Goal: Information Seeking & Learning: Learn about a topic

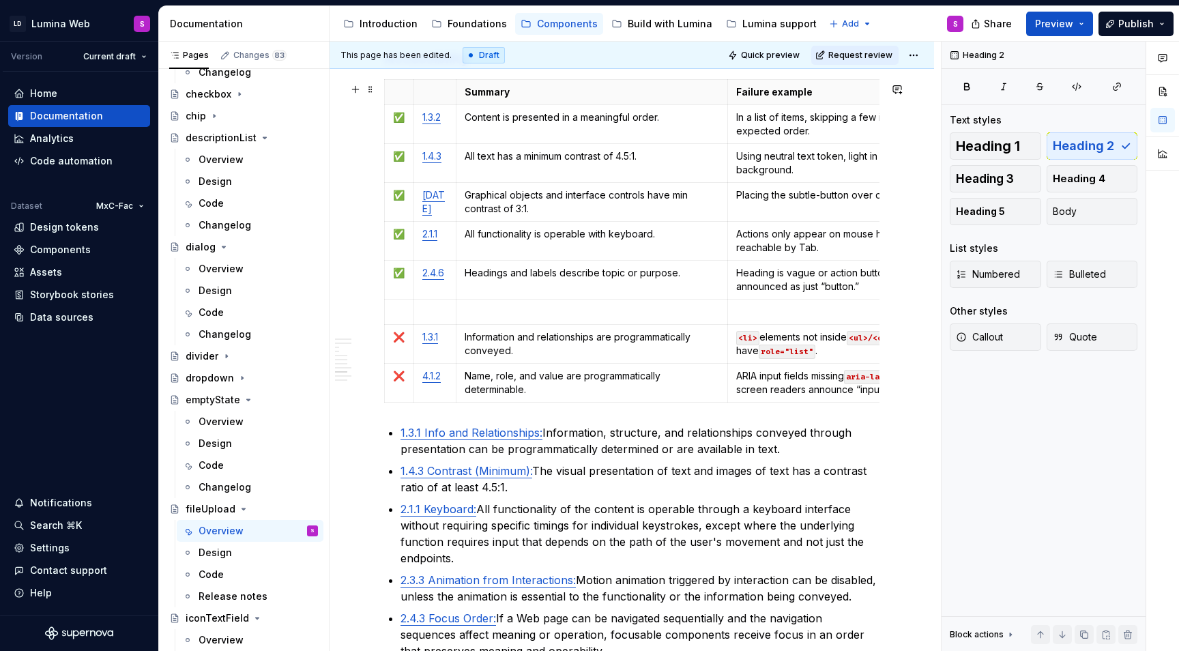
scroll to position [2625, 0]
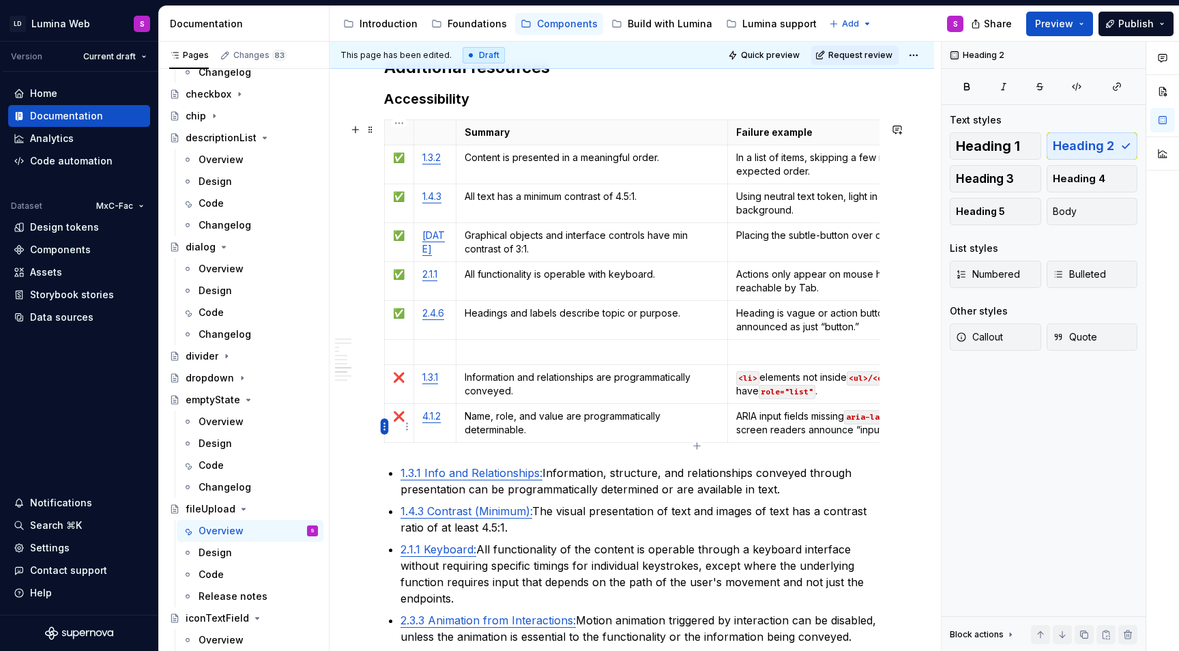
click at [385, 424] on html "LD Lumina Web S Version Current draft Home Documentation Analytics Code automat…" at bounding box center [589, 325] width 1179 height 651
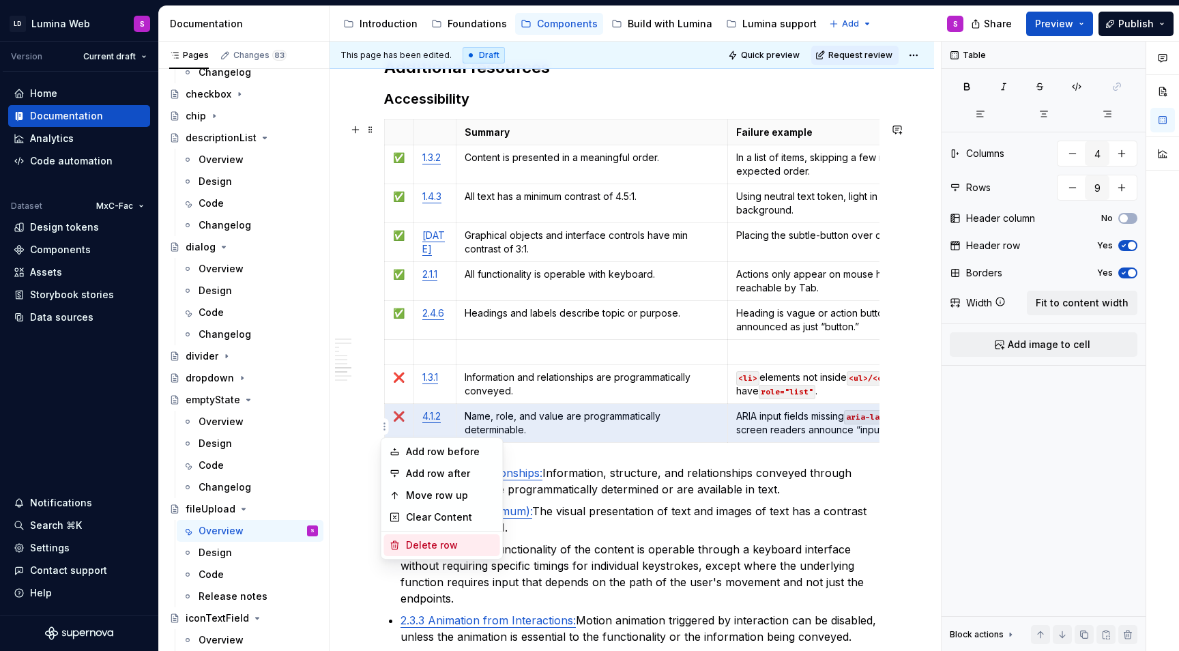
click at [443, 542] on div "Delete row" at bounding box center [450, 545] width 89 height 14
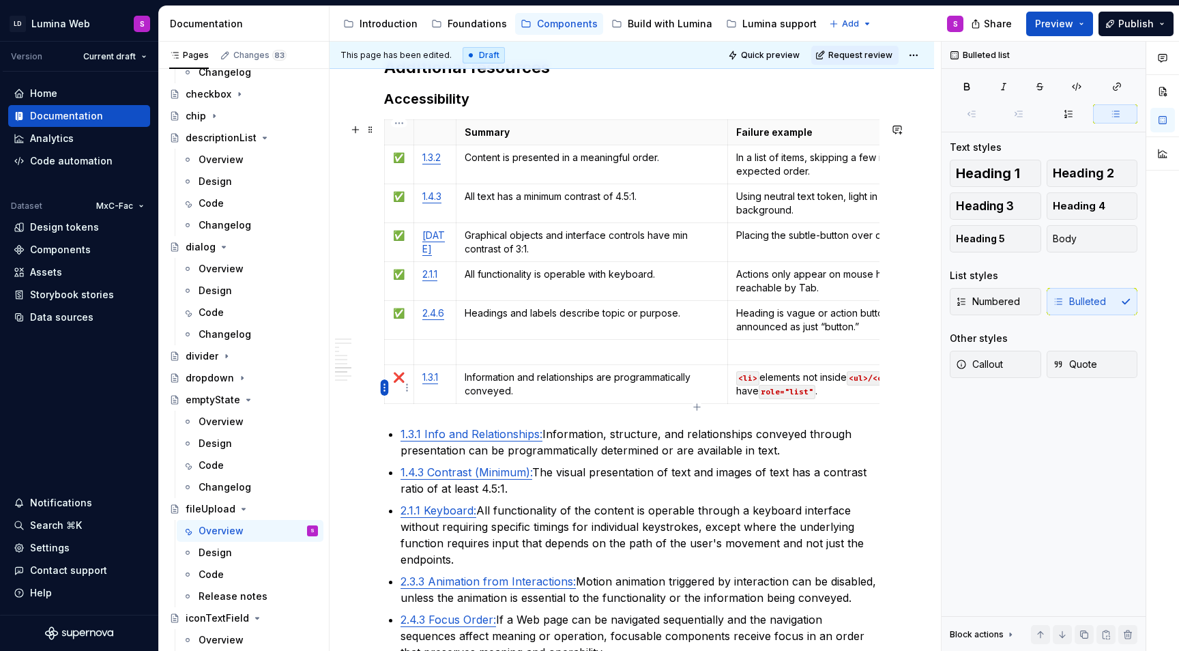
click at [383, 380] on html "LD Lumina Web S Version Current draft Home Documentation Analytics Code automat…" at bounding box center [589, 325] width 1179 height 651
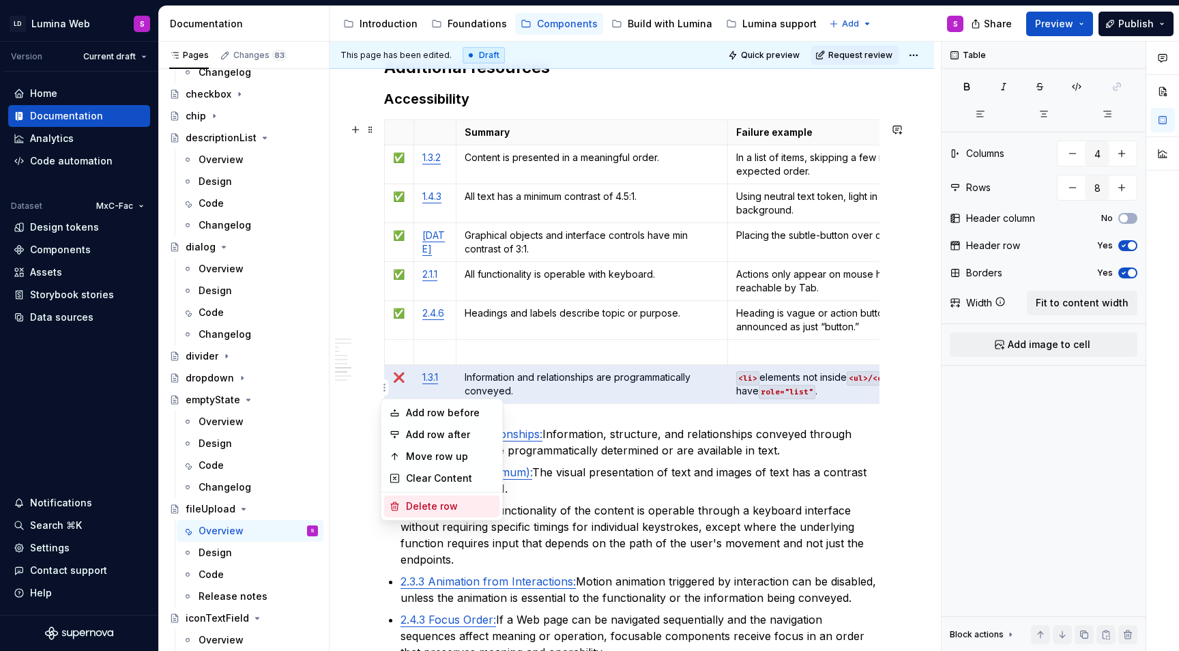
click at [430, 507] on div "Delete row" at bounding box center [450, 506] width 89 height 14
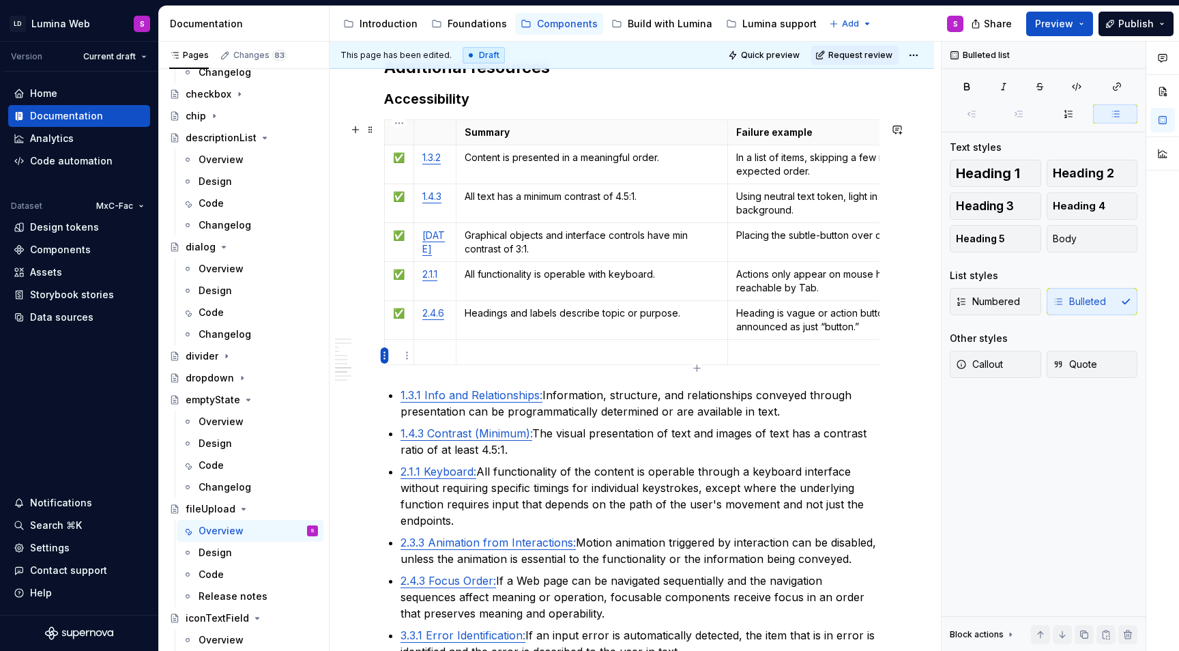
click at [381, 354] on html "LD Lumina Web S Version Current draft Home Documentation Analytics Code automat…" at bounding box center [589, 325] width 1179 height 651
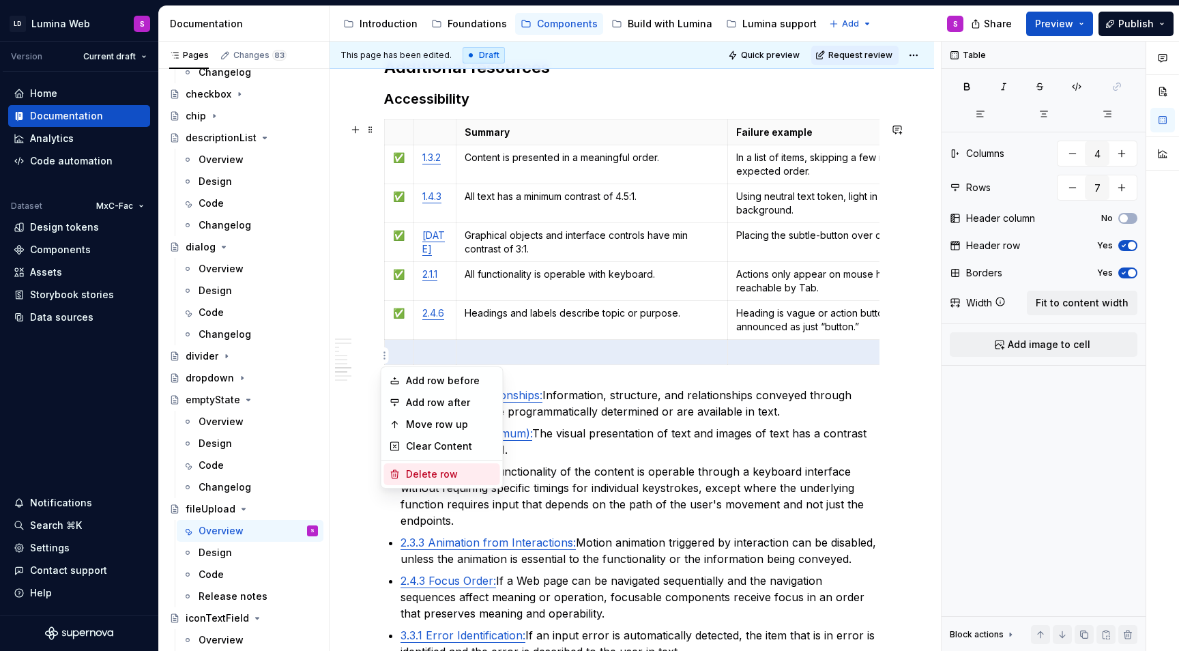
click at [426, 475] on div "Delete row" at bounding box center [450, 474] width 89 height 14
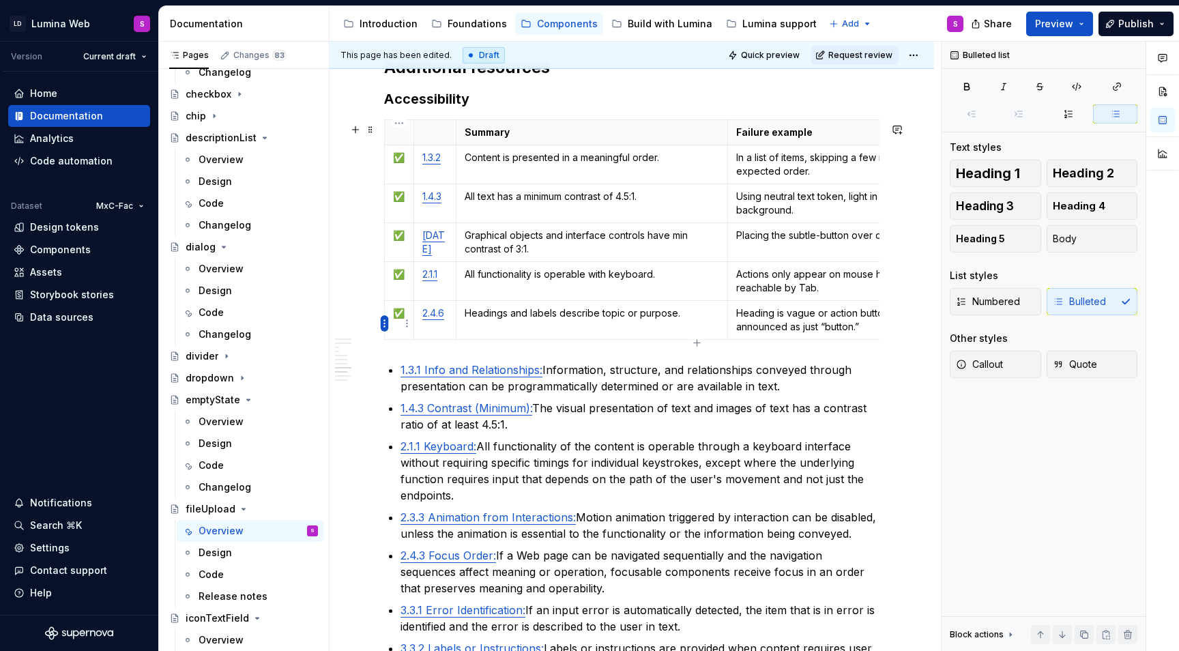
click at [384, 321] on html "LD Lumina Web S Version Current draft Home Documentation Analytics Code automat…" at bounding box center [589, 325] width 1179 height 651
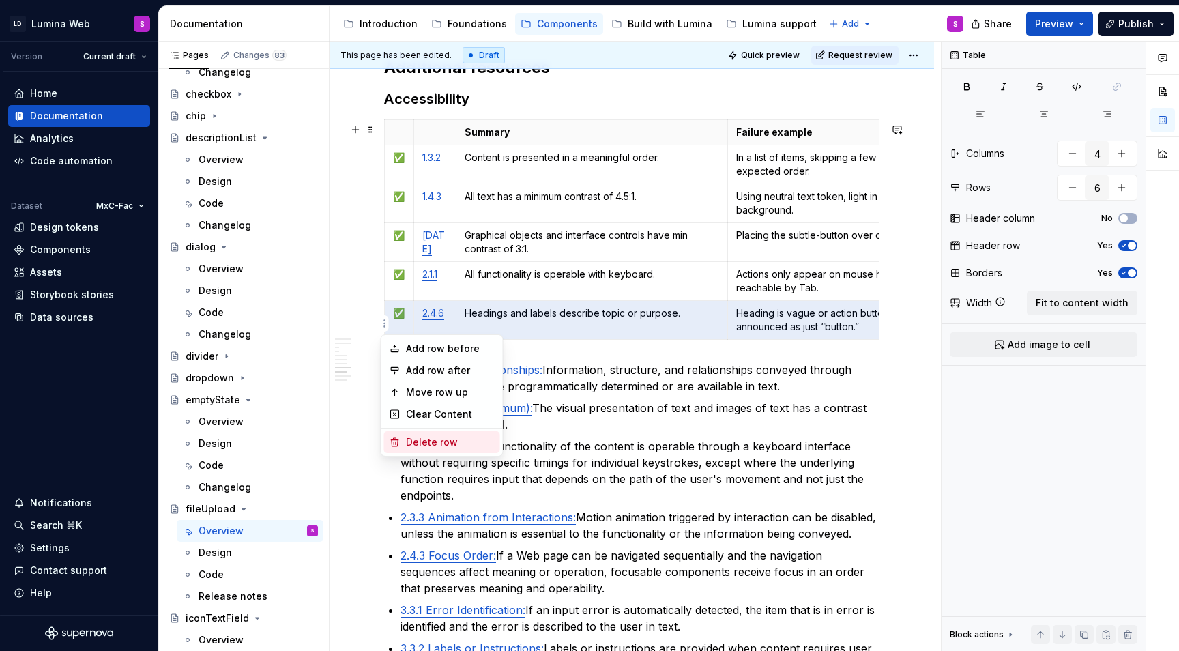
click at [442, 448] on div "Delete row" at bounding box center [450, 442] width 89 height 14
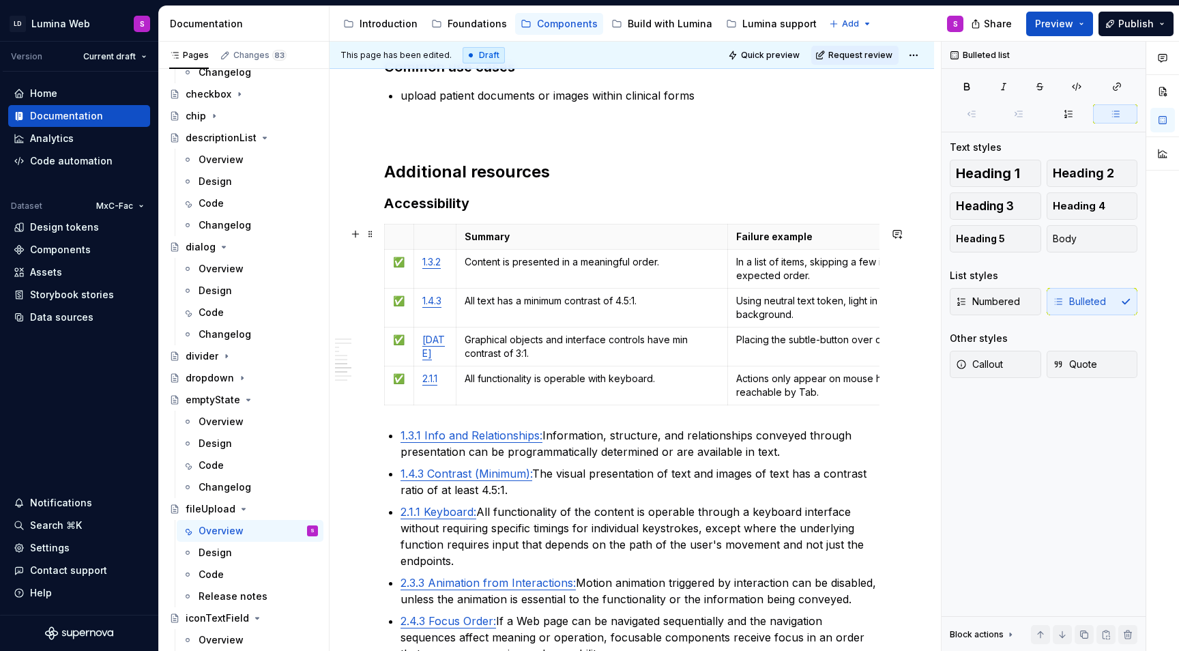
scroll to position [2522, 0]
click at [479, 264] on p "Content is presented in a meaningful order." at bounding box center [591, 261] width 255 height 14
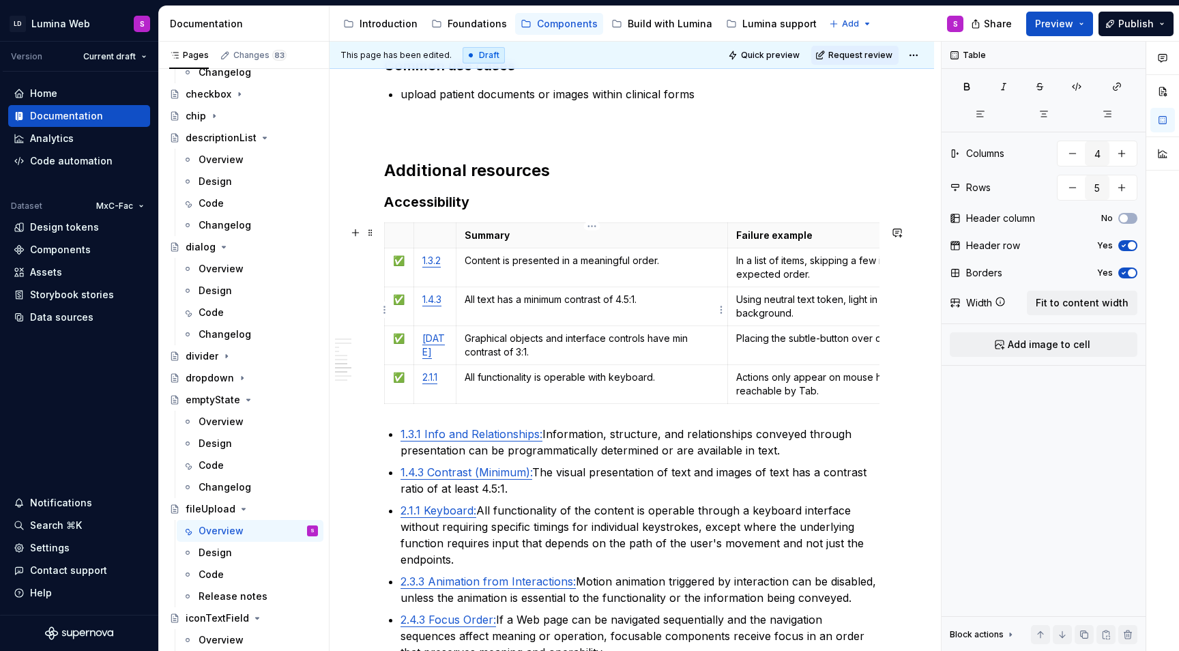
click at [479, 301] on p "All text has a minimum contrast of 4.5:1." at bounding box center [591, 300] width 255 height 14
click at [510, 251] on td "Content is presented in a meaningful order." at bounding box center [592, 267] width 272 height 39
click at [512, 259] on p "Content is presented in a meaningful order." at bounding box center [591, 261] width 255 height 14
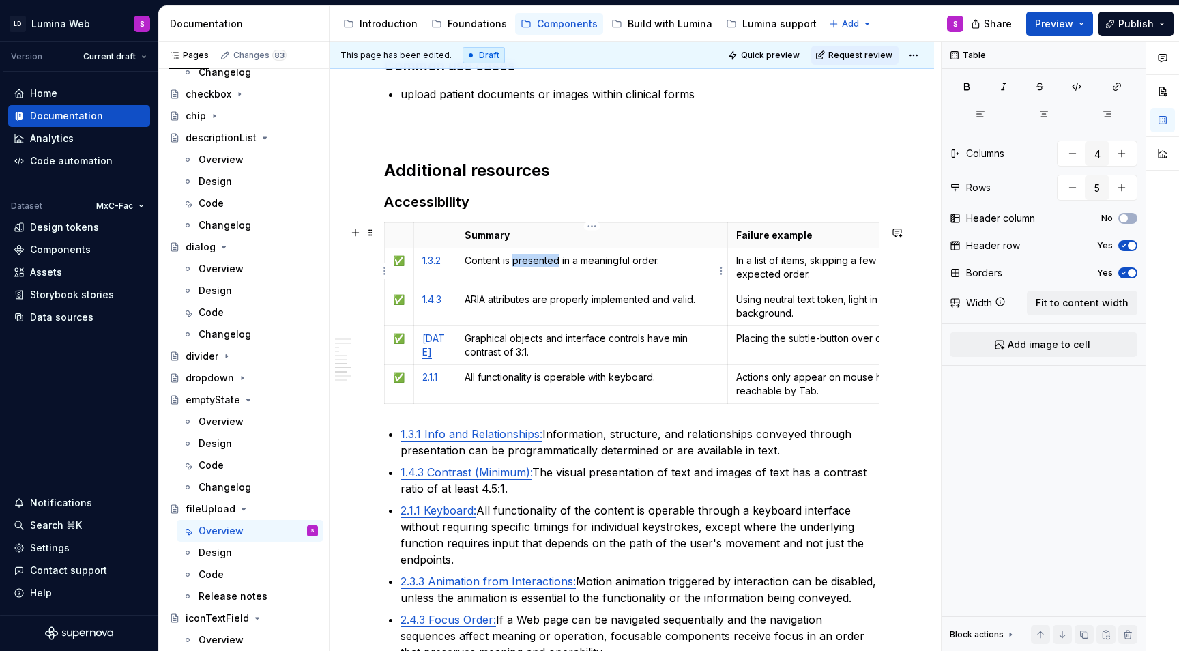
click at [512, 259] on p "Content is presented in a meaningful order." at bounding box center [591, 261] width 255 height 14
click at [441, 305] on link "1.4.3" at bounding box center [431, 299] width 19 height 12
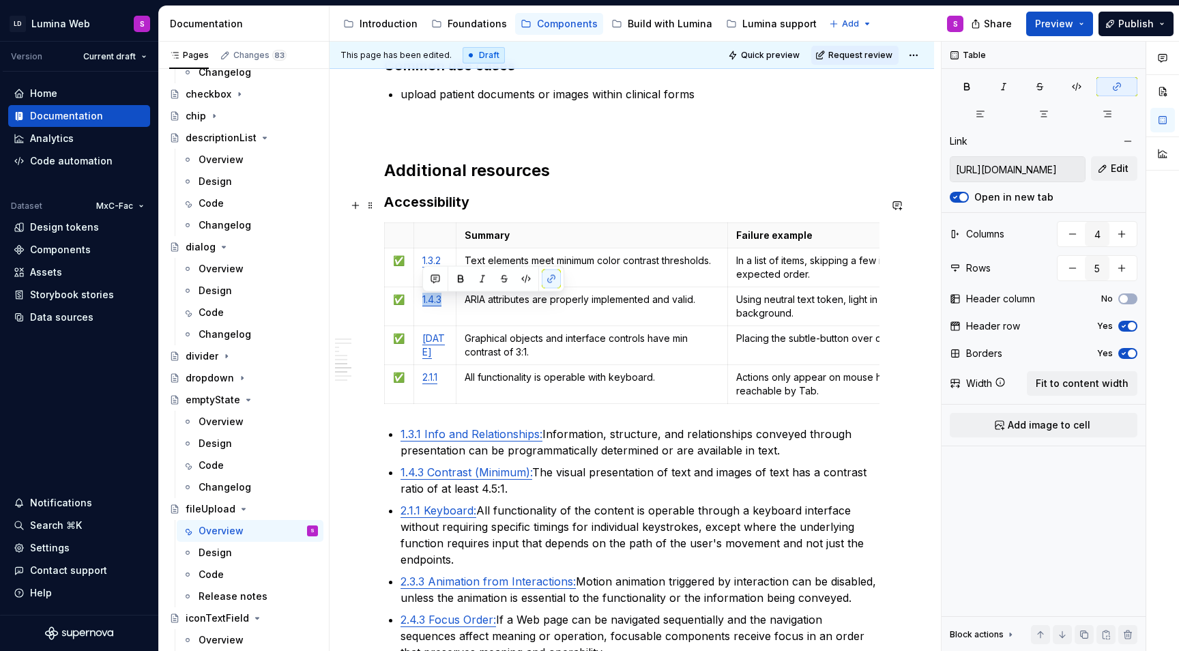
copy link "1.4.3"
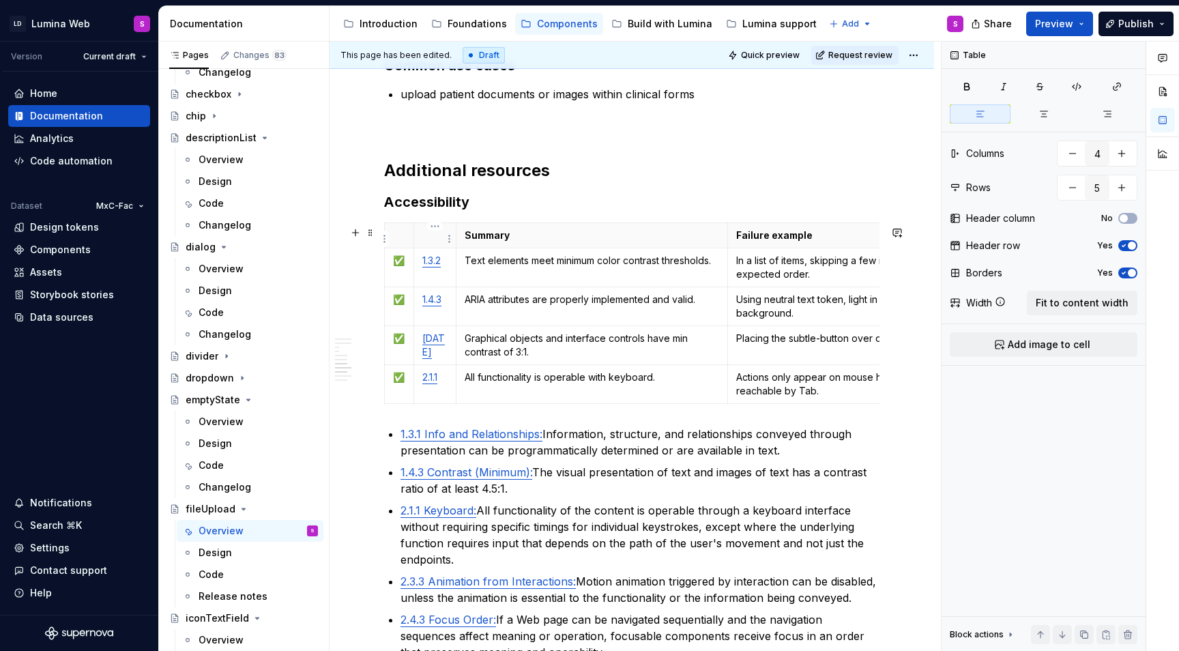
click at [439, 242] on p at bounding box center [434, 235] width 25 height 14
click at [444, 267] on p "1.3.2" at bounding box center [434, 261] width 25 height 14
drag, startPoint x: 536, startPoint y: 353, endPoint x: 463, endPoint y: 338, distance: 74.6
click at [463, 338] on td "Graphical objects and interface controls have min contrast of 3:1." at bounding box center [592, 344] width 272 height 39
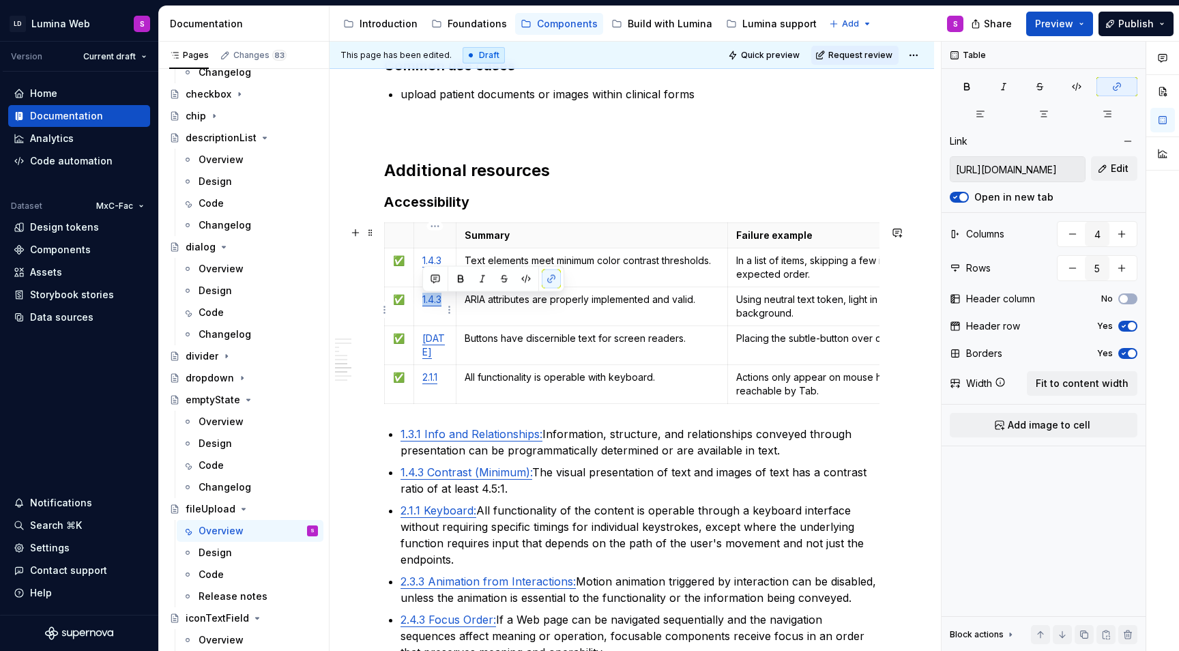
drag, startPoint x: 443, startPoint y: 308, endPoint x: 422, endPoint y: 304, distance: 22.1
click at [422, 304] on p "1.4.3" at bounding box center [434, 300] width 25 height 14
type textarea "*"
type input "https://www.w3.org/TR/WCAG22/#non-text-contrast"
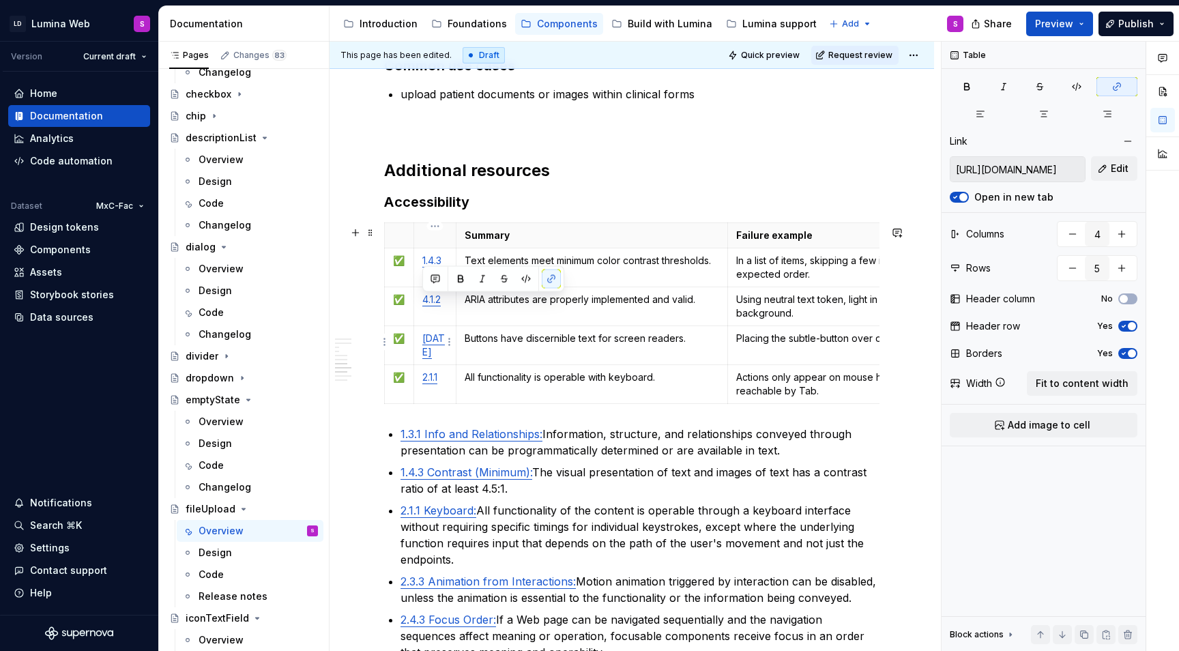
click at [441, 339] on link "[DATE]" at bounding box center [433, 344] width 23 height 25
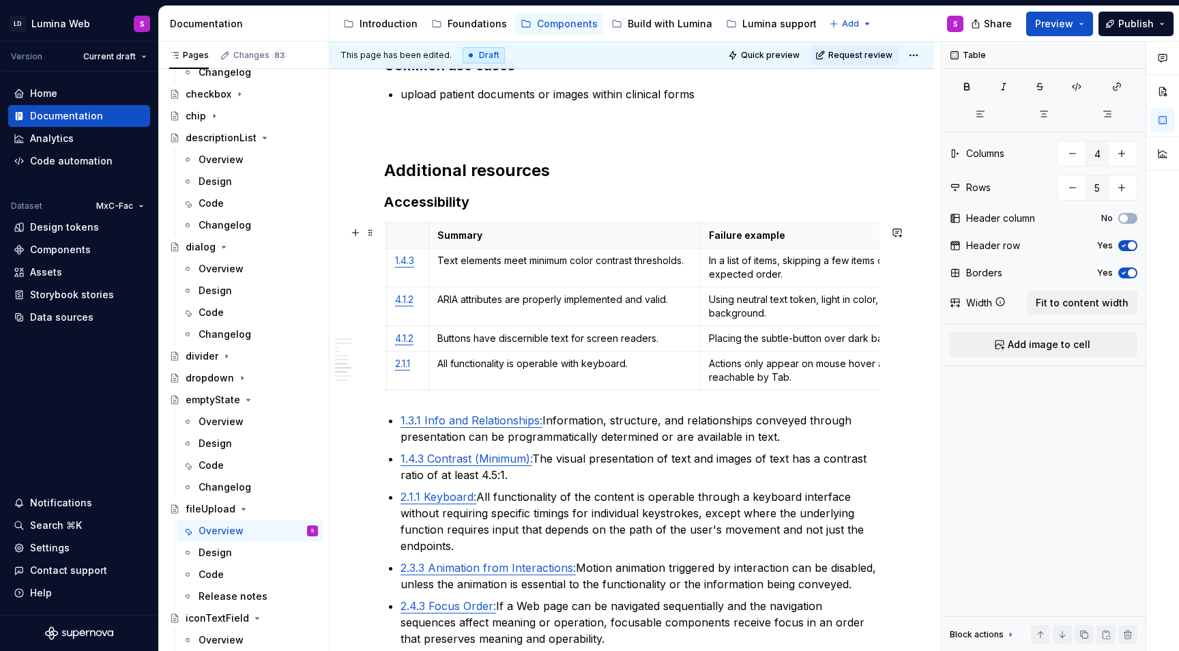
scroll to position [0, 0]
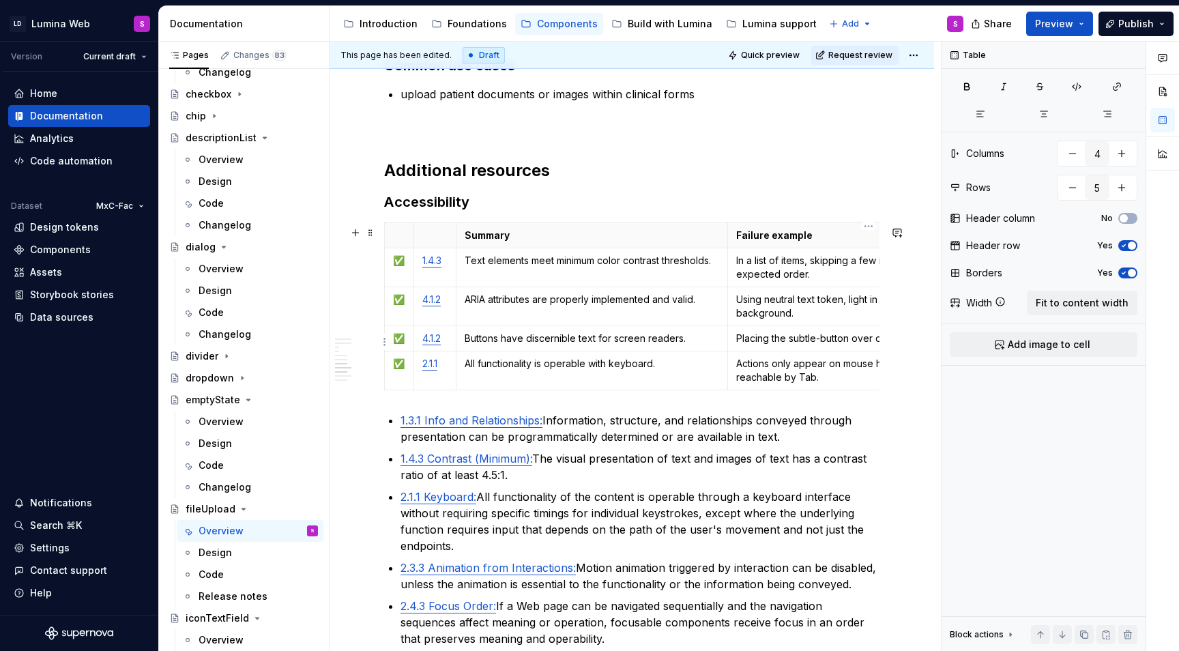
click at [782, 340] on p "Placing the subtle-button over dark backgrounds." at bounding box center [868, 338] width 265 height 14
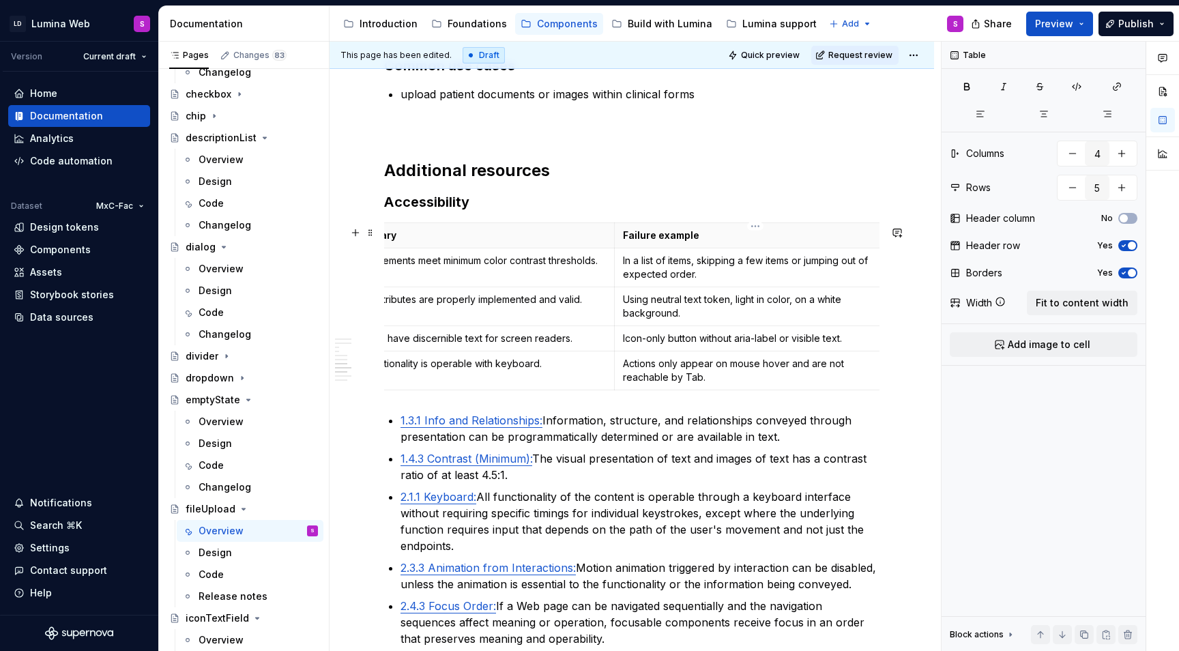
click at [672, 320] on p "Using neutral text token, light in color, on a white background." at bounding box center [755, 306] width 265 height 27
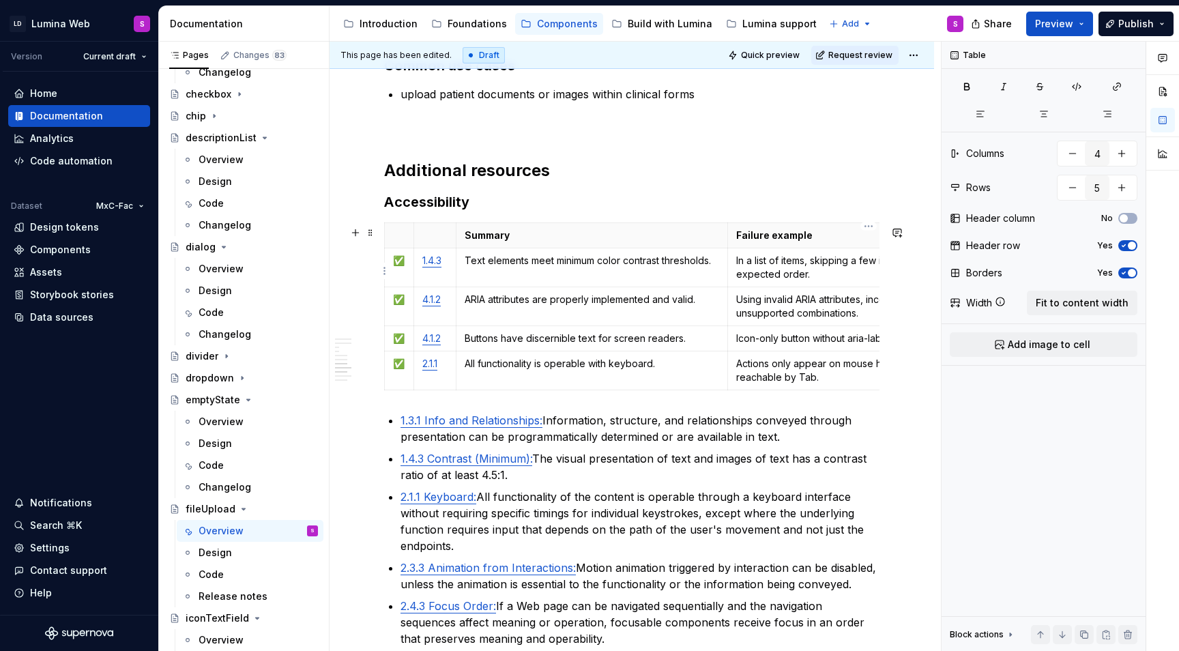
click at [765, 265] on p "In a list of items, skipping a few items or jumping out of expected order." at bounding box center [868, 267] width 265 height 27
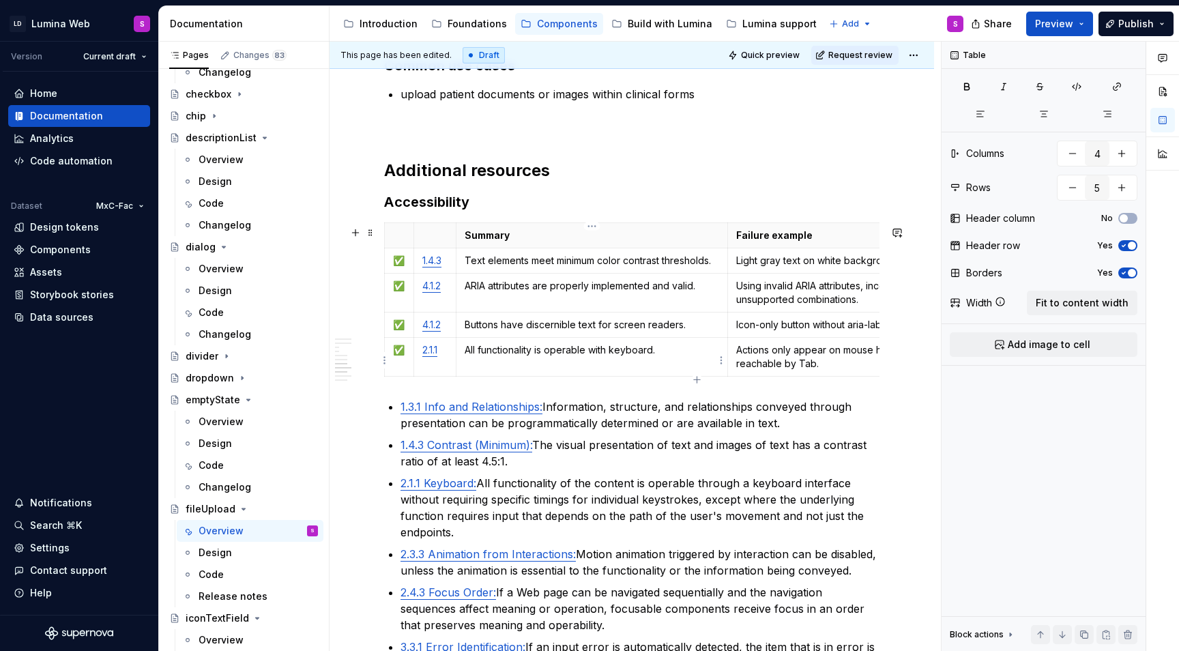
click at [510, 353] on p "All functionality is operable with keyboard." at bounding box center [591, 350] width 255 height 14
click at [441, 355] on p "2.1.1" at bounding box center [434, 350] width 25 height 14
click at [382, 360] on html "LD Lumina Web S Version Current draft Home Documentation Analytics Code automat…" at bounding box center [589, 325] width 1179 height 651
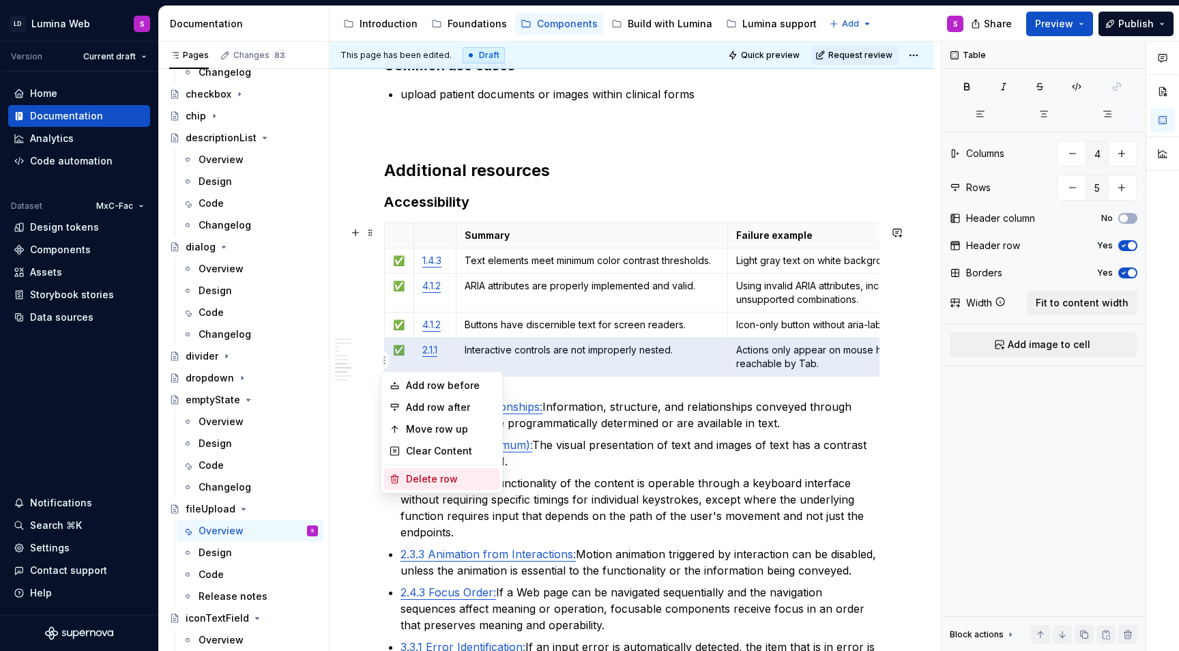
click at [446, 478] on div "Delete row" at bounding box center [450, 479] width 89 height 14
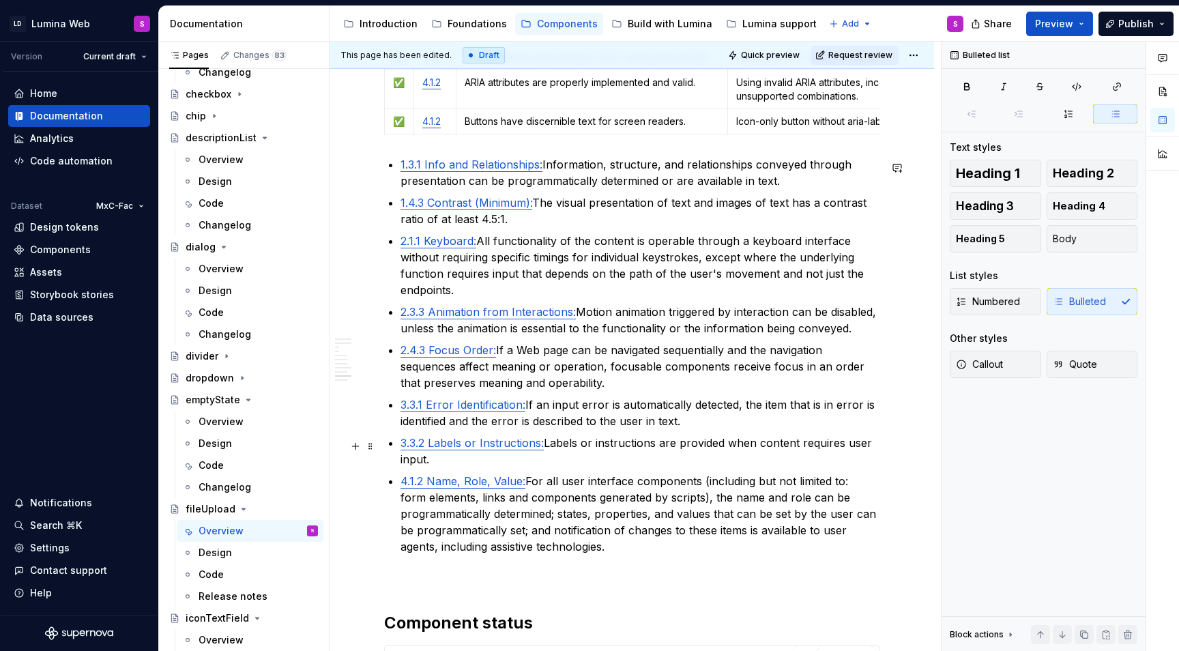
scroll to position [2884, 0]
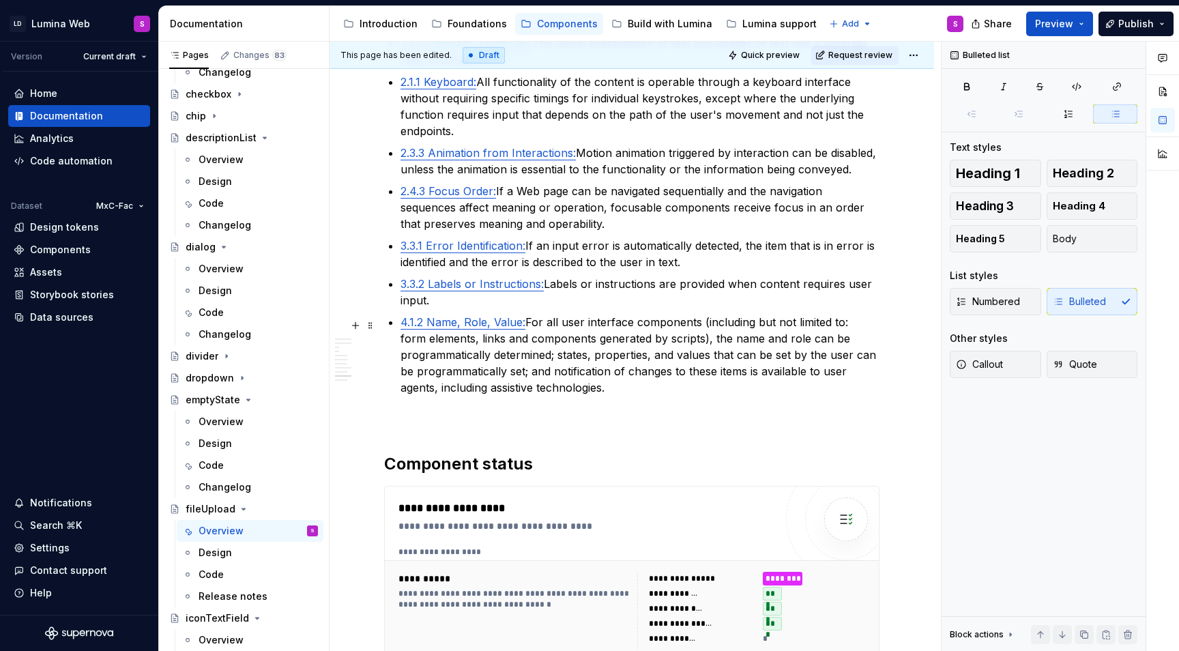
click at [609, 396] on p "4.1.2 Name, Role, Value: For all user interface components (including but not l…" at bounding box center [639, 355] width 479 height 82
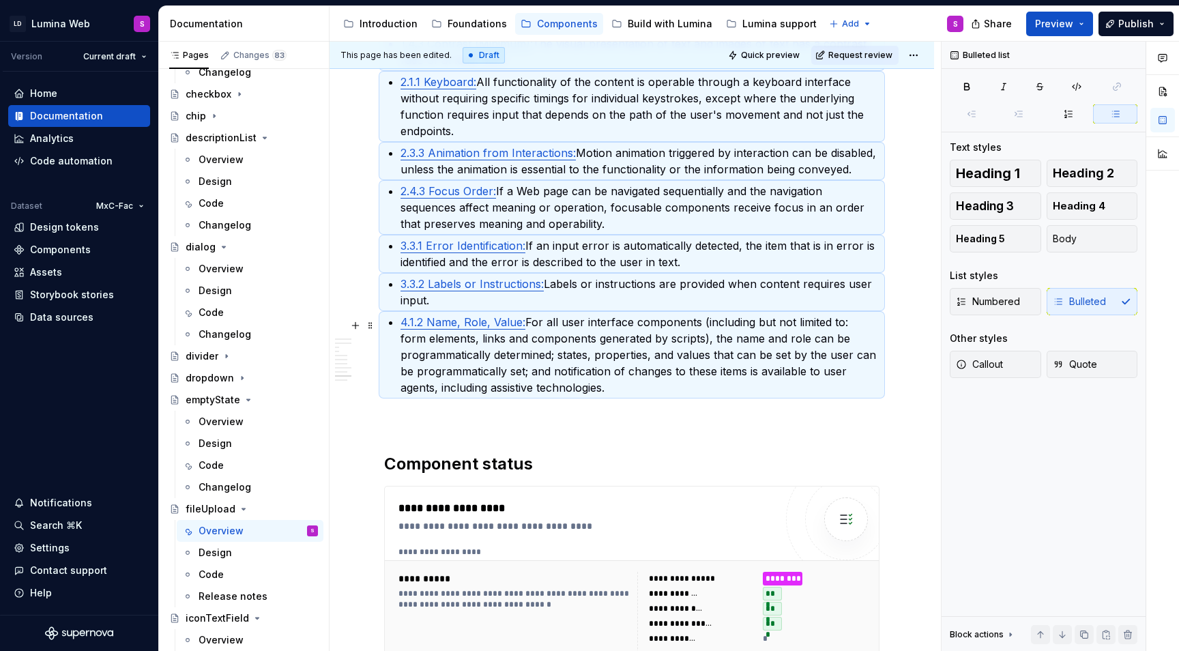
scroll to position [2470, 0]
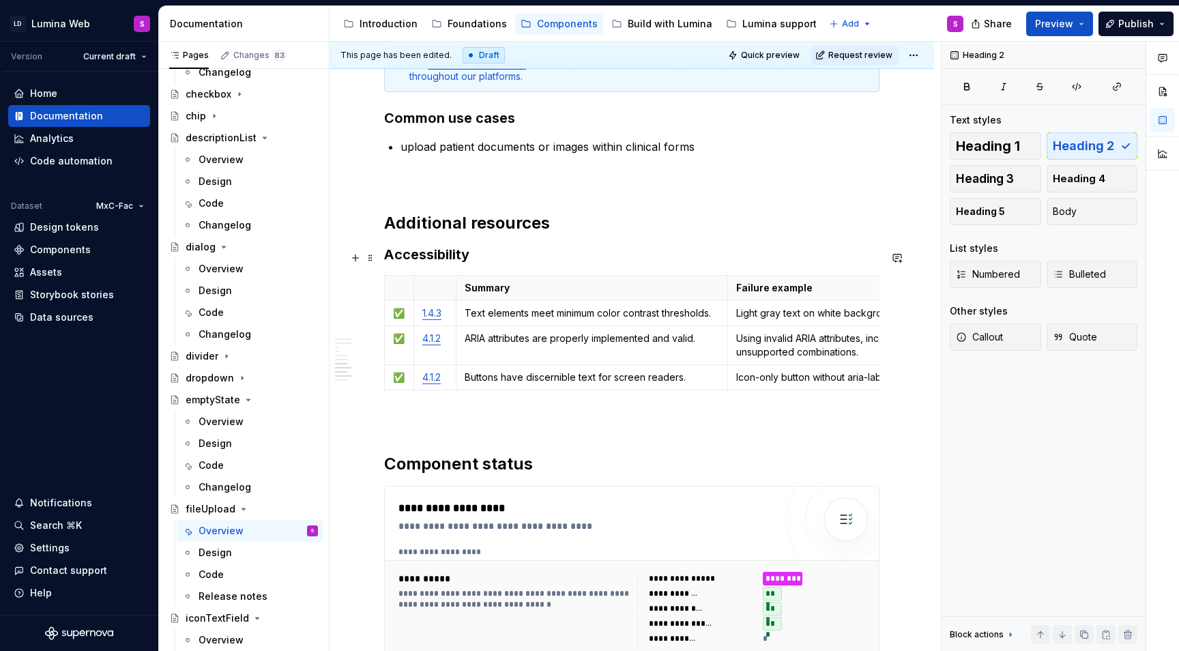
click at [385, 252] on h3 "Accessibility" at bounding box center [631, 254] width 495 height 19
click at [373, 292] on span at bounding box center [370, 285] width 11 height 19
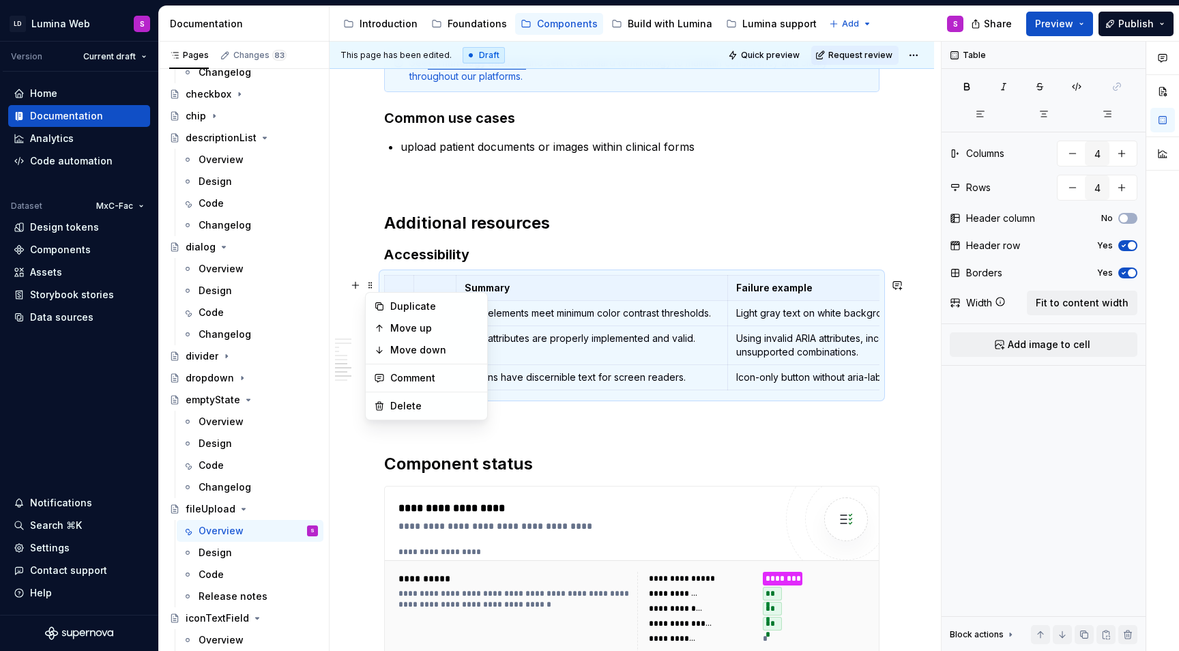
click at [475, 254] on h3 "Accessibility" at bounding box center [631, 254] width 495 height 19
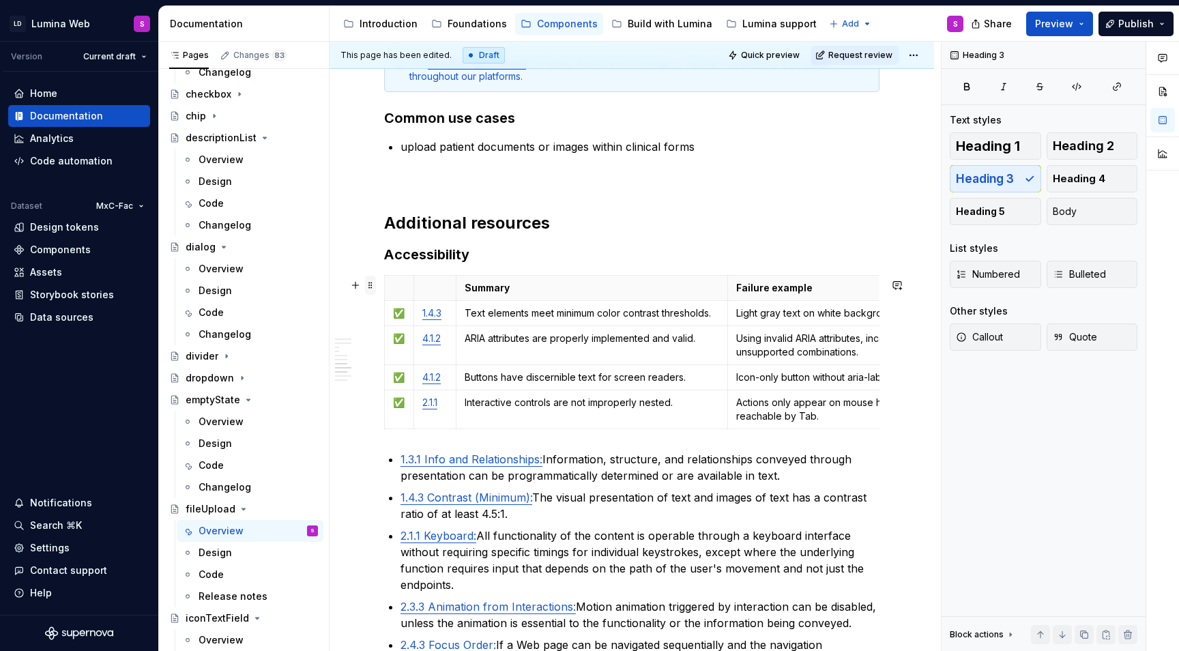
click at [369, 286] on span at bounding box center [370, 285] width 11 height 19
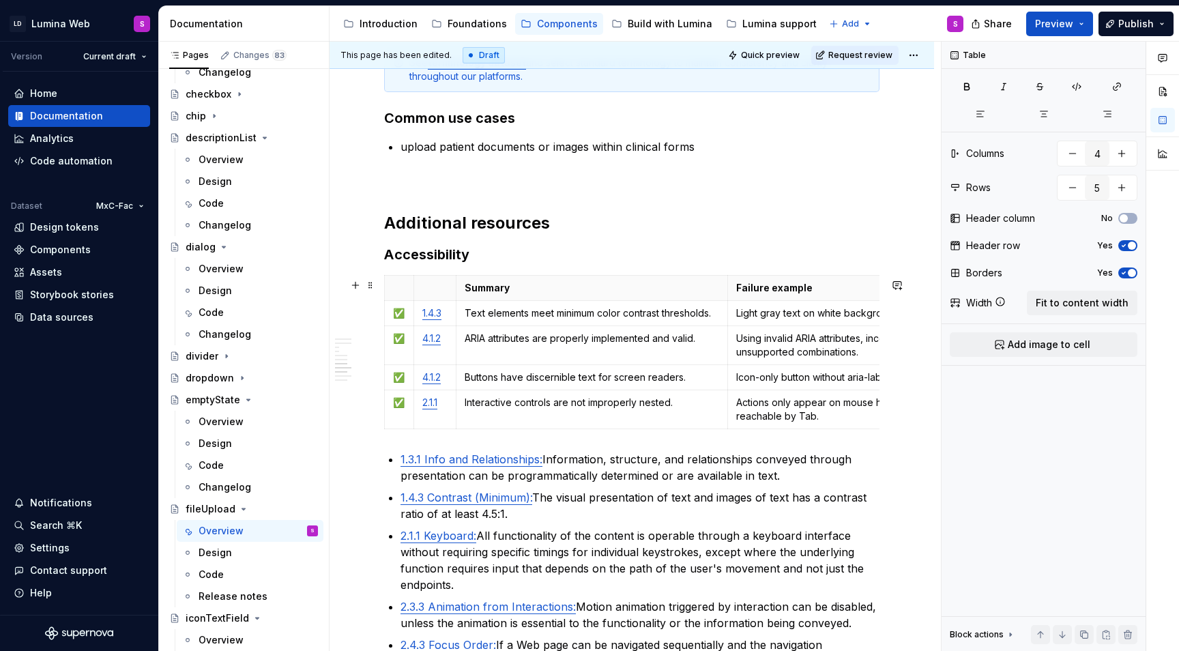
click at [592, 375] on p "Buttons have discernible text for screen readers." at bounding box center [591, 377] width 255 height 14
click at [370, 286] on span at bounding box center [370, 285] width 11 height 19
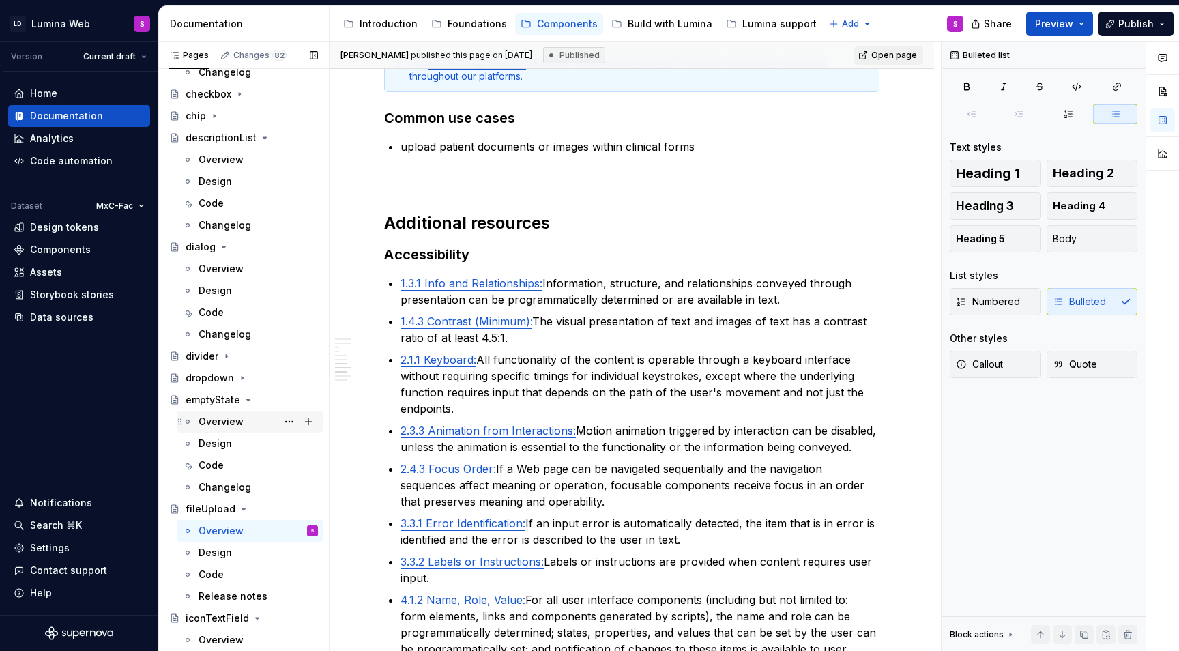
click at [213, 420] on div "Overview" at bounding box center [220, 422] width 45 height 14
click at [254, 421] on div "Overview" at bounding box center [257, 421] width 119 height 19
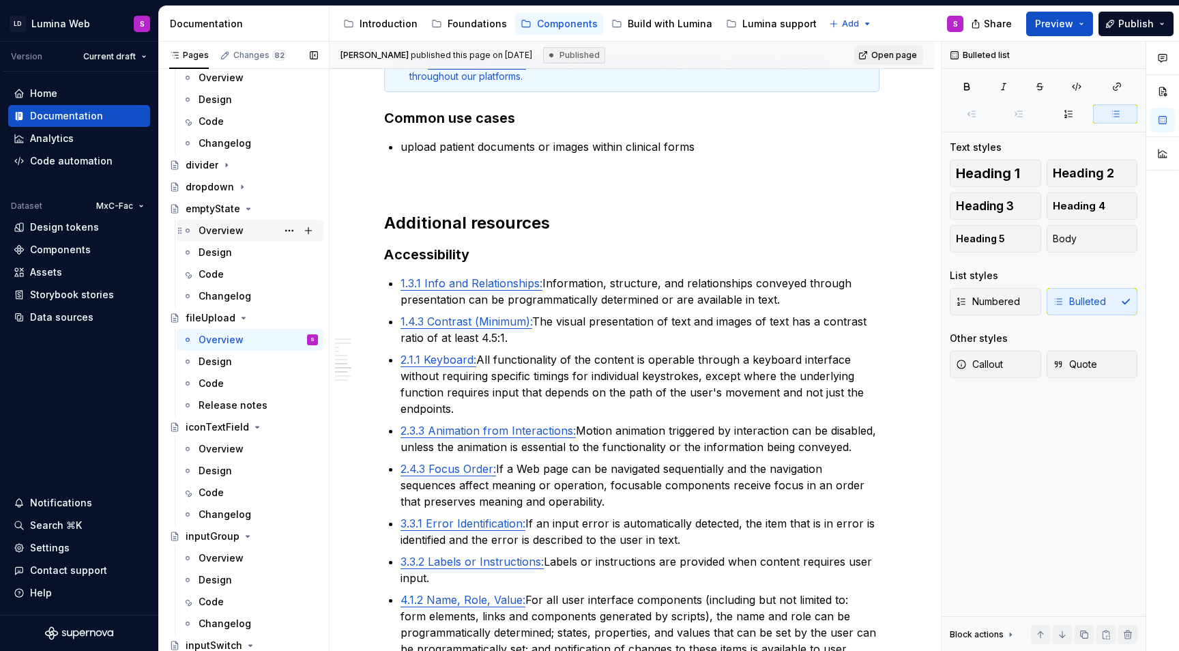
scroll to position [1059, 0]
click at [235, 229] on div "Overview" at bounding box center [220, 230] width 45 height 14
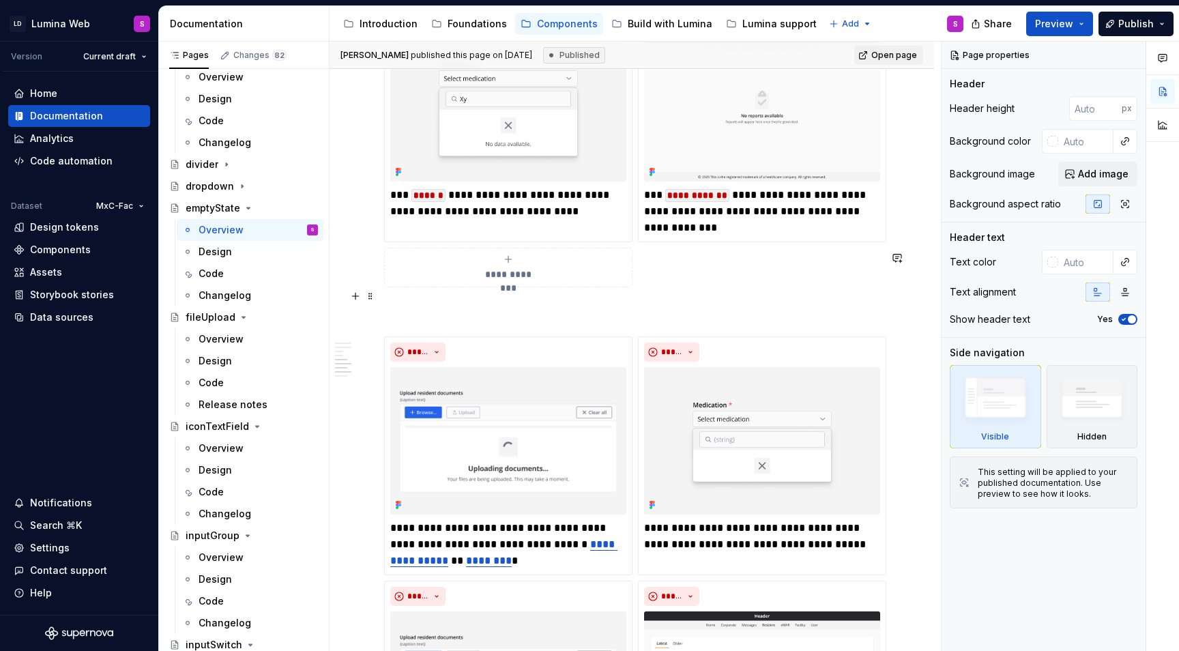
scroll to position [2193, 0]
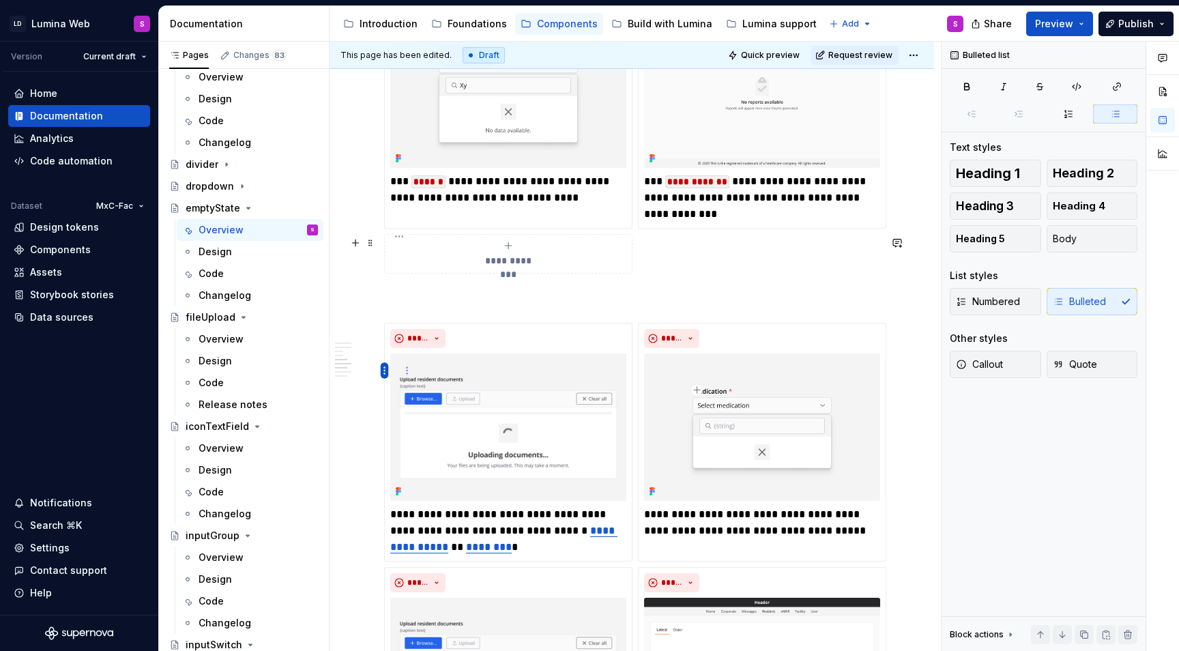
click at [381, 368] on html "LD Lumina Web S Version Current draft Home Documentation Analytics Code automat…" at bounding box center [589, 325] width 1179 height 651
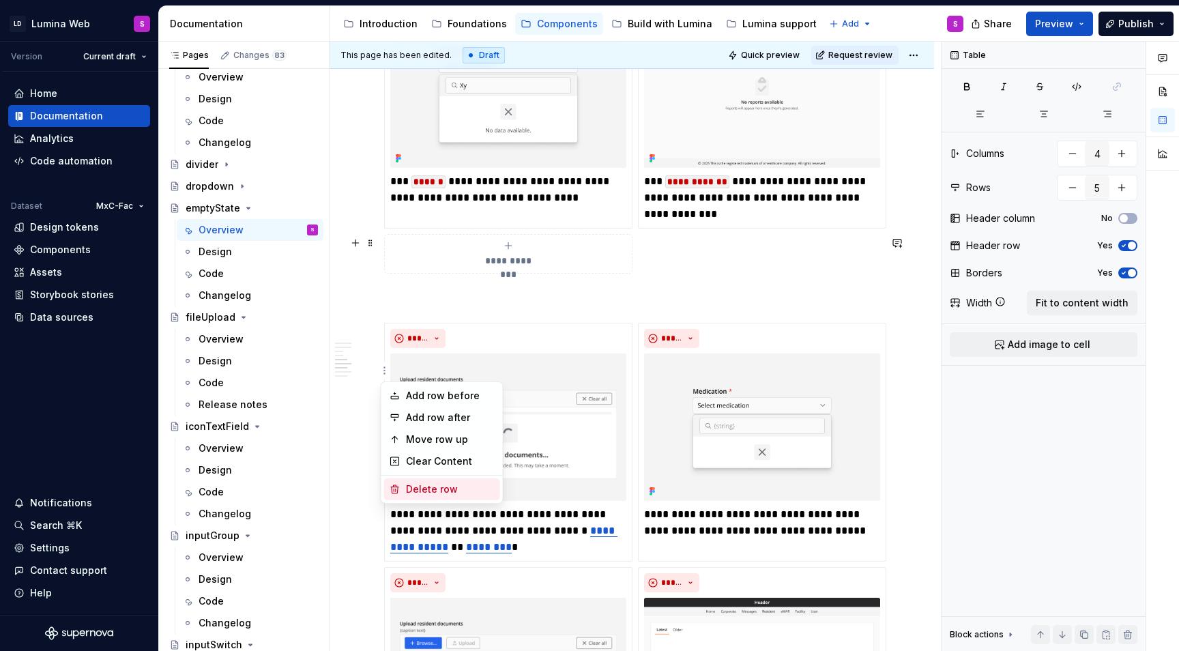
click at [426, 484] on div "Delete row" at bounding box center [450, 489] width 89 height 14
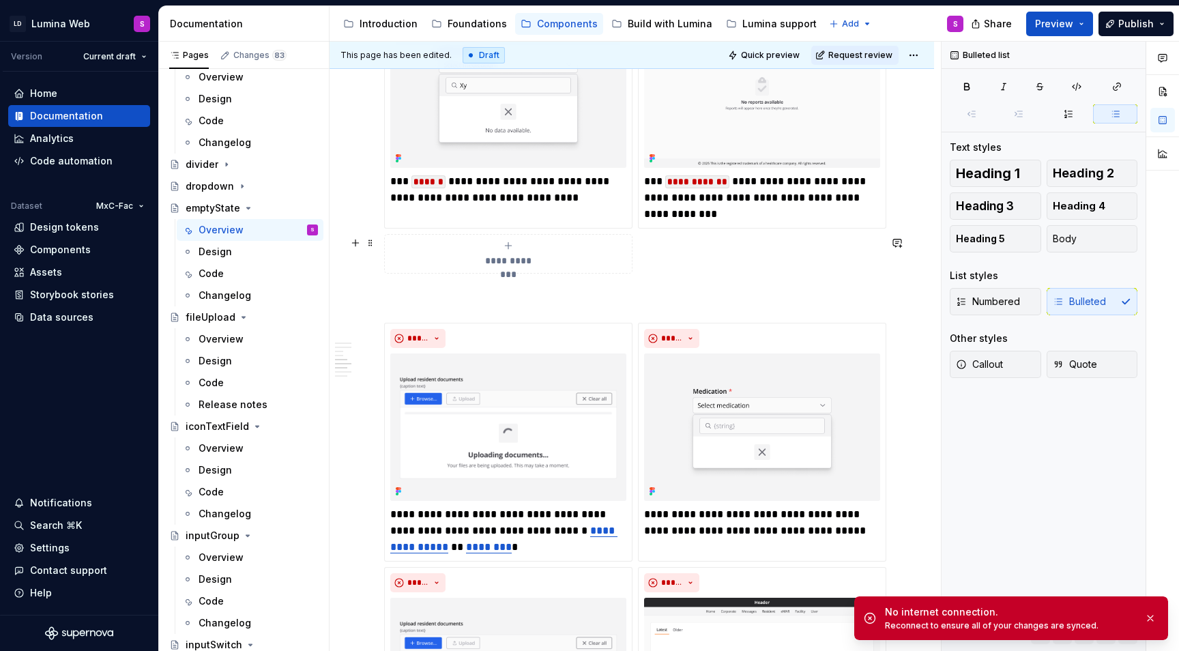
scroll to position [0, 104]
click at [1149, 615] on button "button" at bounding box center [1150, 617] width 18 height 19
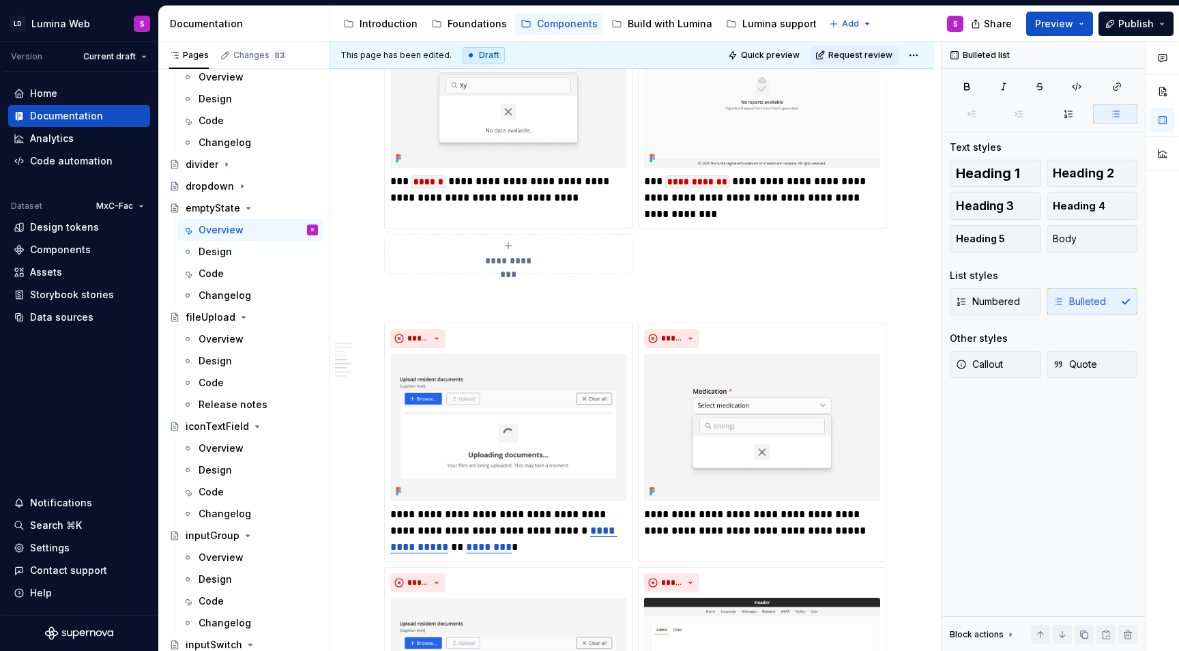
type textarea "*"
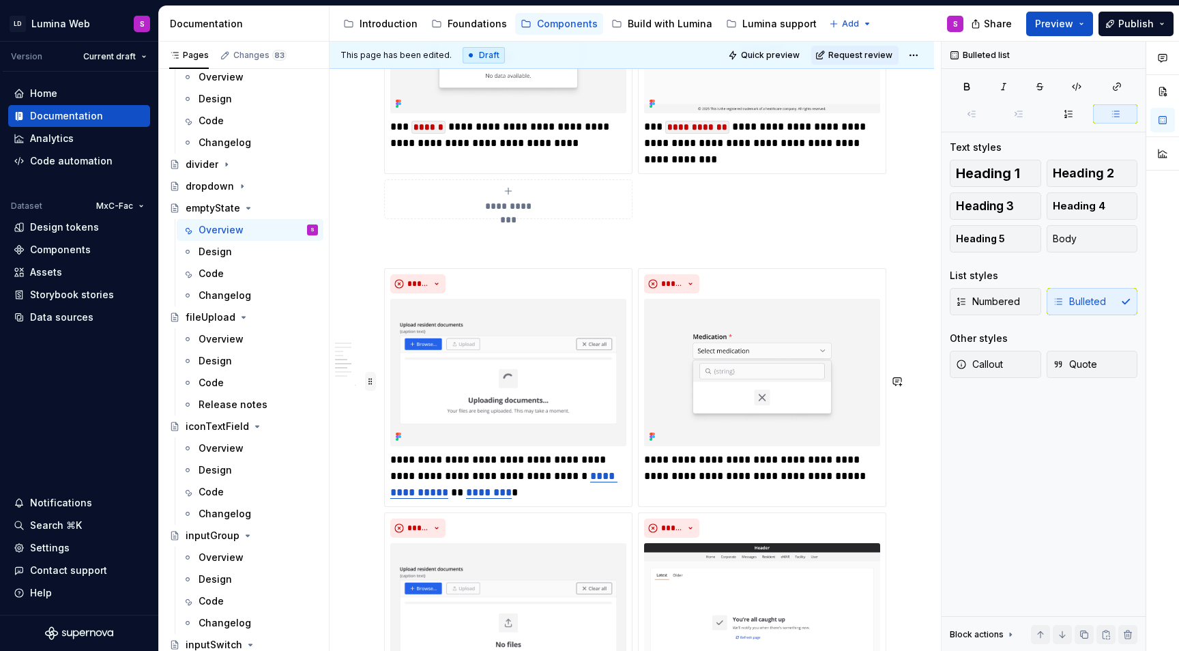
click at [372, 383] on span at bounding box center [370, 381] width 11 height 19
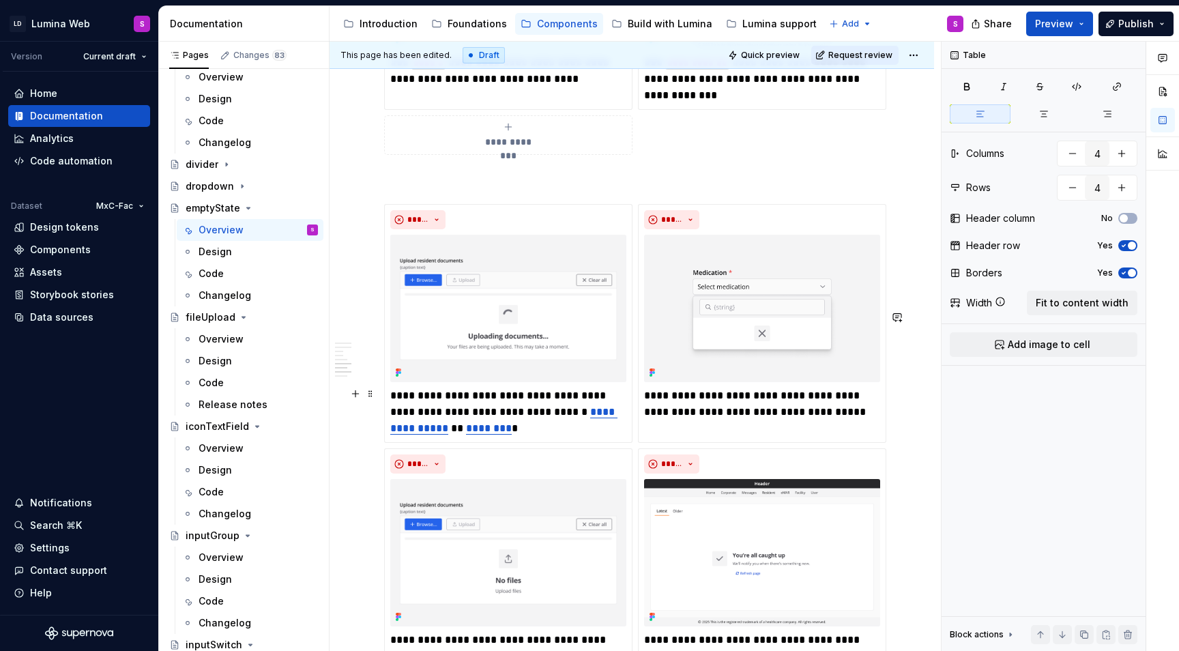
scroll to position [2339, 0]
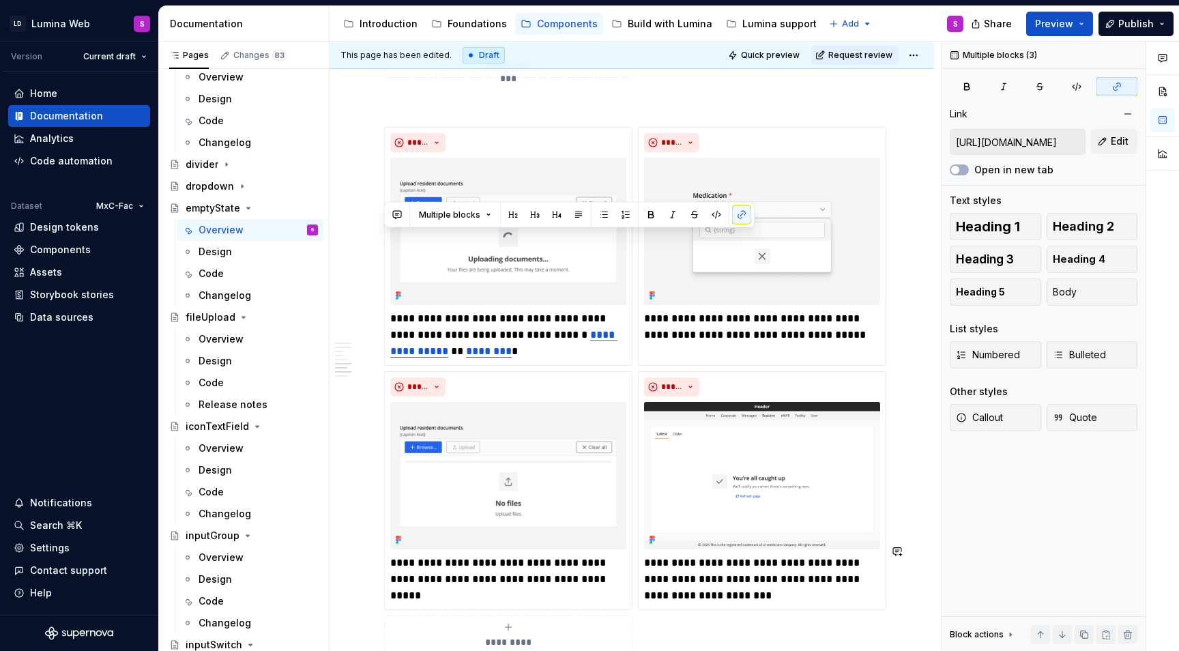
drag, startPoint x: 385, startPoint y: 283, endPoint x: 630, endPoint y: 589, distance: 392.1
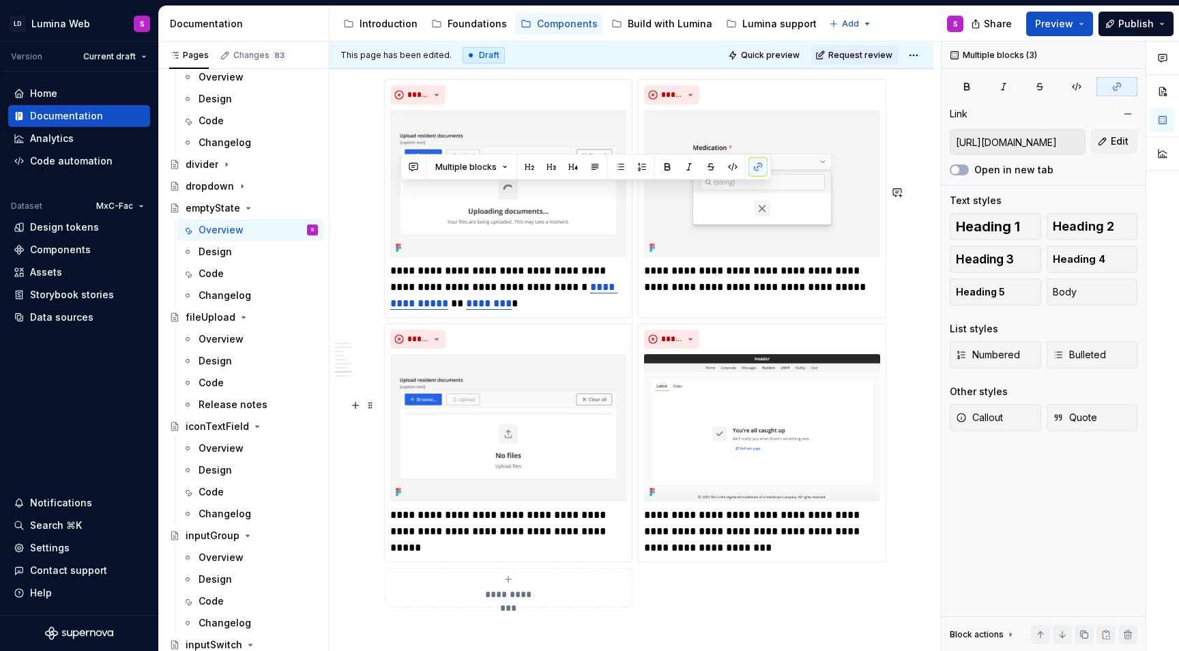
type input "https://www.w3.org/TR/WCAG22/#non-text-content"
drag, startPoint x: 617, startPoint y: 474, endPoint x: 419, endPoint y: 198, distance: 339.8
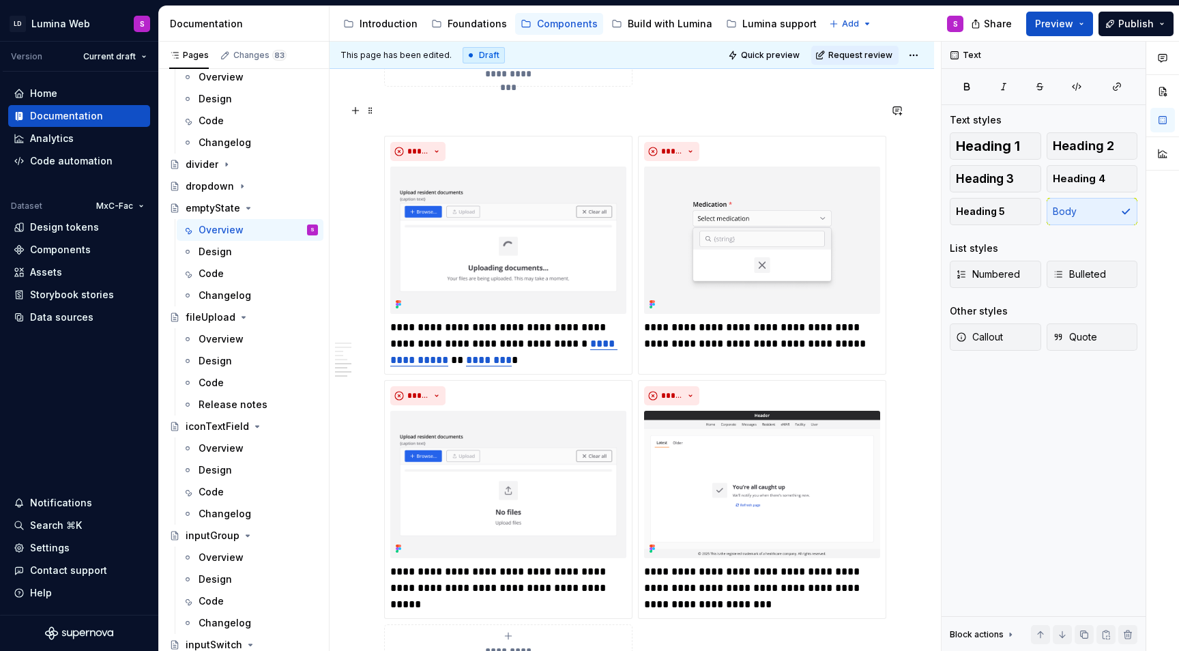
scroll to position [0, 0]
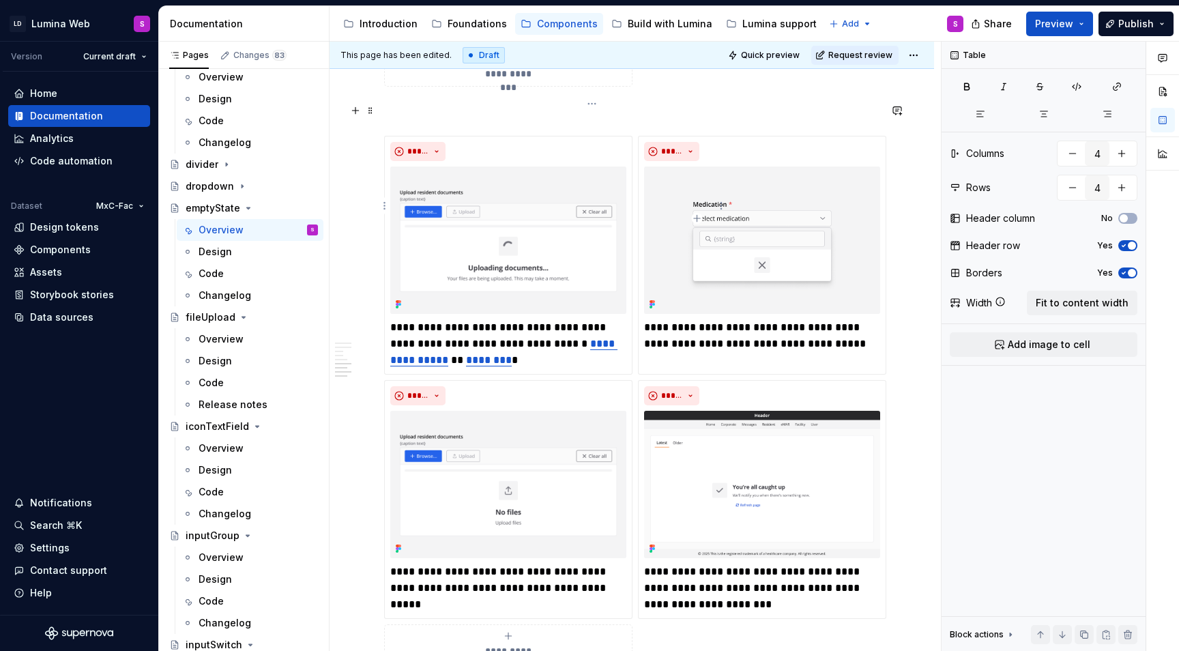
copy p "discernible"
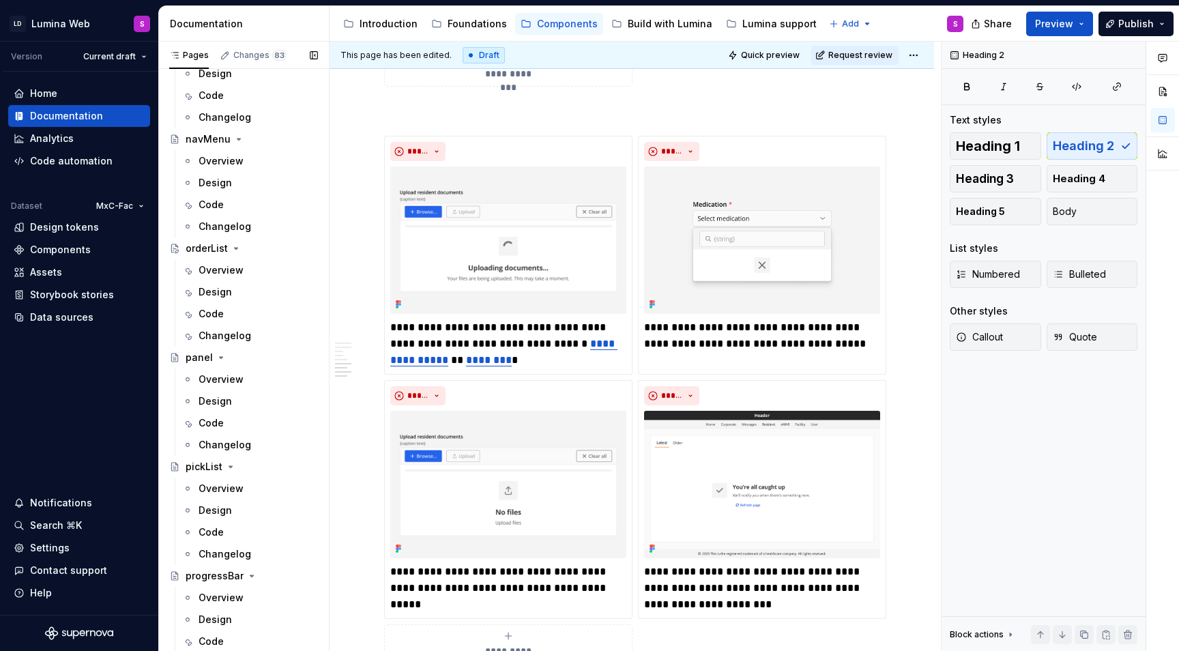
scroll to position [2132, 0]
click at [234, 269] on div "Overview" at bounding box center [220, 270] width 45 height 14
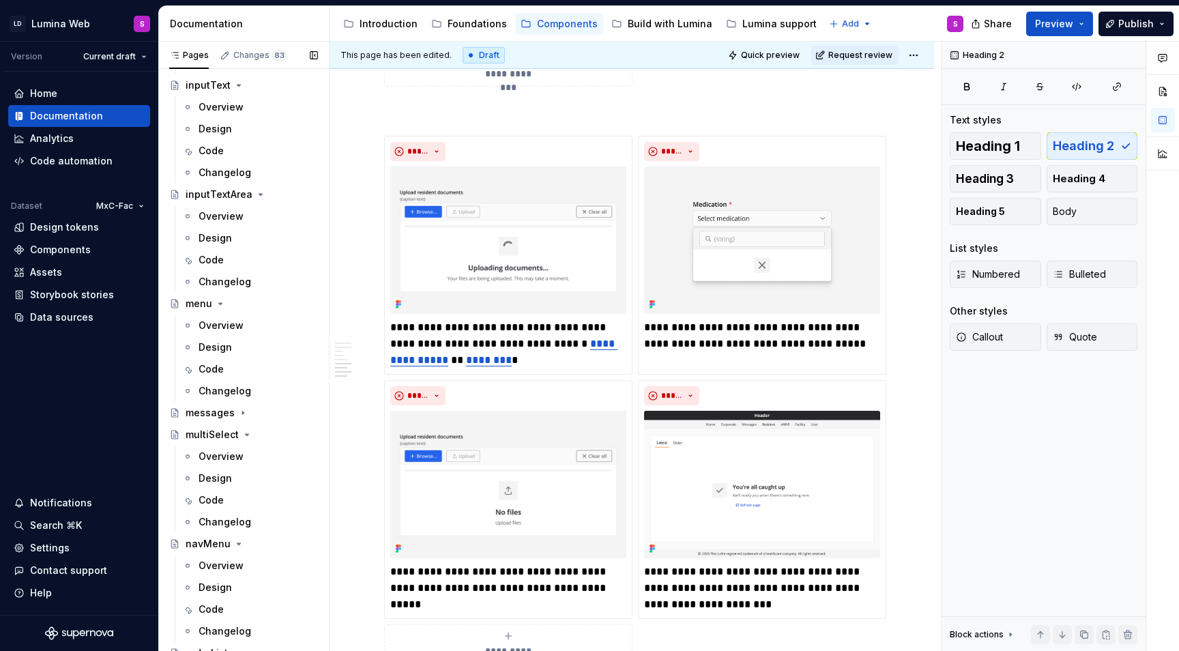
scroll to position [1735, 0]
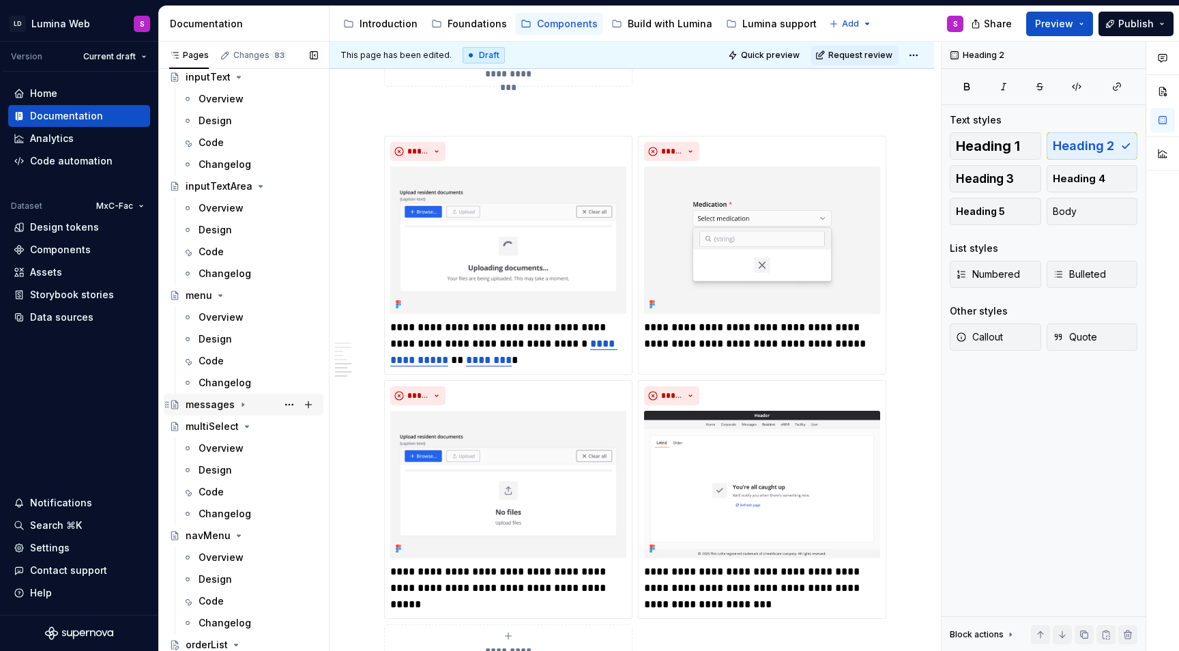
click at [240, 406] on icon "Page tree" at bounding box center [242, 404] width 11 height 11
type textarea "*"
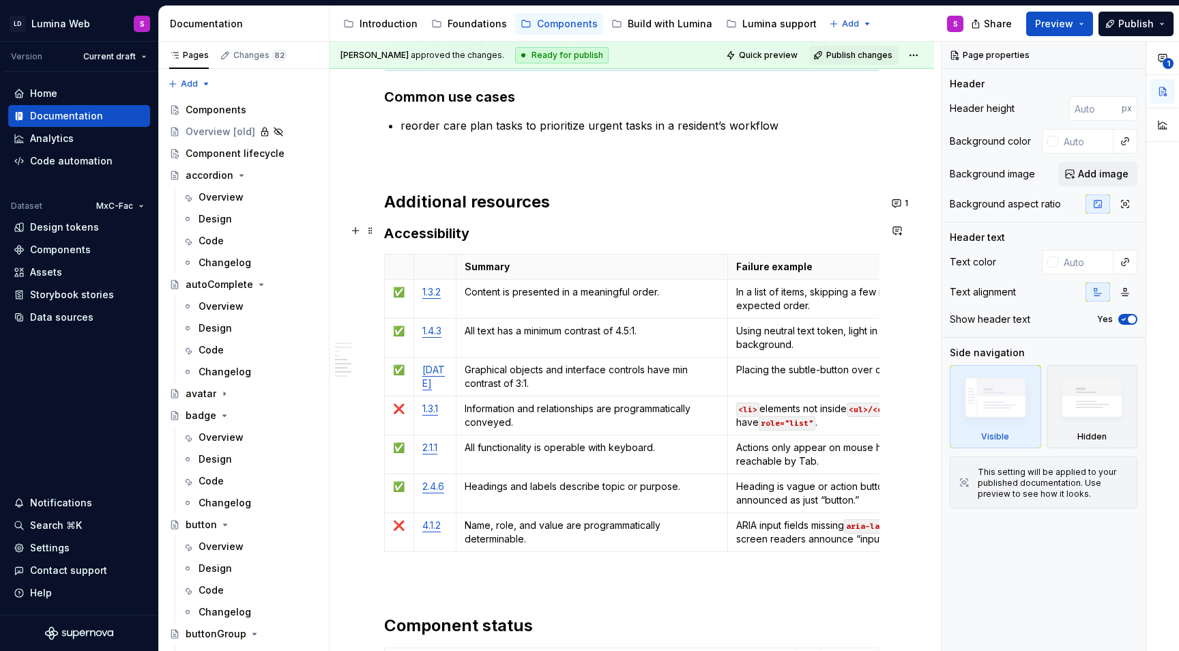
scroll to position [2374, 0]
click at [384, 384] on html "LD Lumina Web S Version Current draft Home Documentation Analytics Code automat…" at bounding box center [589, 325] width 1179 height 651
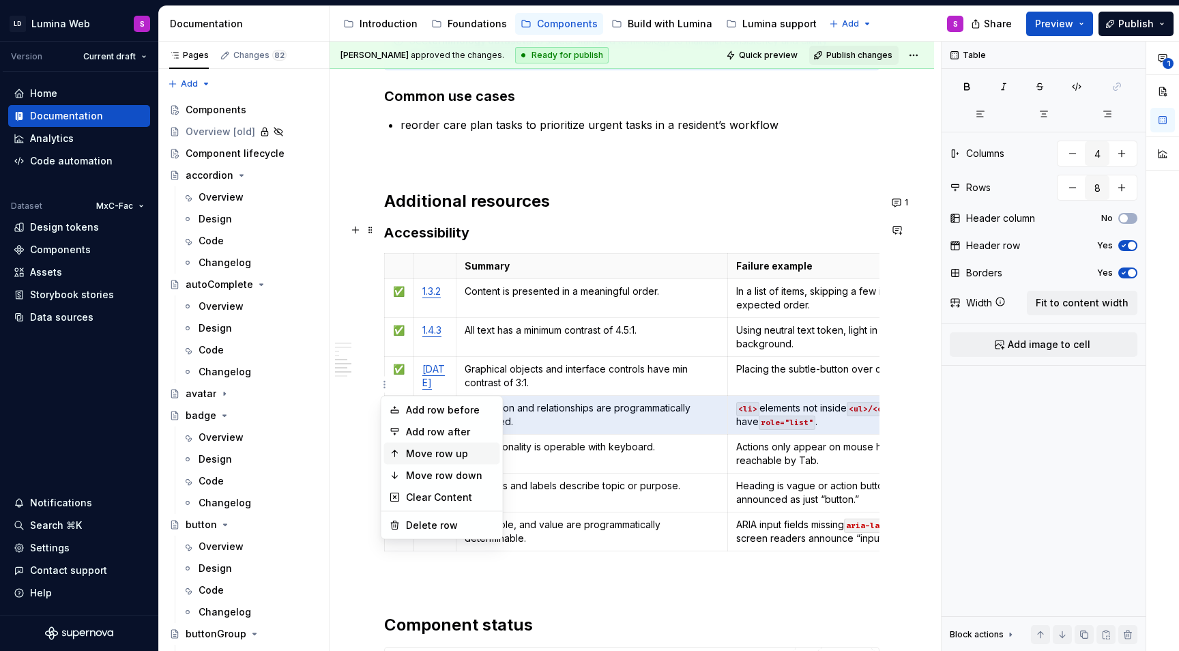
click at [426, 455] on div "Move row up" at bounding box center [450, 454] width 89 height 14
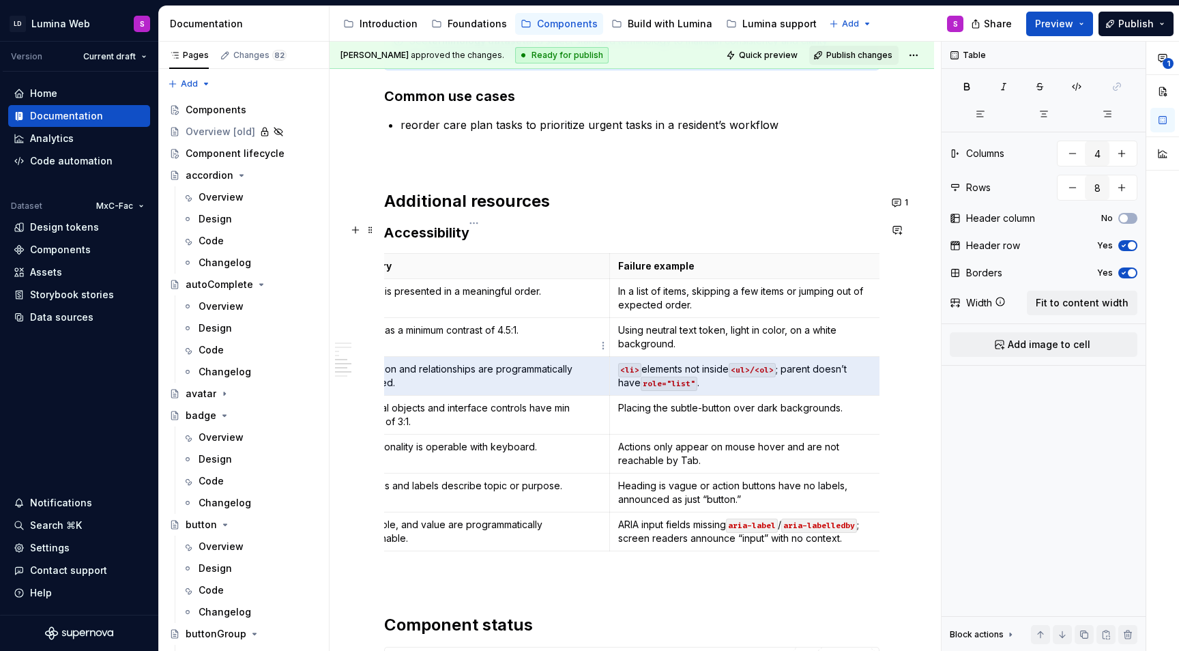
scroll to position [0, 0]
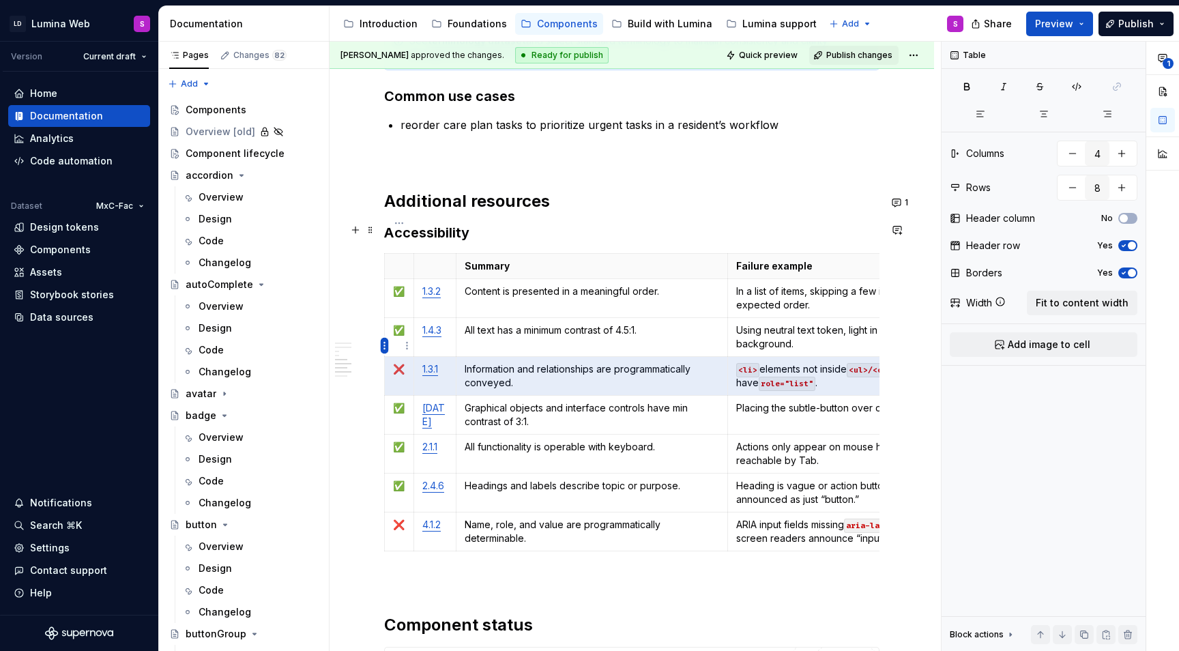
click at [385, 345] on html "LD Lumina Web S Version Current draft Home Documentation Analytics Code automat…" at bounding box center [589, 325] width 1179 height 651
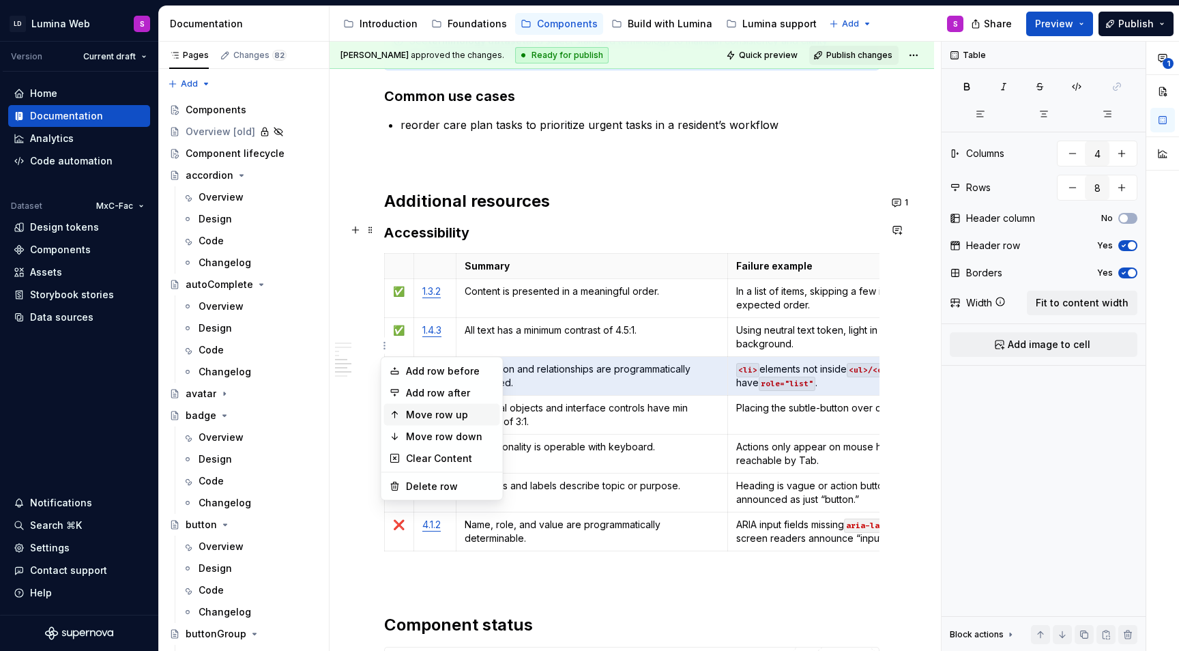
click at [422, 412] on div "Move row up" at bounding box center [450, 415] width 89 height 14
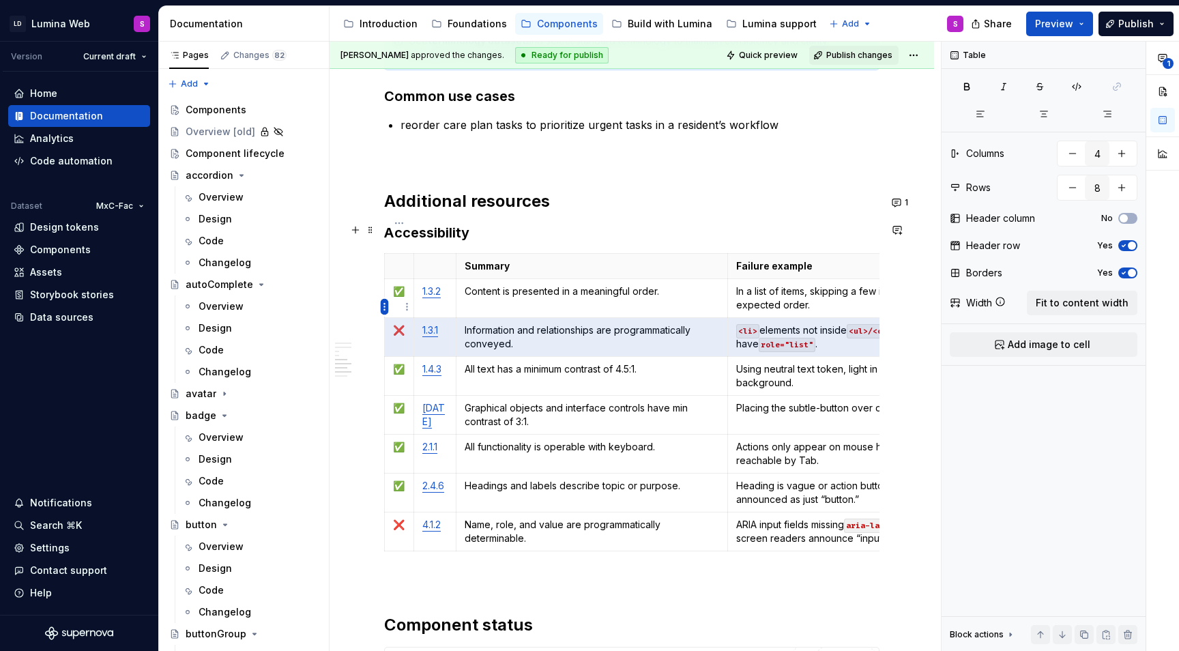
click at [381, 306] on html "LD Lumina Web S Version Current draft Home Documentation Analytics Code automat…" at bounding box center [589, 325] width 1179 height 651
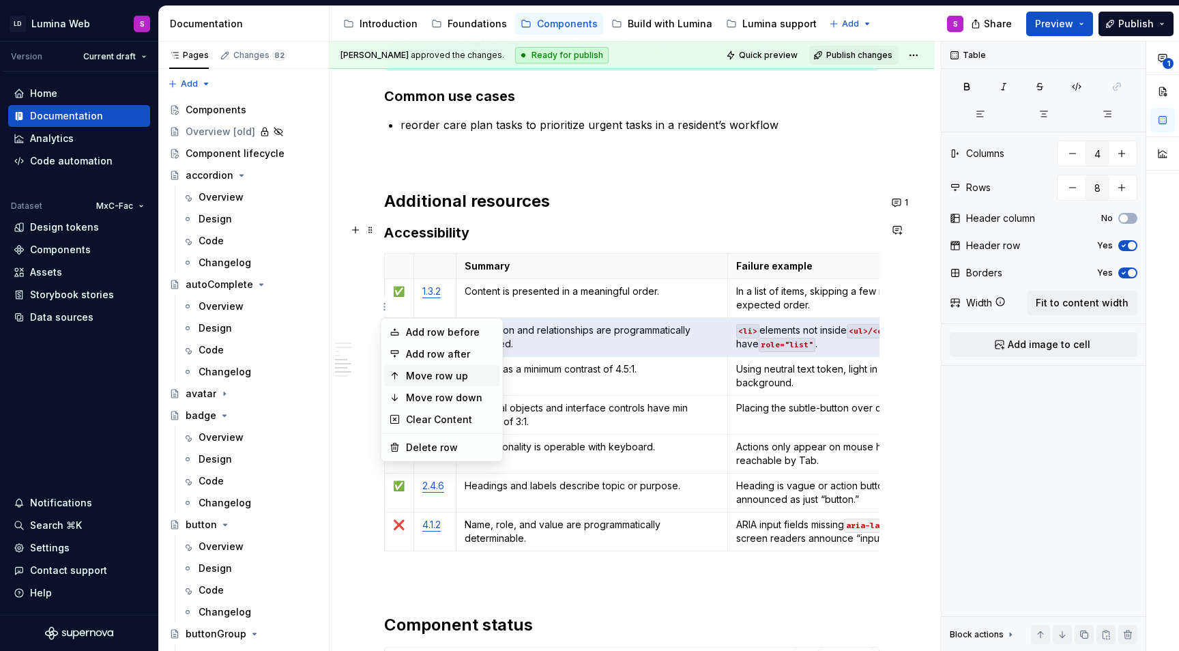
click at [422, 370] on div "Move row up" at bounding box center [450, 376] width 89 height 14
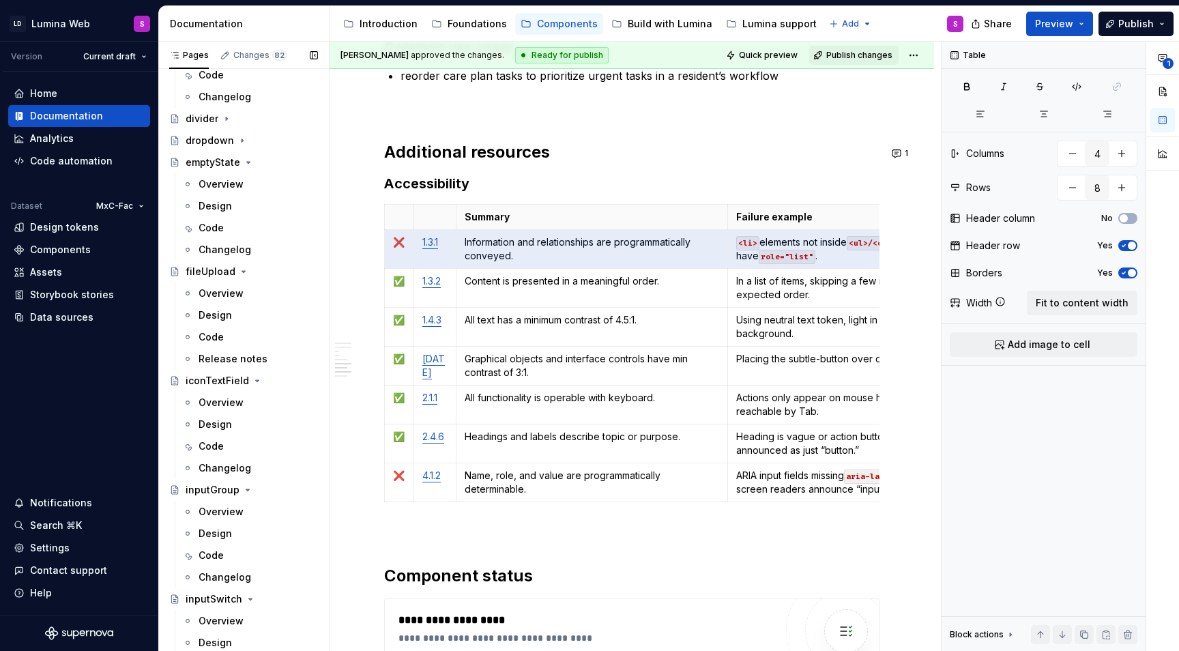
scroll to position [1109, 0]
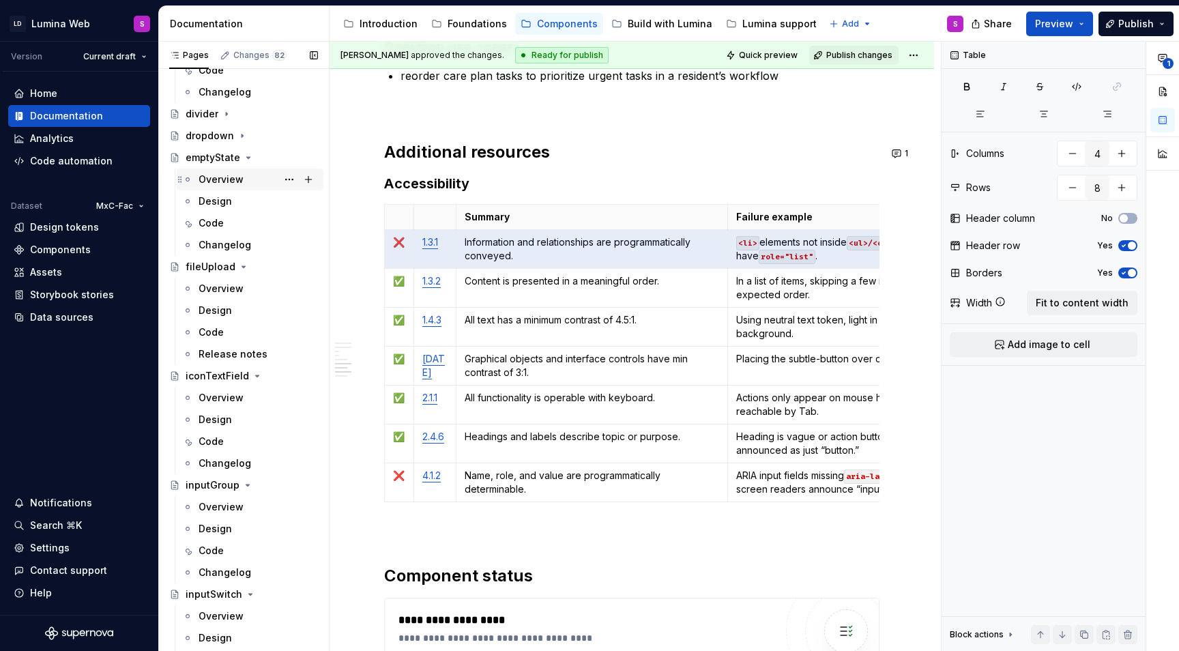
click at [216, 181] on div "Overview" at bounding box center [220, 180] width 45 height 14
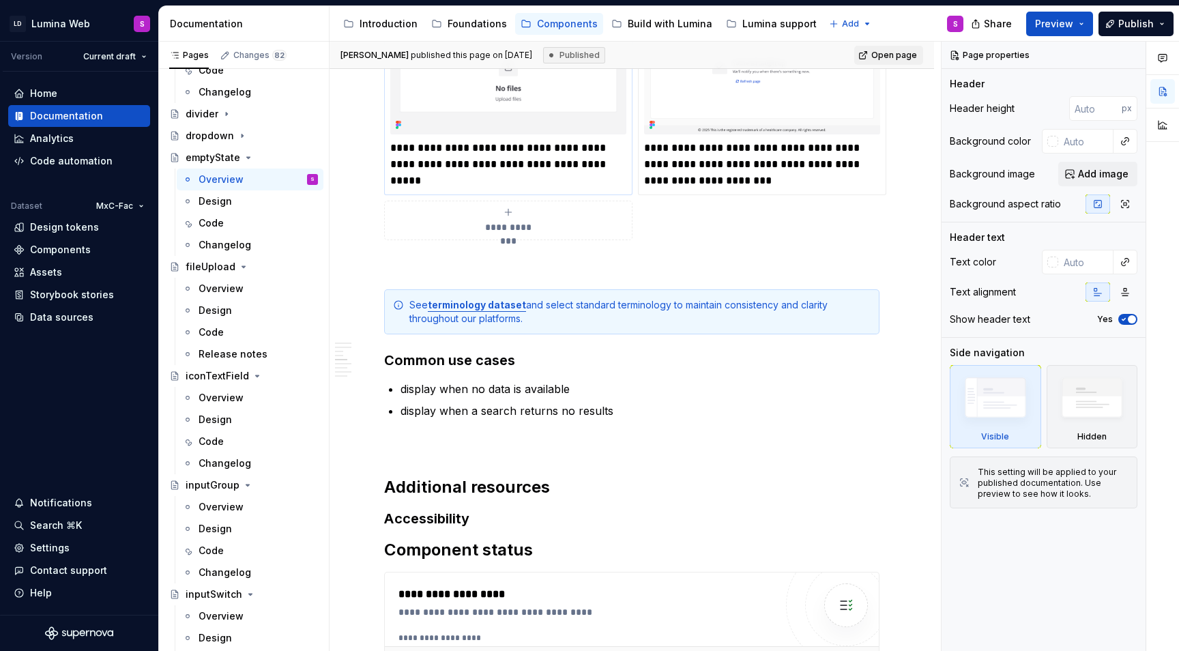
scroll to position [2908, 0]
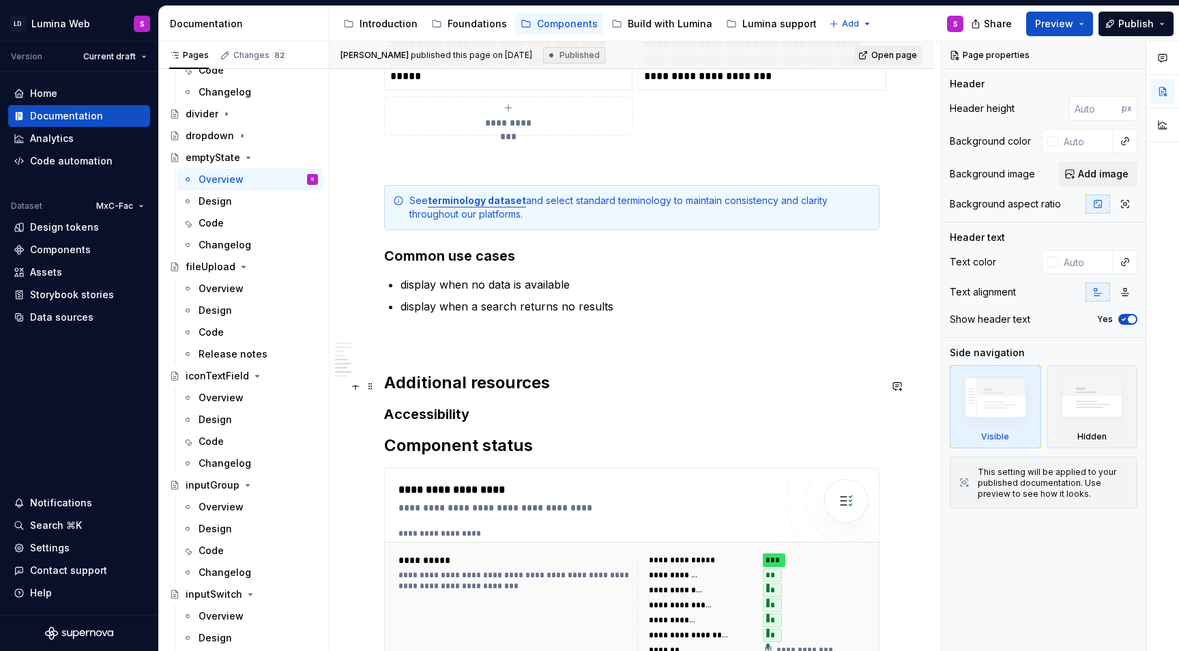
click at [485, 404] on h3 "Accessibility" at bounding box center [631, 413] width 495 height 19
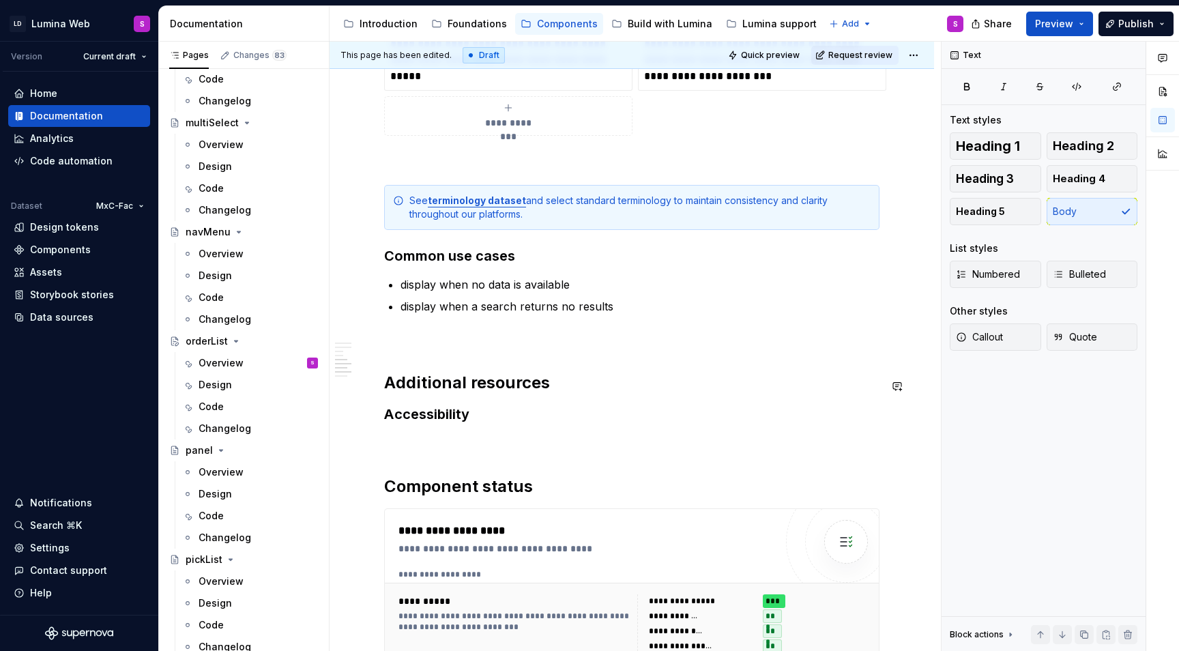
scroll to position [2934, 0]
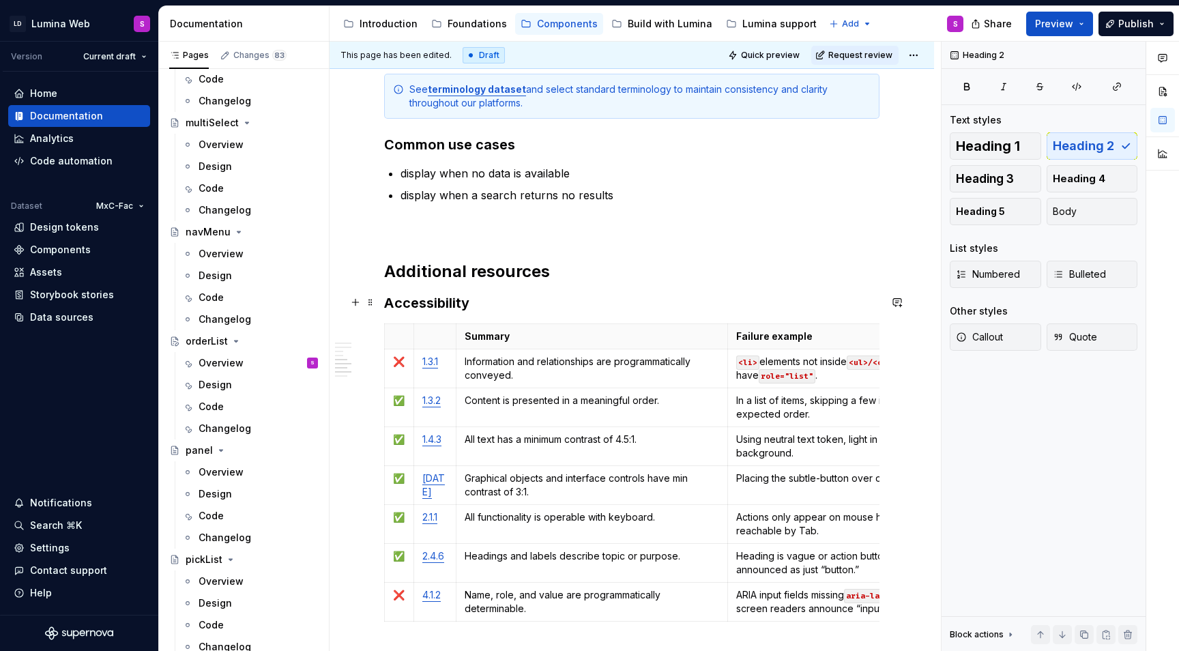
scroll to position [3045, 0]
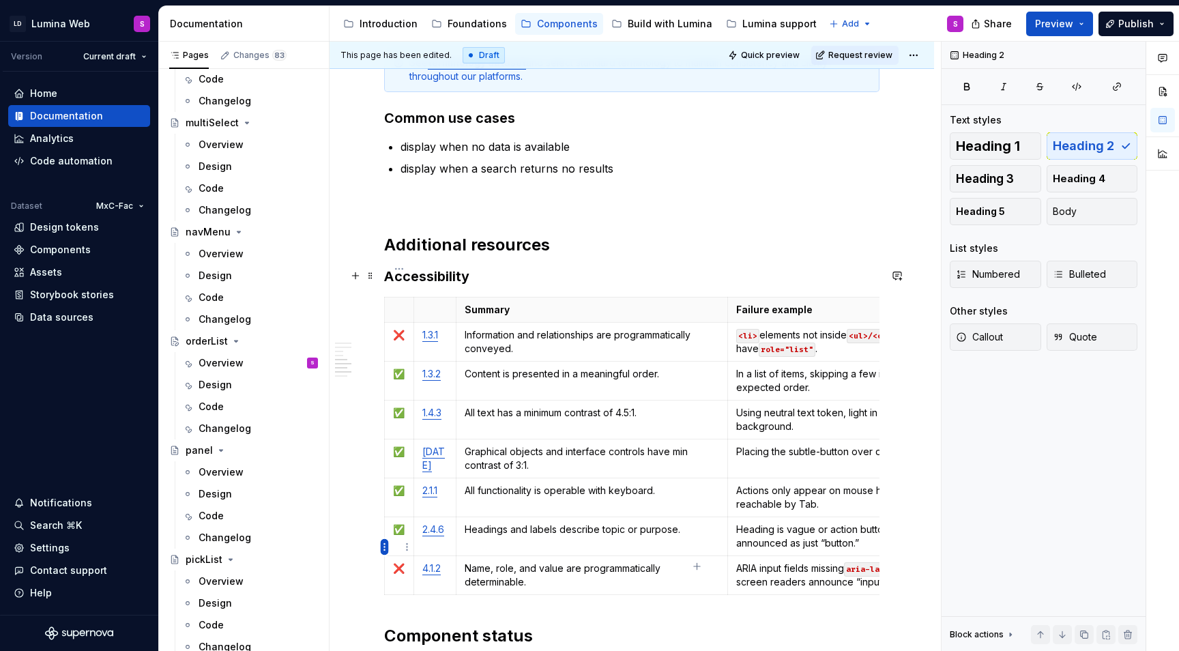
click at [385, 546] on html "LD Lumina Web S Version Current draft Home Documentation Analytics Code automat…" at bounding box center [589, 325] width 1179 height 651
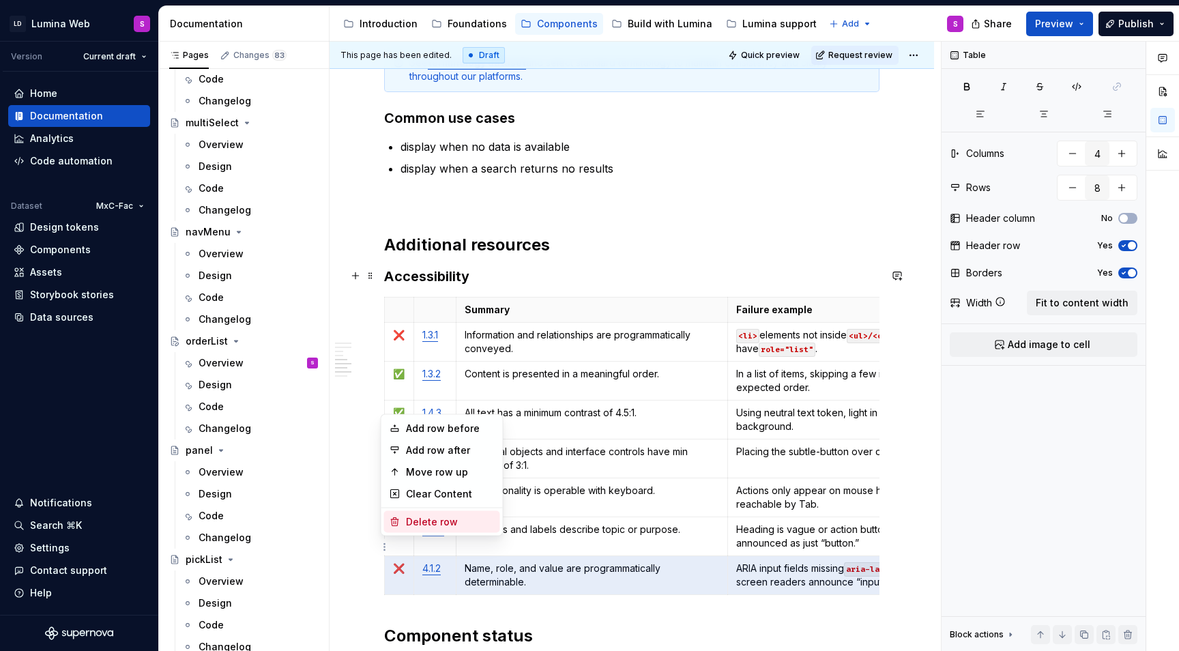
click at [413, 525] on div "Delete row" at bounding box center [450, 522] width 89 height 14
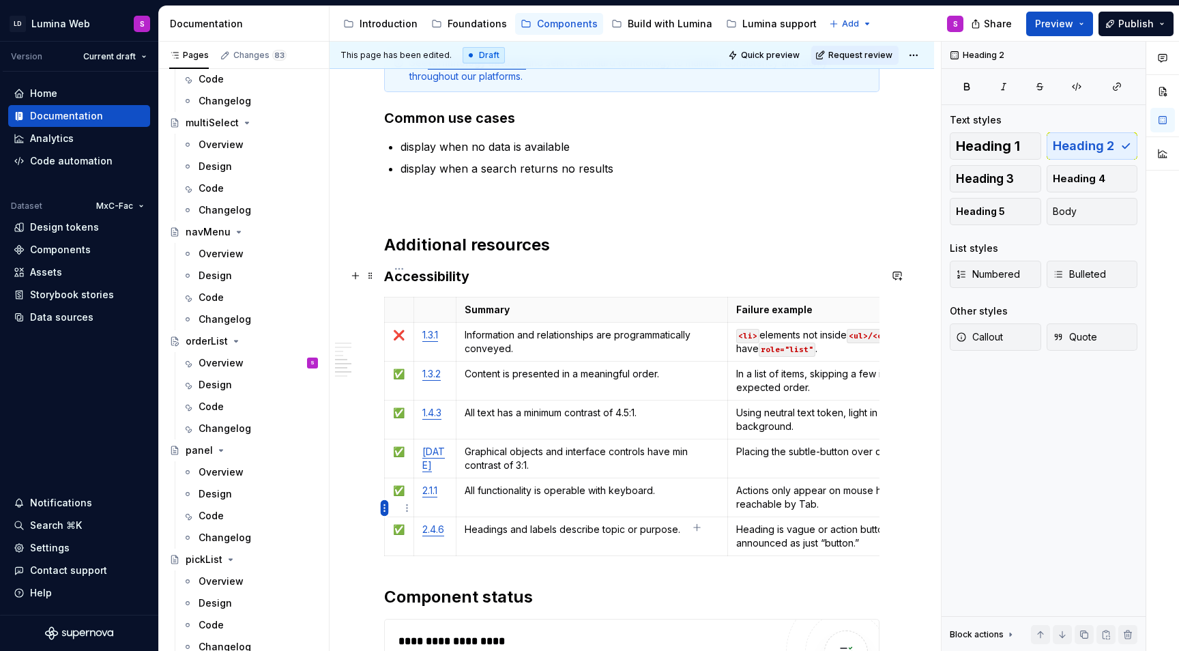
click at [384, 509] on html "LD Lumina Web S Version Current draft Home Documentation Analytics Code automat…" at bounding box center [589, 325] width 1179 height 651
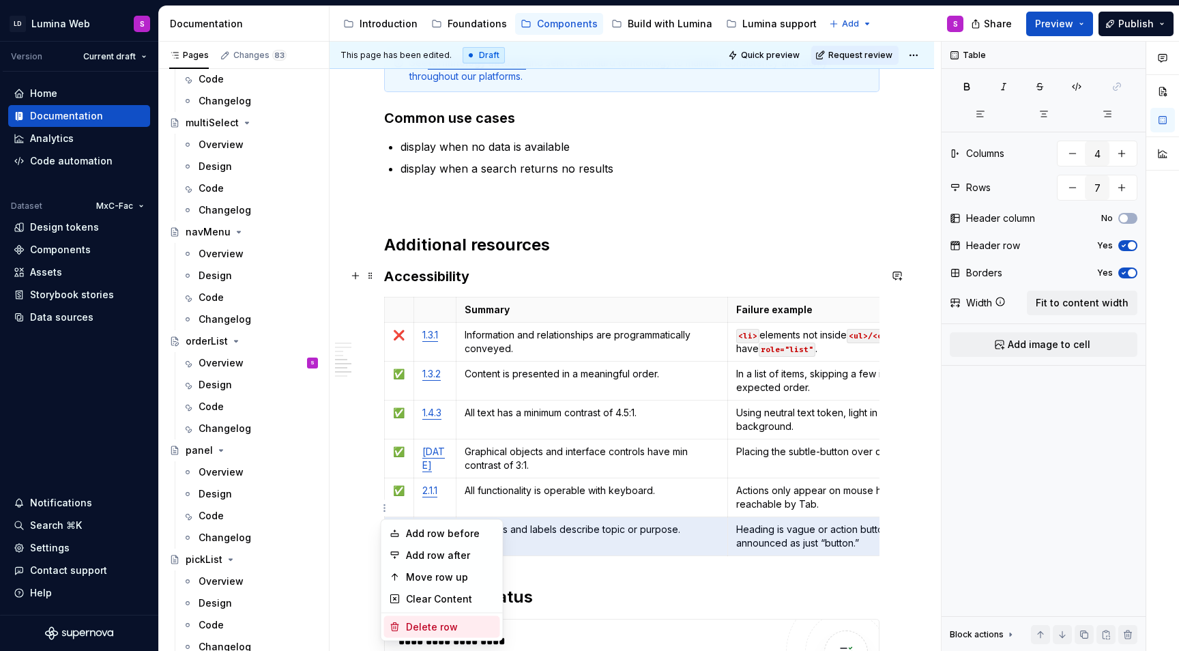
click at [419, 618] on div "Delete row" at bounding box center [442, 627] width 116 height 22
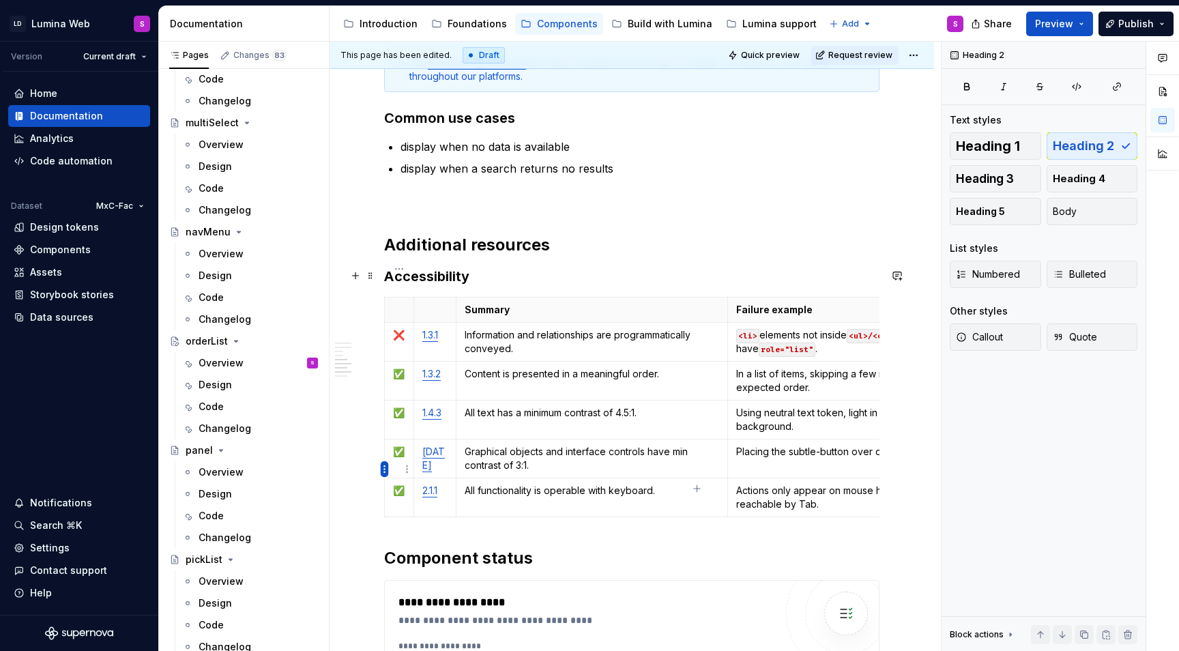
click at [385, 464] on html "LD Lumina Web S Version Current draft Home Documentation Analytics Code automat…" at bounding box center [589, 325] width 1179 height 651
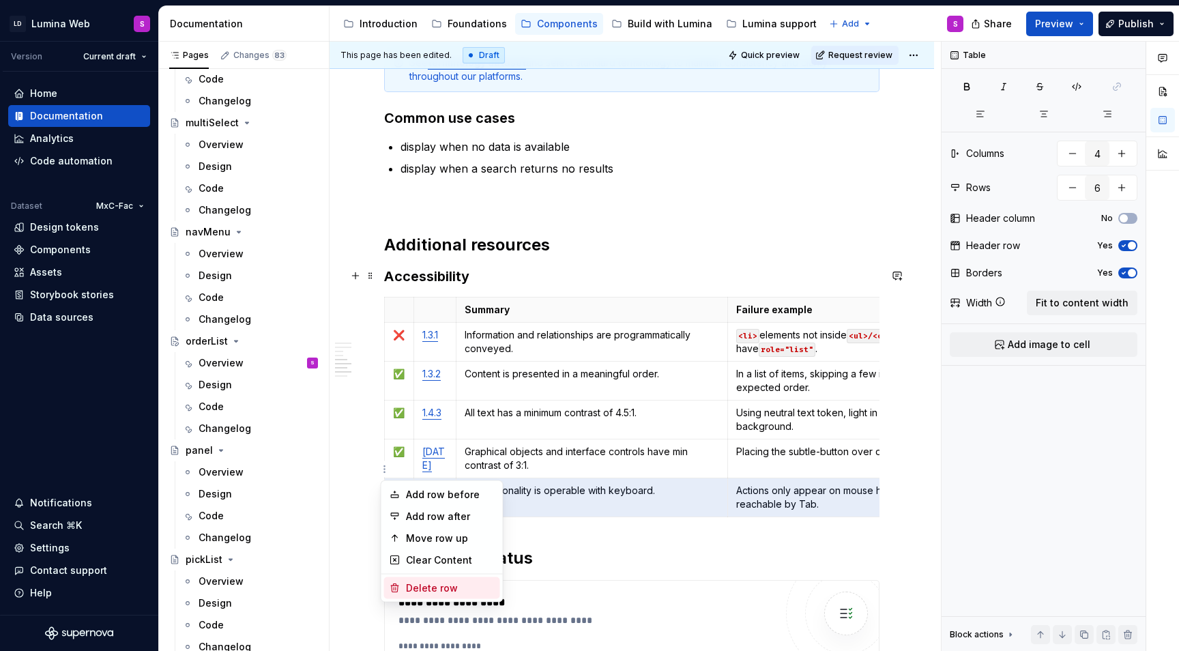
click at [418, 590] on div "Delete row" at bounding box center [450, 588] width 89 height 14
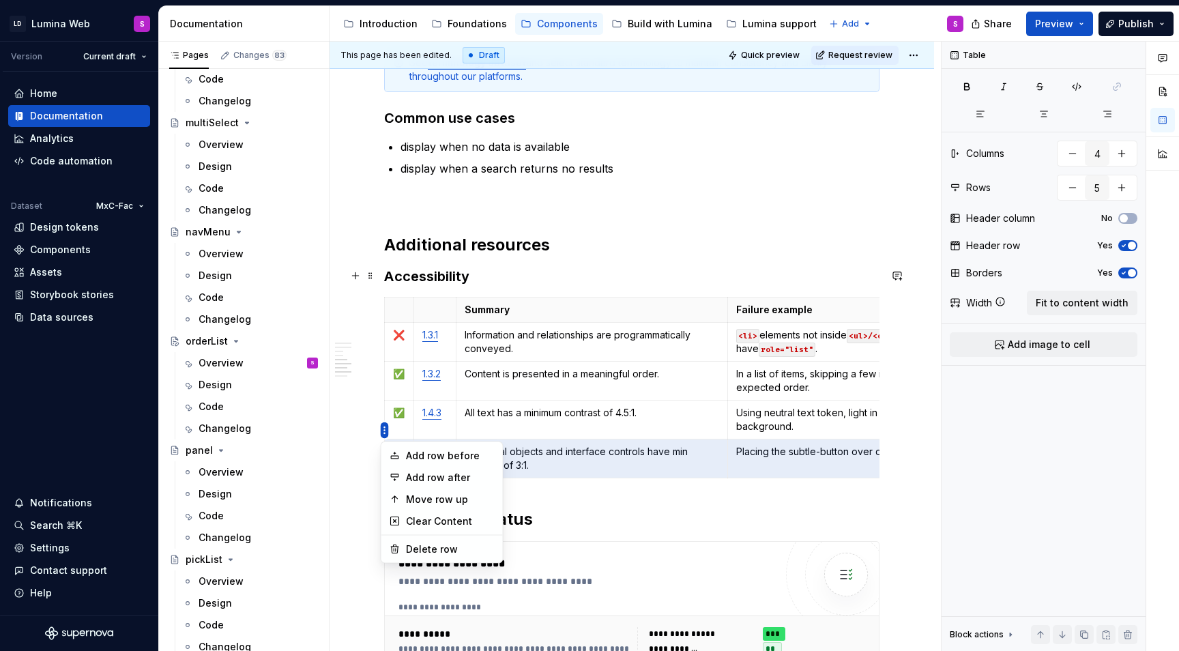
click at [383, 429] on html "LD Lumina Web S Version Current draft Home Documentation Analytics Code automat…" at bounding box center [589, 325] width 1179 height 651
click at [436, 546] on div "Delete row" at bounding box center [450, 549] width 89 height 14
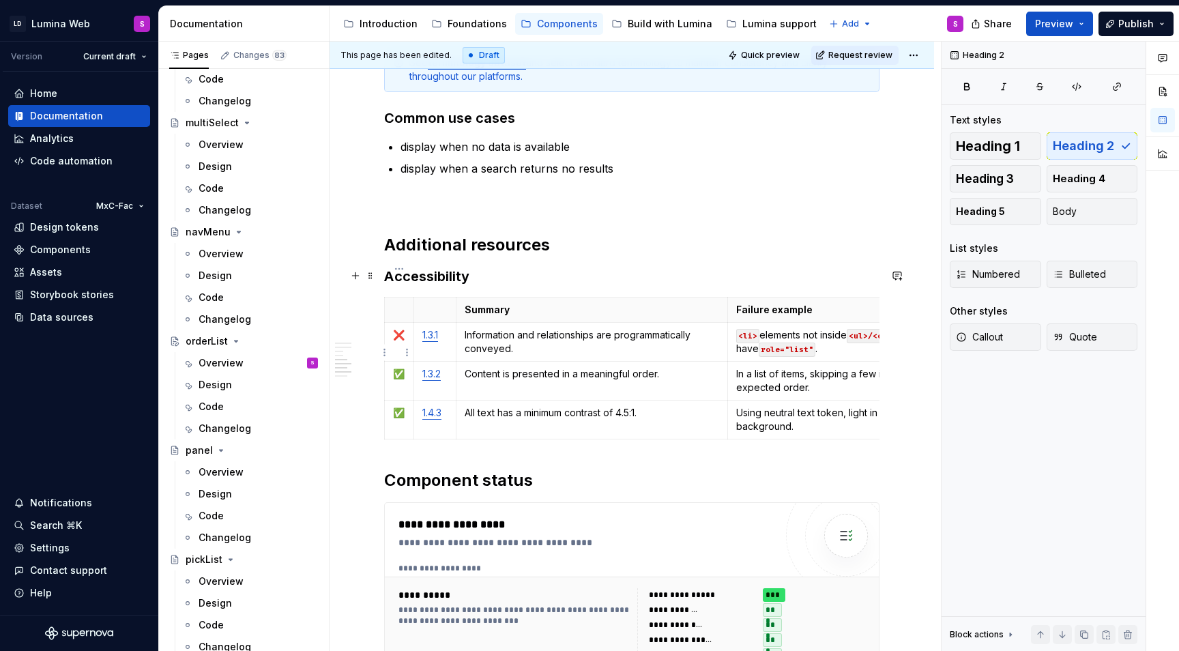
click at [406, 361] on td "✅" at bounding box center [399, 380] width 29 height 39
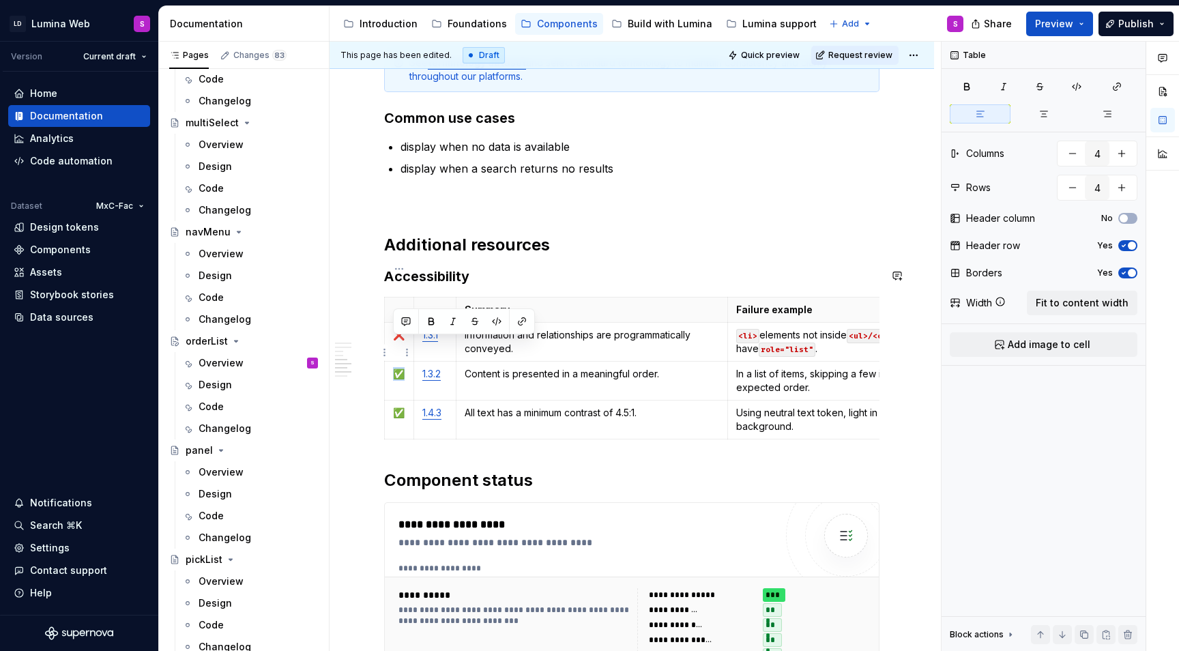
copy p "✅"
click at [396, 323] on td "❌" at bounding box center [399, 342] width 29 height 39
type textarea "*"
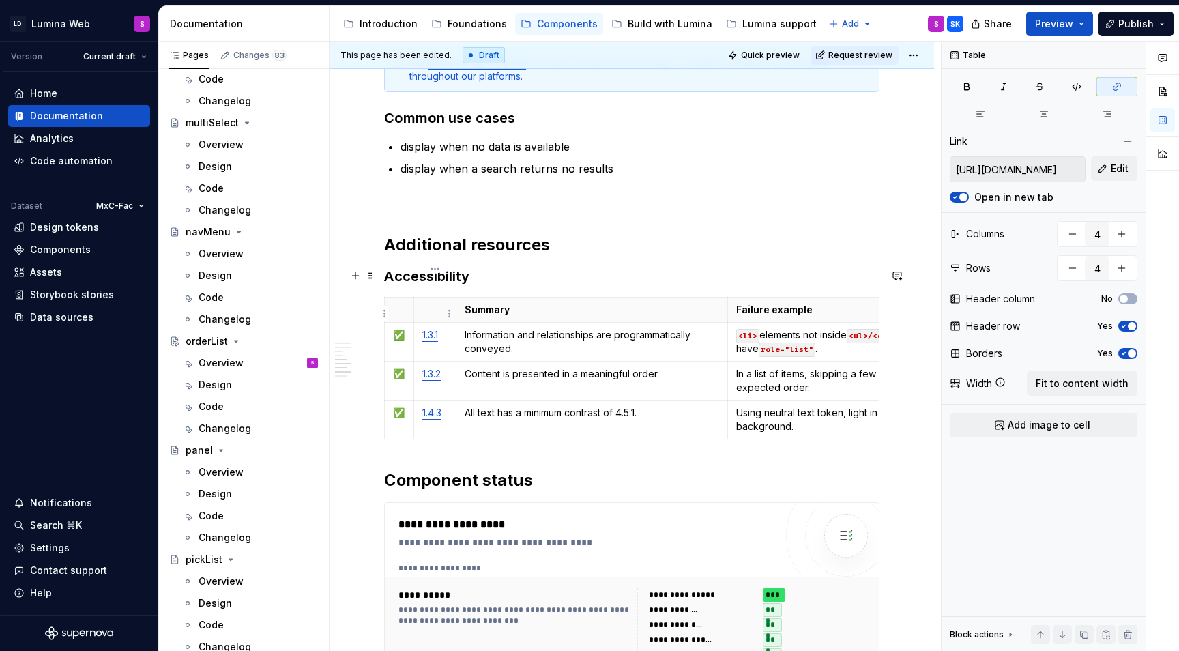
click at [430, 329] on link "1.3.1" at bounding box center [430, 335] width 16 height 12
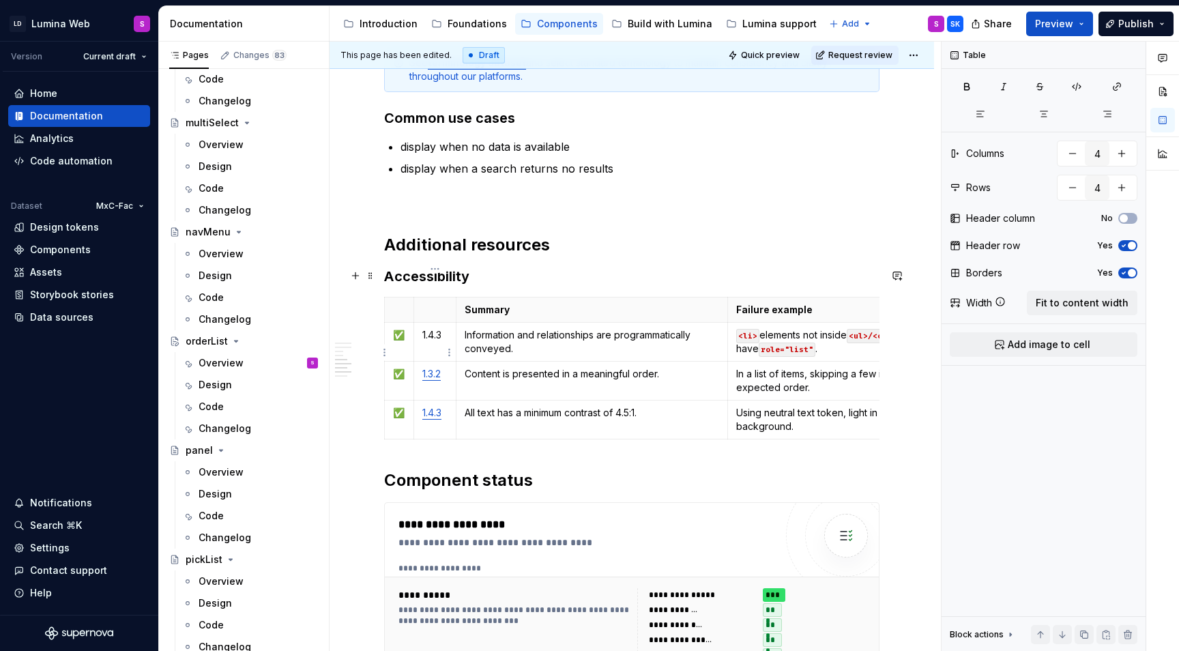
click at [437, 368] on link "1.3.2" at bounding box center [431, 374] width 18 height 12
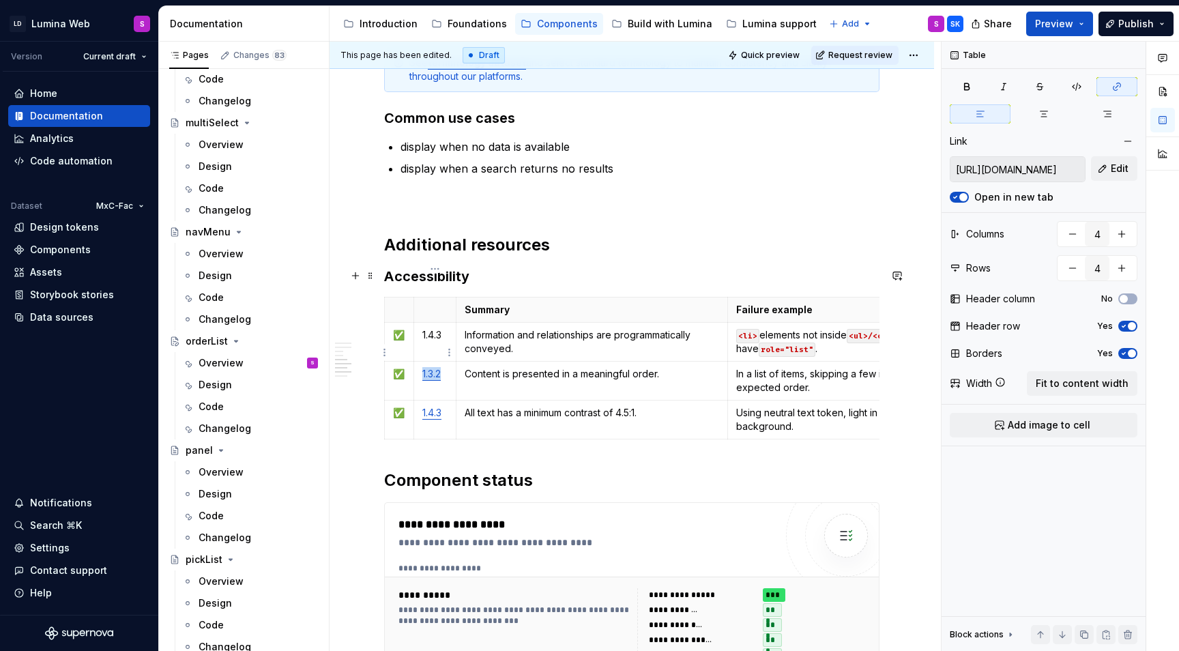
click at [437, 368] on link "1.3.2" at bounding box center [431, 374] width 18 height 12
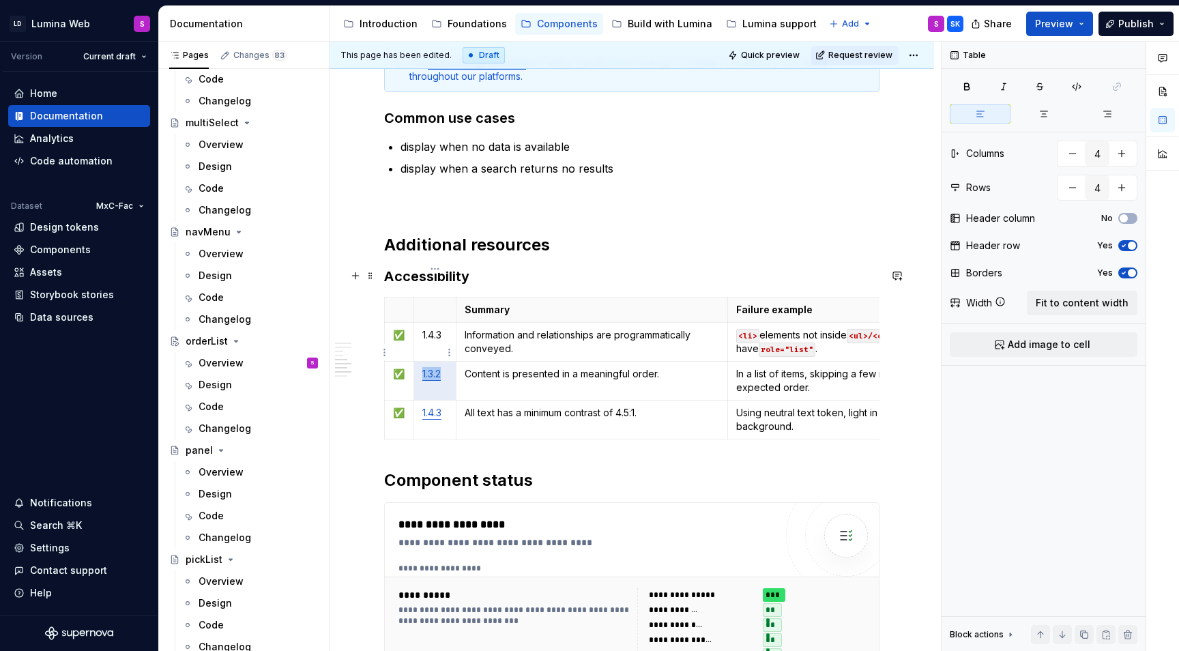
click at [437, 368] on link "1.3.2" at bounding box center [431, 374] width 18 height 12
click at [432, 368] on link "1.3.2" at bounding box center [431, 374] width 18 height 12
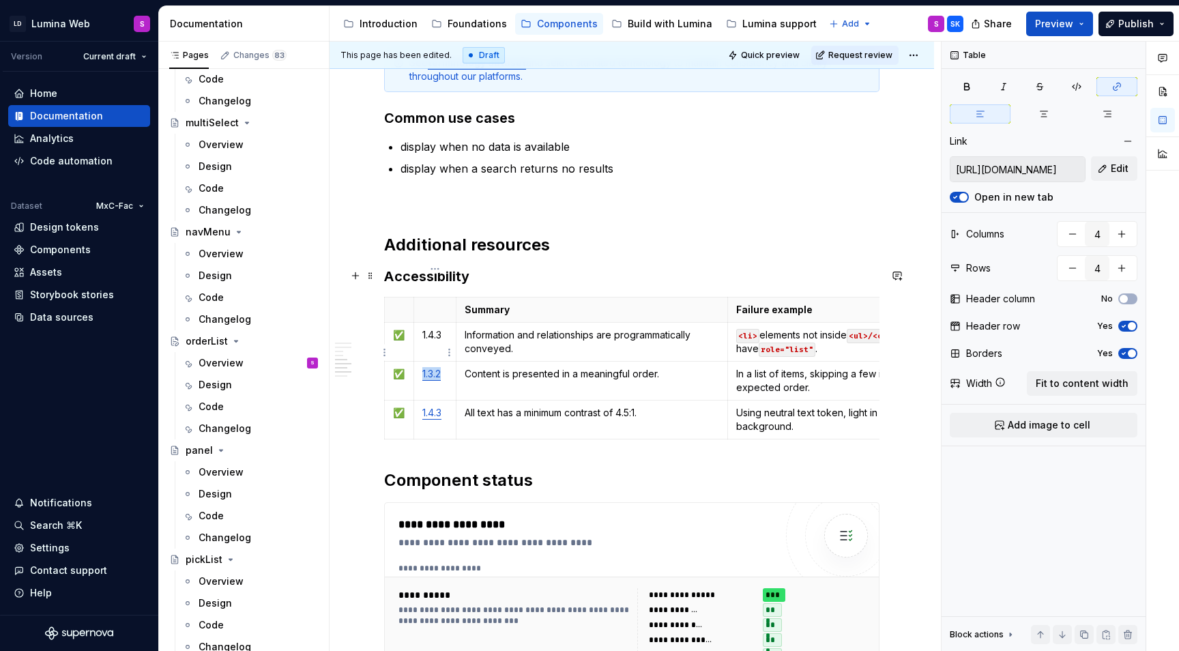
click at [432, 368] on link "1.3.2" at bounding box center [431, 374] width 18 height 12
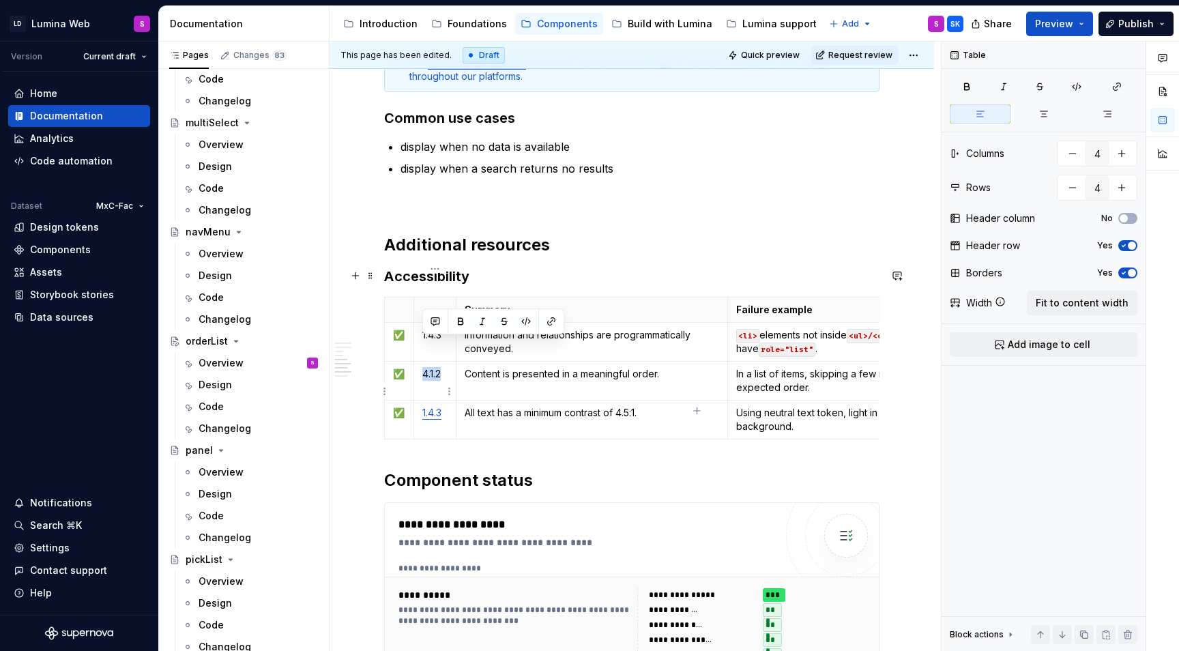
copy p "4.1.2"
click at [428, 406] on p "1.4.3" at bounding box center [434, 413] width 25 height 14
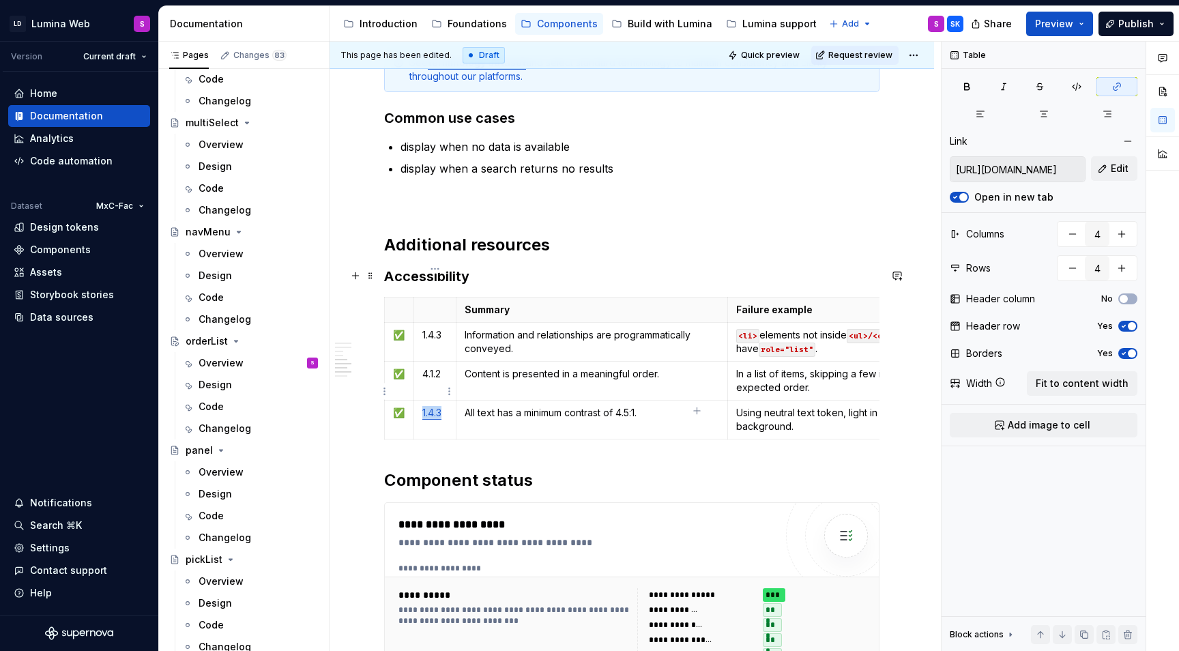
click at [428, 406] on p "1.4.3" at bounding box center [434, 413] width 25 height 14
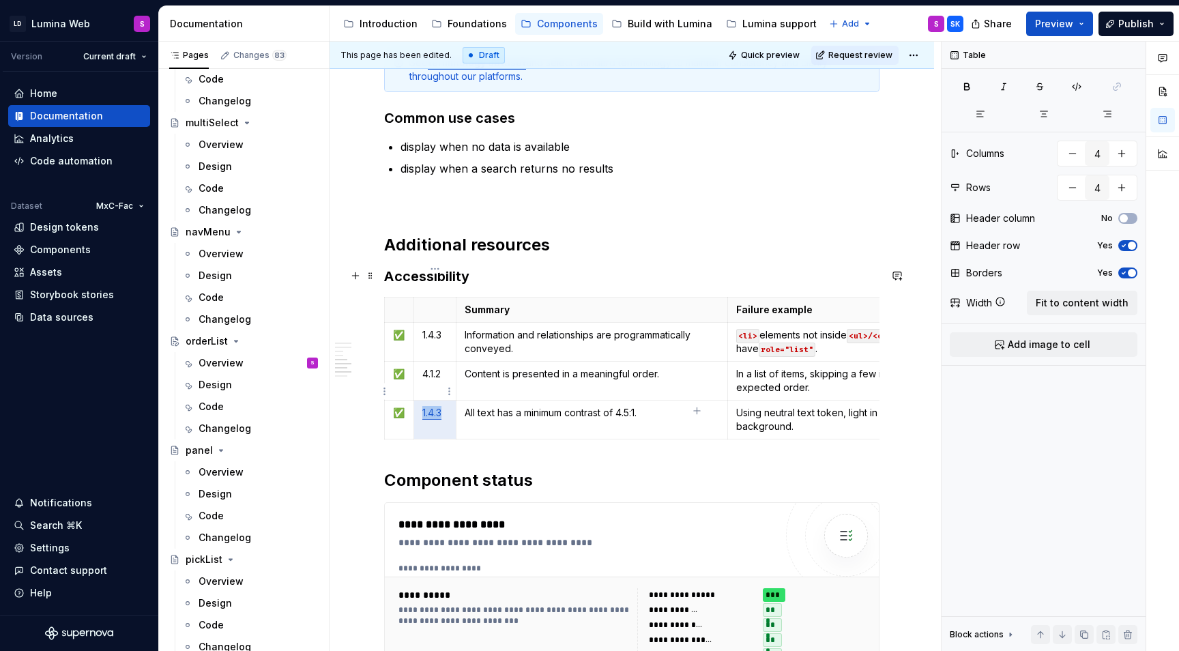
click at [428, 406] on p "1.4.3" at bounding box center [434, 413] width 25 height 14
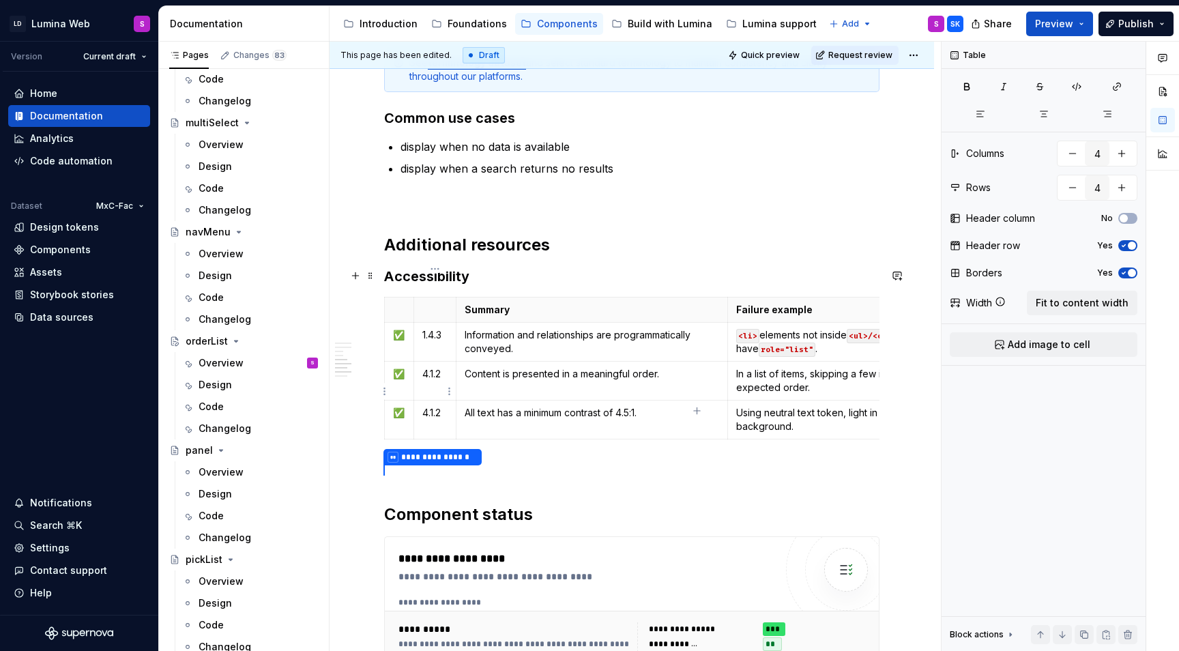
click at [438, 400] on td "4.1.2" at bounding box center [434, 419] width 42 height 39
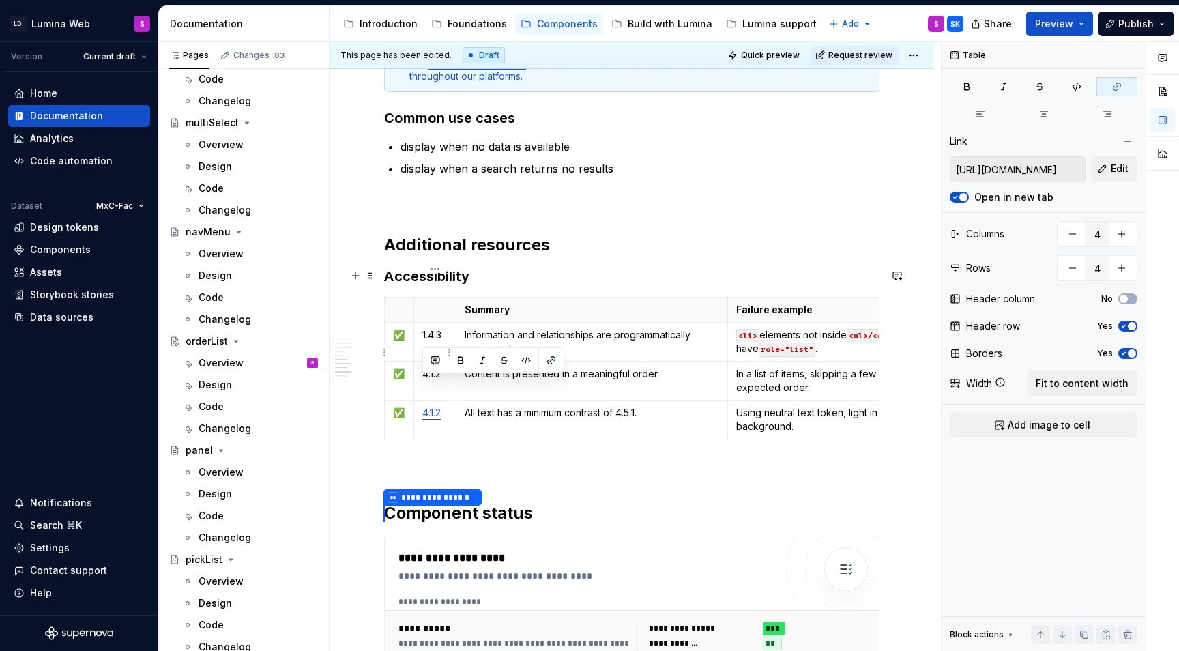
click at [432, 367] on p "4.1.2" at bounding box center [434, 374] width 25 height 14
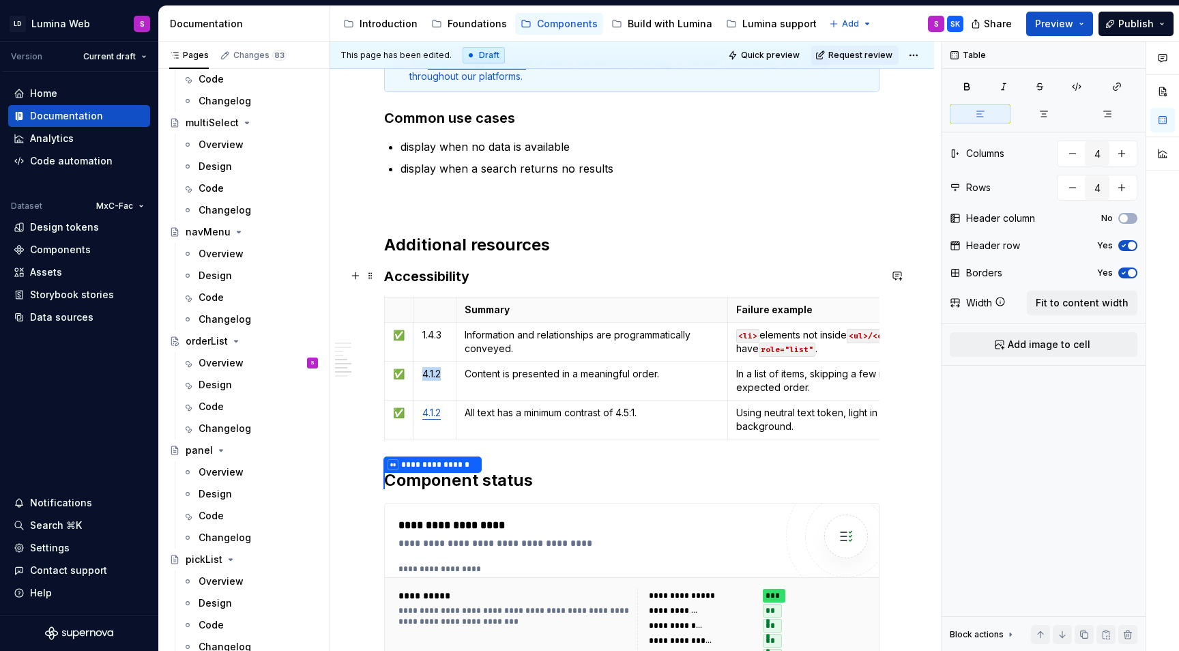
click at [432, 367] on p "4.1.2" at bounding box center [434, 374] width 25 height 14
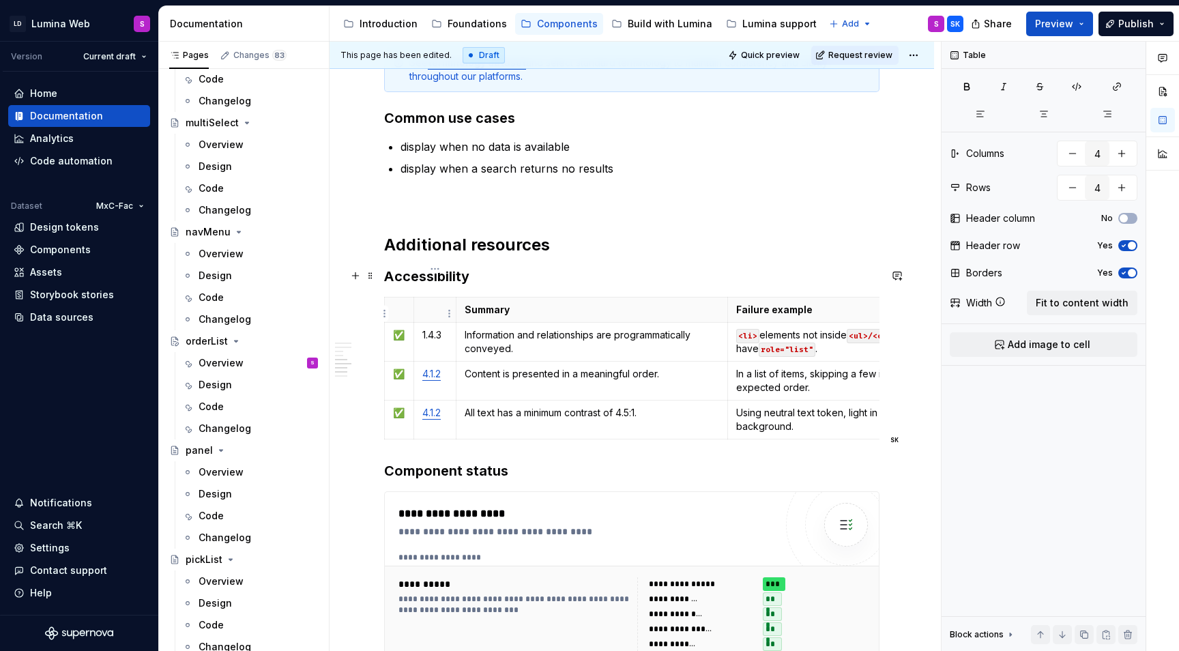
click at [420, 323] on td "1.4.3" at bounding box center [434, 342] width 42 height 39
click at [491, 328] on p "Information and relationships are programmatically conveyed." at bounding box center [591, 341] width 255 height 27
click at [516, 323] on td "Text elements meet minimum color contrast thresholds." at bounding box center [592, 342] width 272 height 39
click at [510, 361] on td "Content is presented in a meaningful order." at bounding box center [592, 380] width 272 height 39
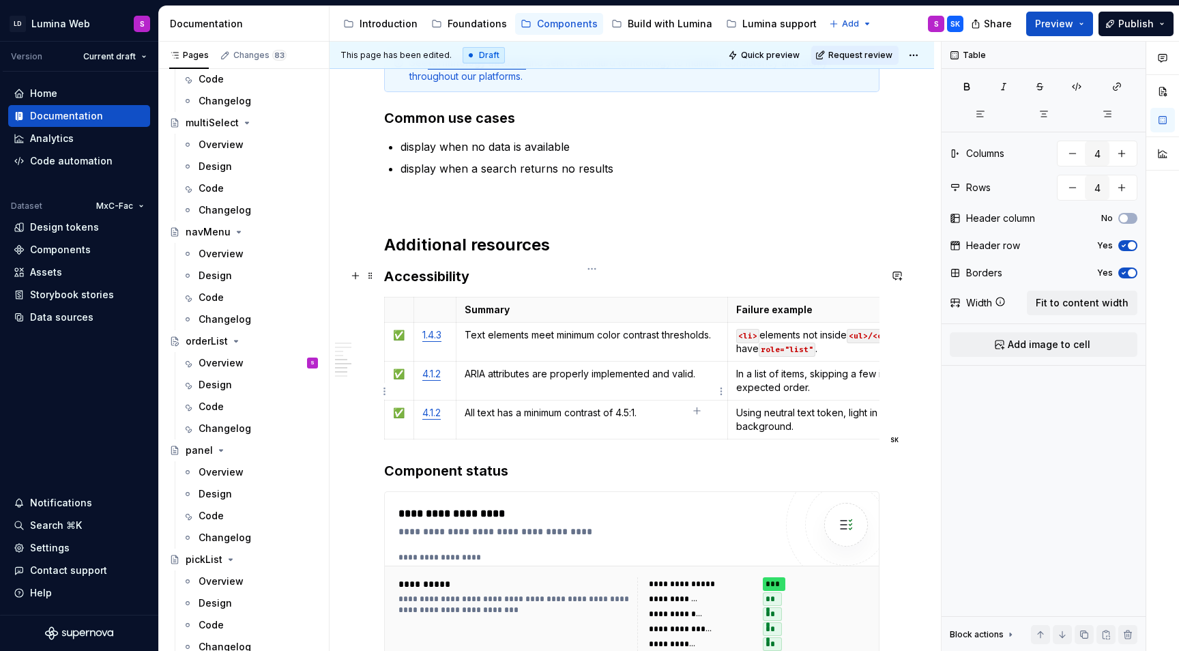
click at [512, 406] on p "All text has a minimum contrast of 4.5:1." at bounding box center [591, 413] width 255 height 14
click at [778, 342] on code "role="list"" at bounding box center [786, 349] width 57 height 14
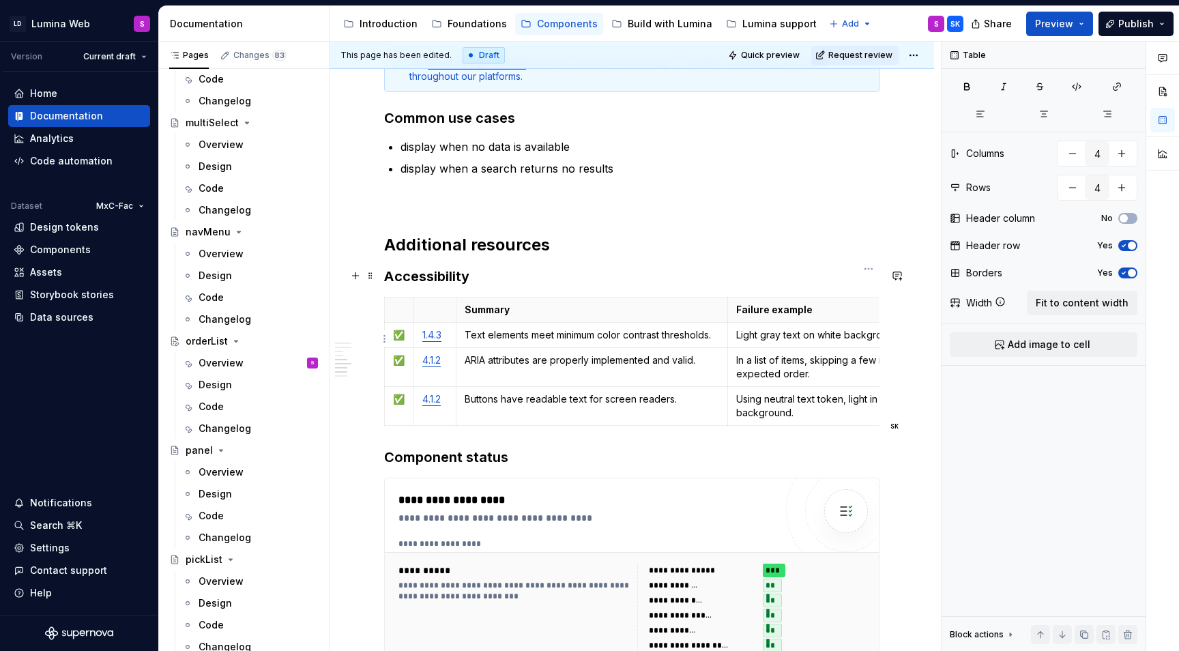
click at [756, 353] on p "In a list of items, skipping a few items or jumping out of expected order." at bounding box center [868, 366] width 265 height 27
click at [781, 353] on p "Using invalid ARIA attributes, incorrect values, or unsupported combinations." at bounding box center [868, 366] width 265 height 27
click at [765, 392] on p "Using neutral text token, light in color, on a white background." at bounding box center [868, 405] width 265 height 27
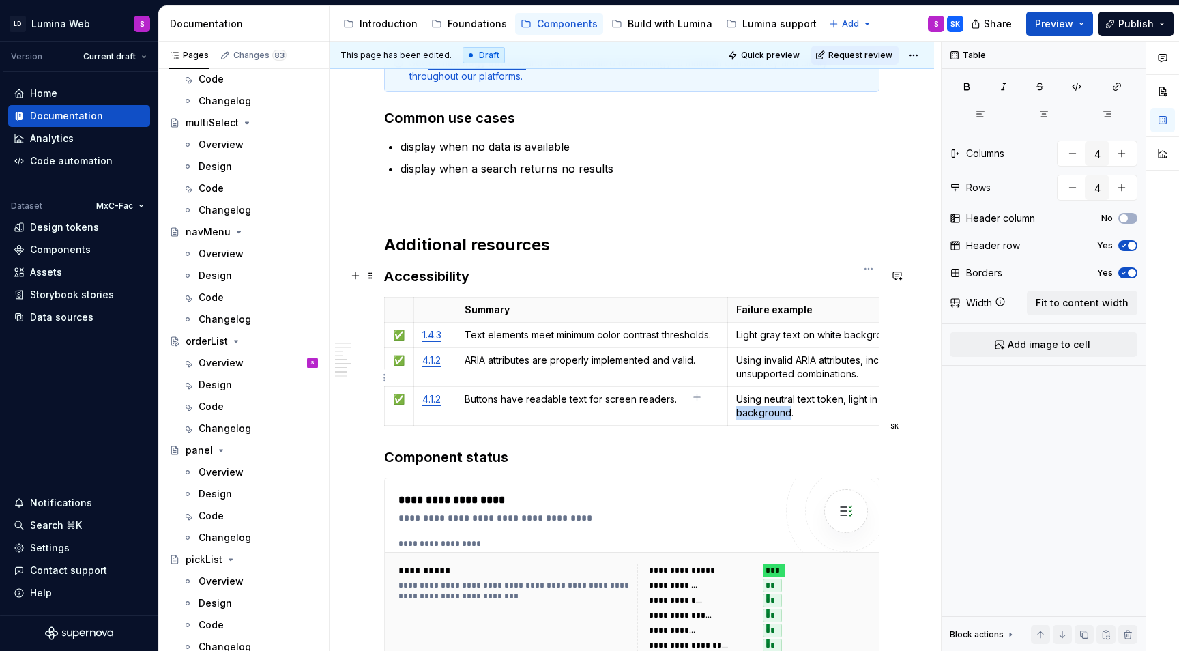
click at [765, 392] on p "Using neutral text token, light in color, on a white background." at bounding box center [868, 405] width 265 height 27
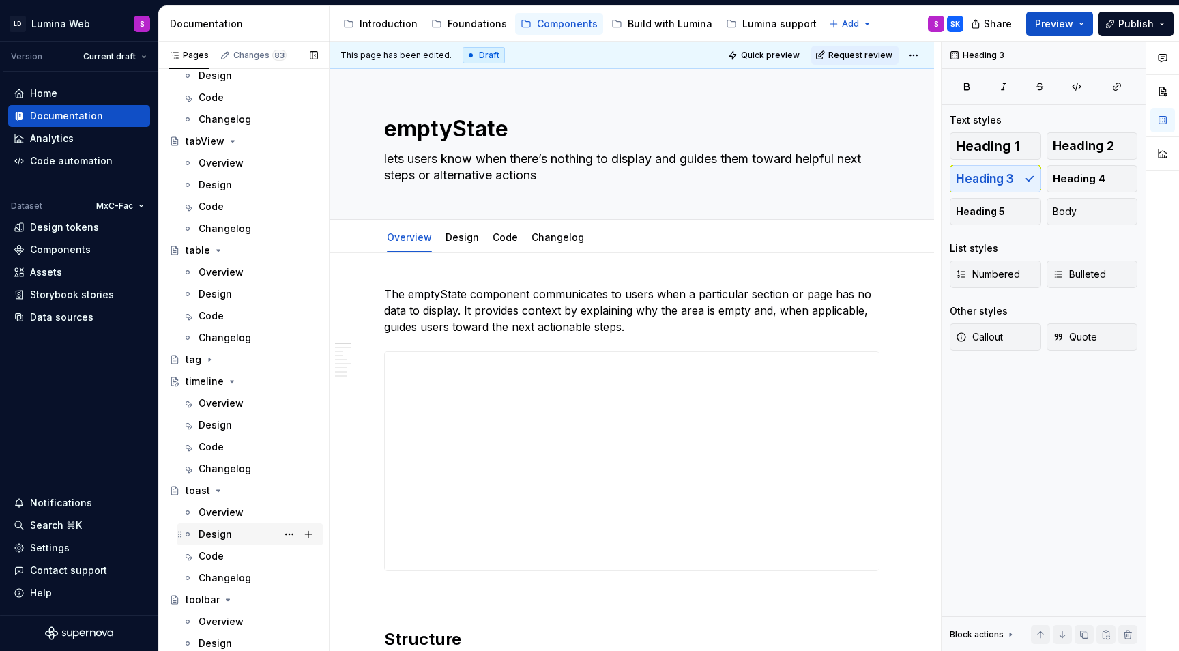
scroll to position [3212, 0]
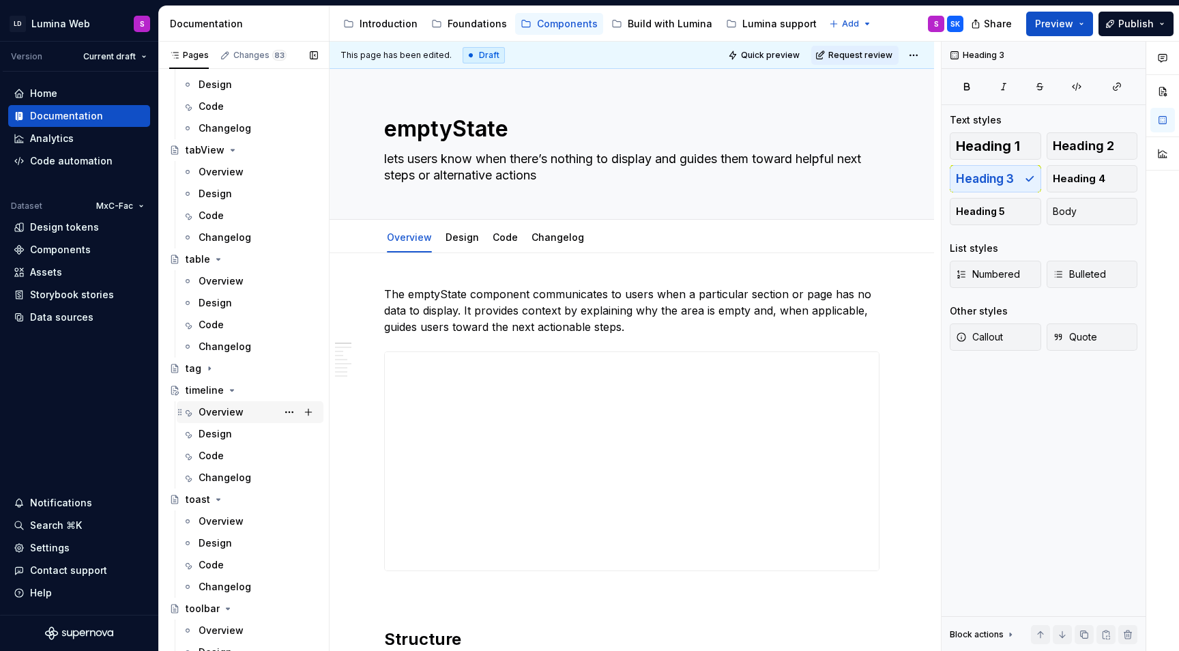
click at [237, 404] on div "Overview" at bounding box center [257, 411] width 119 height 19
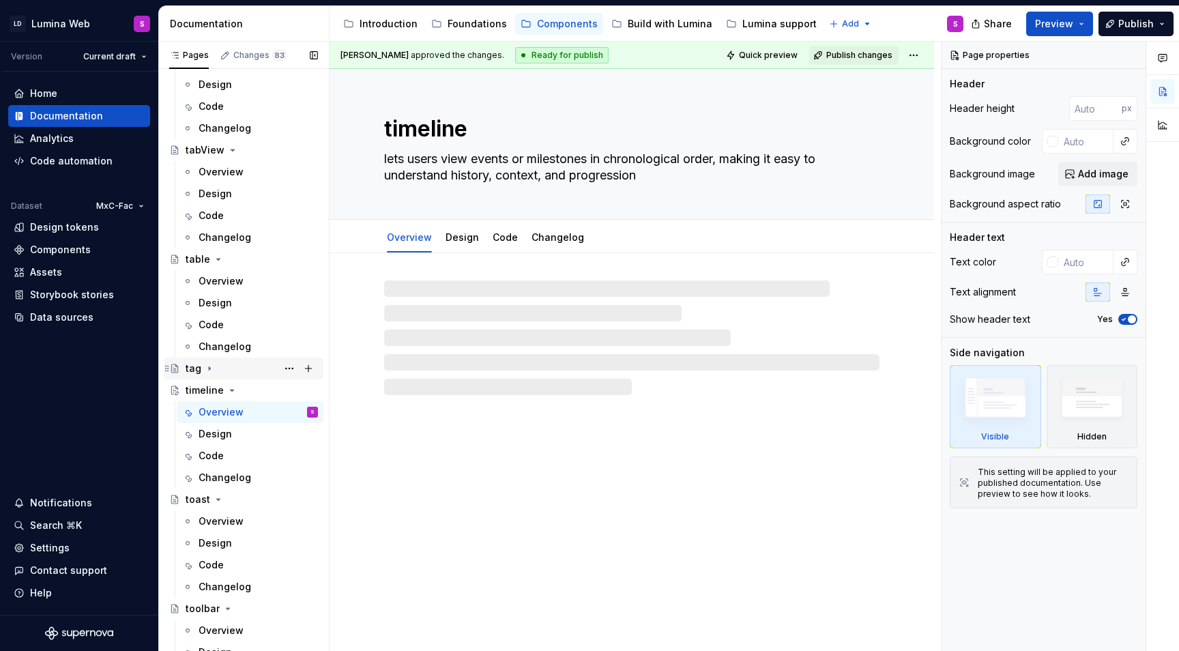
click at [204, 368] on icon "Page tree" at bounding box center [209, 368] width 11 height 11
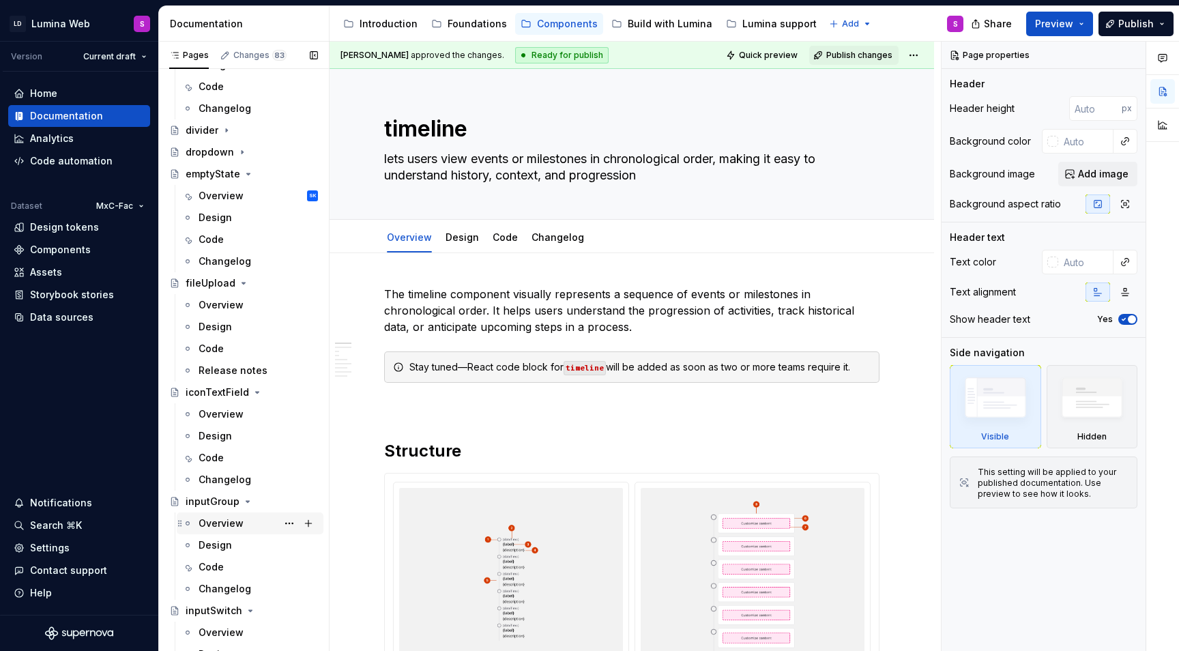
scroll to position [1087, 0]
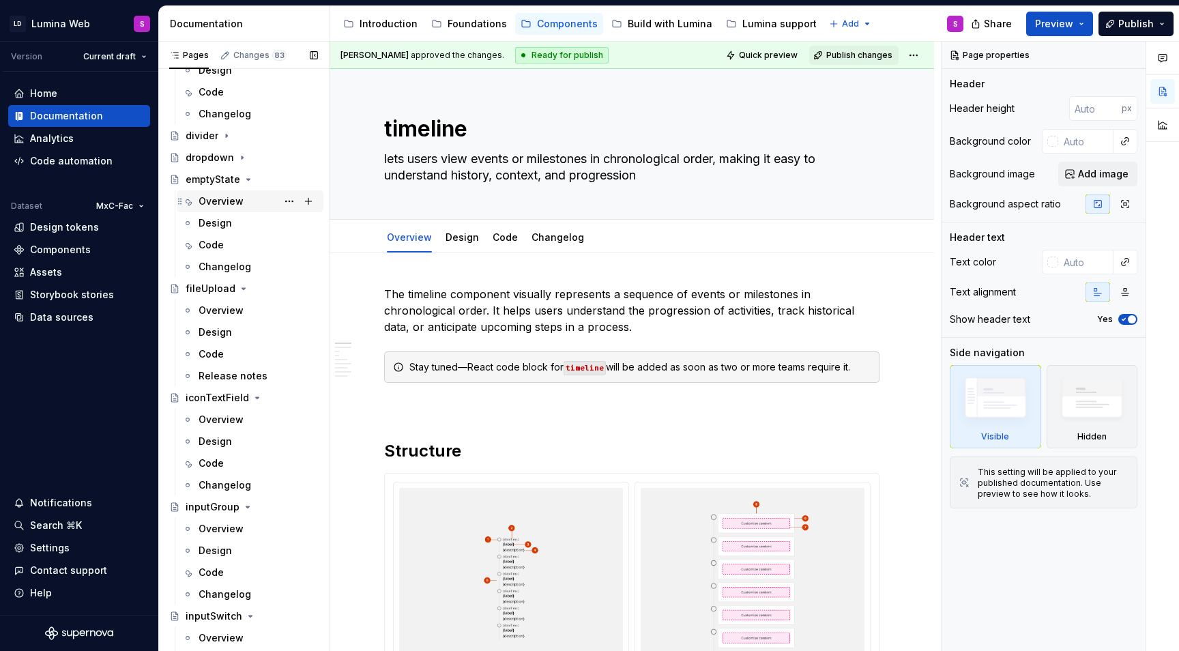
click at [216, 197] on div "Overview" at bounding box center [220, 201] width 45 height 14
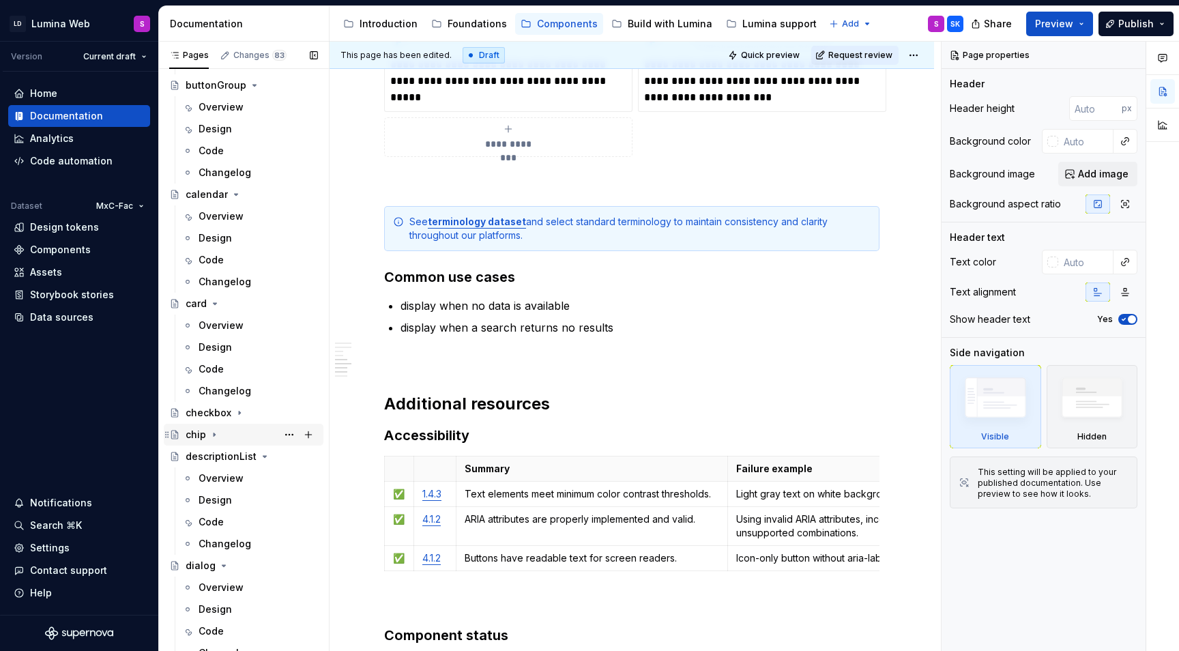
scroll to position [549, 0]
click at [235, 479] on div "Overview" at bounding box center [220, 478] width 45 height 14
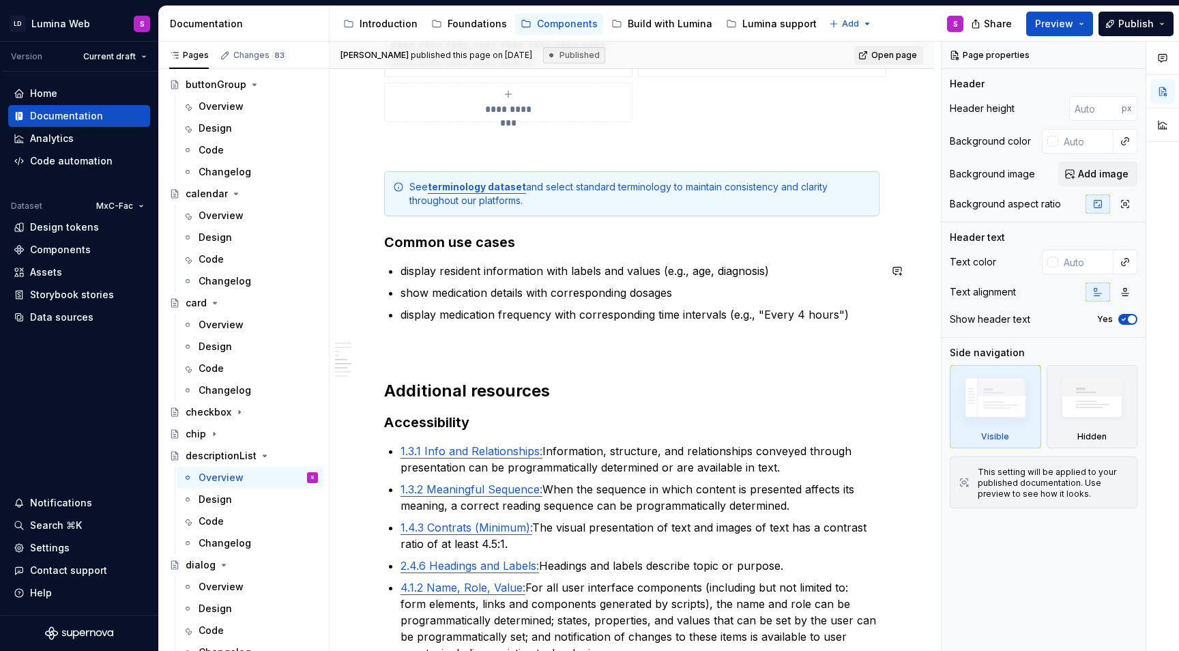
scroll to position [2151, 0]
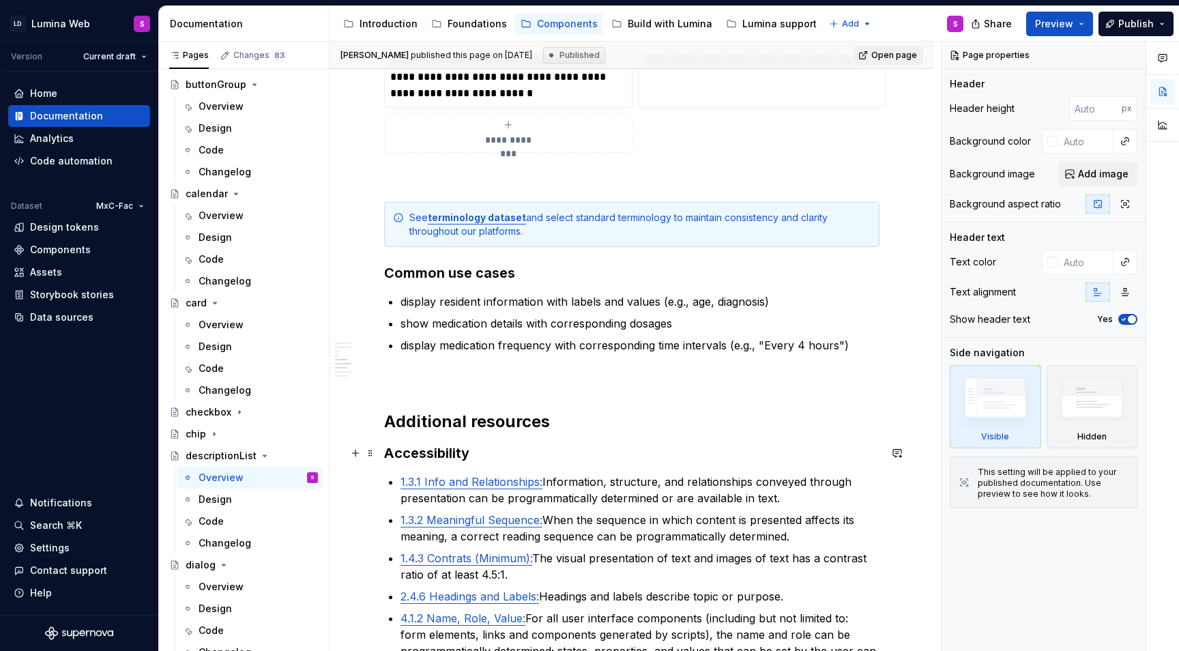
click at [492, 452] on h3 "Accessibility" at bounding box center [631, 452] width 495 height 19
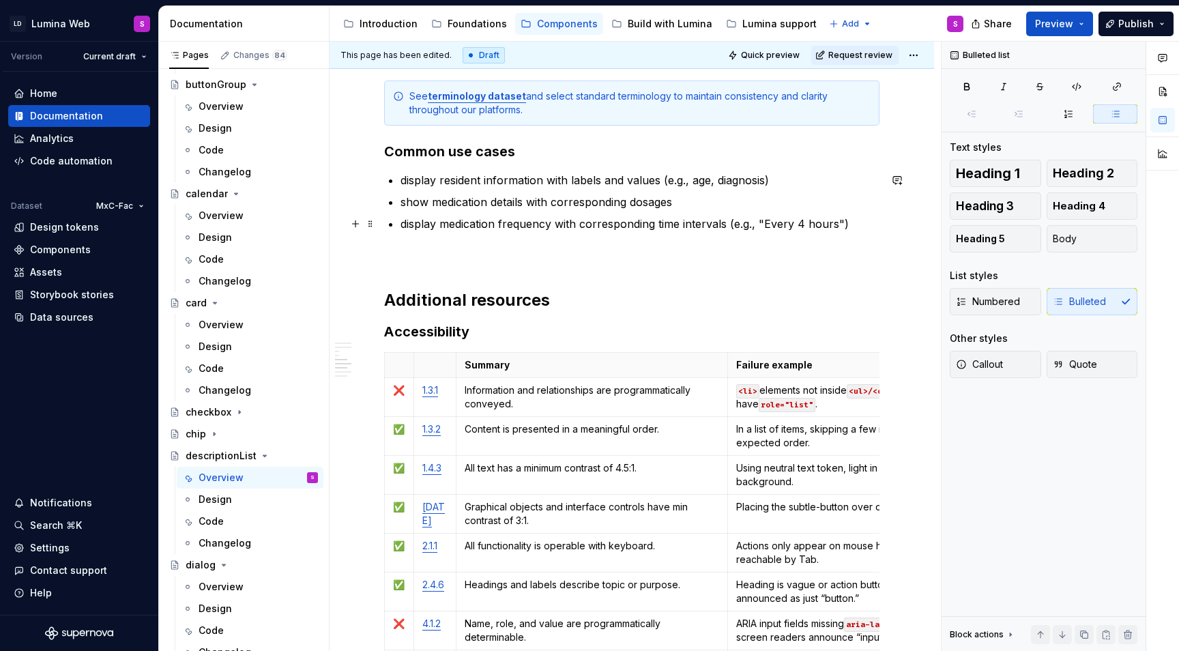
scroll to position [2254, 0]
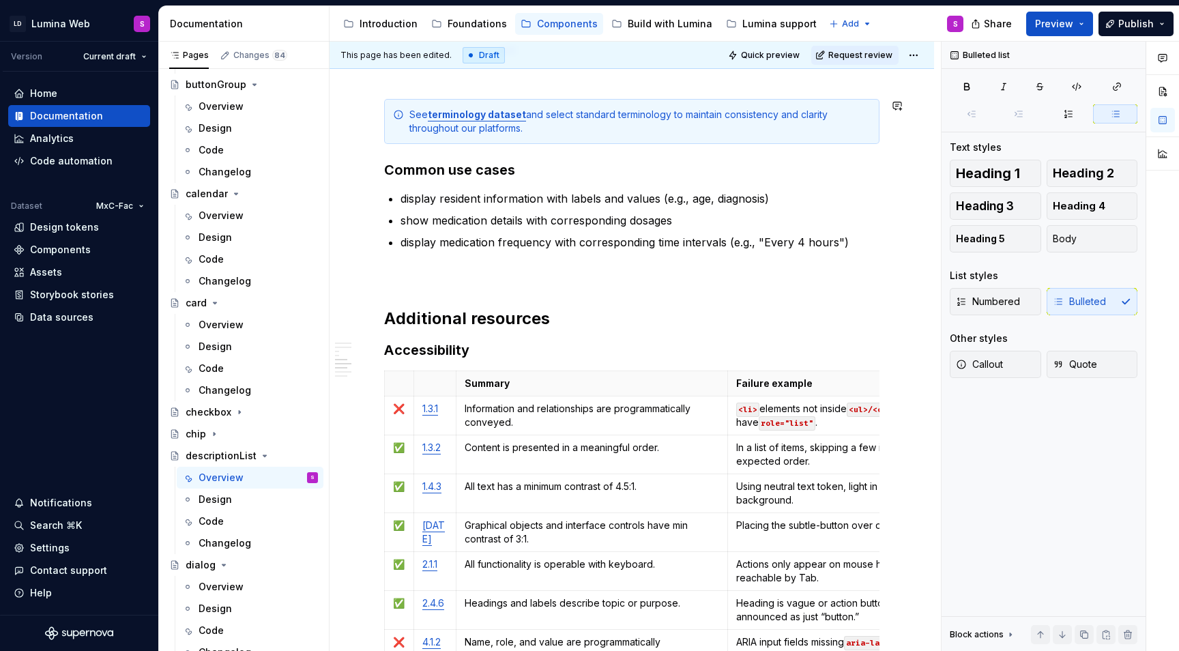
type textarea "*"
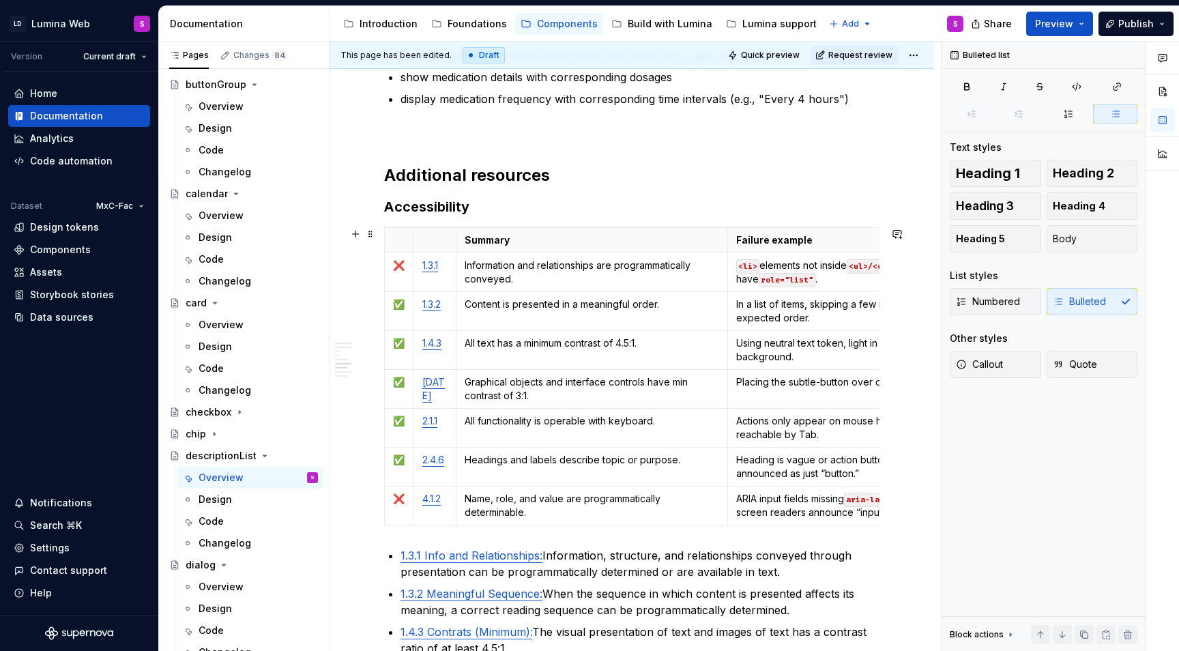
scroll to position [2445, 0]
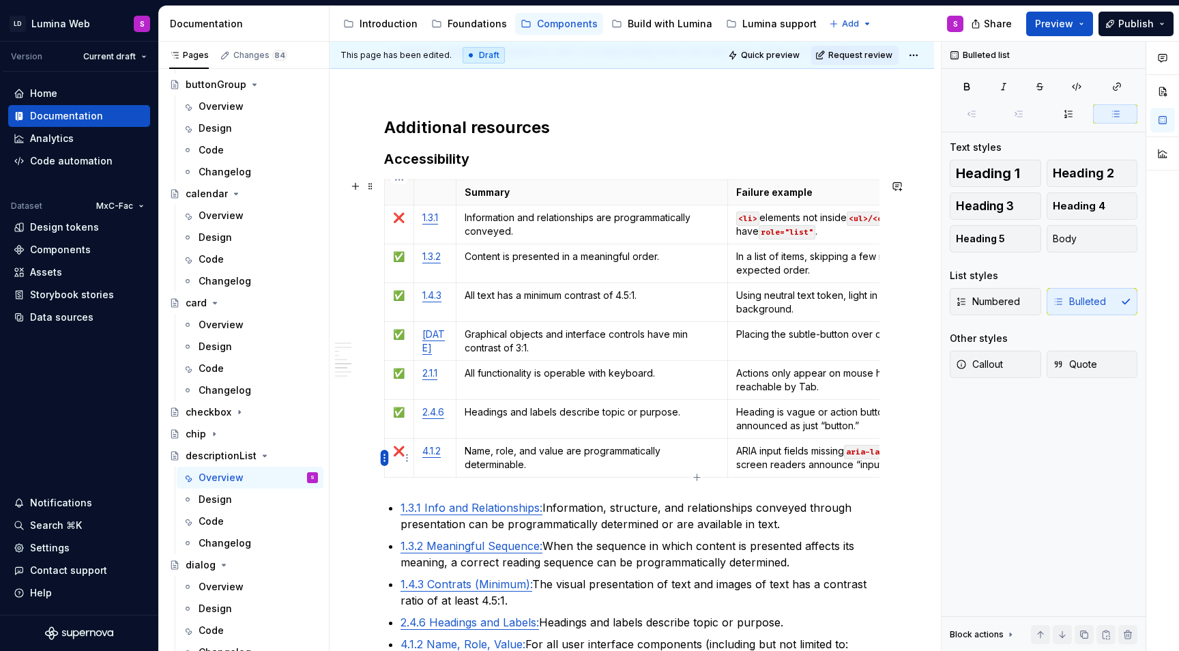
click at [384, 452] on html "LD Lumina Web S Version Current draft Home Documentation Analytics Code automat…" at bounding box center [589, 325] width 1179 height 651
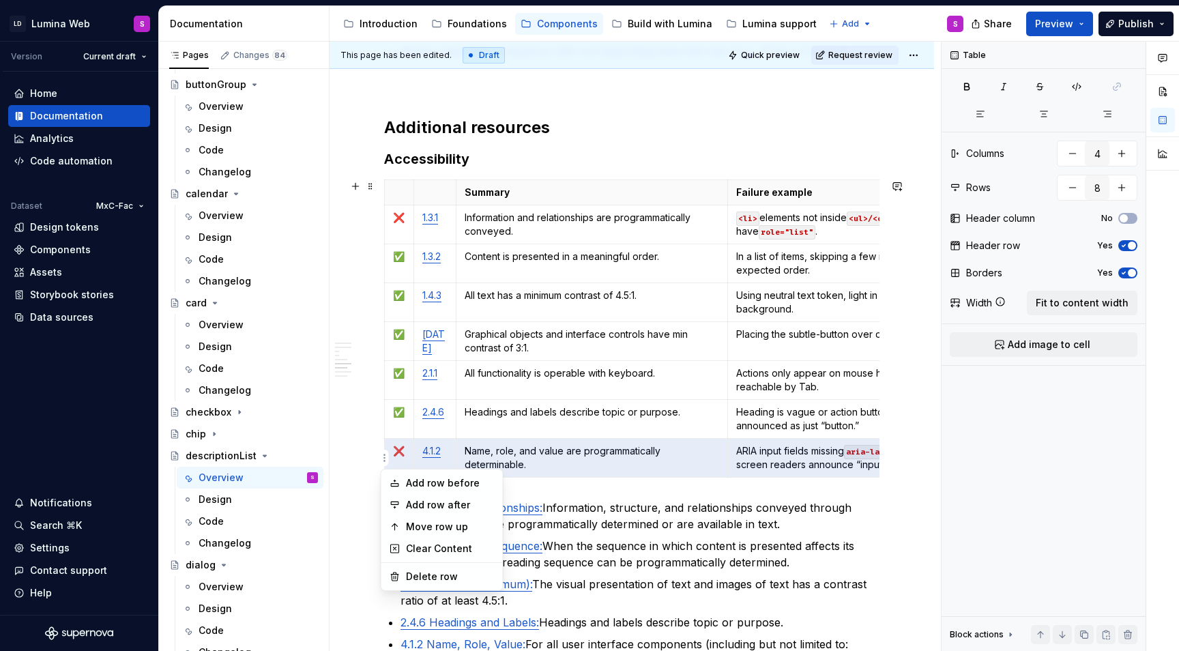
click at [384, 412] on html "LD Lumina Web S Version Current draft Home Documentation Analytics Code automat…" at bounding box center [589, 325] width 1179 height 651
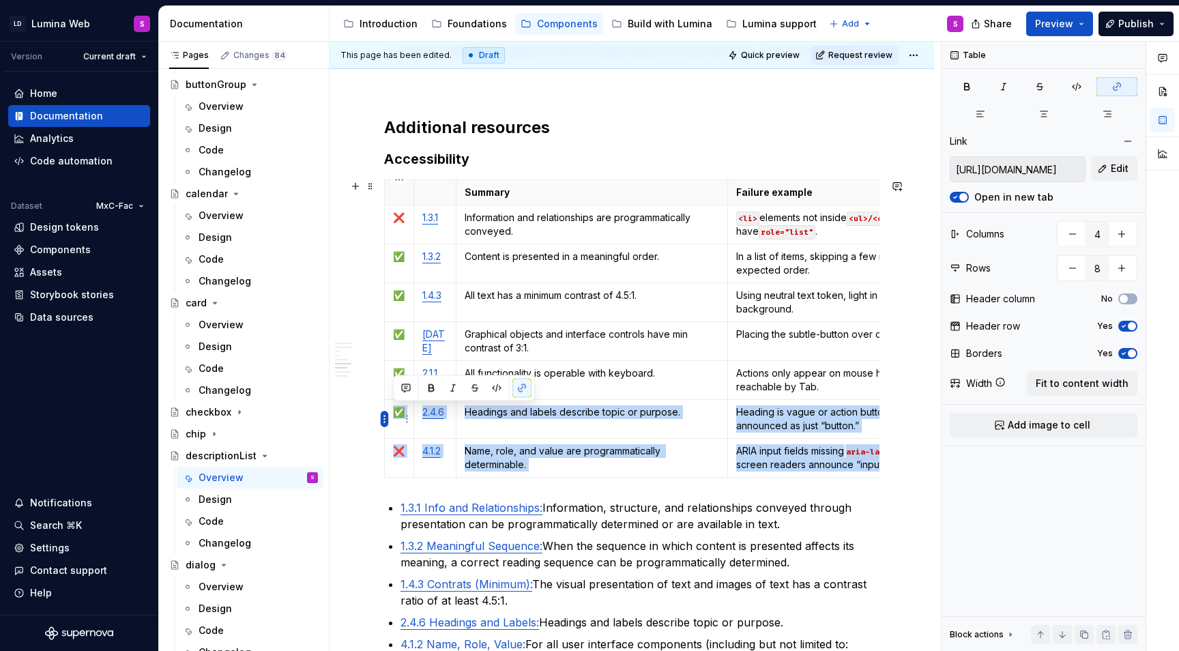
click at [387, 421] on html "LD Lumina Web S Version Current draft Home Documentation Analytics Code automat…" at bounding box center [589, 325] width 1179 height 651
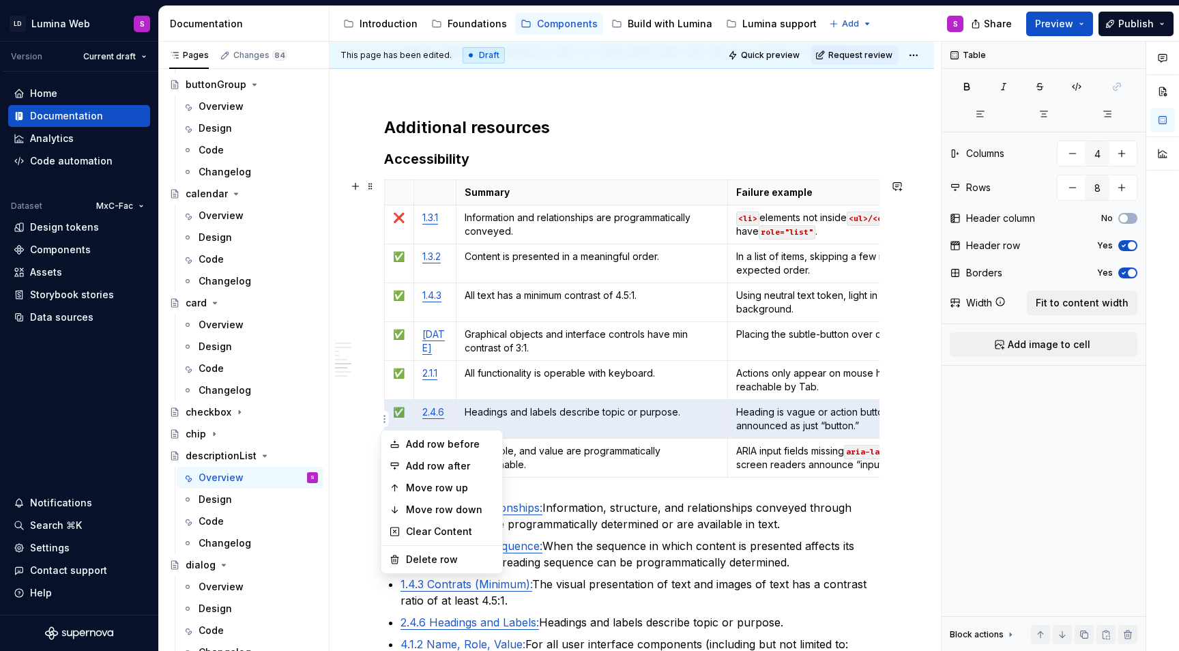
click at [391, 404] on html "LD Lumina Web S Version Current draft Home Documentation Analytics Code automat…" at bounding box center [589, 325] width 1179 height 651
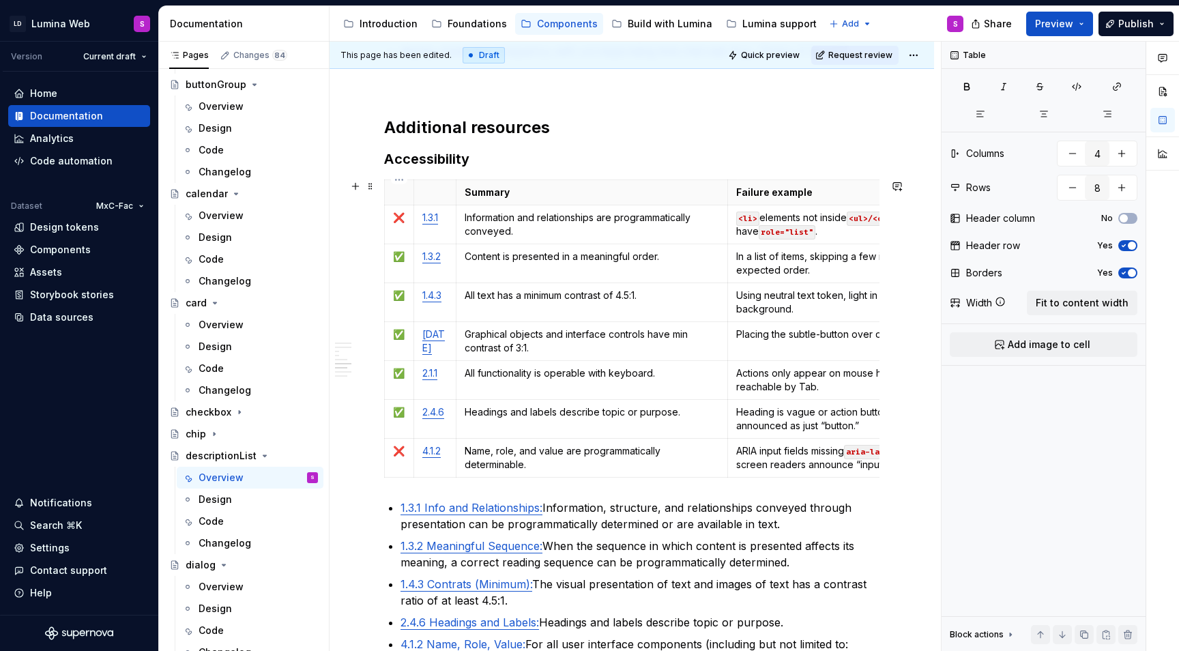
click at [386, 415] on html "LD Lumina Web S Version Current draft Home Documentation Analytics Code automat…" at bounding box center [589, 325] width 1179 height 651
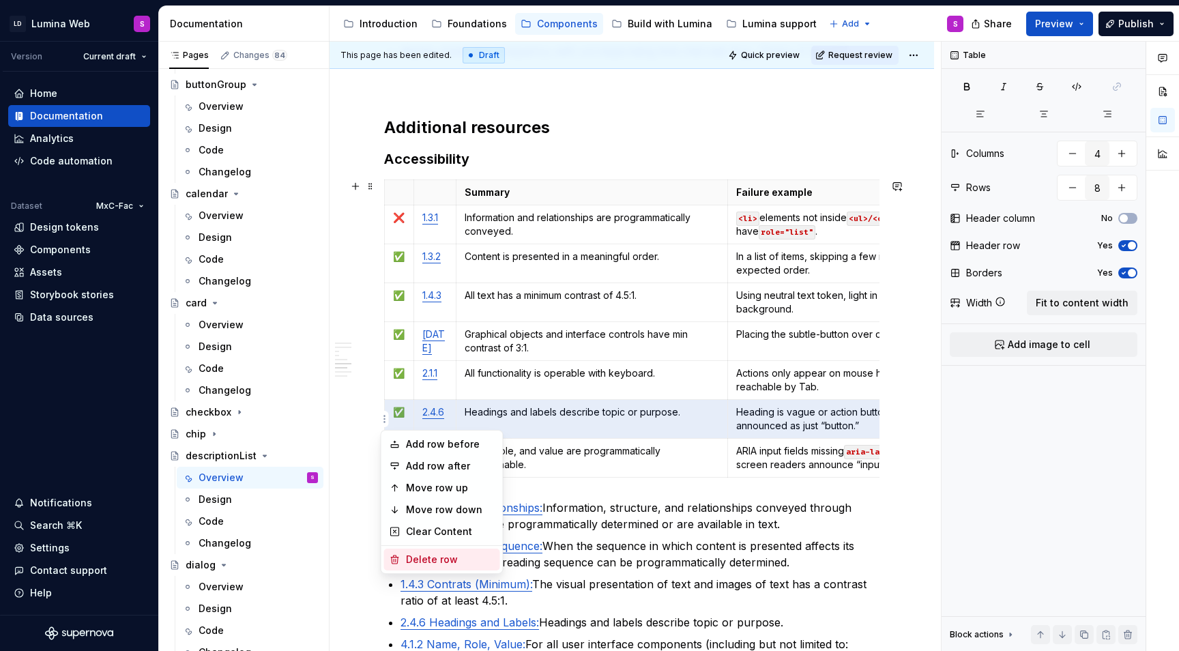
click at [415, 560] on div "Delete row" at bounding box center [450, 559] width 89 height 14
type input "7"
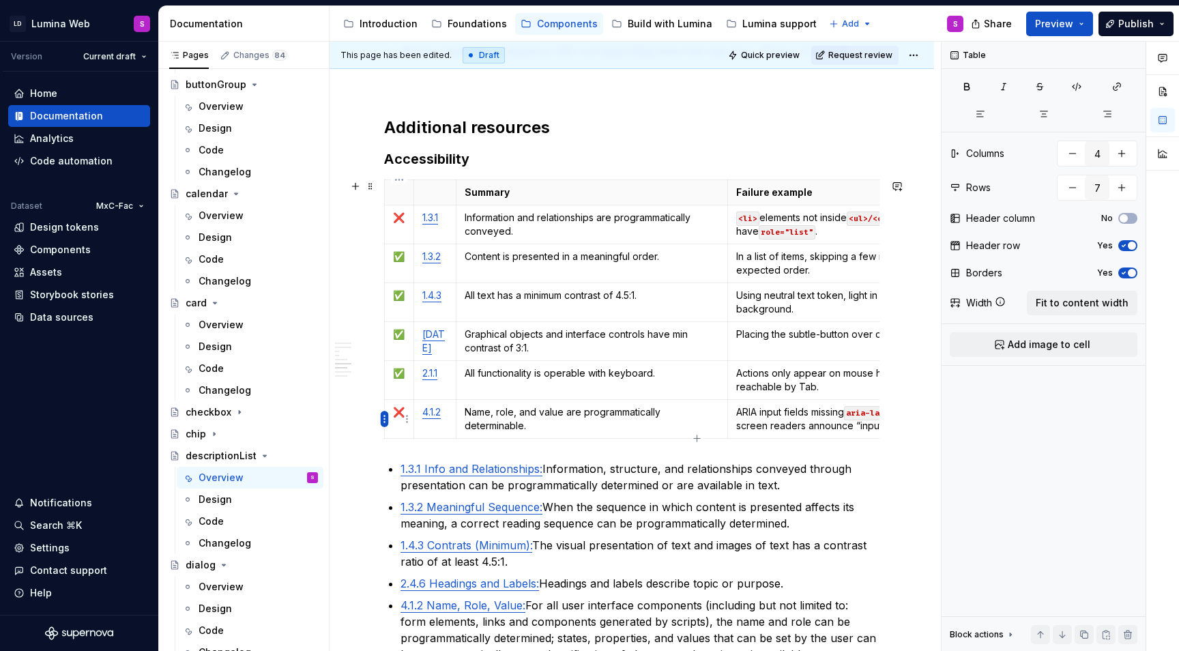
click at [383, 416] on html "LD Lumina Web S Version Current draft Home Documentation Analytics Code automat…" at bounding box center [589, 325] width 1179 height 651
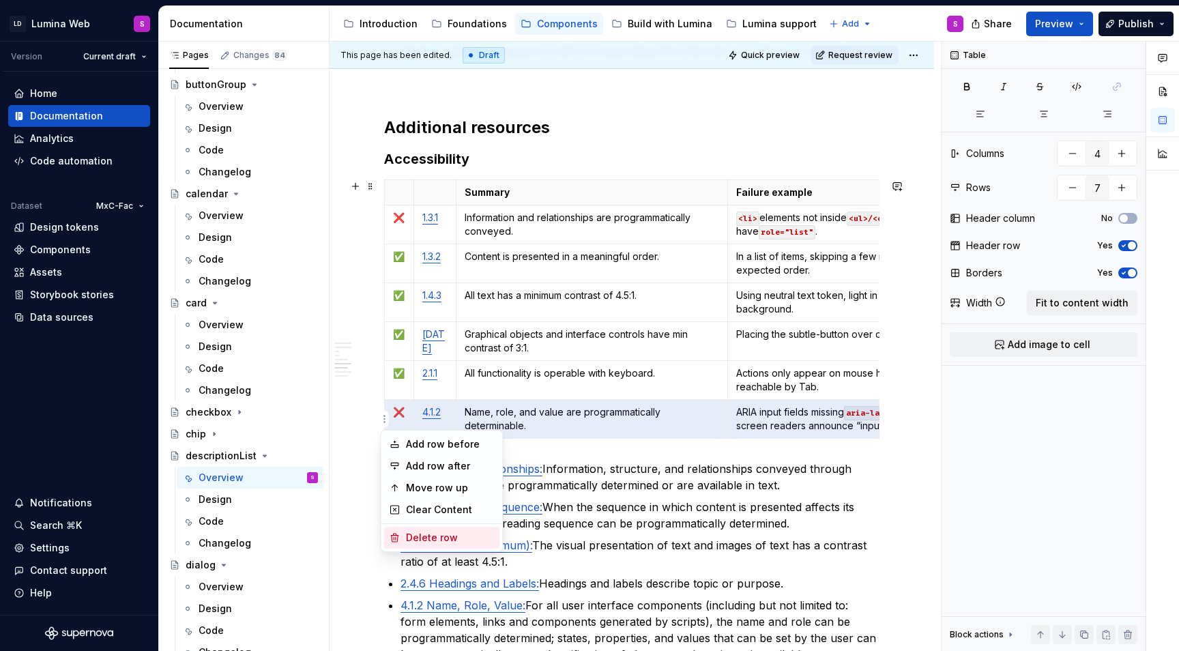
click at [413, 529] on div "Delete row" at bounding box center [442, 538] width 116 height 22
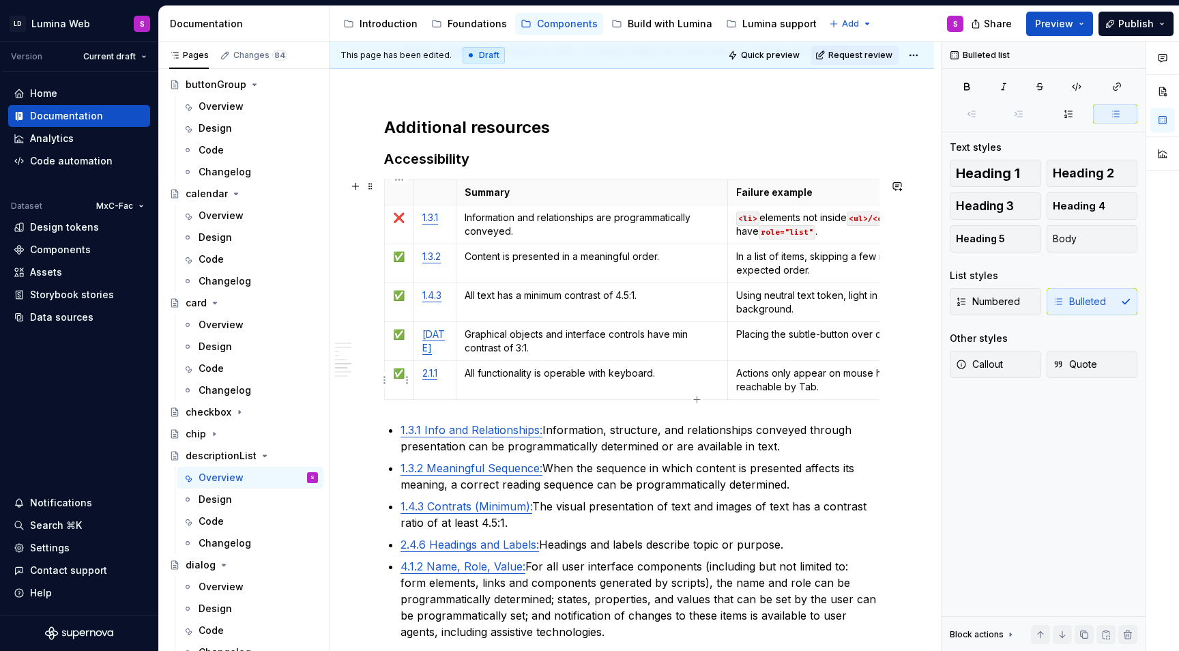
click at [388, 373] on html "LD Lumina Web S Version Current draft Home Documentation Analytics Code automat…" at bounding box center [589, 325] width 1179 height 651
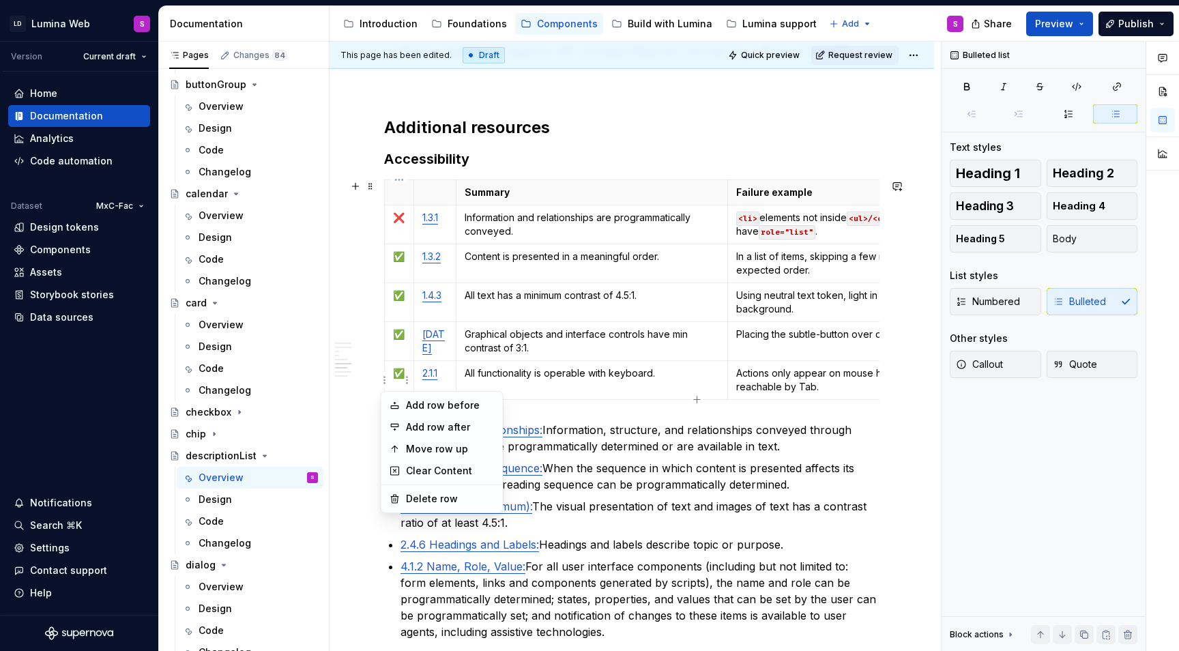
click at [388, 377] on html "LD Lumina Web S Version Current draft Home Documentation Analytics Code automat…" at bounding box center [589, 325] width 1179 height 651
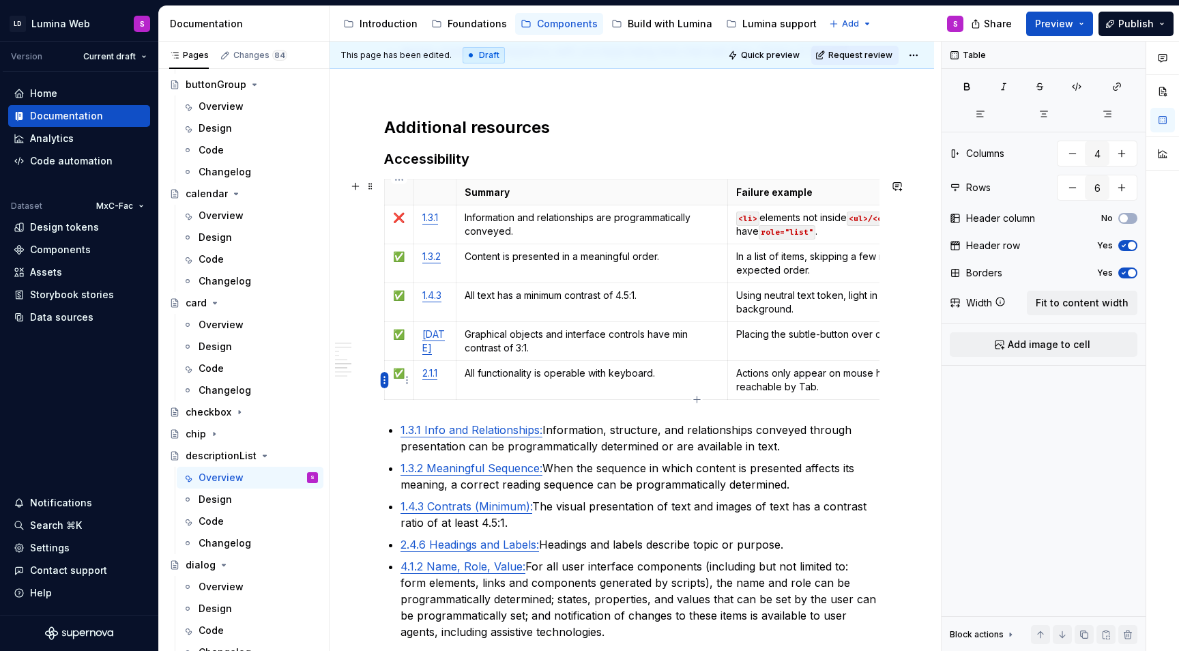
click at [387, 377] on html "LD Lumina Web S Version Current draft Home Documentation Analytics Code automat…" at bounding box center [589, 325] width 1179 height 651
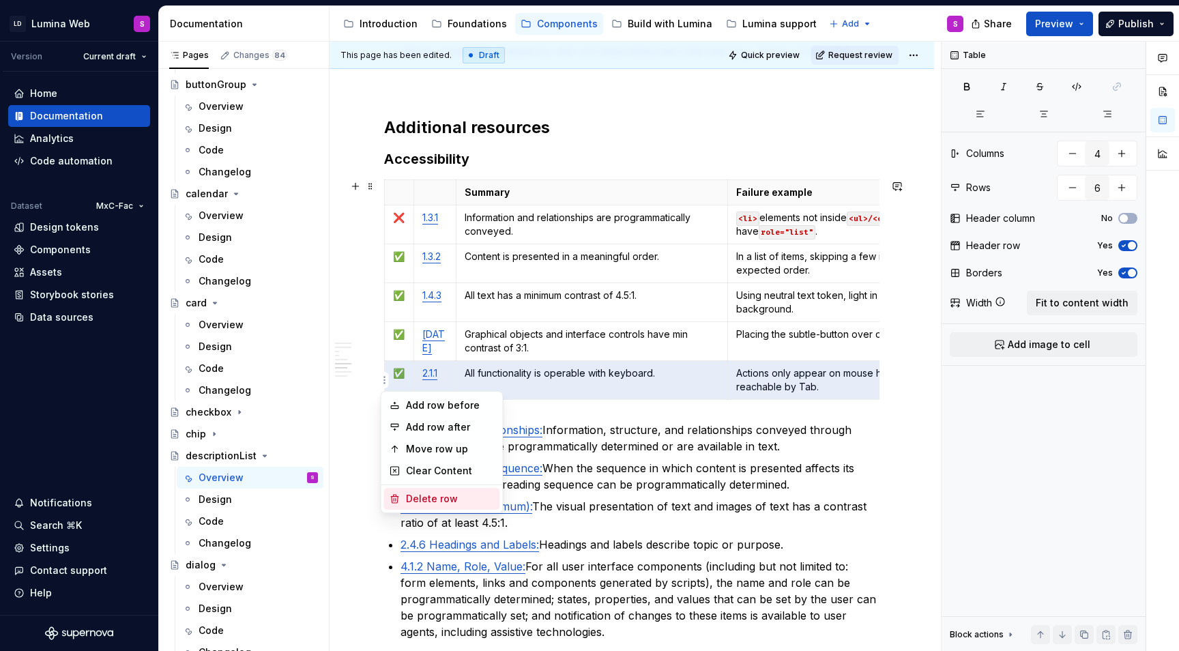
click at [427, 497] on div "Delete row" at bounding box center [450, 499] width 89 height 14
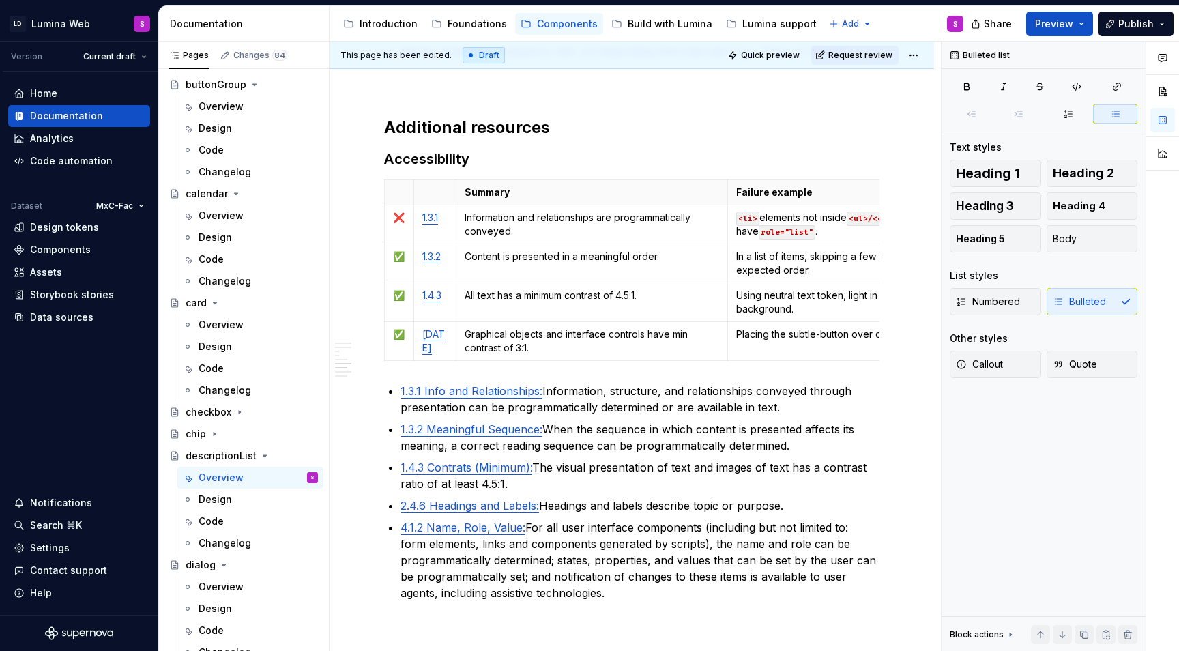
type textarea "*"
click at [441, 301] on link "1.4.3" at bounding box center [431, 295] width 19 height 12
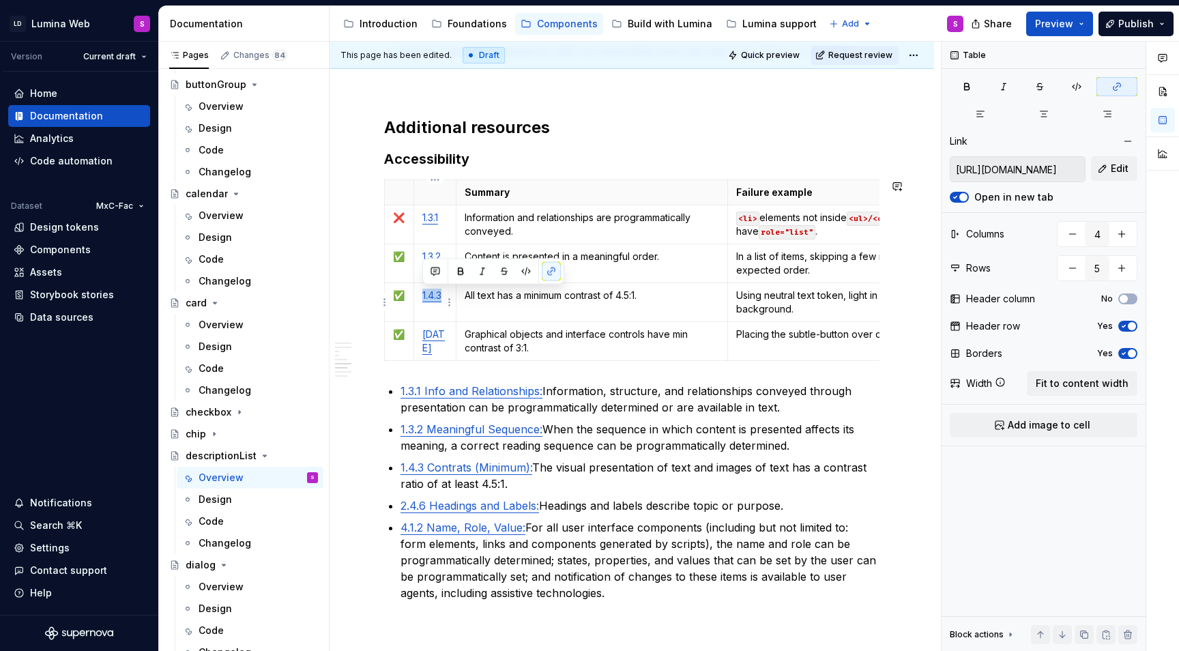
copy link "1.4.3"
click at [406, 228] on html "LD Lumina Web S Version Current draft Home Documentation Analytics Code automat…" at bounding box center [589, 325] width 1179 height 651
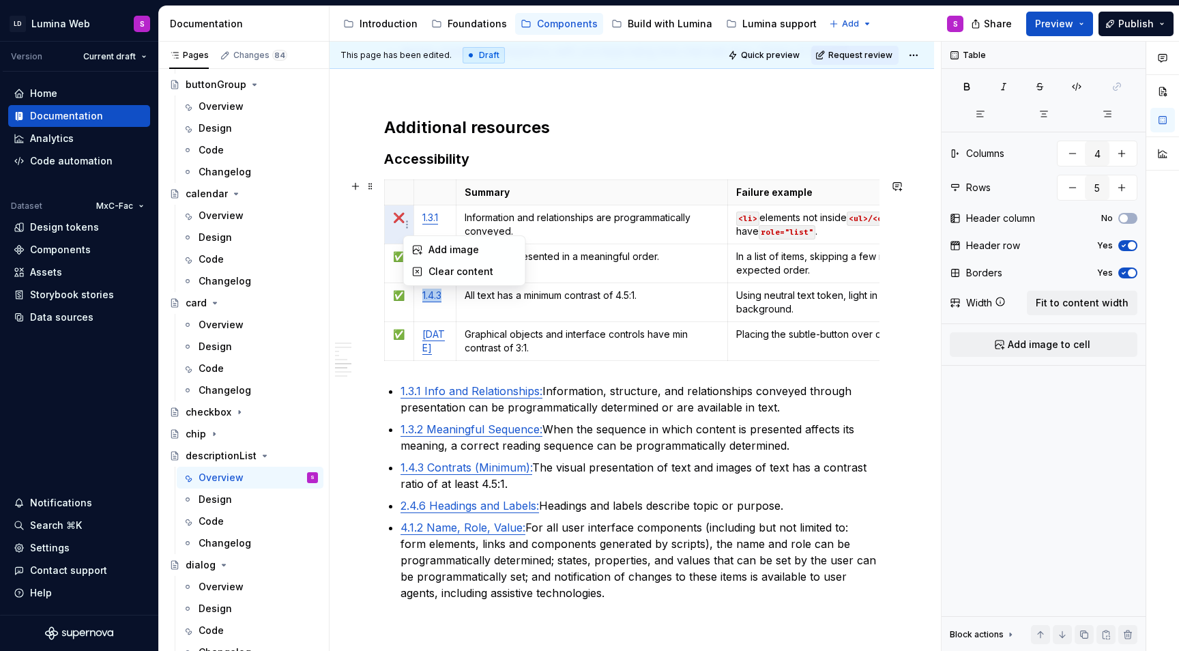
click at [391, 261] on html "LD Lumina Web S Version Current draft Home Documentation Analytics Code automat…" at bounding box center [589, 325] width 1179 height 651
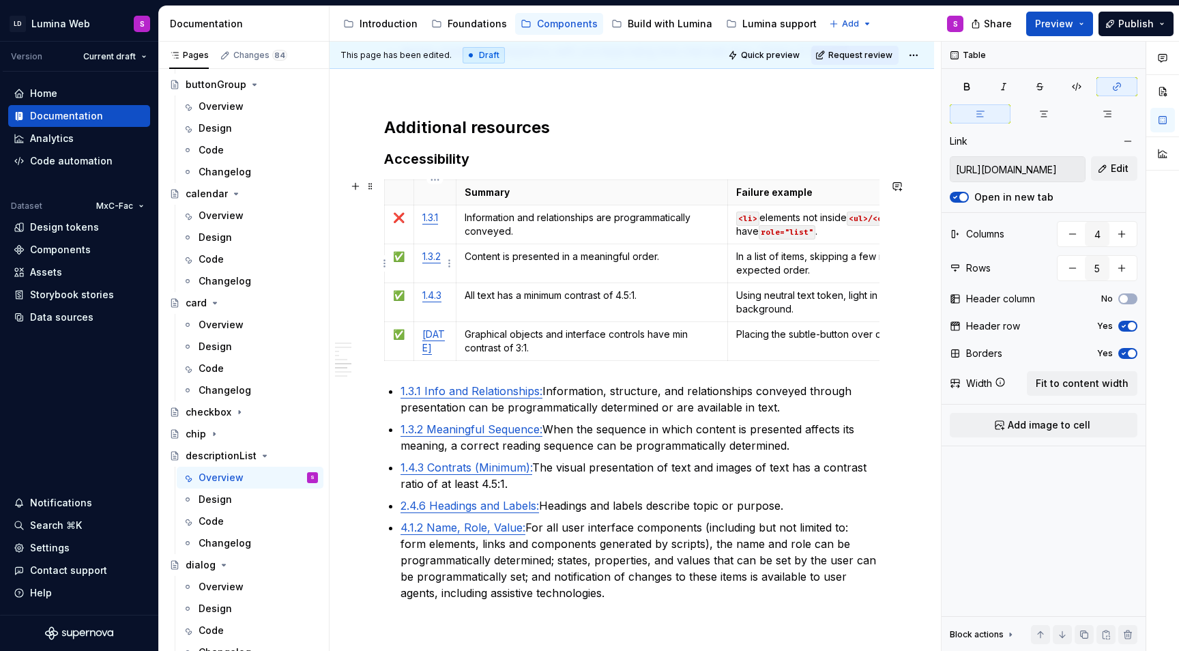
click at [427, 258] on link "1.3.2" at bounding box center [431, 256] width 18 height 12
type input "https://www.w3.org/TR/WCAG22/#non-text-contrast"
click at [437, 337] on link "[DATE]" at bounding box center [433, 340] width 23 height 25
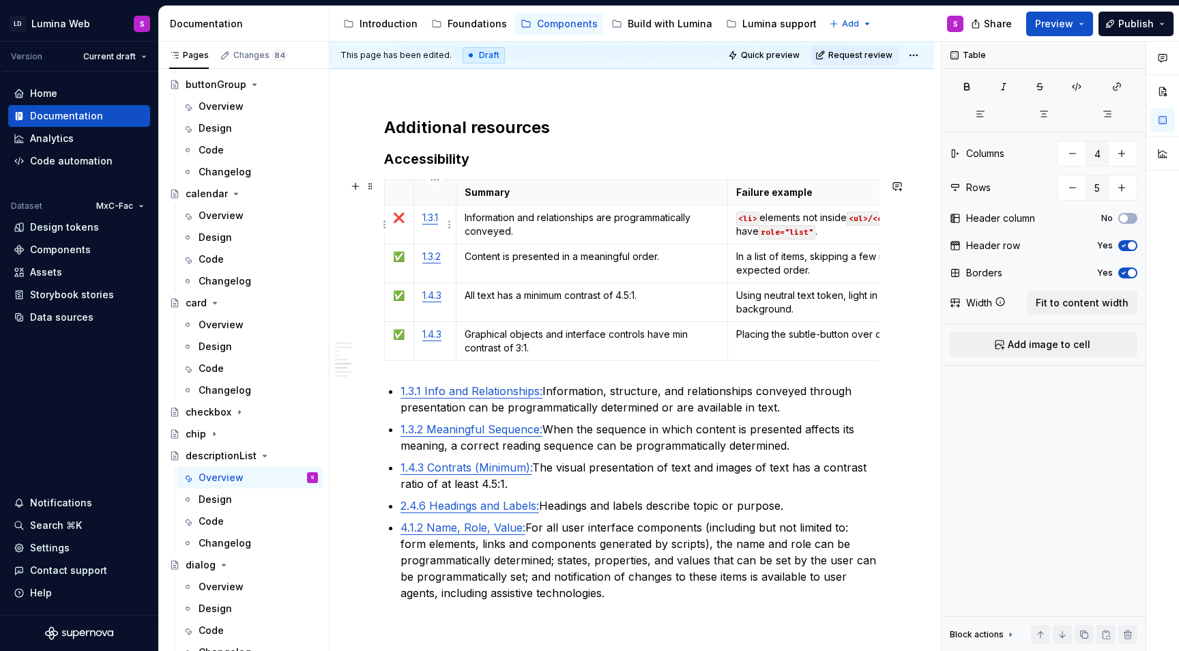
click at [434, 231] on td "1.3.1" at bounding box center [434, 224] width 42 height 39
click at [431, 261] on link "1.3.2" at bounding box center [431, 256] width 18 height 12
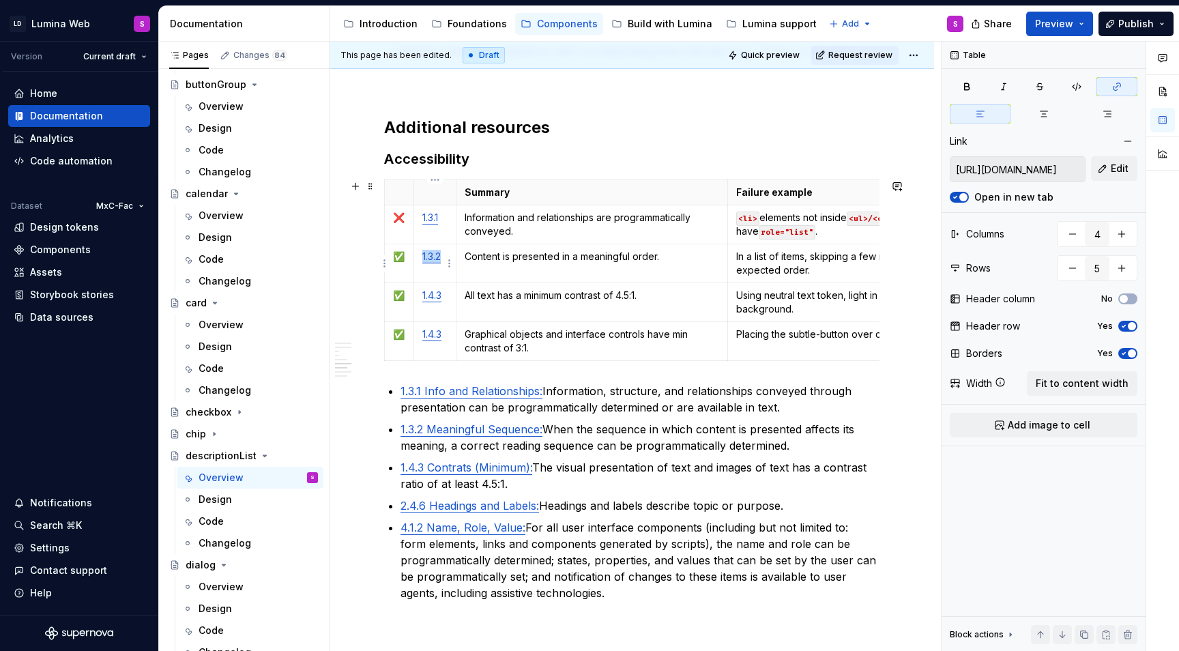
click at [431, 261] on link "1.3.2" at bounding box center [431, 256] width 18 height 12
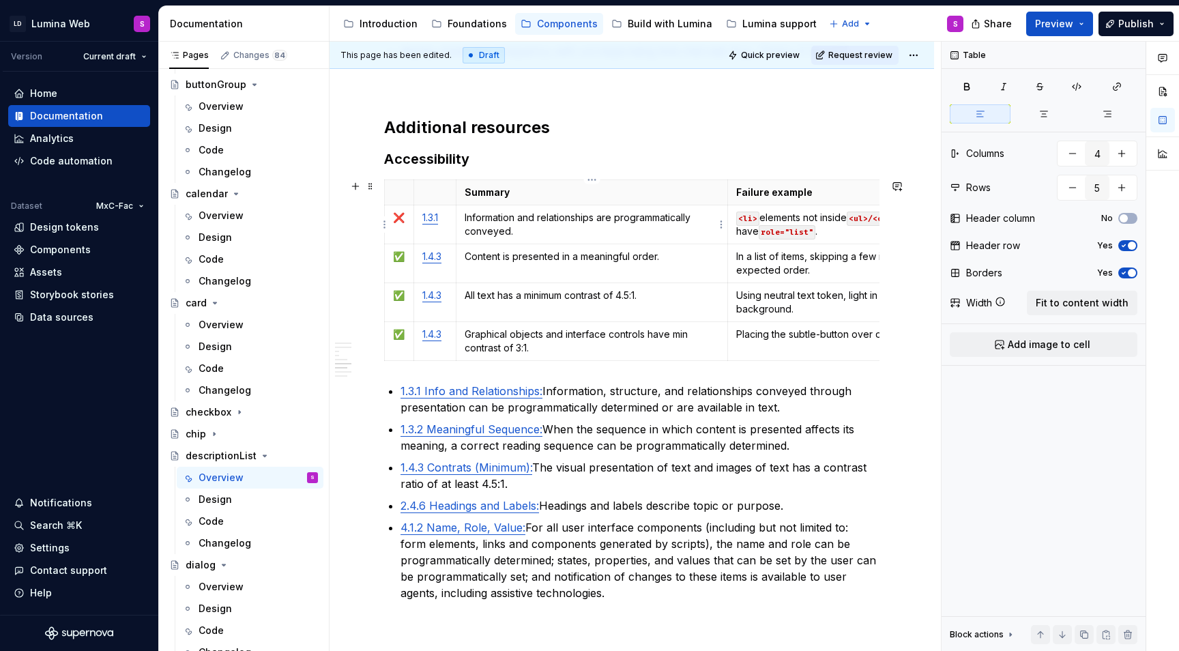
click at [492, 231] on p "Information and relationships are programmatically conveyed." at bounding box center [591, 224] width 255 height 27
click at [404, 255] on html "LD Lumina Web S Version Current draft Home Documentation Analytics Code automat…" at bounding box center [589, 325] width 1179 height 651
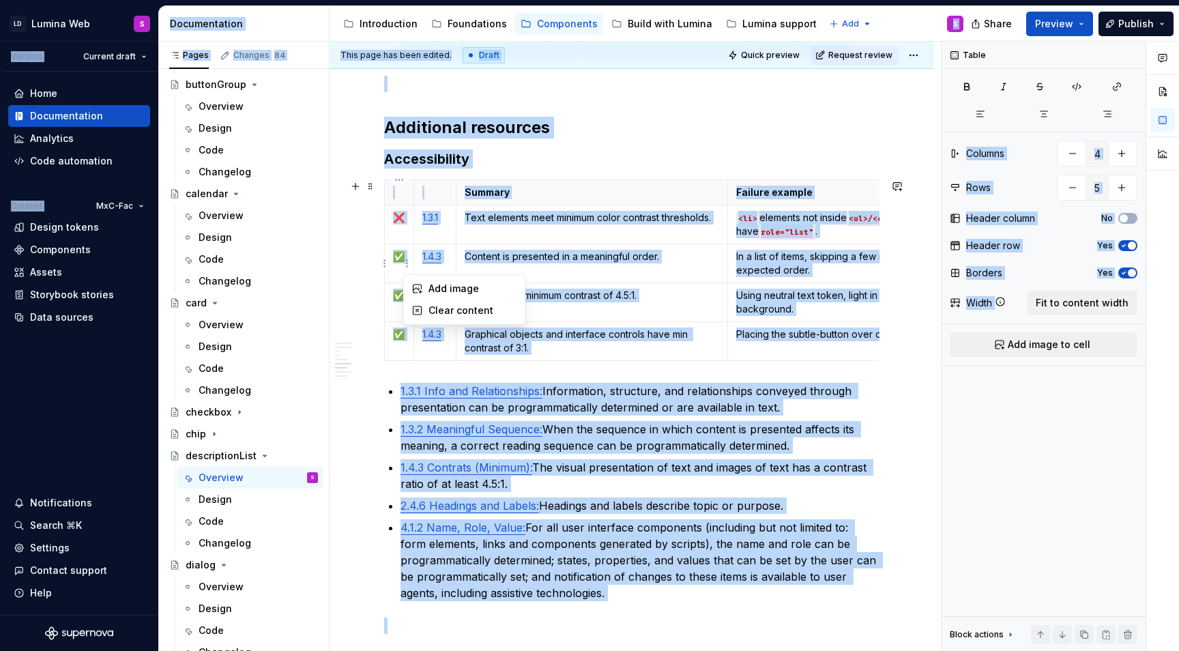
click at [398, 254] on html "LD Lumina Web S Version Current draft Home Documentation Analytics Code automat…" at bounding box center [589, 325] width 1179 height 651
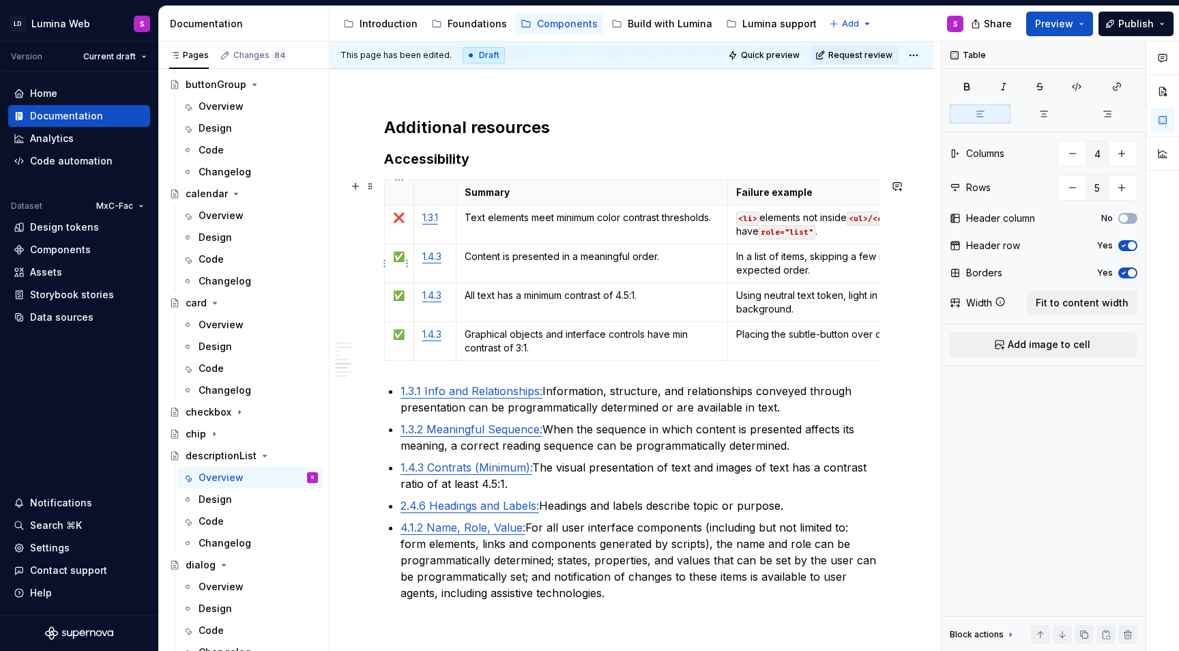
click at [398, 255] on p "✅" at bounding box center [399, 257] width 12 height 14
copy p "✅"
click at [393, 214] on p "❌" at bounding box center [399, 218] width 12 height 14
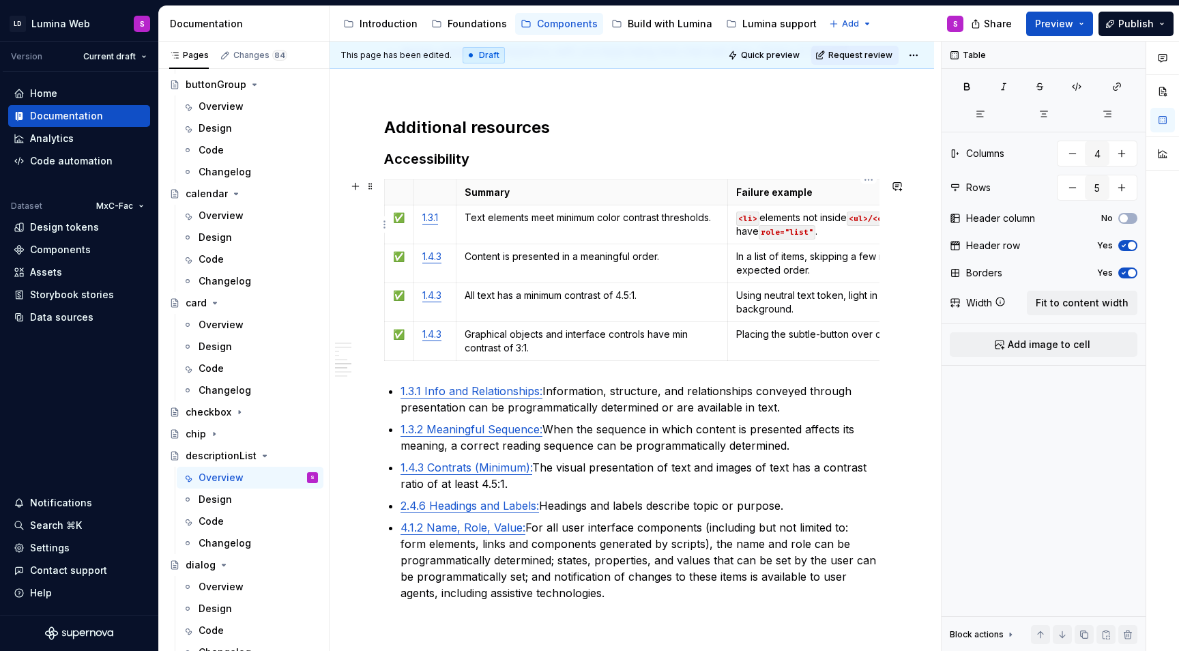
click at [808, 220] on p "<li> elements not inside <ul>/<ol> ; parent doesn’t have role="list" ." at bounding box center [868, 224] width 265 height 27
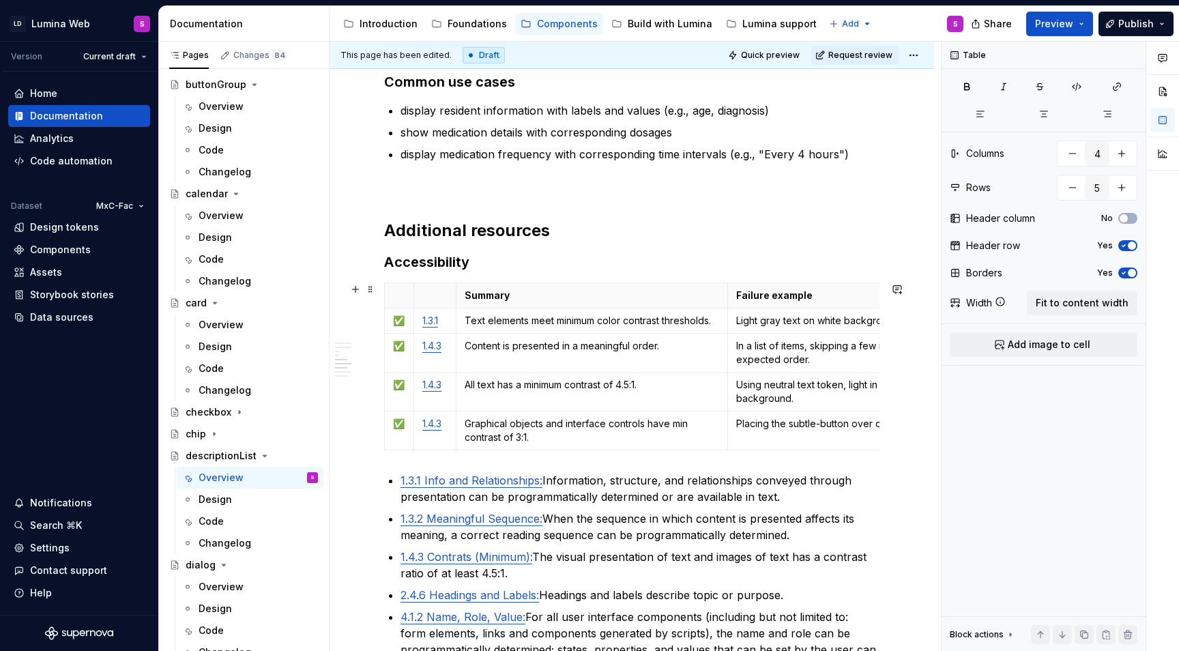
scroll to position [2334, 0]
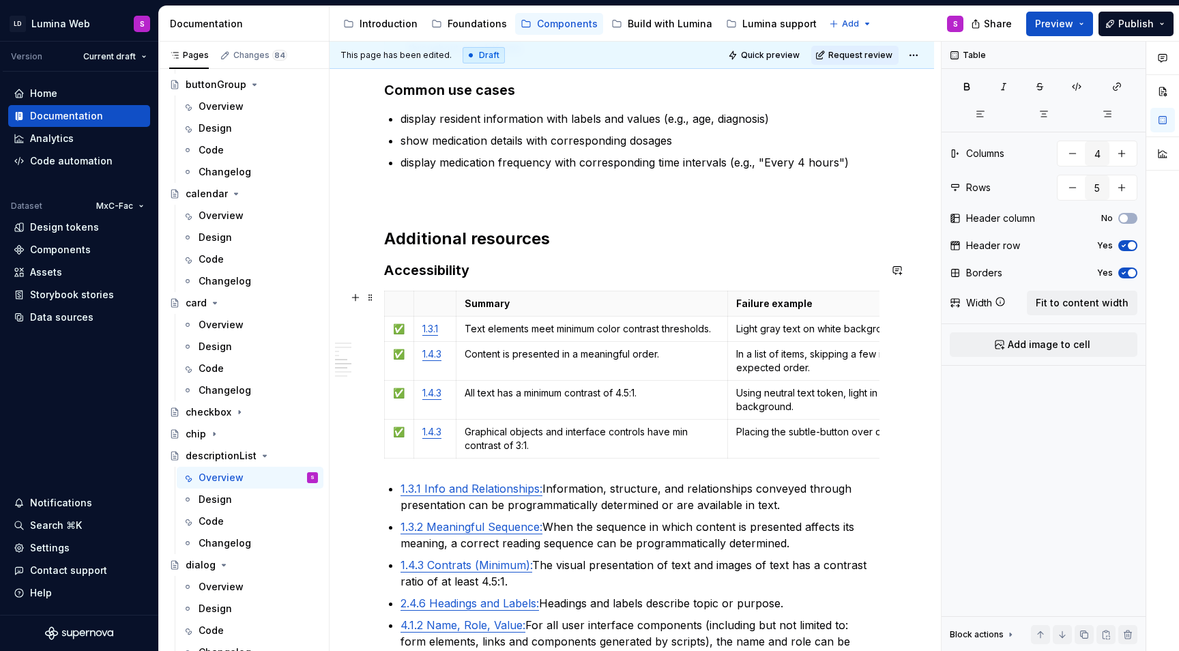
type textarea "*"
click at [508, 330] on p "Text elements meet minimum color contrast thresholds." at bounding box center [591, 329] width 255 height 14
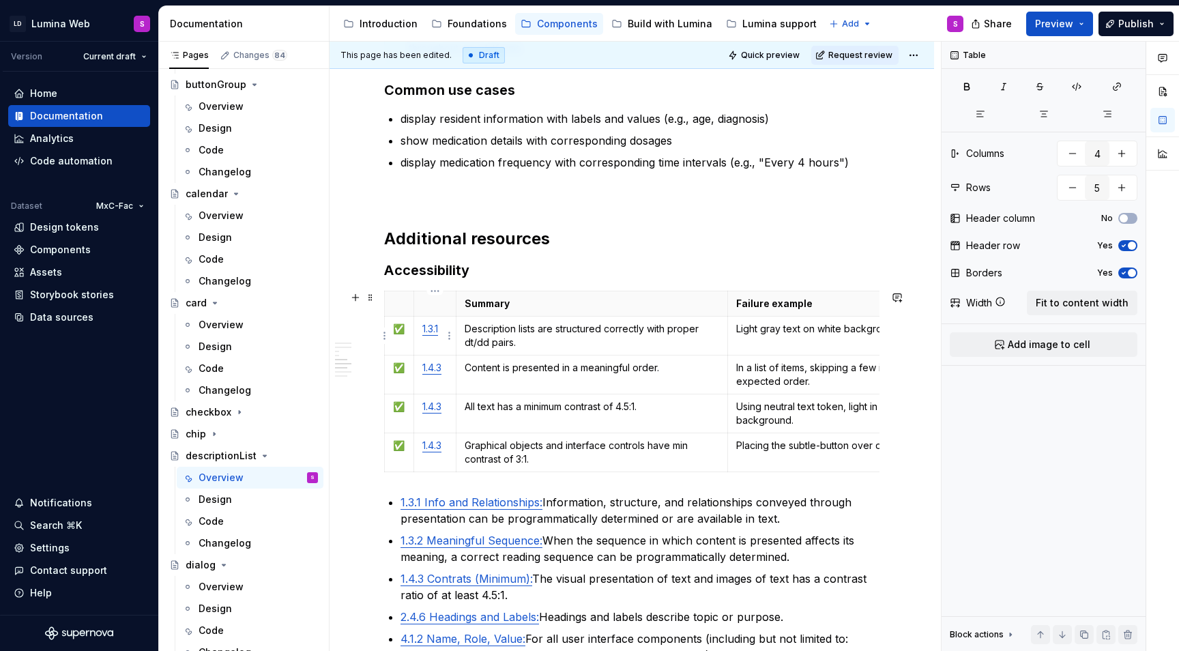
click at [444, 334] on p "1.3.1" at bounding box center [434, 329] width 25 height 14
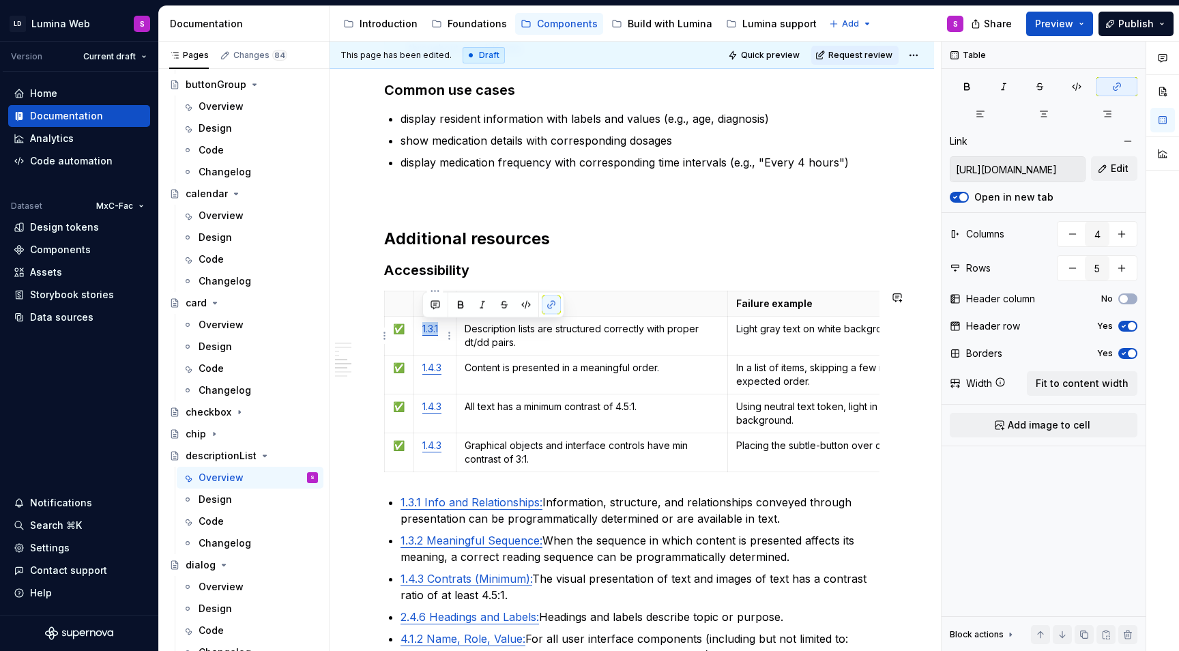
copy link "1.3.1"
type input "https://www.w3.org/TR/WCAG22/#contrast-minimum"
click at [424, 373] on p "1.4.3" at bounding box center [434, 368] width 25 height 14
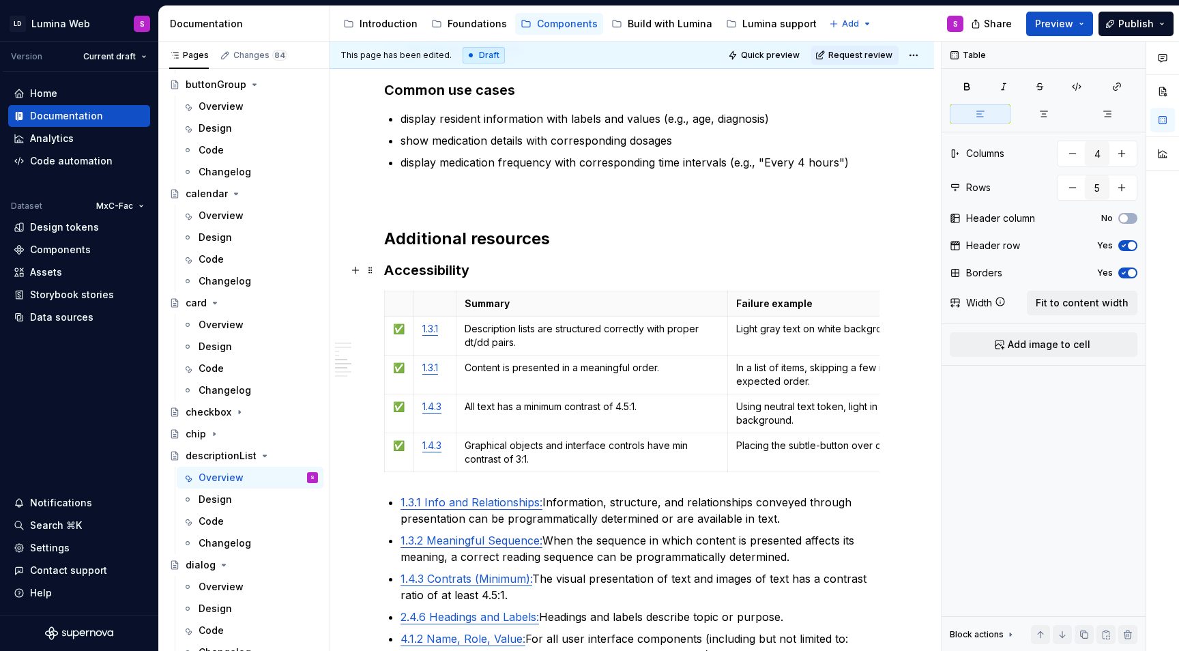
type textarea "*"
click at [745, 341] on td "Light gray text on white background below 4.5:1 ratio." at bounding box center [869, 335] width 282 height 39
click at [514, 370] on p "Content is presented in a meaningful order." at bounding box center [591, 368] width 255 height 14
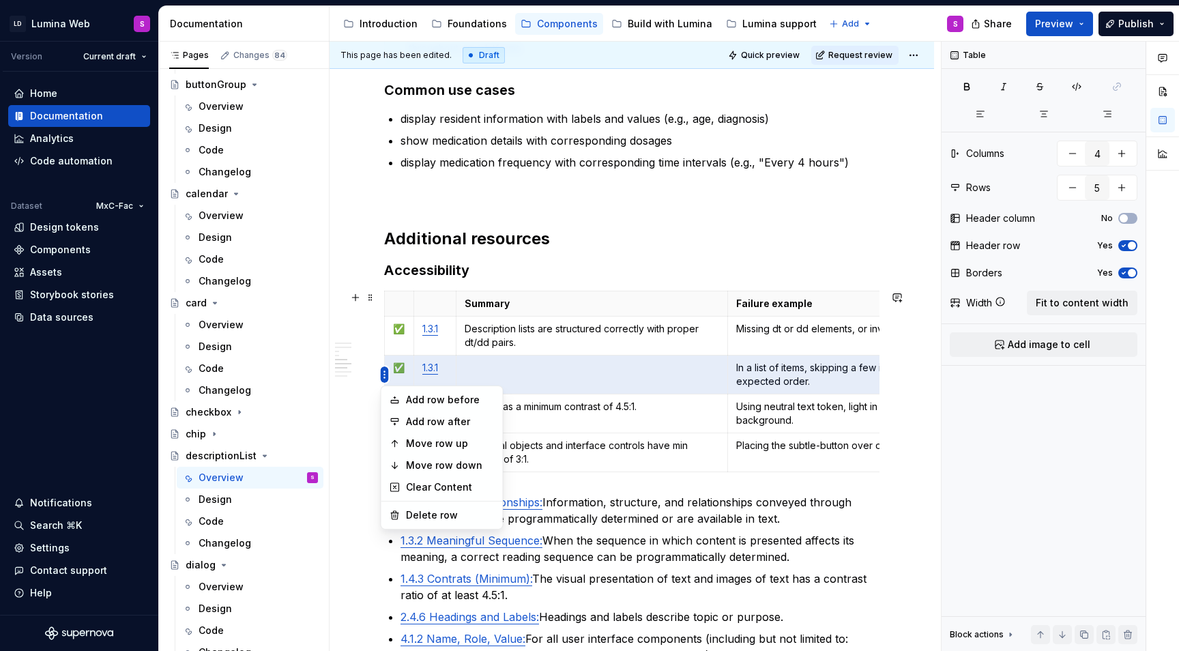
click at [384, 377] on html "LD Lumina Web S Version Current draft Home Documentation Analytics Code automat…" at bounding box center [589, 325] width 1179 height 651
click at [428, 518] on div "Delete row" at bounding box center [450, 515] width 89 height 14
type input "4"
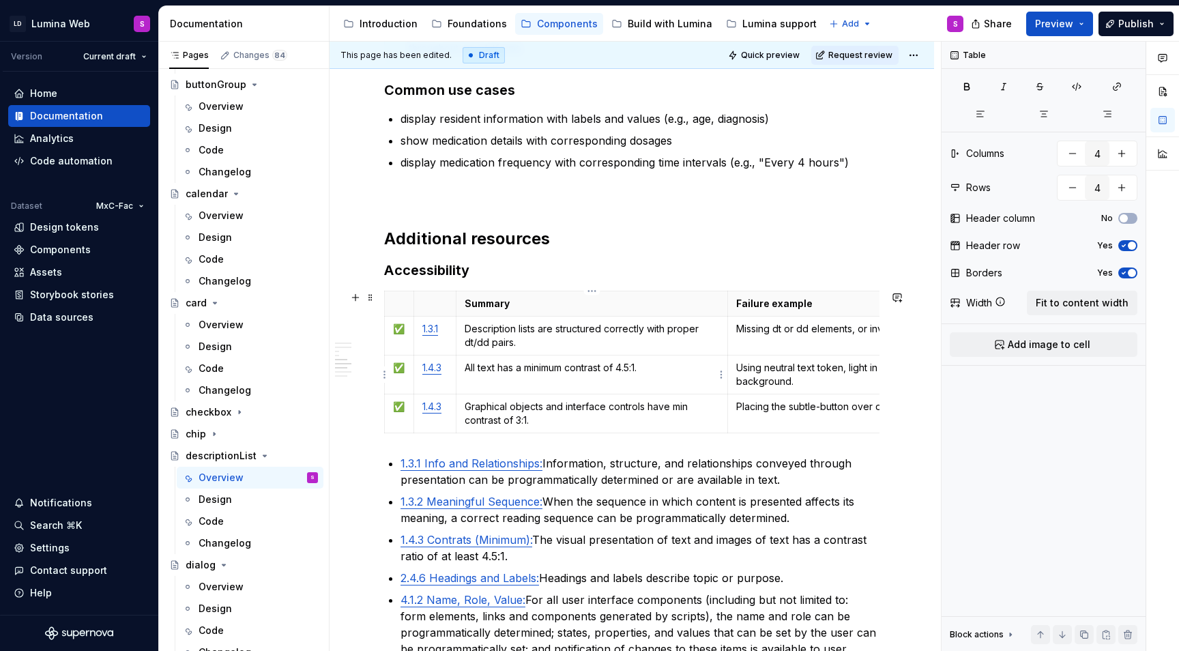
click at [520, 374] on p "All text has a minimum contrast of 4.5:1." at bounding box center [591, 368] width 255 height 14
click at [770, 393] on td "Using neutral text token, light in color, on a white background." at bounding box center [869, 374] width 282 height 39
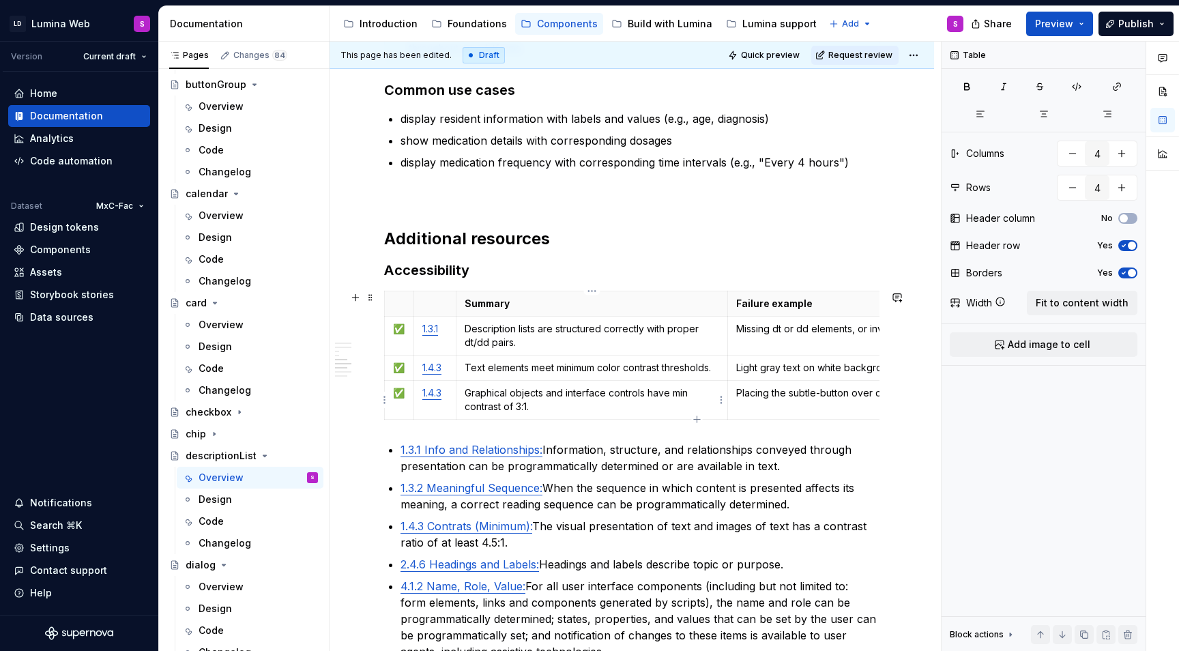
click at [499, 389] on p "Graphical objects and interface controls have min contrast of 3:1." at bounding box center [591, 399] width 255 height 27
click at [771, 389] on p "Placing the subtle-button over dark backgrounds." at bounding box center [868, 393] width 265 height 14
type textarea "*"
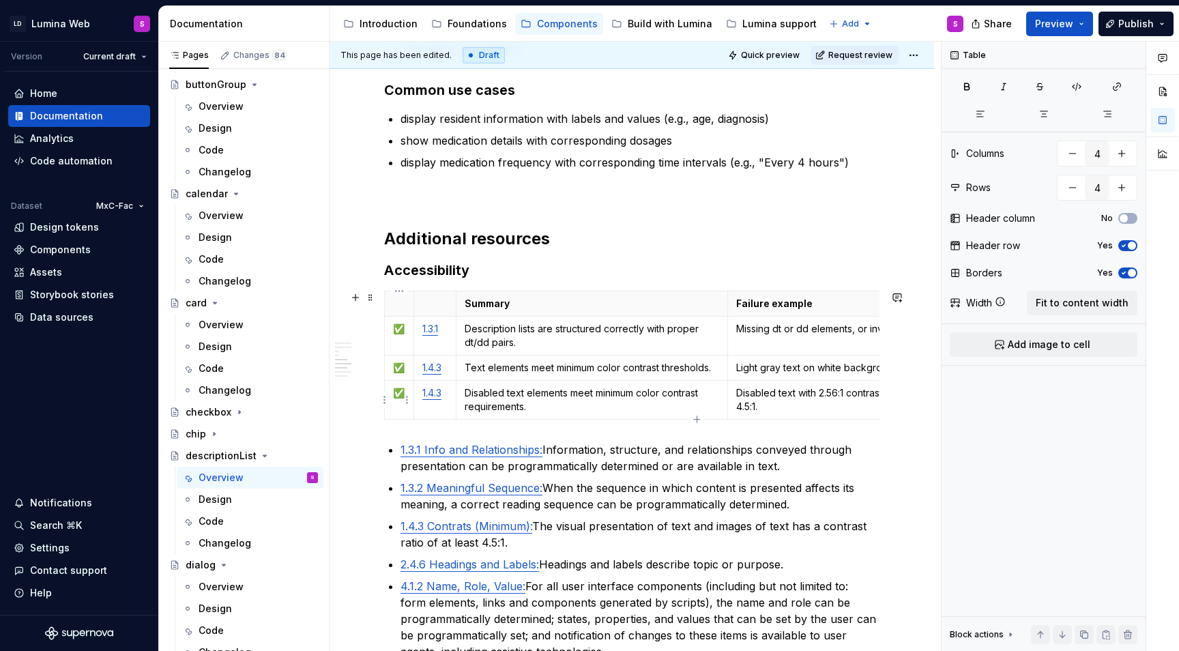
click at [395, 388] on p "✅" at bounding box center [399, 393] width 12 height 14
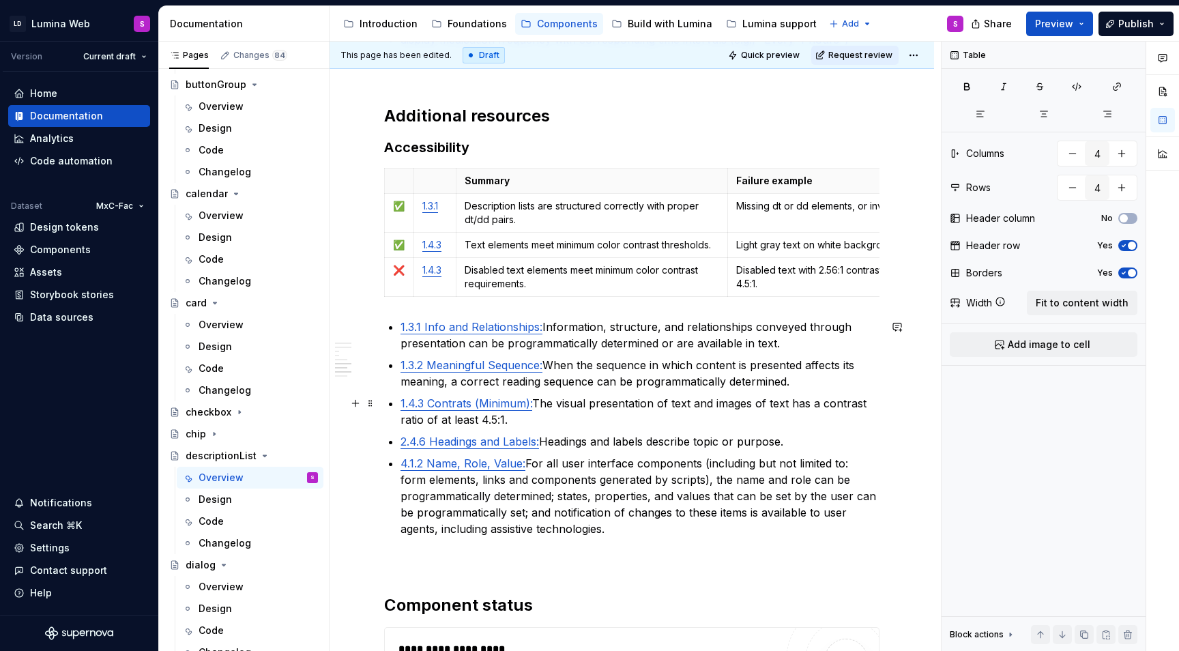
scroll to position [2491, 0]
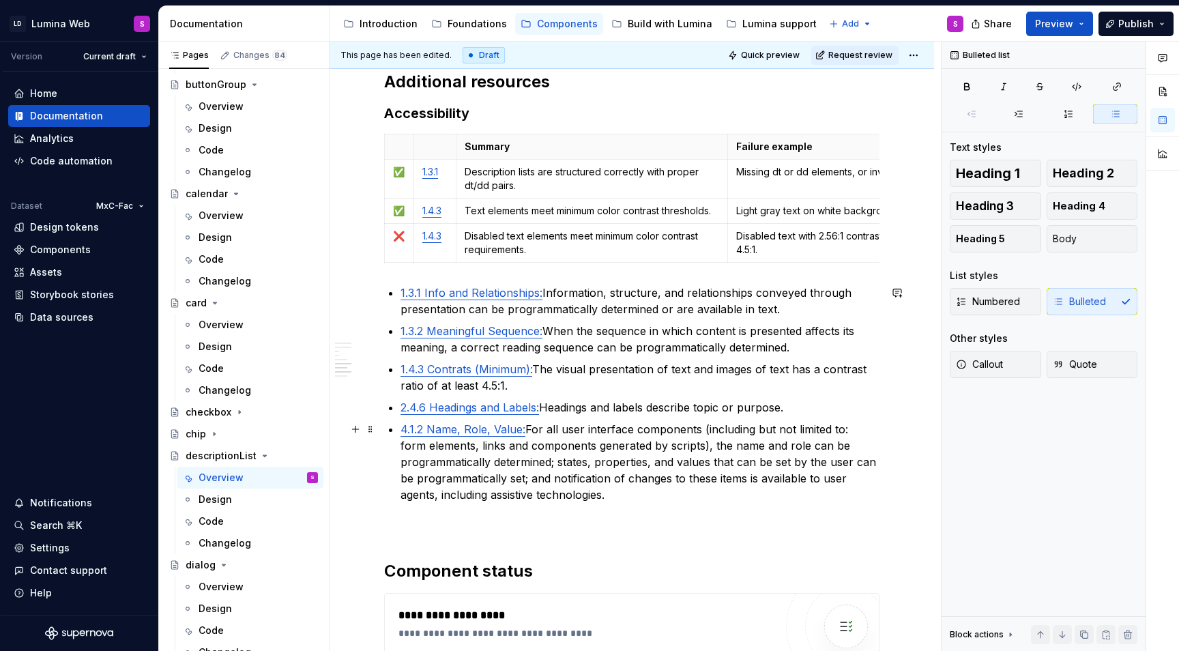
click at [650, 501] on p "4.1.2 Name, Role, Value: For all user interface components (including but not l…" at bounding box center [639, 462] width 479 height 82
click at [364, 289] on button "button" at bounding box center [355, 292] width 19 height 19
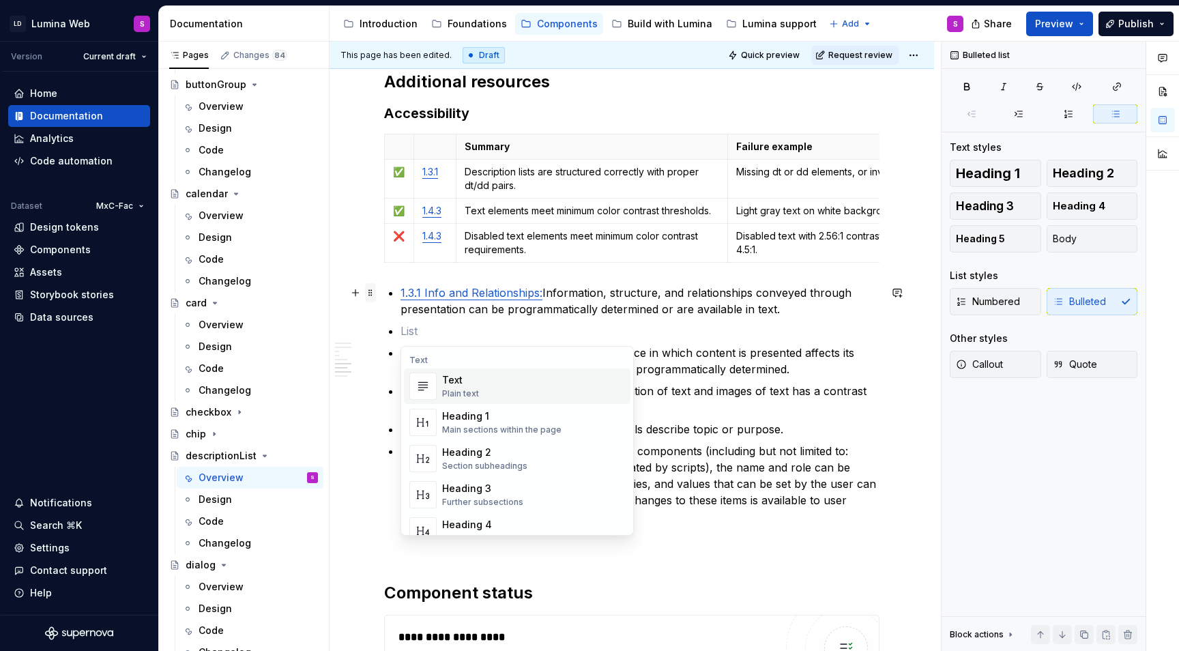
click at [374, 289] on span at bounding box center [370, 292] width 11 height 19
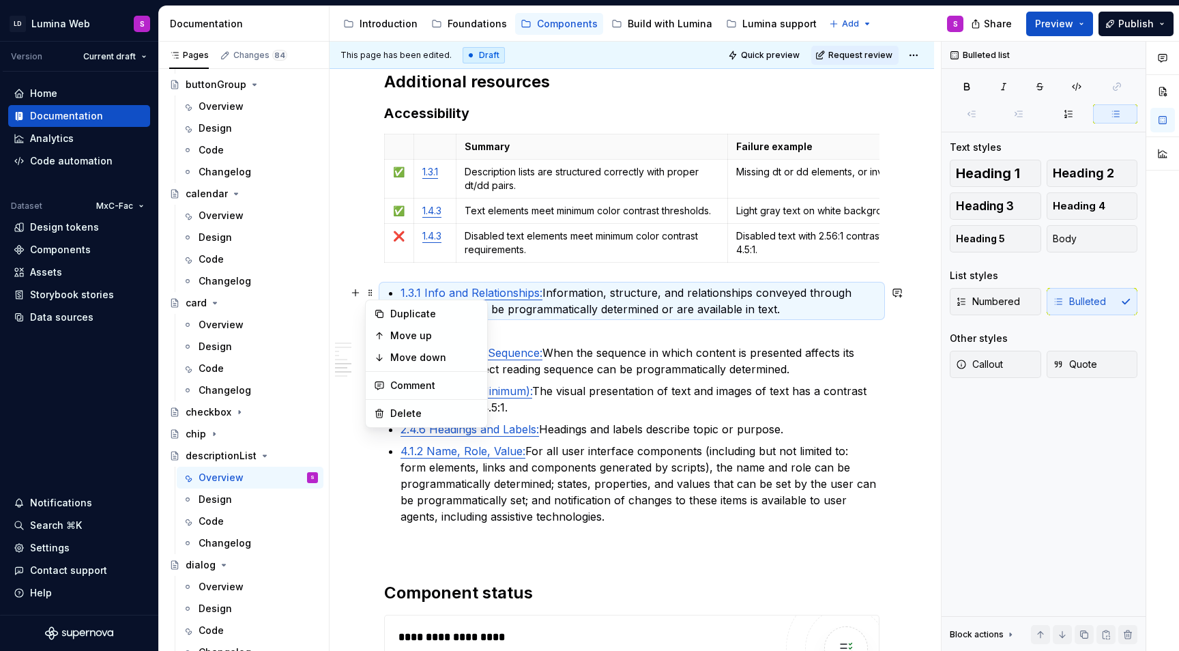
click at [582, 329] on p at bounding box center [639, 331] width 479 height 16
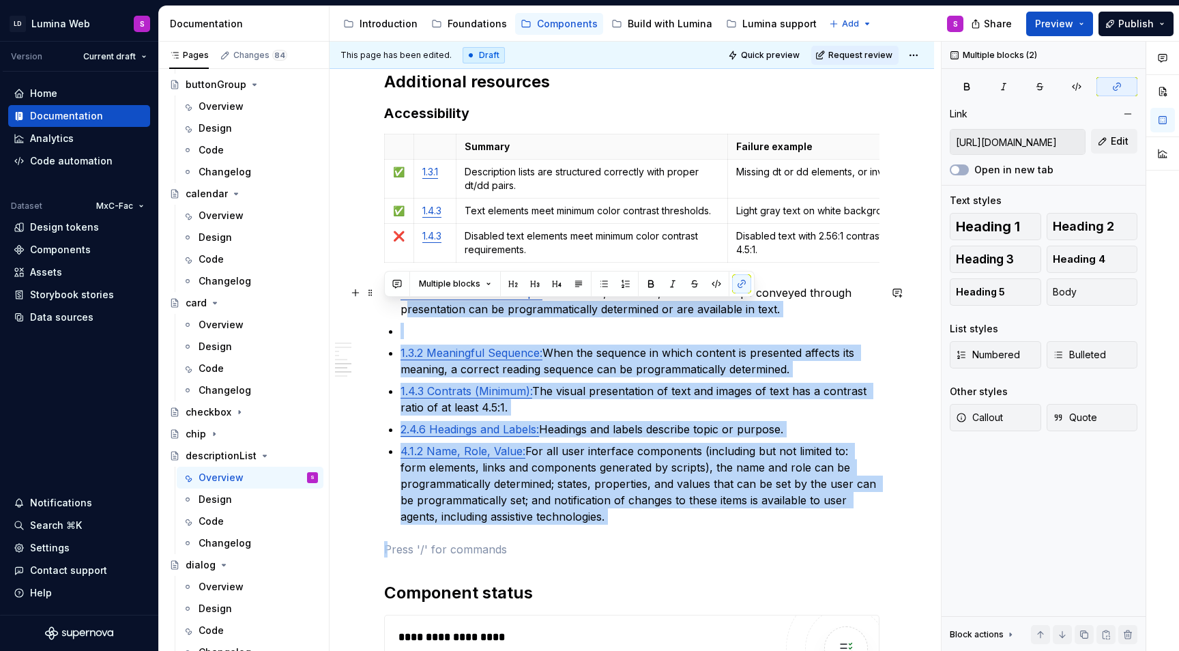
type input "https://www.w3.org/TR/WCAG22/#info-and-relationships"
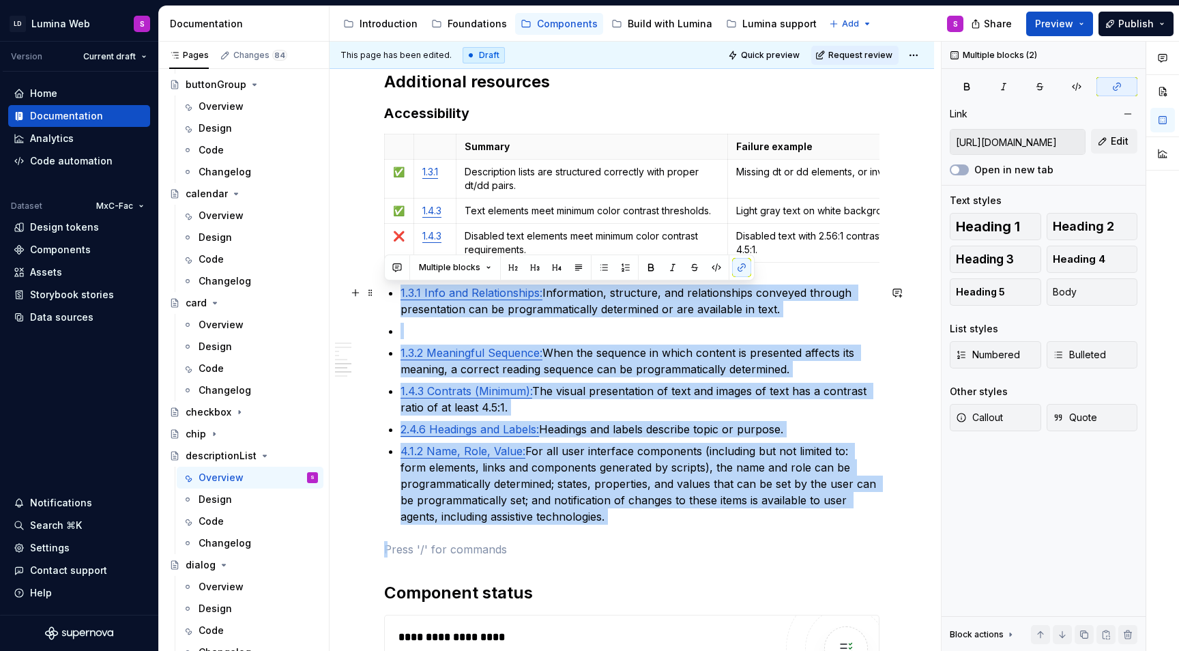
drag, startPoint x: 623, startPoint y: 527, endPoint x: 389, endPoint y: 284, distance: 336.7
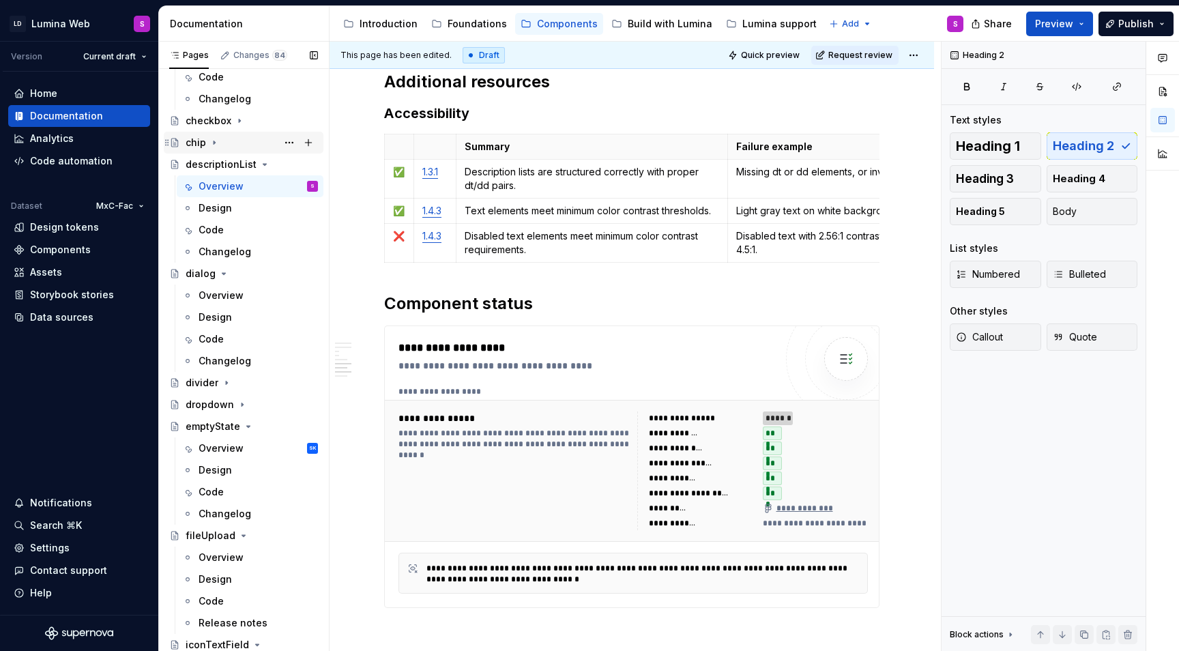
scroll to position [865, 0]
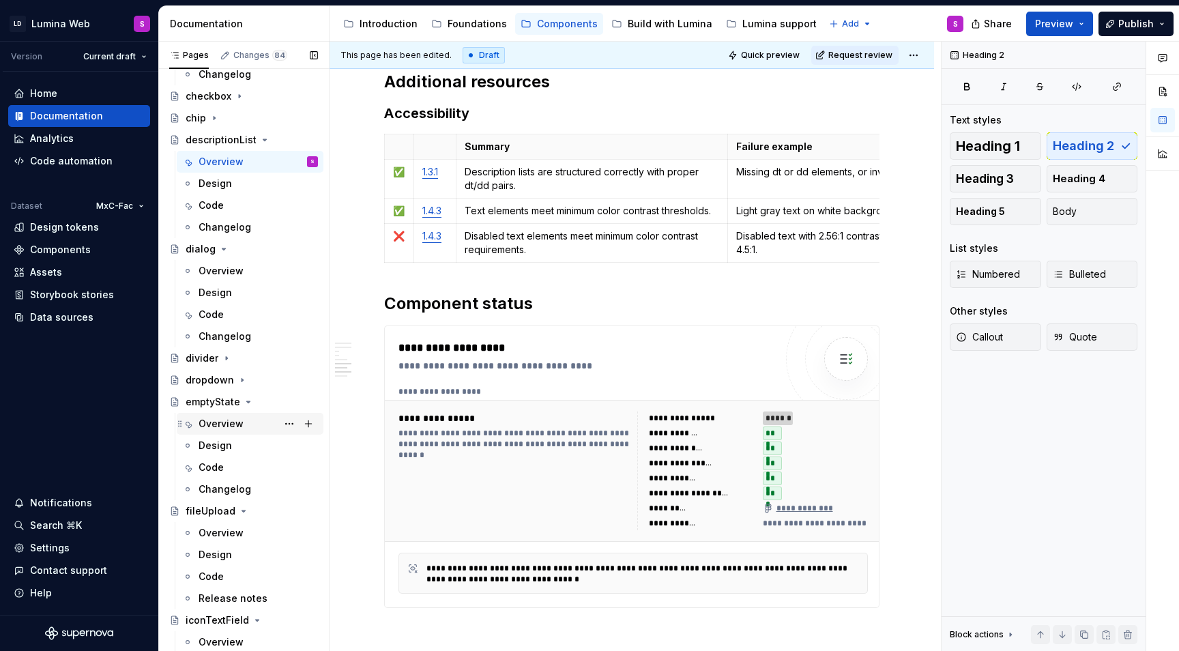
click at [227, 420] on div "Overview" at bounding box center [220, 424] width 45 height 14
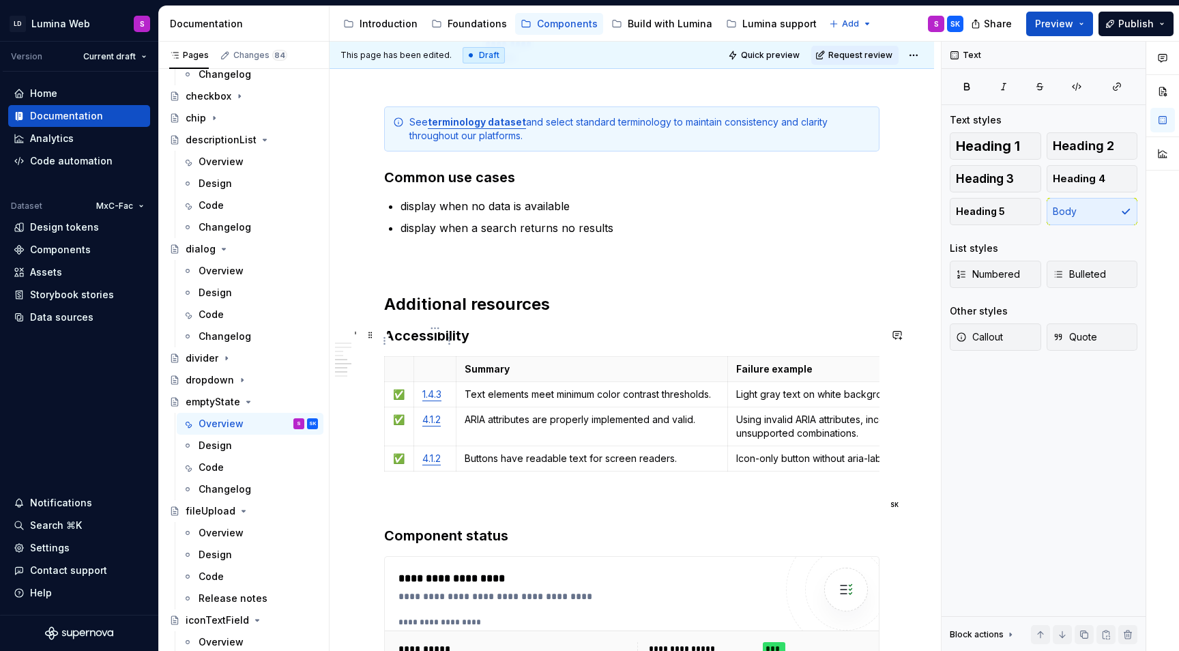
scroll to position [3047, 0]
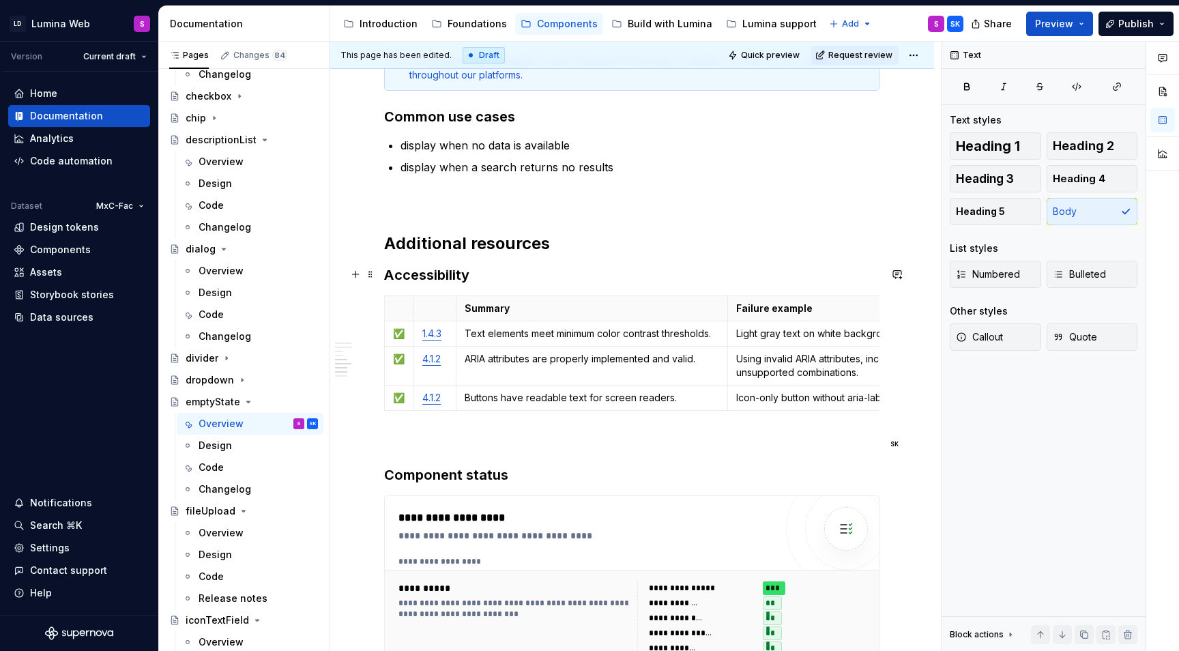
click at [399, 432] on p at bounding box center [631, 440] width 495 height 16
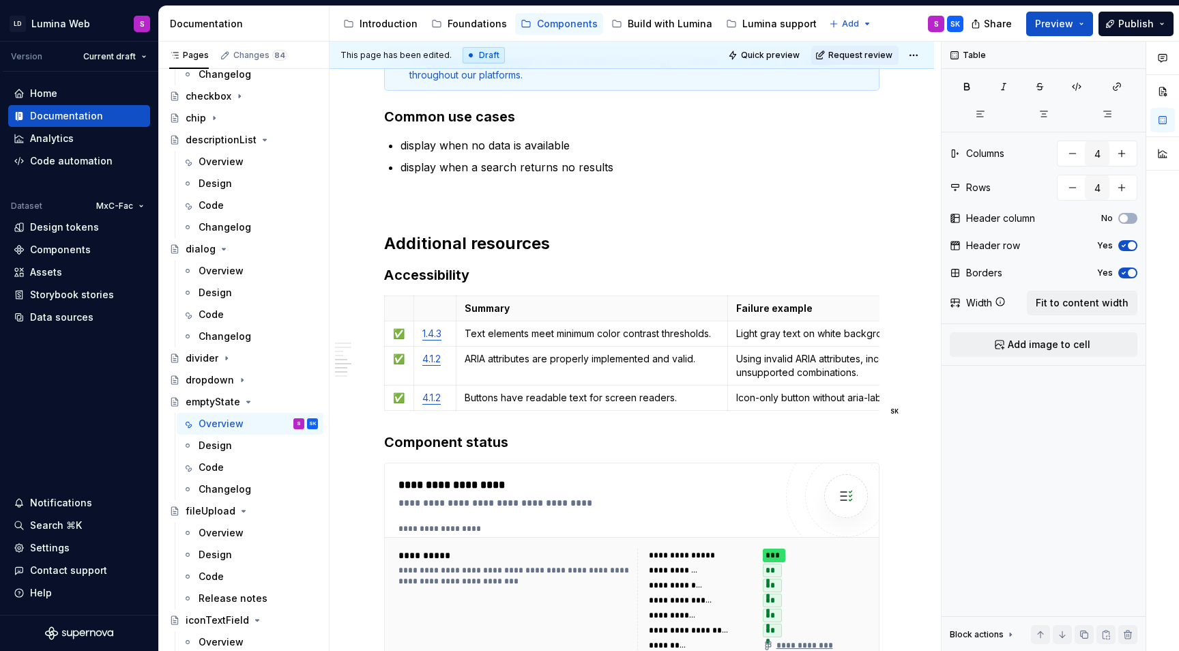
scroll to position [0, 75]
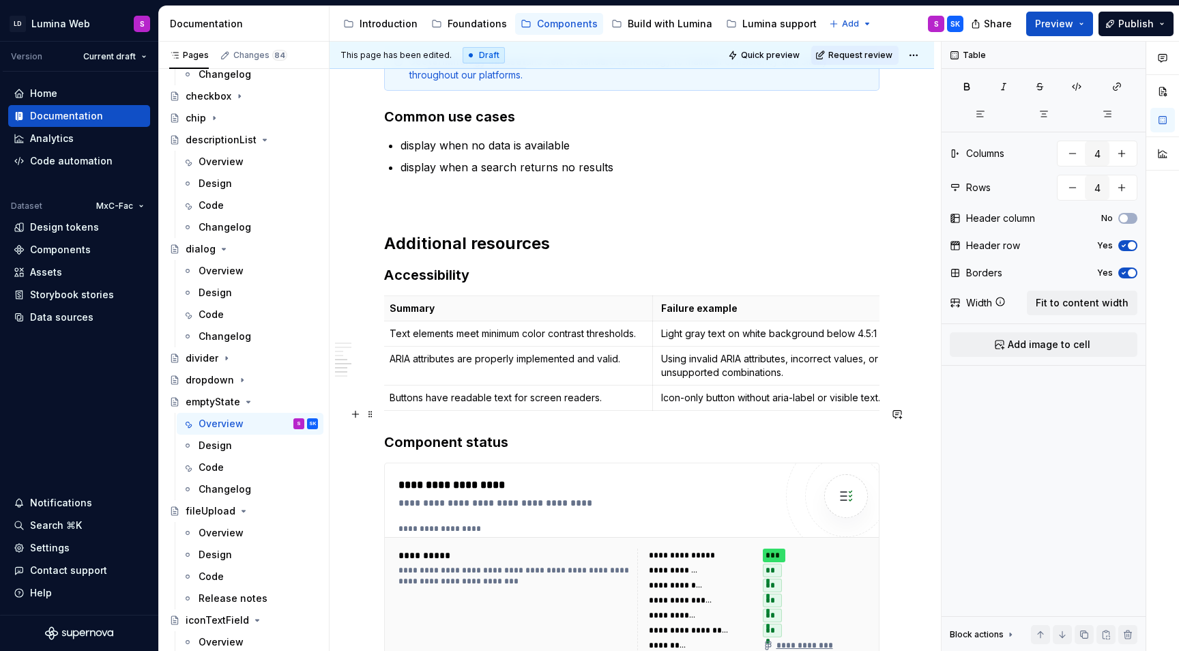
click at [511, 432] on h3 "Component status" at bounding box center [631, 441] width 495 height 19
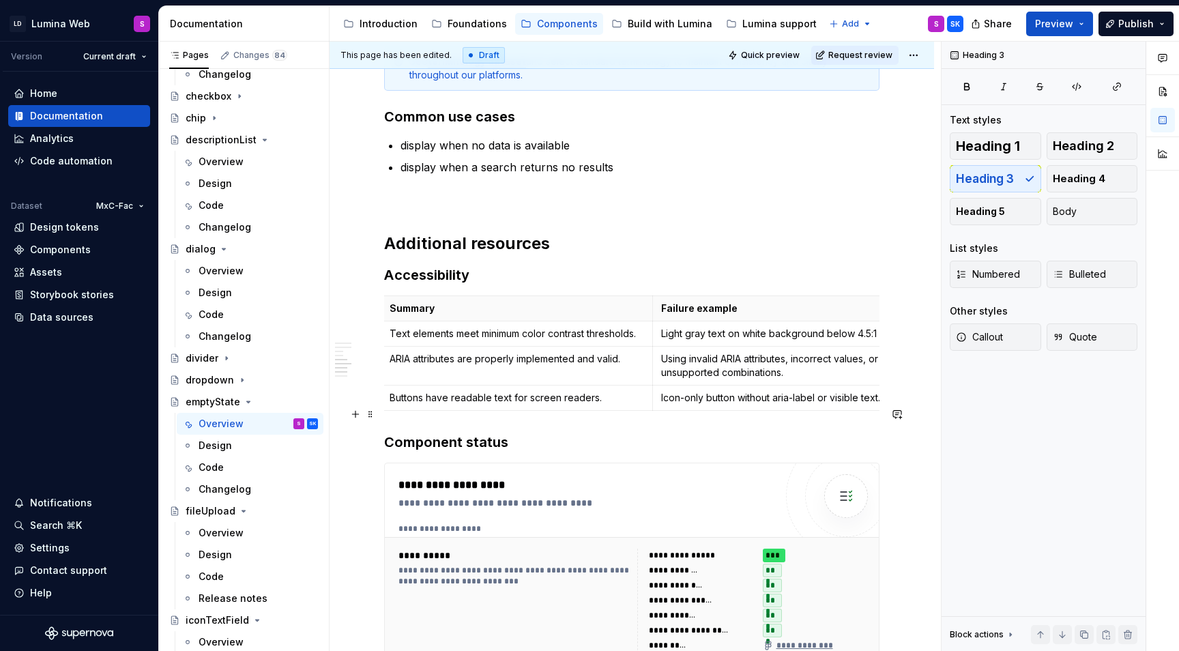
click at [372, 417] on span at bounding box center [370, 413] width 11 height 19
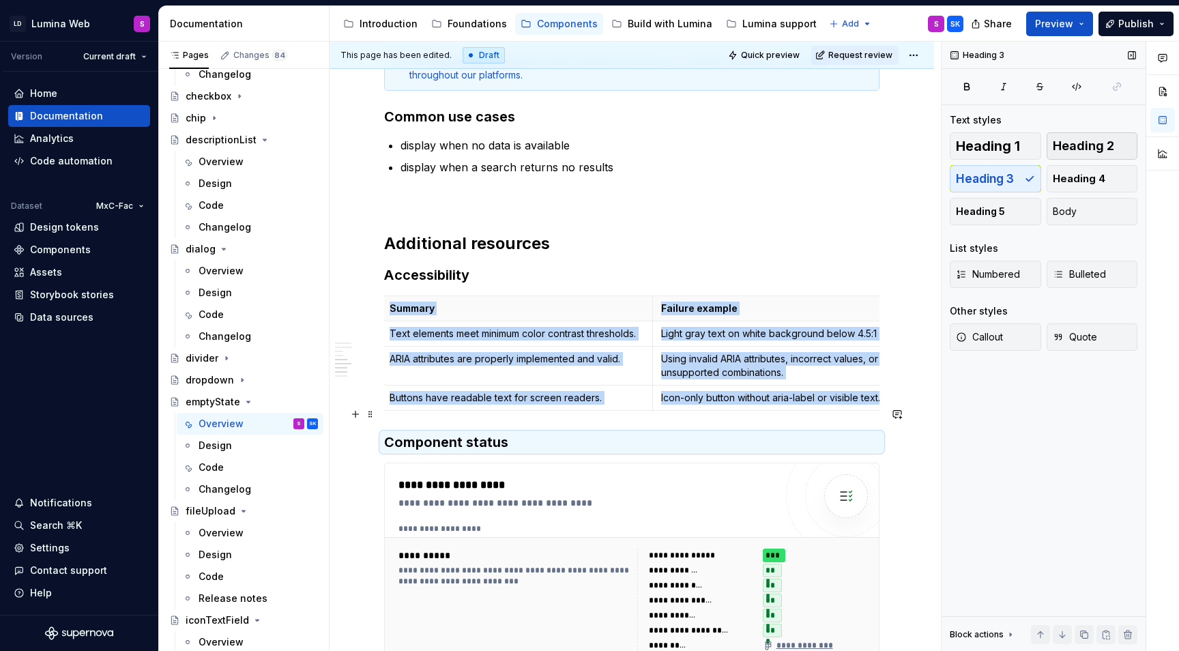
click at [1067, 149] on span "Heading 2" at bounding box center [1082, 146] width 61 height 14
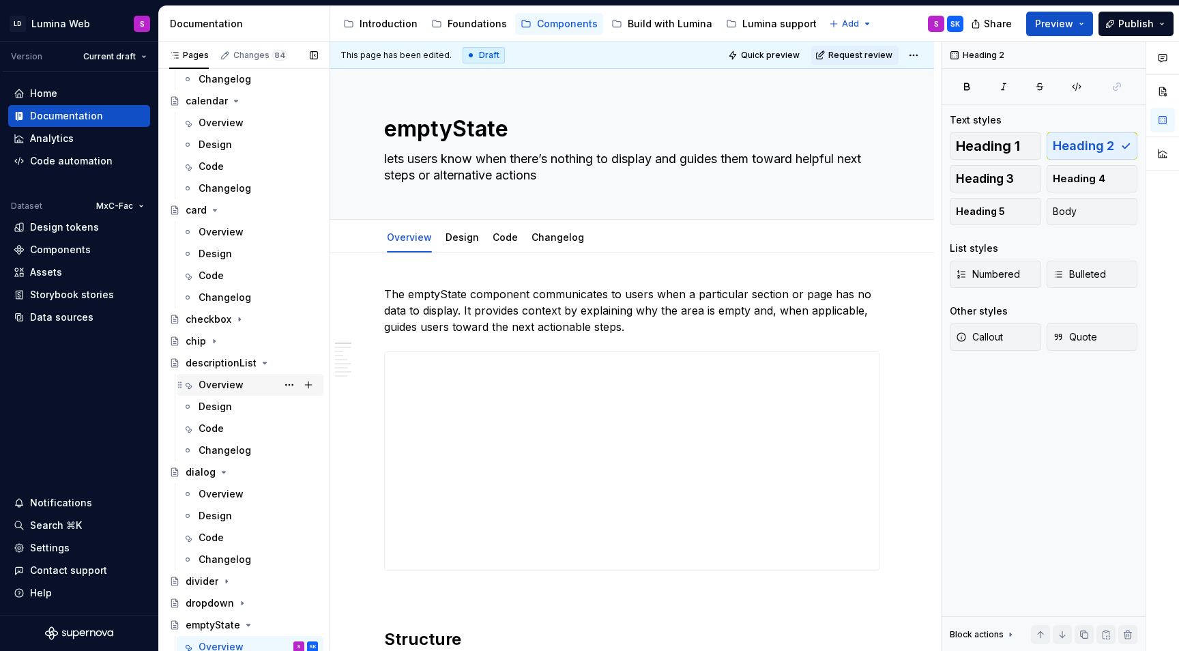
scroll to position [658, 0]
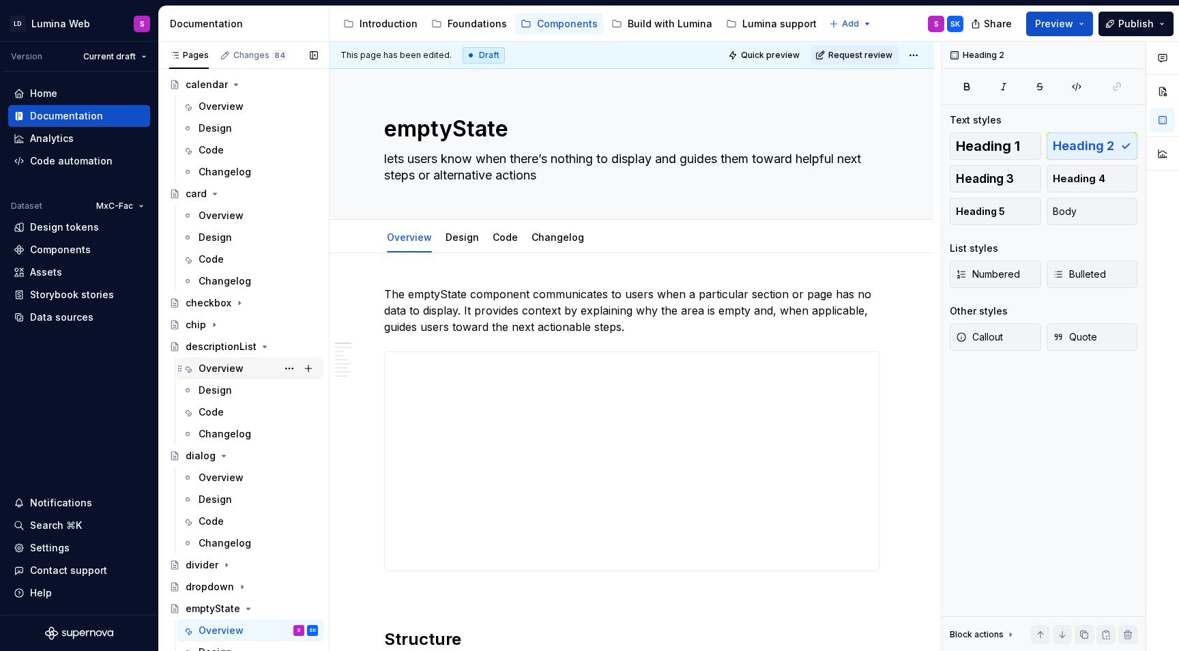
click at [221, 369] on div "Overview" at bounding box center [220, 368] width 45 height 14
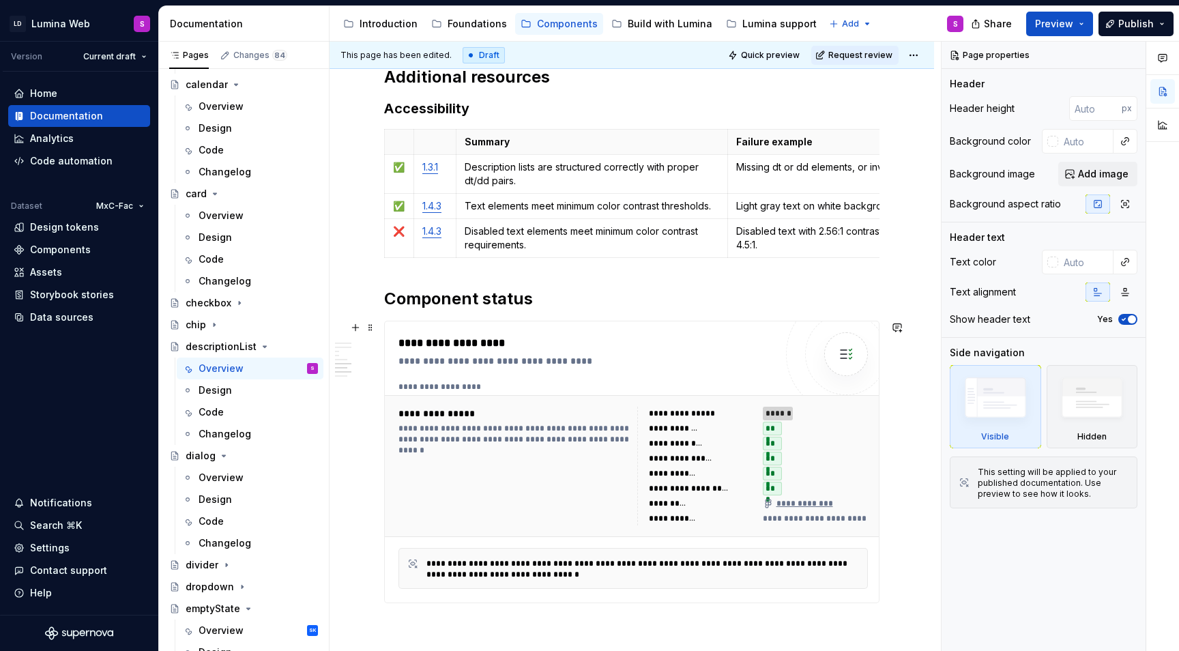
scroll to position [2497, 0]
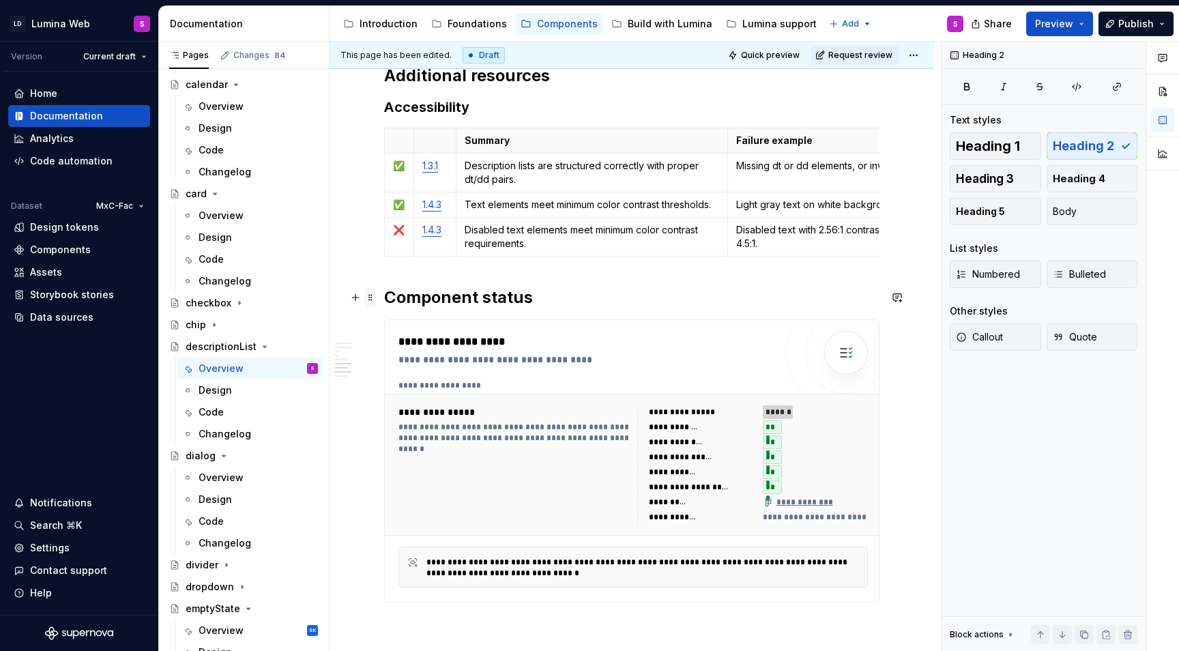
click at [372, 300] on span at bounding box center [370, 297] width 11 height 19
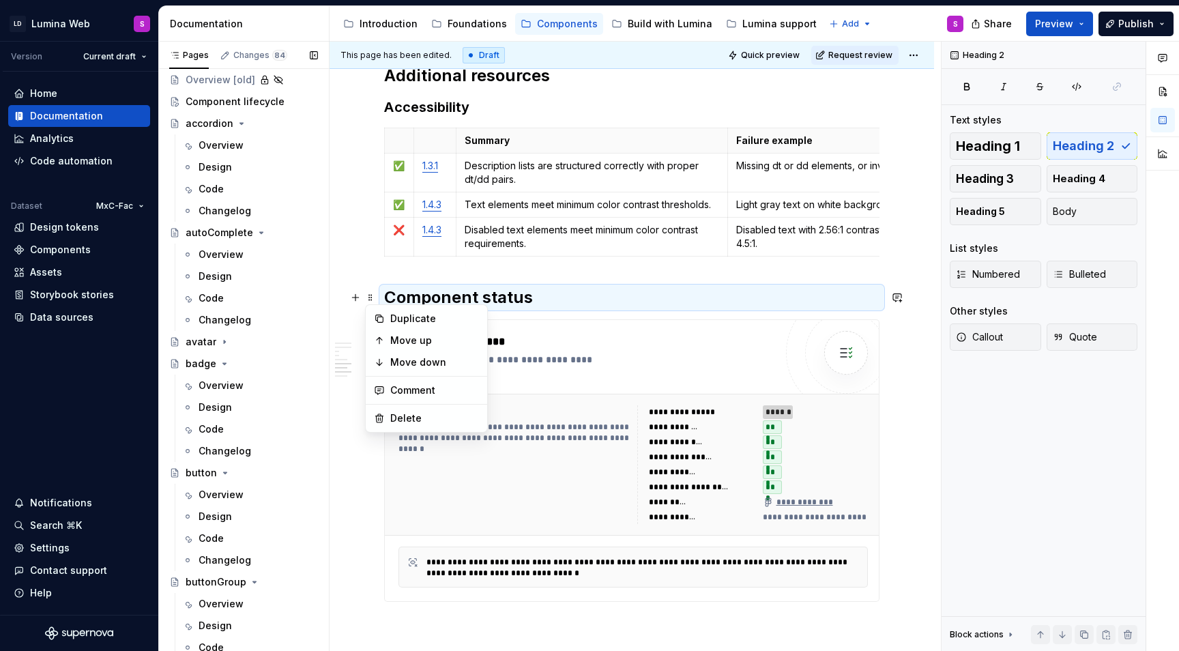
scroll to position [0, 0]
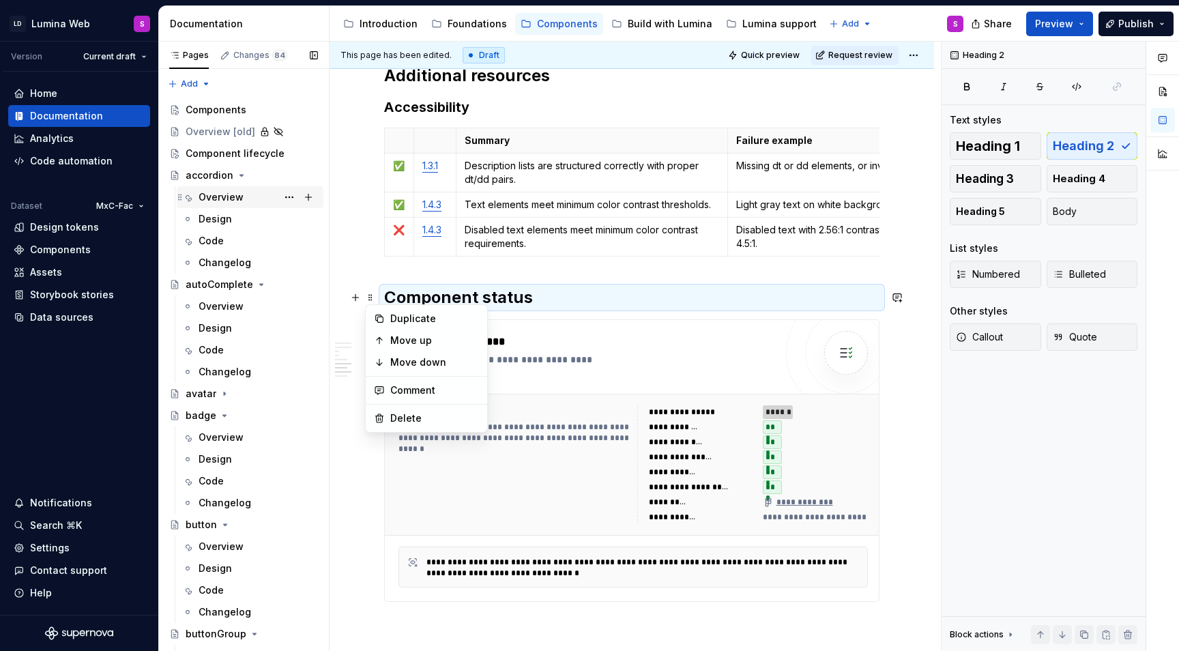
click at [243, 202] on div "Overview" at bounding box center [257, 197] width 119 height 19
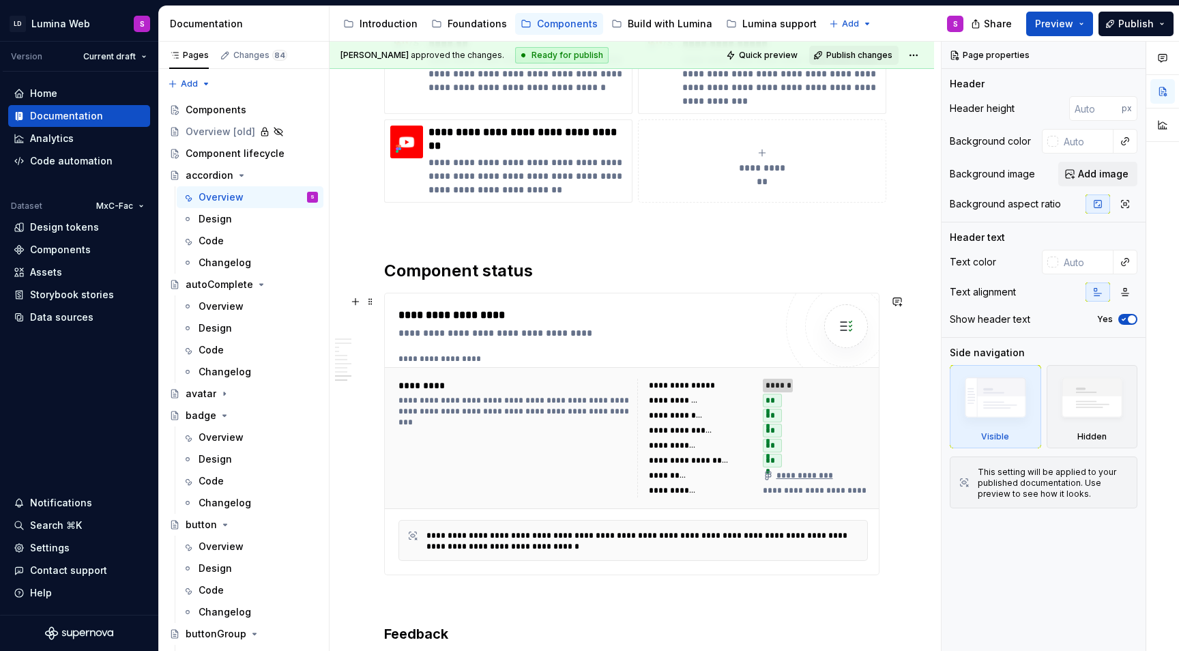
scroll to position [3634, 0]
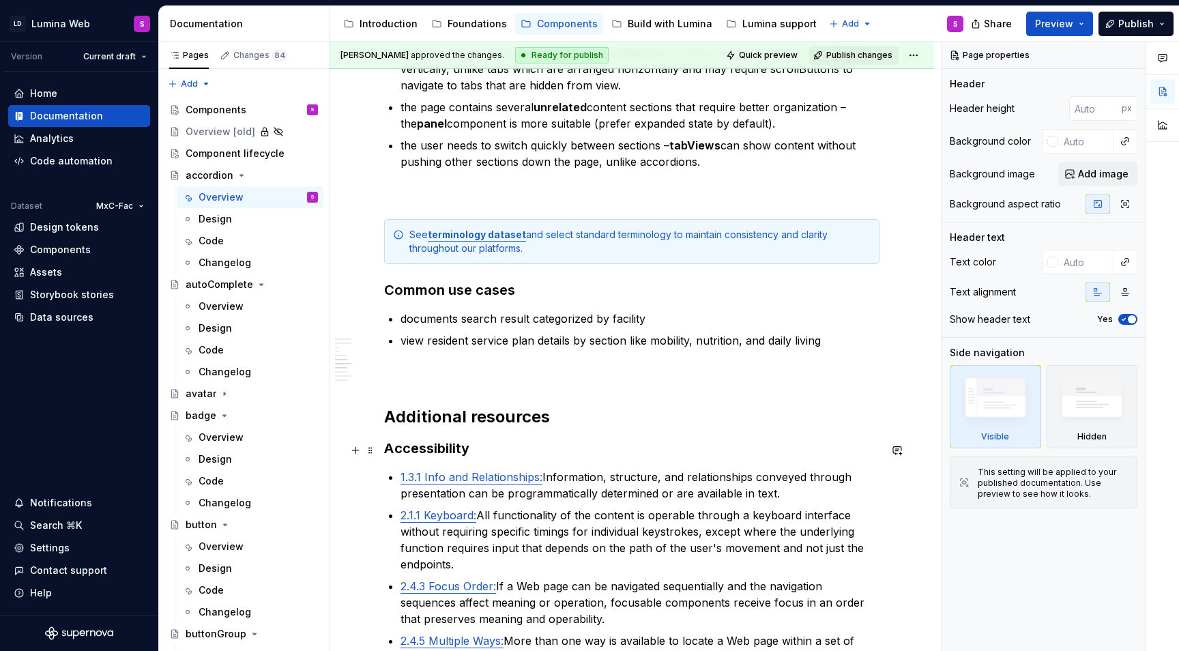
click at [485, 449] on h3 "Accessibility" at bounding box center [631, 448] width 495 height 19
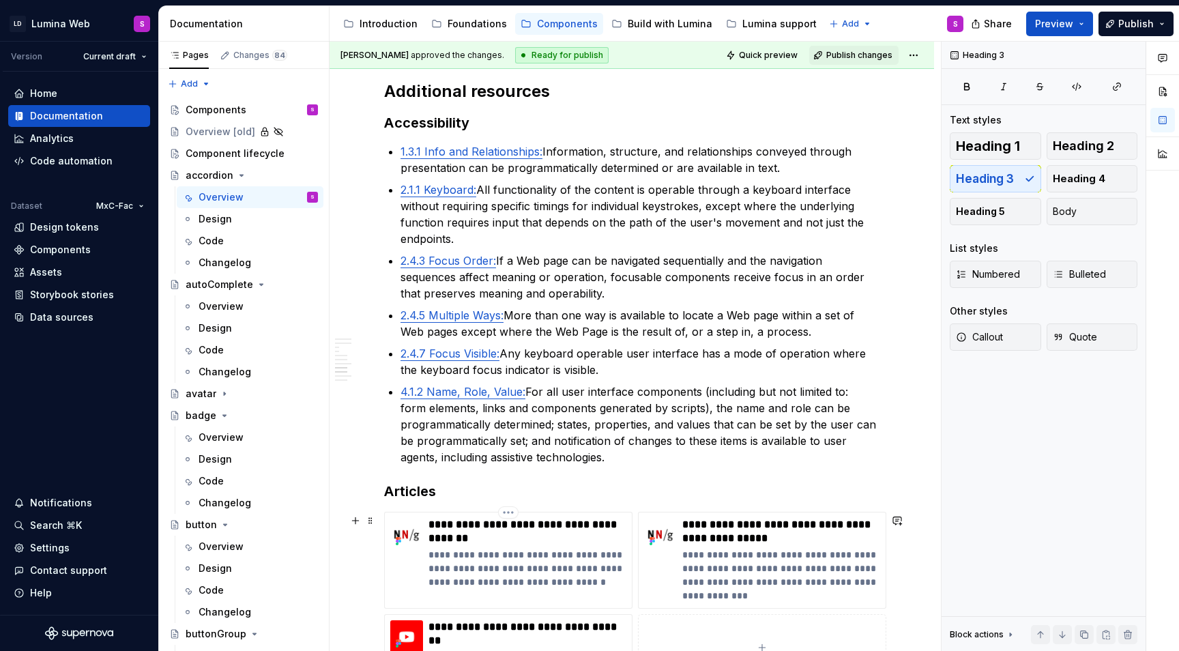
scroll to position [2949, 0]
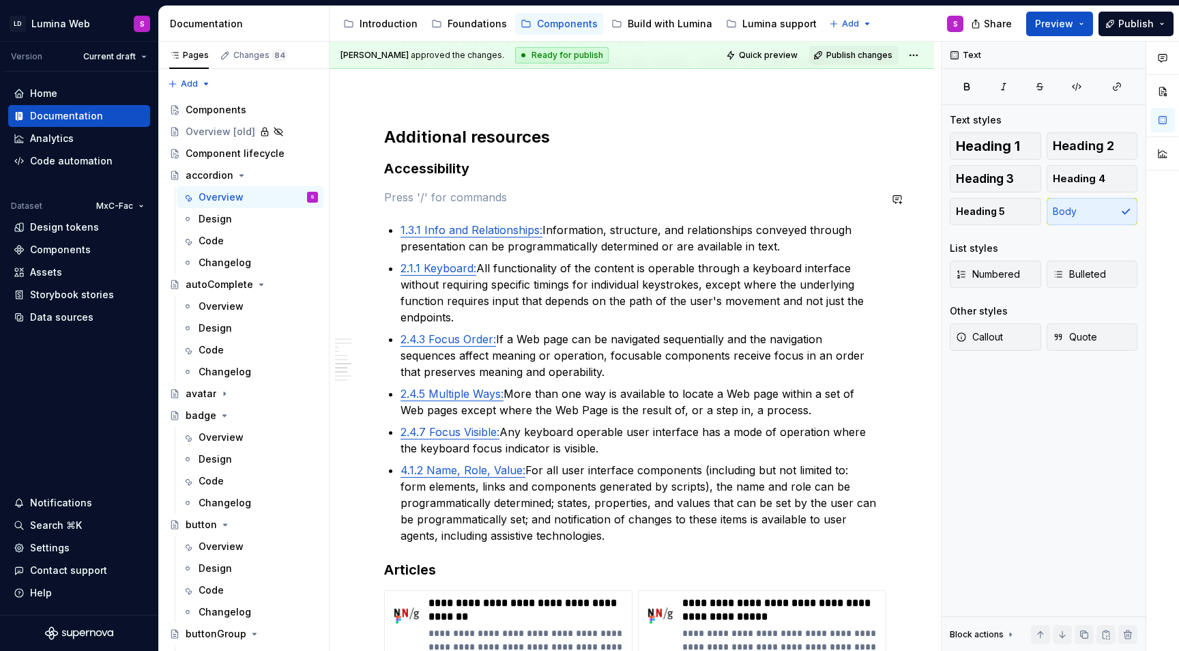
type textarea "*"
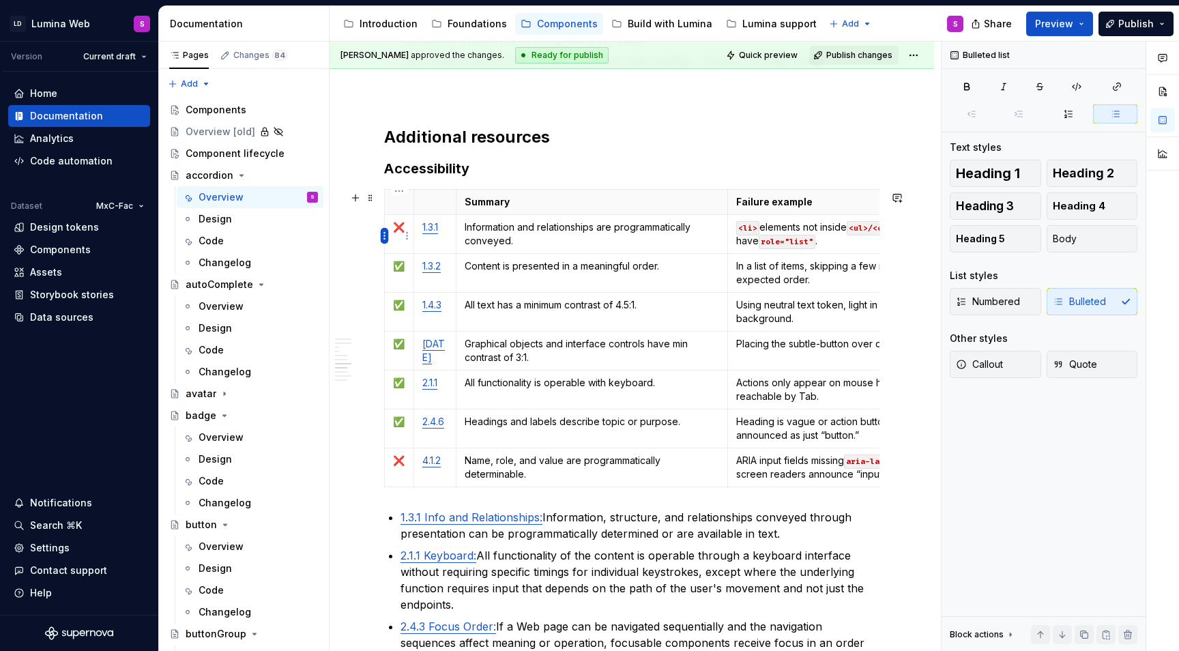
click at [385, 237] on html "LD Lumina Web S Version Current draft Home Documentation Analytics Code automat…" at bounding box center [589, 325] width 1179 height 651
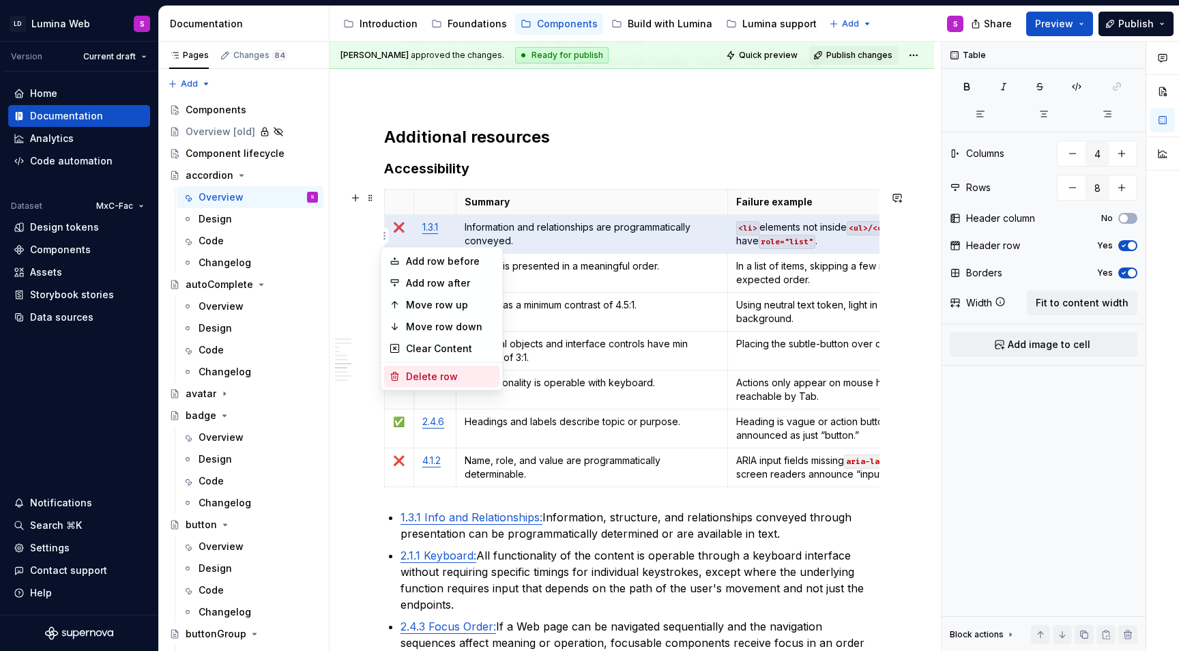
drag, startPoint x: 419, startPoint y: 346, endPoint x: 521, endPoint y: 378, distance: 106.4
click at [520, 378] on html "LD Lumina Web S Version Current draft Home Documentation Analytics Code automat…" at bounding box center [589, 325] width 1179 height 651
click at [473, 239] on html "LD Lumina Web S Version Current draft Home Documentation Analytics Code automat…" at bounding box center [589, 325] width 1179 height 651
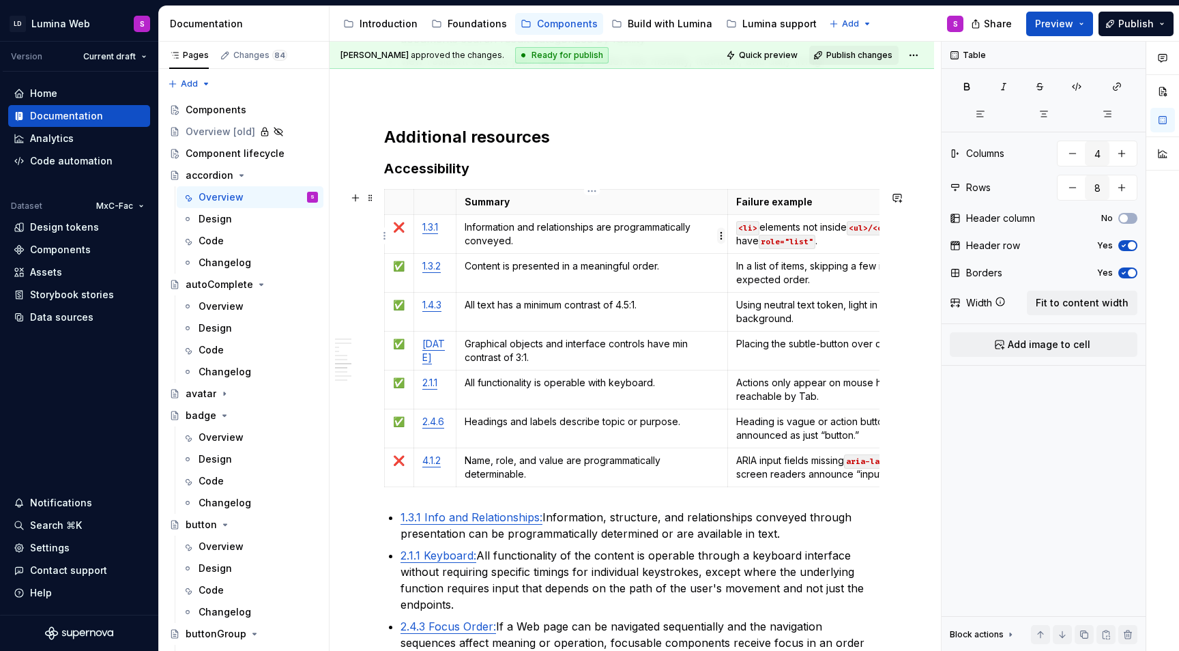
click at [445, 233] on html "LD Lumina Web S Version Current draft Home Documentation Analytics Code automat…" at bounding box center [589, 325] width 1179 height 651
click at [803, 227] on html "LD Lumina Web S Version Current draft Home Documentation Analytics Code automat…" at bounding box center [589, 325] width 1179 height 651
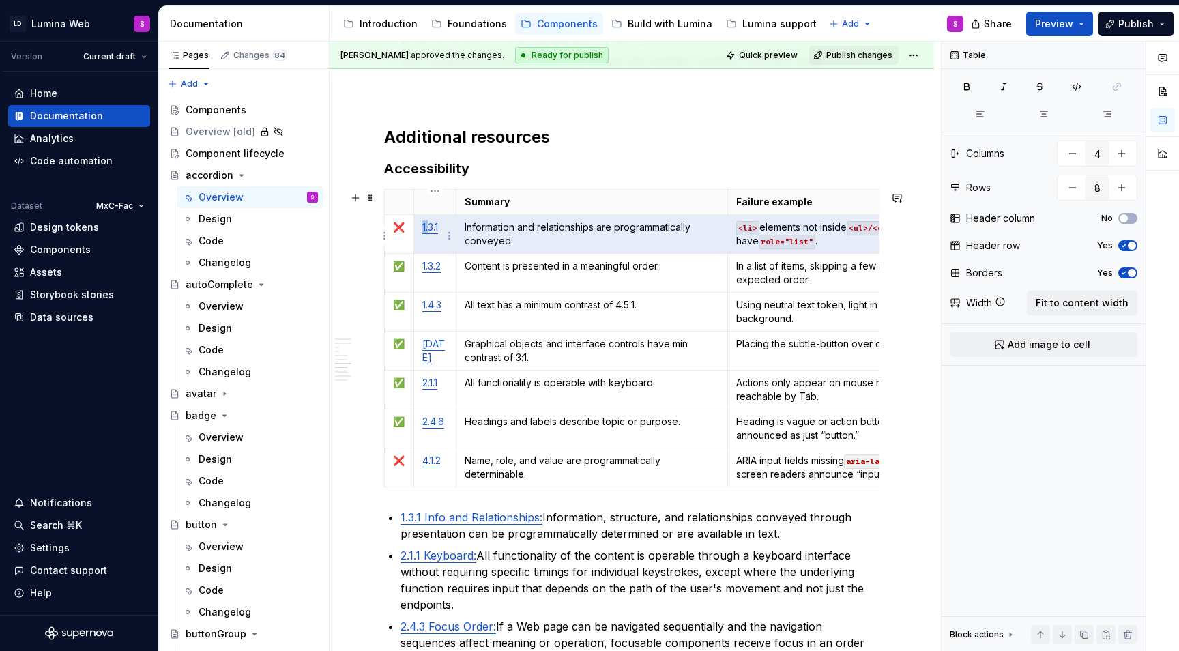
drag, startPoint x: 821, startPoint y: 244, endPoint x: 432, endPoint y: 233, distance: 388.9
click at [432, 233] on tr "❌ 1.3.1 Information and relationships are programmatically conveyed. <li> eleme…" at bounding box center [697, 233] width 625 height 39
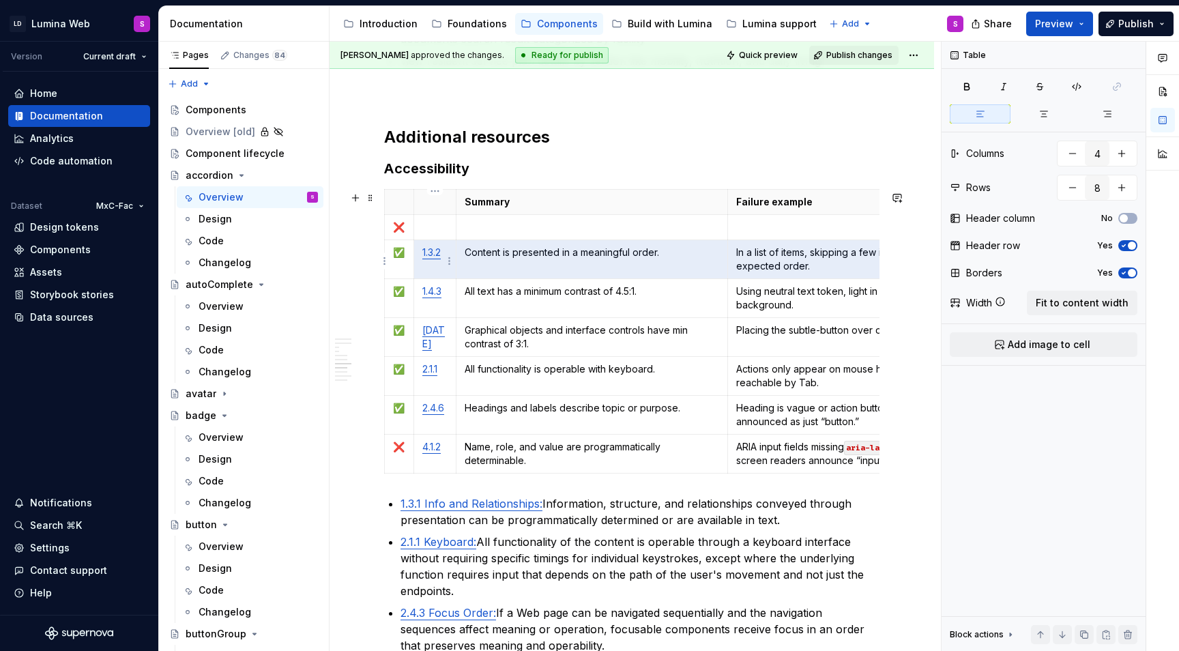
drag, startPoint x: 821, startPoint y: 271, endPoint x: 423, endPoint y: 255, distance: 398.6
click at [423, 255] on tr "✅ 1.3.2 Content is presented in a meaningful order. In a list of items, skippin…" at bounding box center [697, 258] width 625 height 39
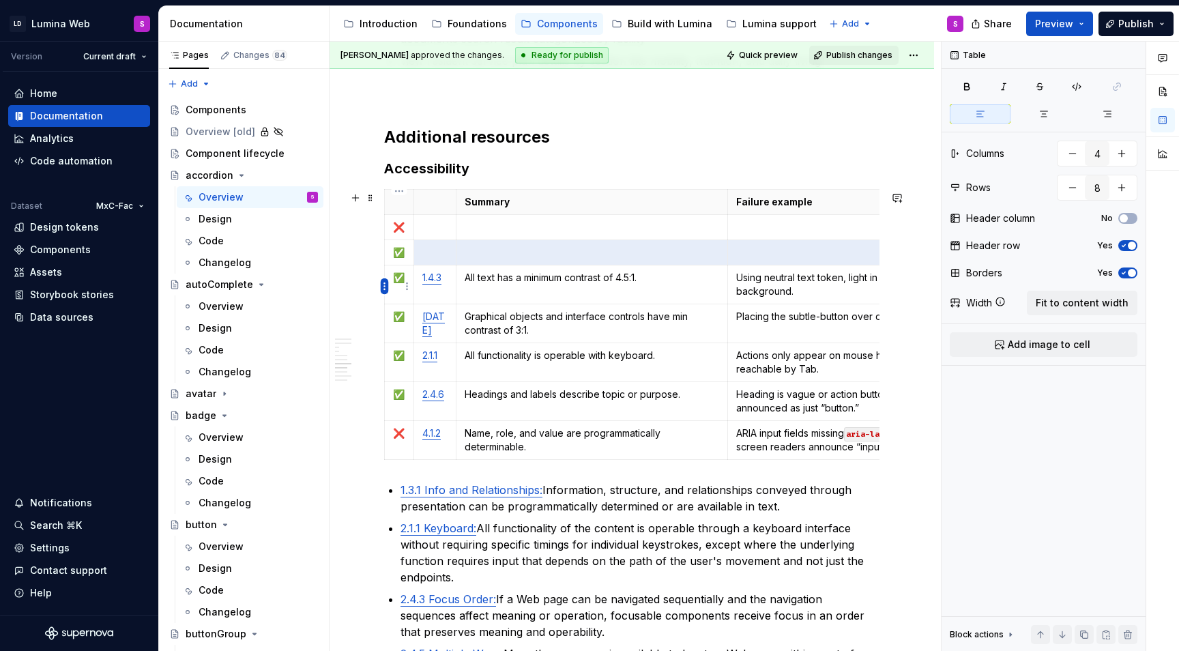
click at [382, 288] on html "LD Lumina Web S Version Current draft Home Documentation Analytics Code automat…" at bounding box center [589, 325] width 1179 height 651
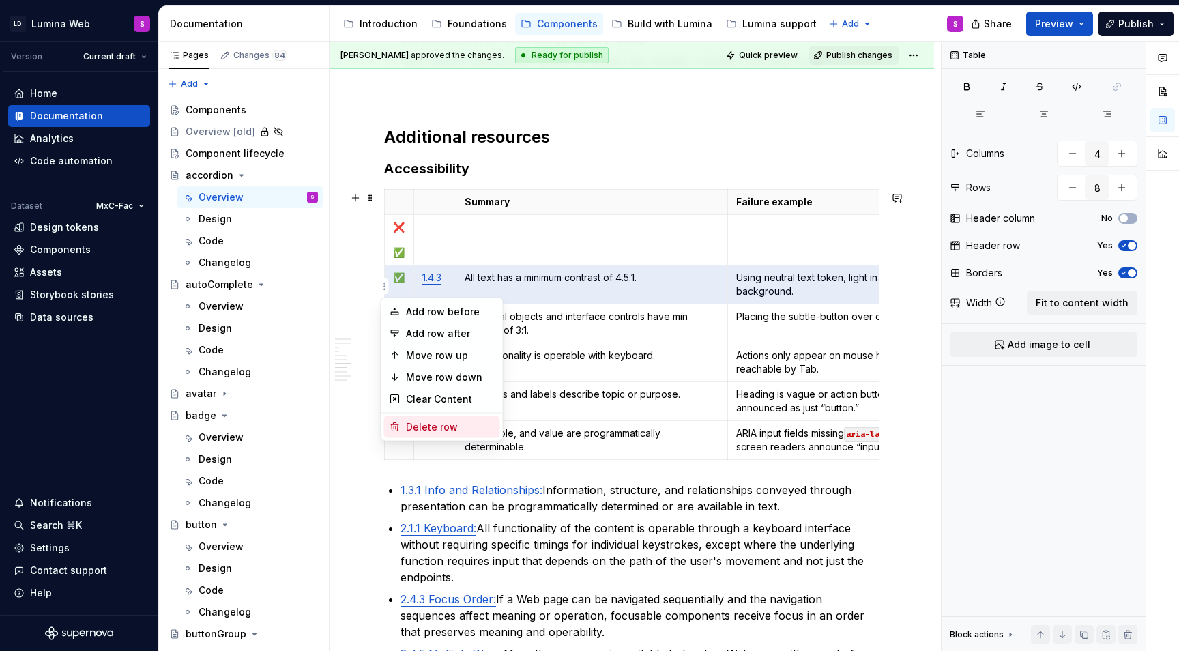
click at [414, 426] on div "Delete row" at bounding box center [450, 427] width 89 height 14
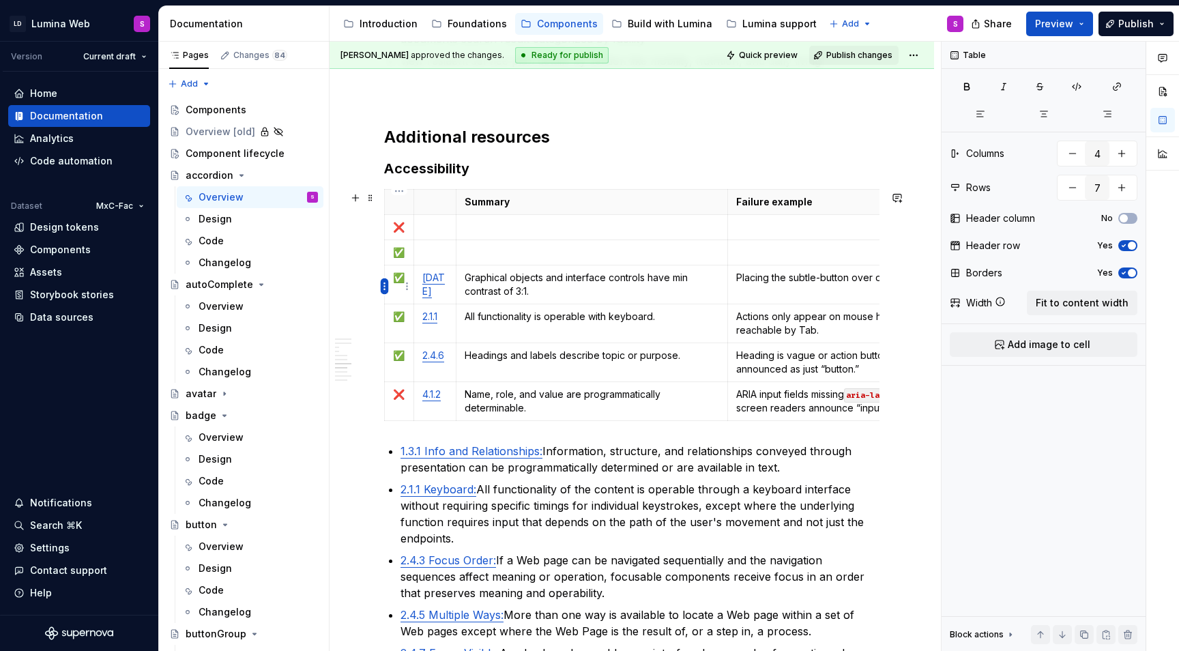
click at [383, 287] on html "LD Lumina Web S Version Current draft Home Documentation Analytics Code automat…" at bounding box center [589, 325] width 1179 height 651
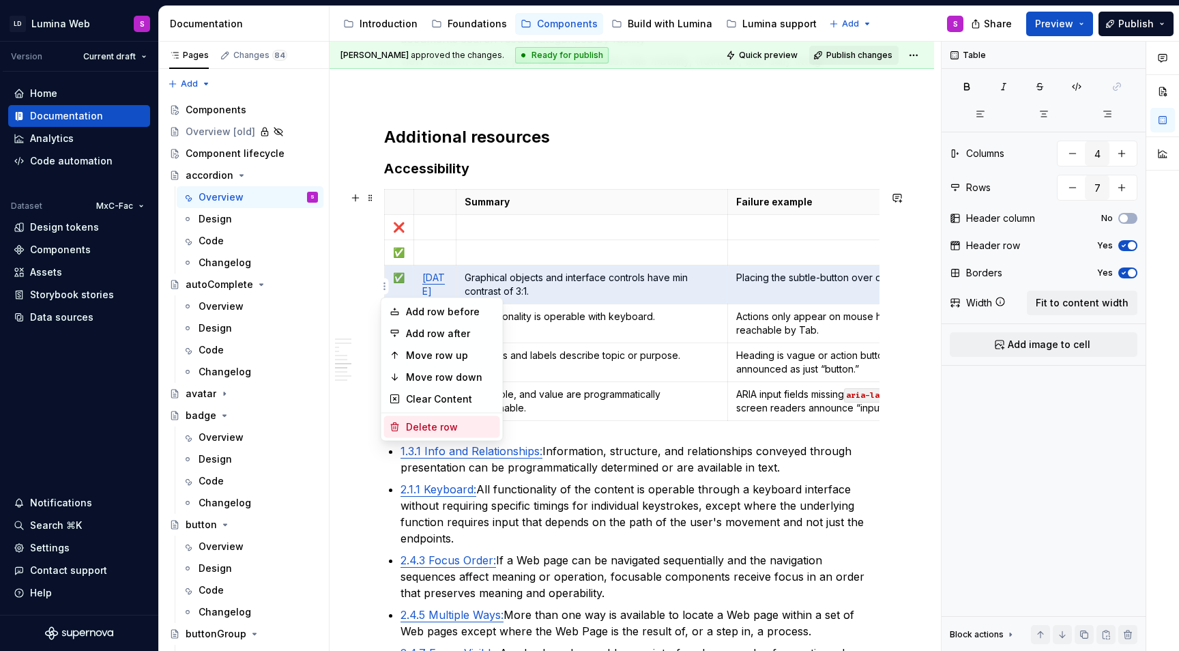
click at [410, 422] on div "Delete row" at bounding box center [450, 427] width 89 height 14
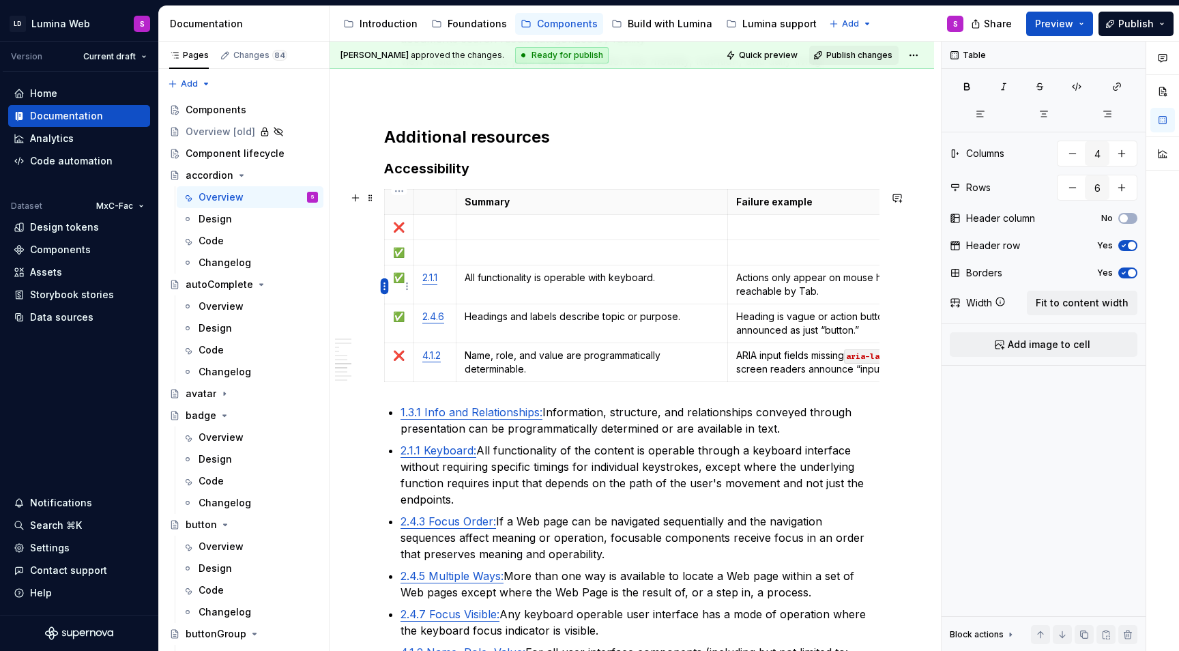
click at [385, 287] on html "LD Lumina Web S Version Current draft Home Documentation Analytics Code automat…" at bounding box center [589, 325] width 1179 height 651
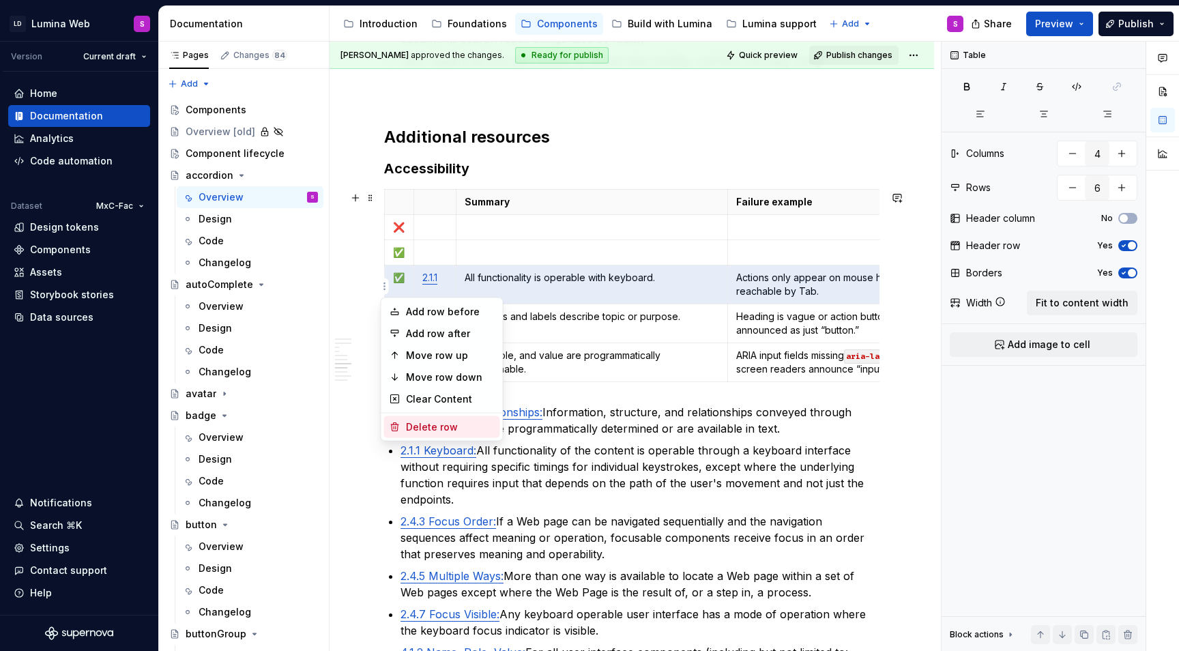
click at [413, 417] on div "Delete row" at bounding box center [442, 427] width 116 height 22
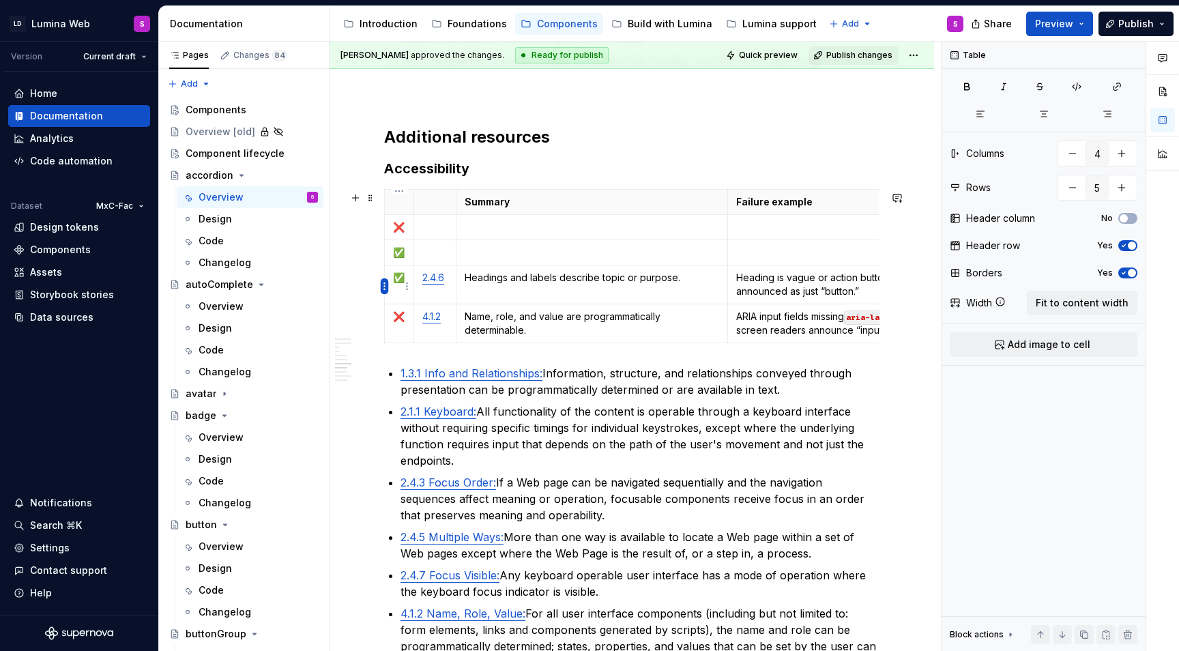
click at [383, 284] on html "LD Lumina Web S Version Current draft Home Documentation Analytics Code automat…" at bounding box center [589, 325] width 1179 height 651
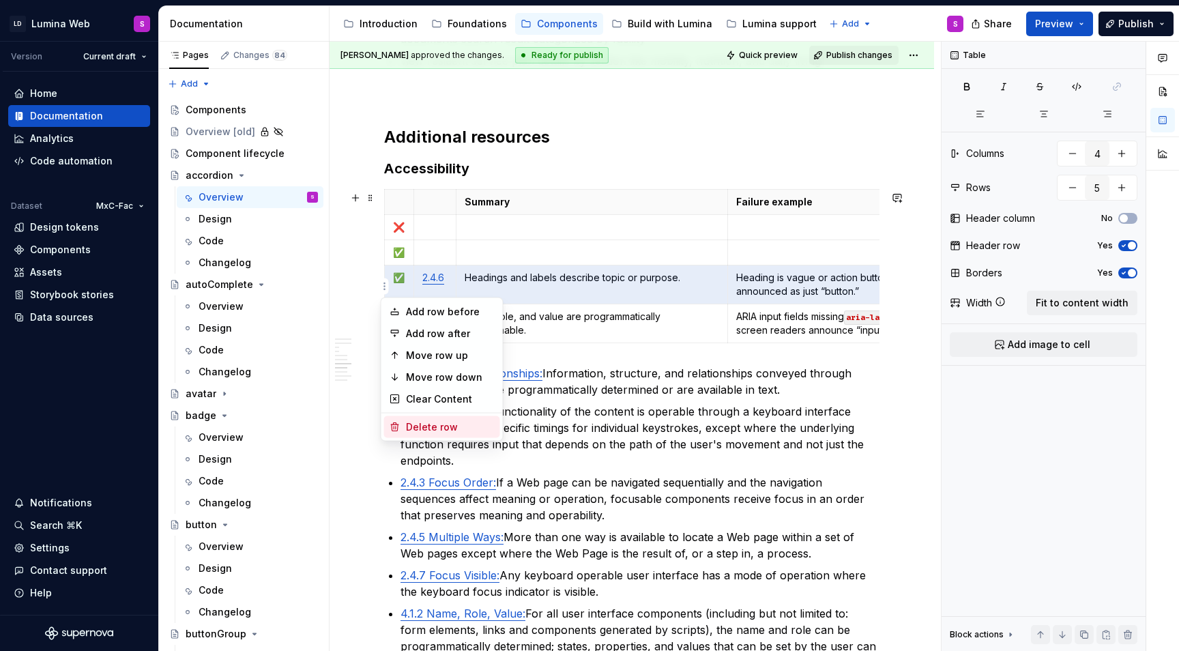
click at [418, 435] on div "Delete row" at bounding box center [442, 427] width 116 height 22
type input "4"
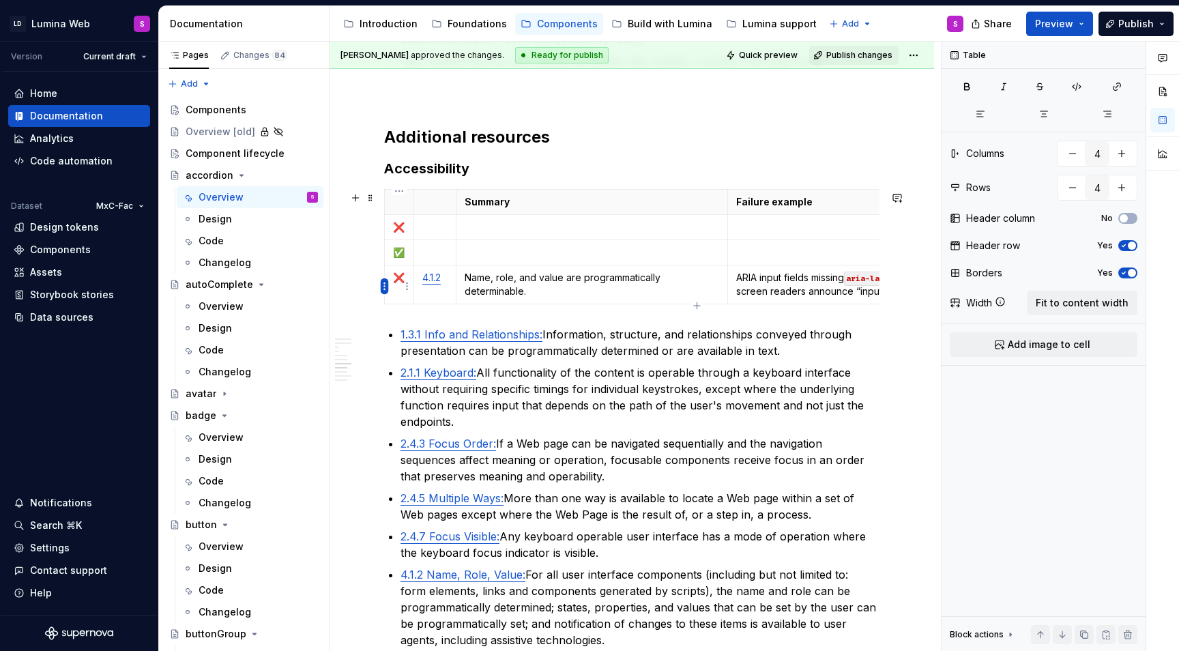
click at [385, 283] on html "LD Lumina Web S Version Current draft Home Documentation Analytics Code automat…" at bounding box center [589, 325] width 1179 height 651
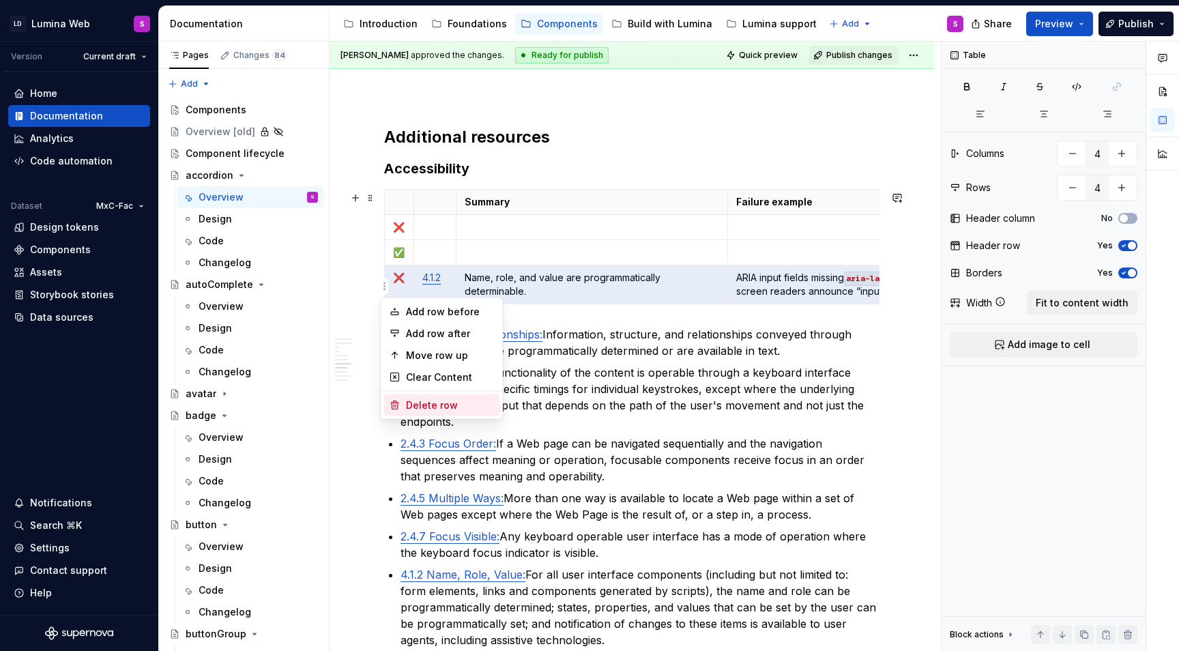
click at [431, 404] on div "Delete row" at bounding box center [450, 405] width 89 height 14
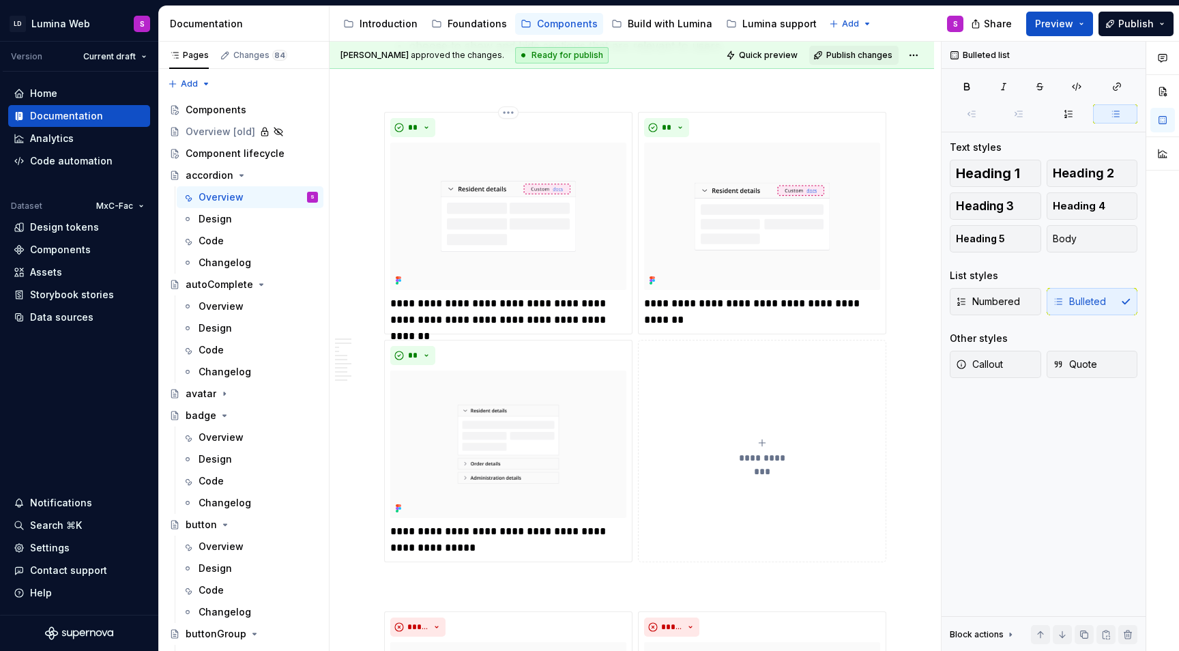
scroll to position [1478, 0]
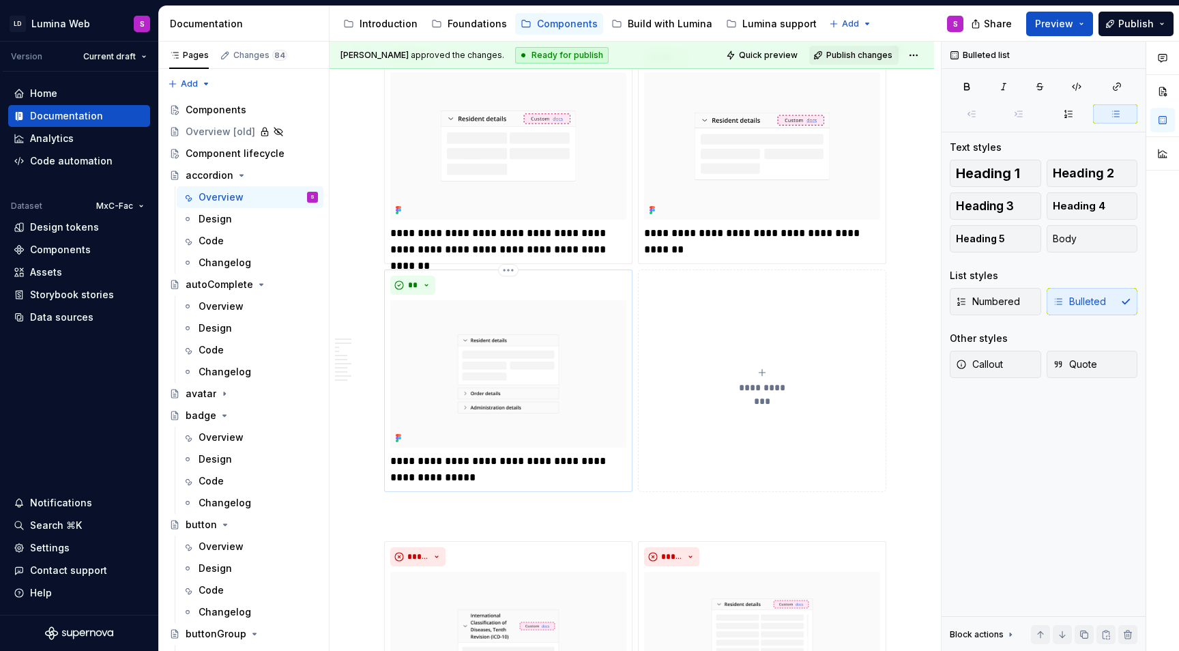
click at [522, 287] on div "**" at bounding box center [508, 285] width 236 height 19
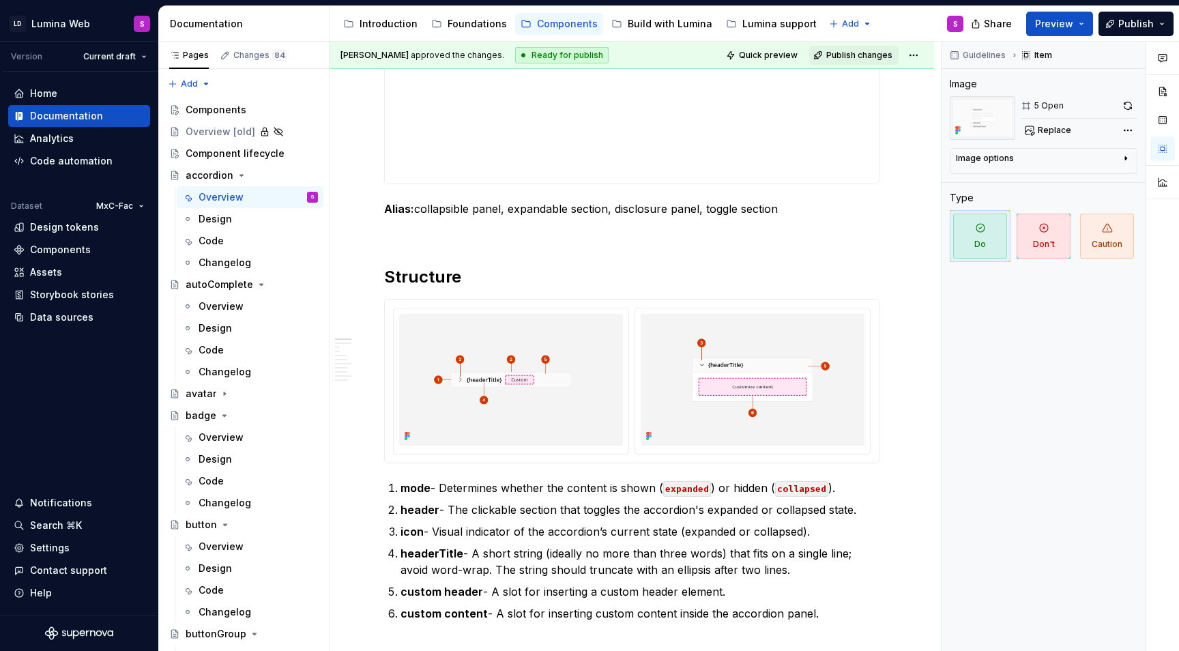
scroll to position [668, 0]
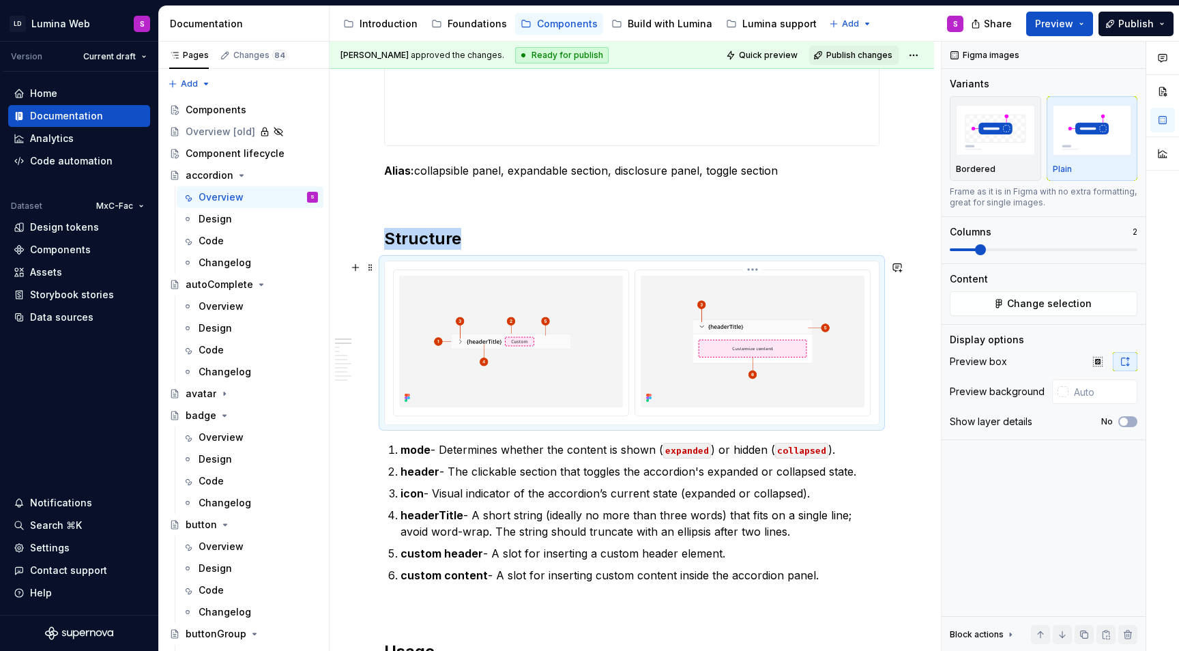
click at [682, 316] on img at bounding box center [752, 342] width 224 height 132
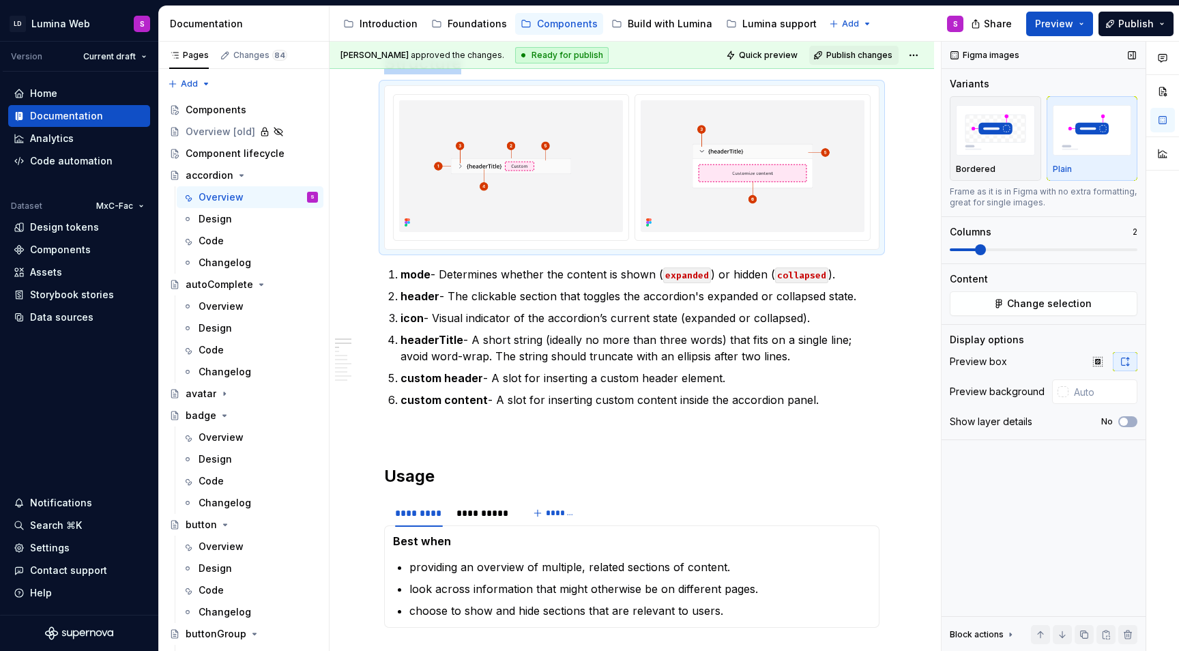
click at [975, 252] on span at bounding box center [980, 249] width 11 height 11
type textarea "*"
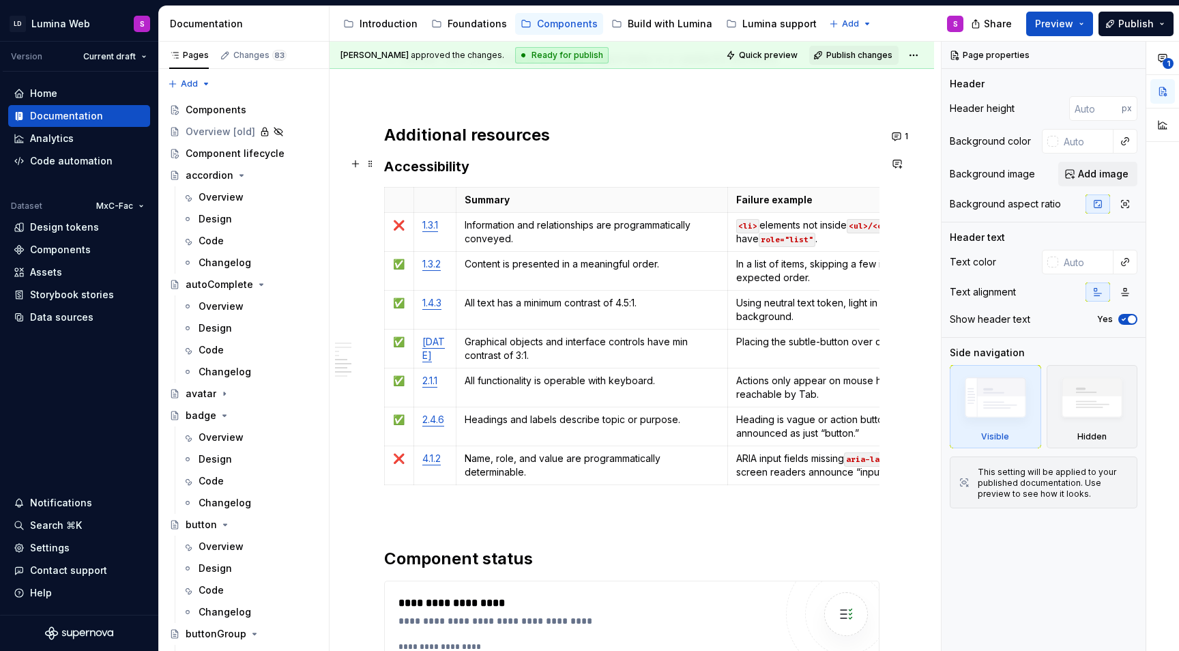
scroll to position [2333, 0]
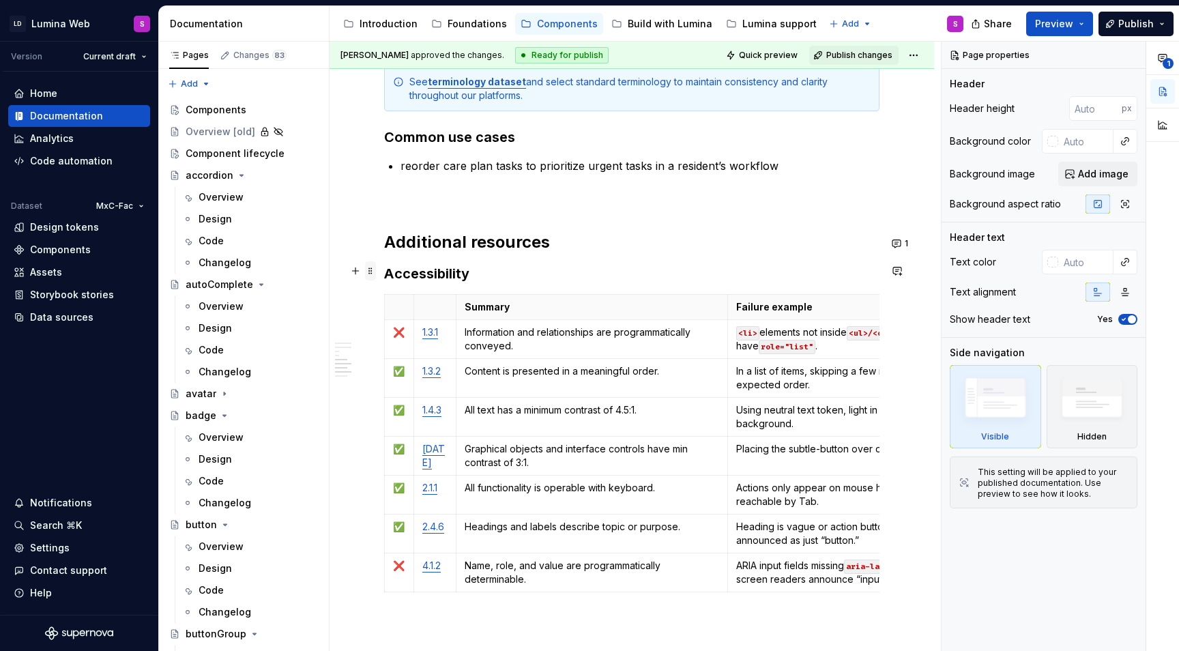
click at [368, 272] on span at bounding box center [370, 270] width 11 height 19
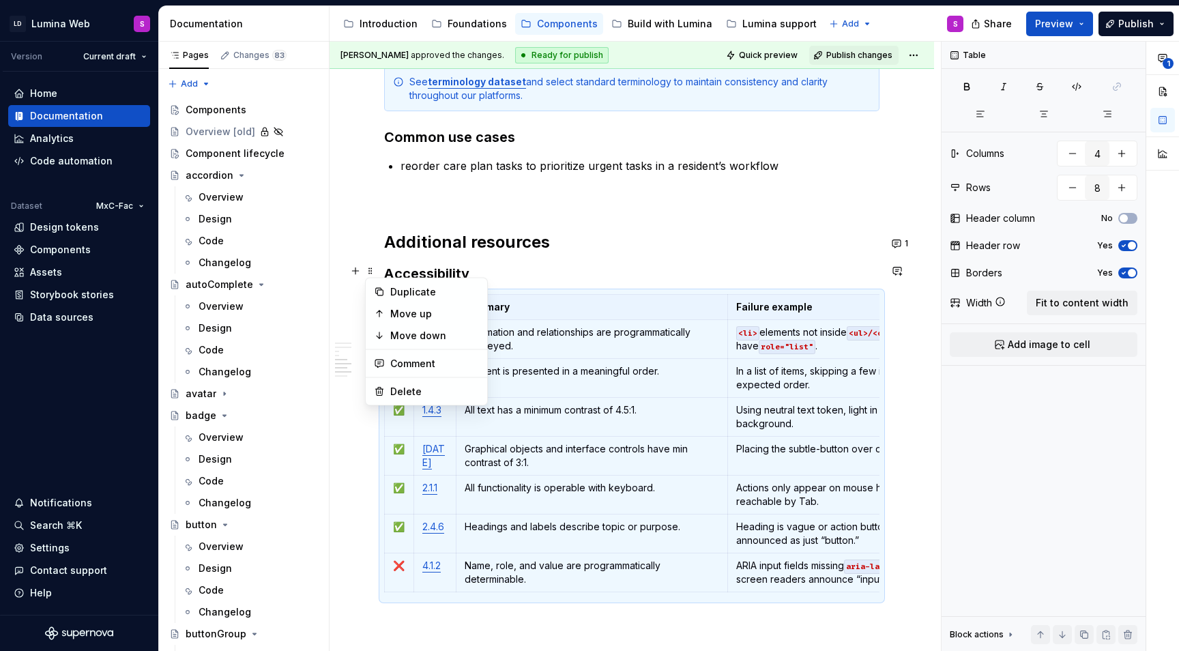
click at [561, 565] on div "Summary Failure example ❌ 1.3.1 Information and relationships are programmatica…" at bounding box center [631, 446] width 495 height 304
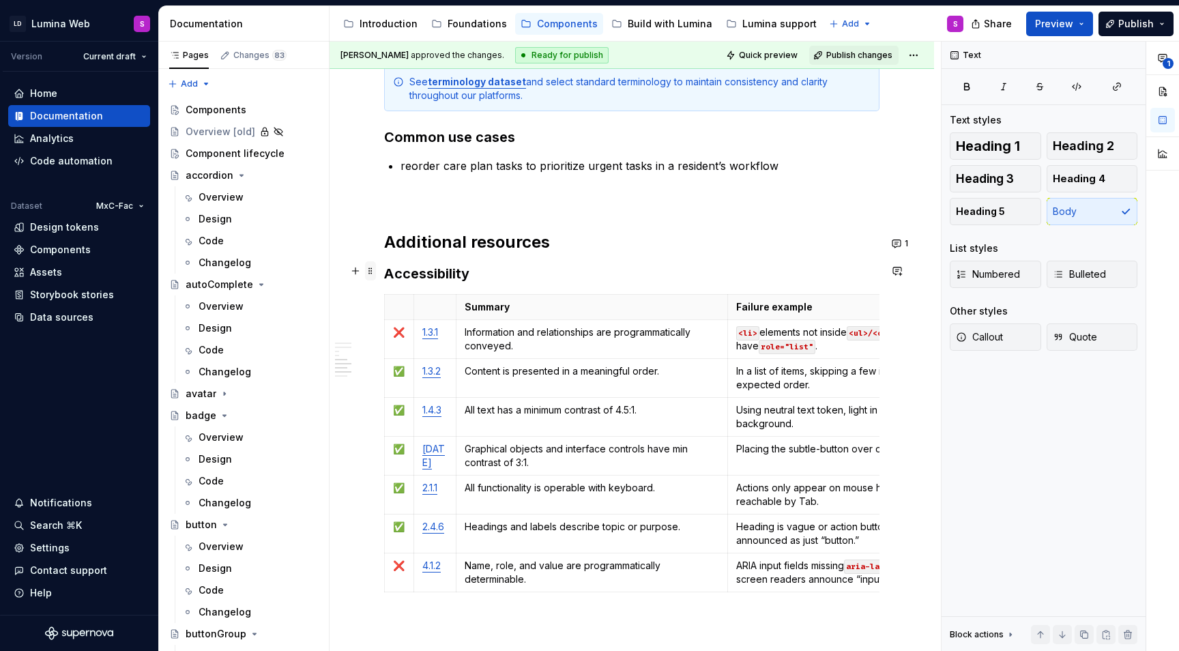
click at [372, 269] on span at bounding box center [370, 270] width 11 height 19
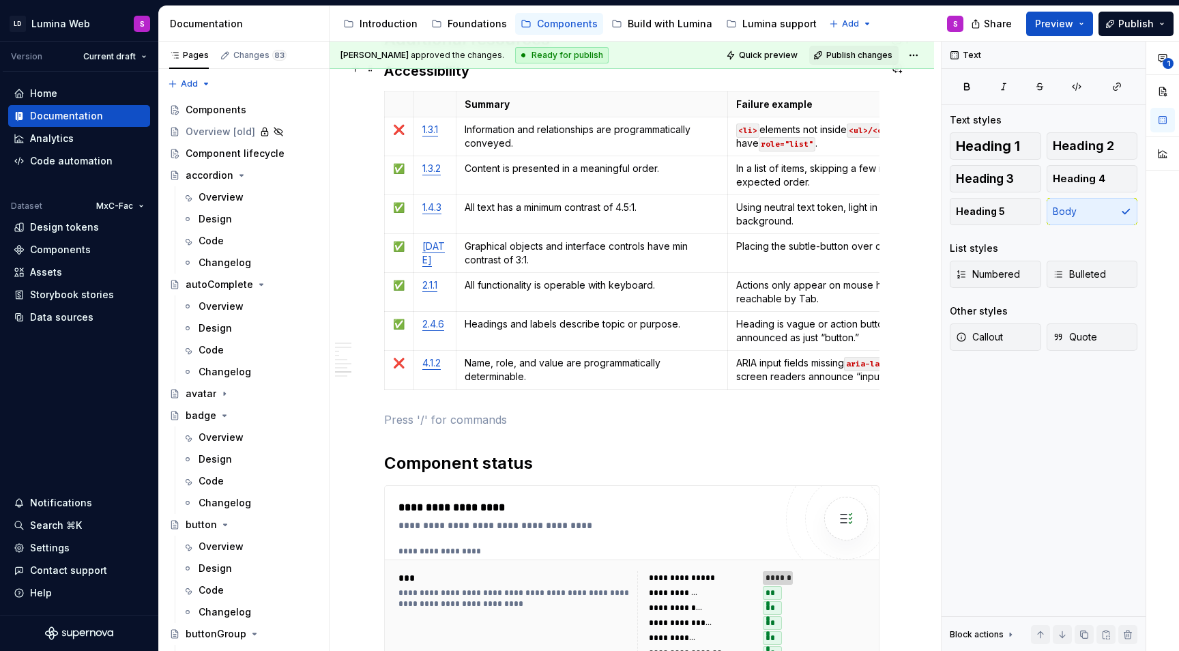
scroll to position [2277, 0]
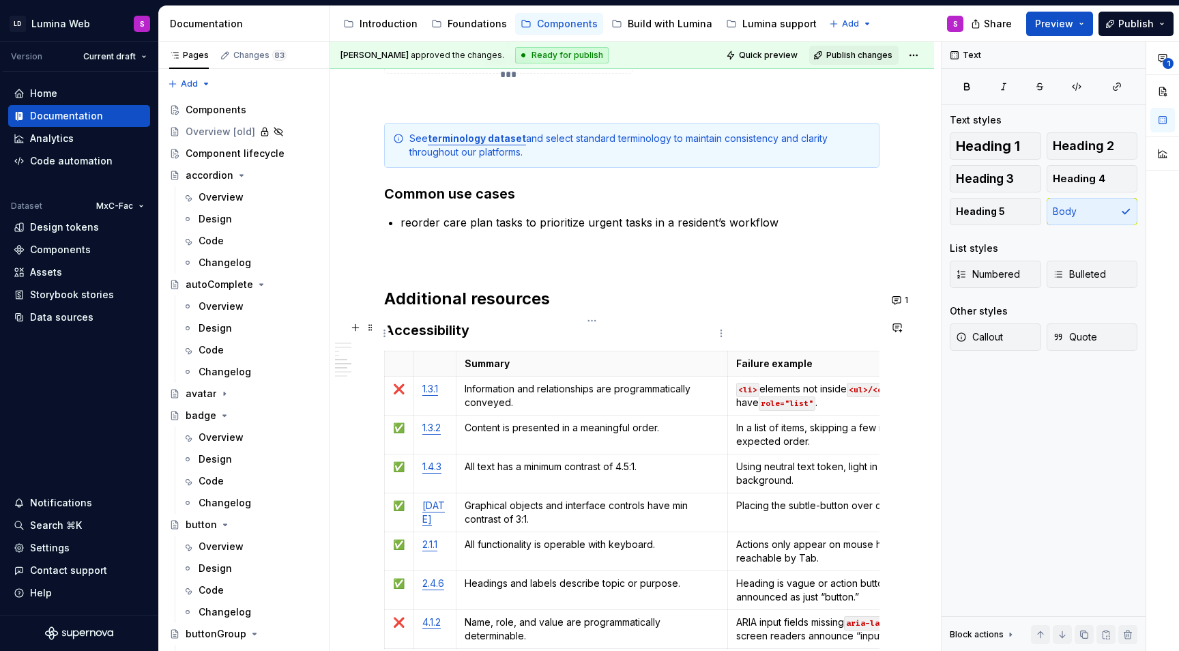
click at [522, 351] on th "Summary" at bounding box center [592, 363] width 272 height 25
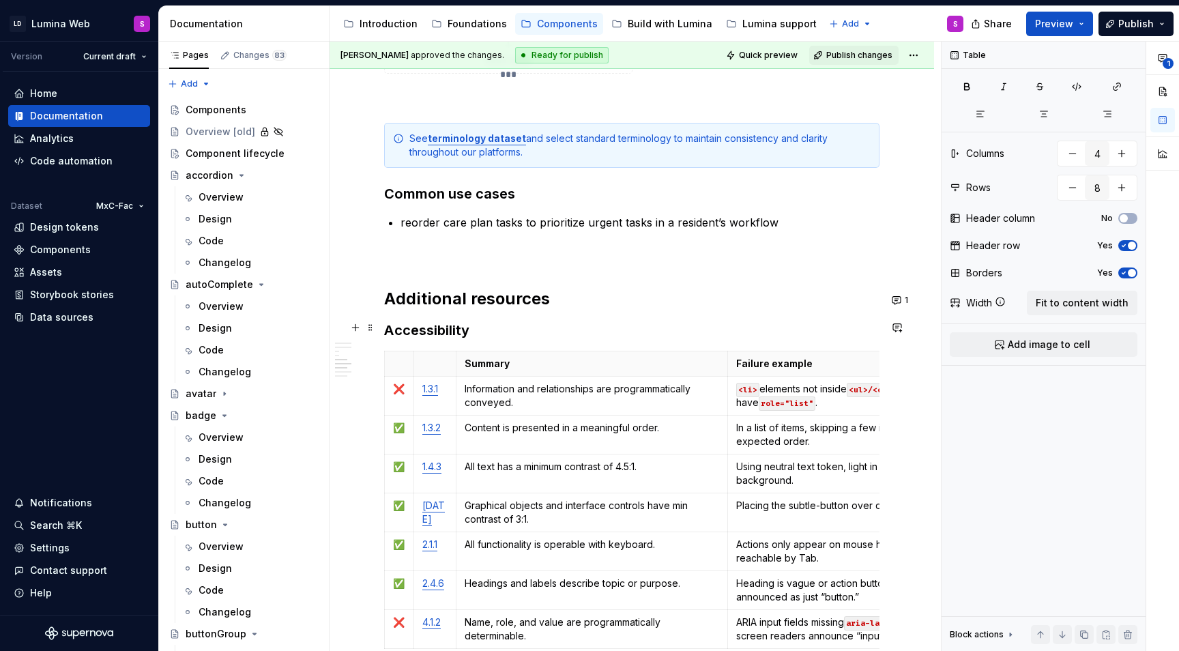
scroll to position [2443, 0]
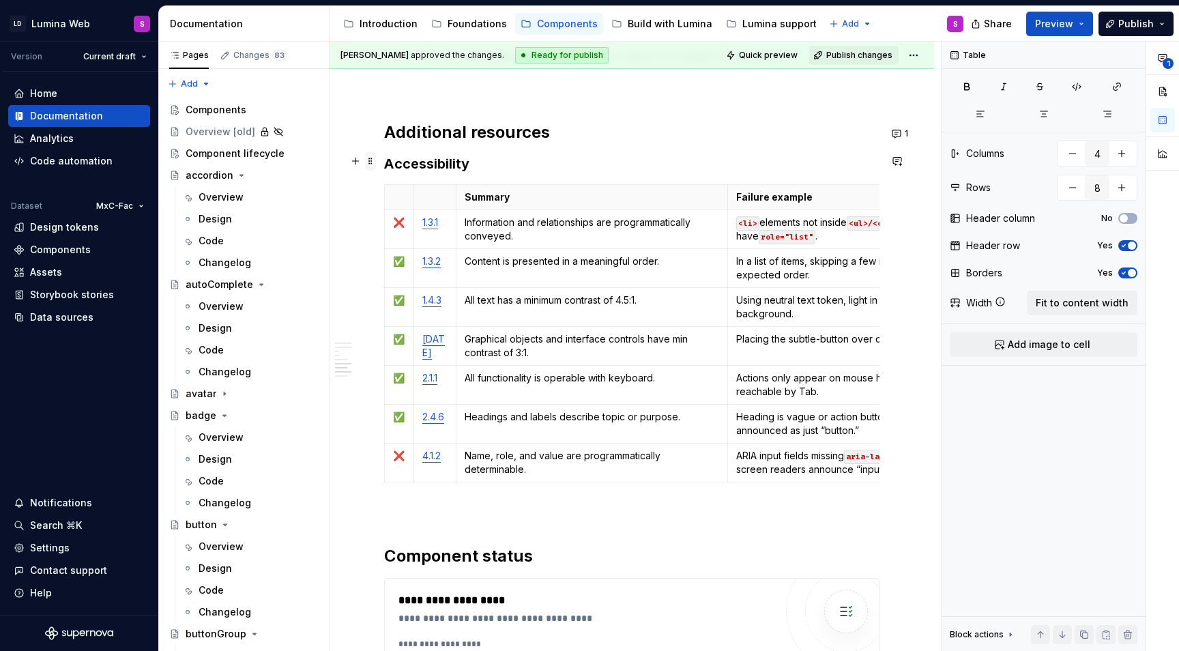
click at [375, 162] on span at bounding box center [370, 160] width 11 height 19
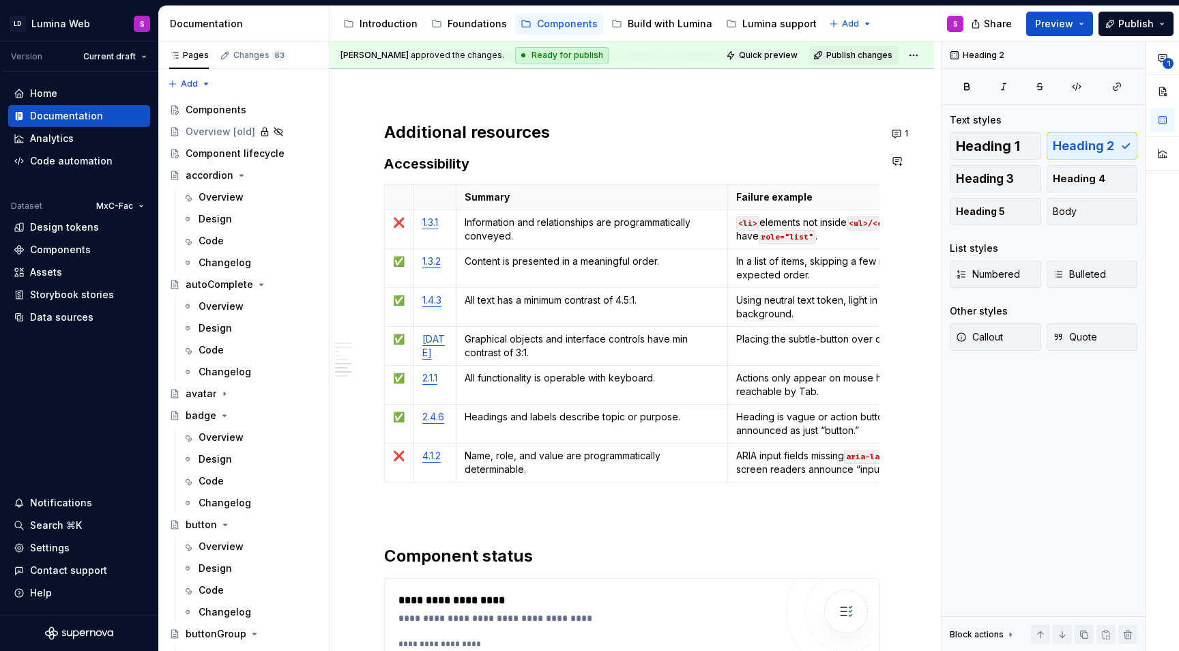
click at [368, 159] on span at bounding box center [370, 160] width 11 height 19
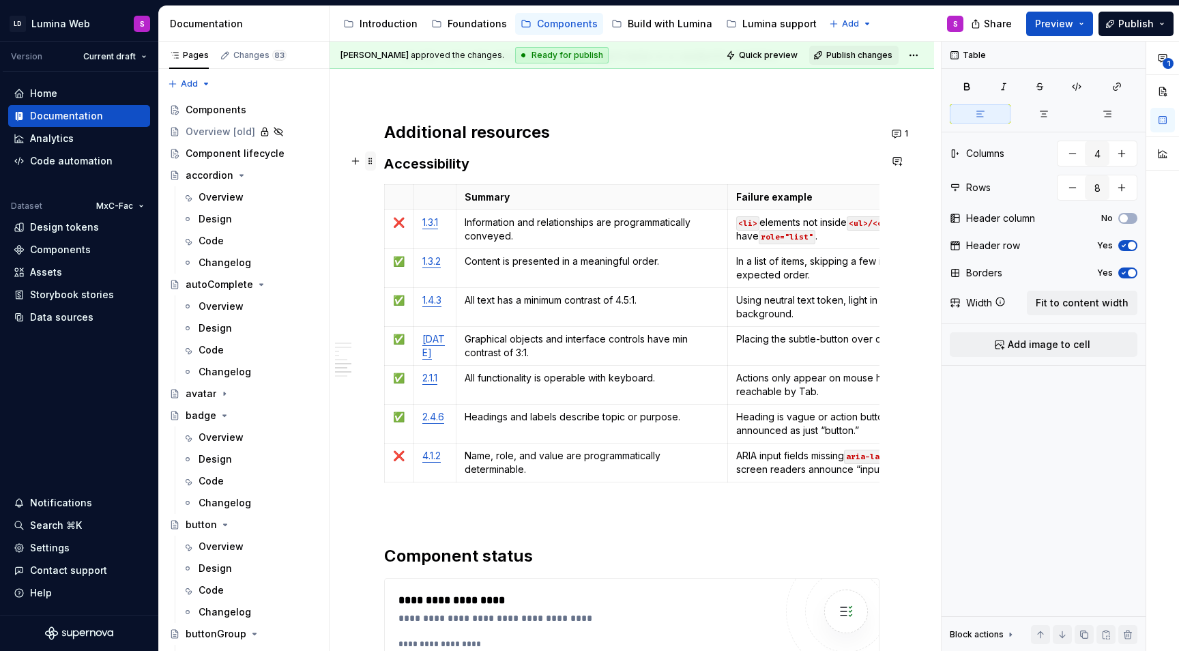
click at [374, 166] on span at bounding box center [370, 160] width 11 height 19
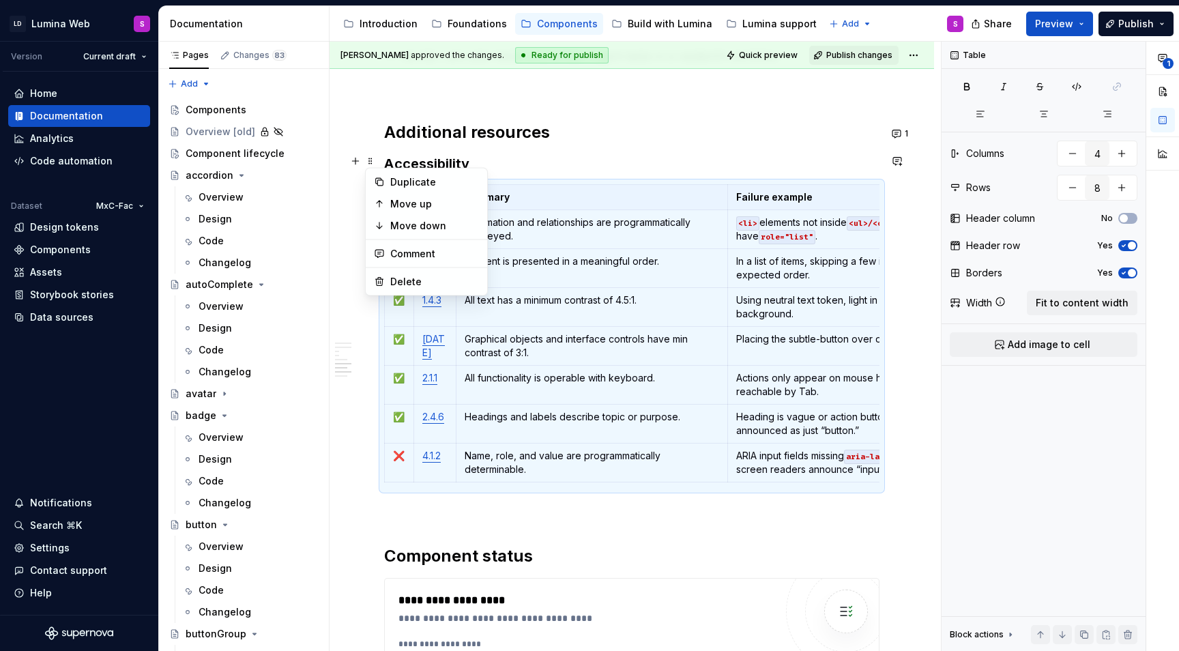
click at [468, 154] on h3 "Accessibility" at bounding box center [631, 163] width 495 height 19
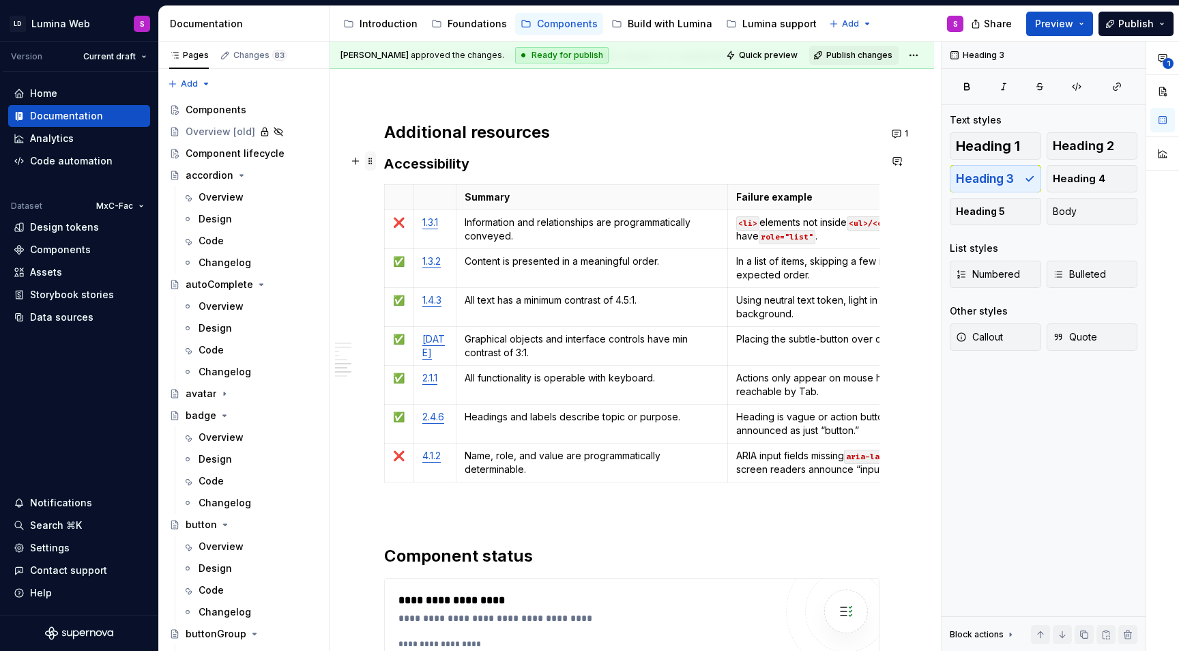
click at [370, 161] on span at bounding box center [370, 160] width 11 height 19
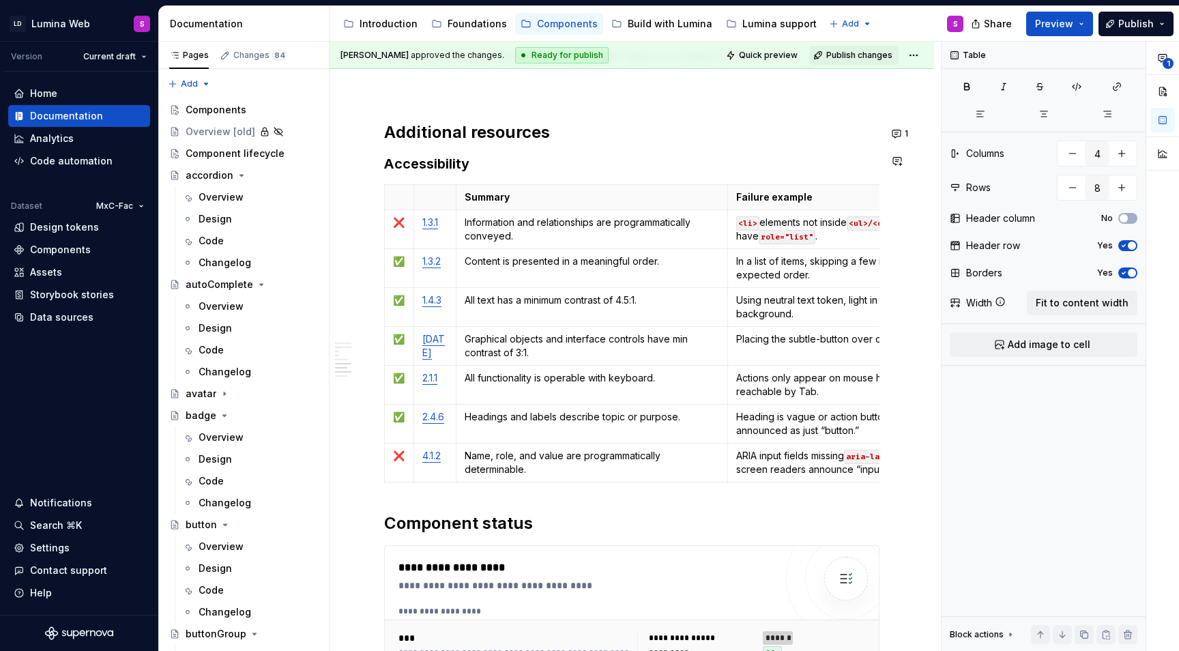
scroll to position [0, 77]
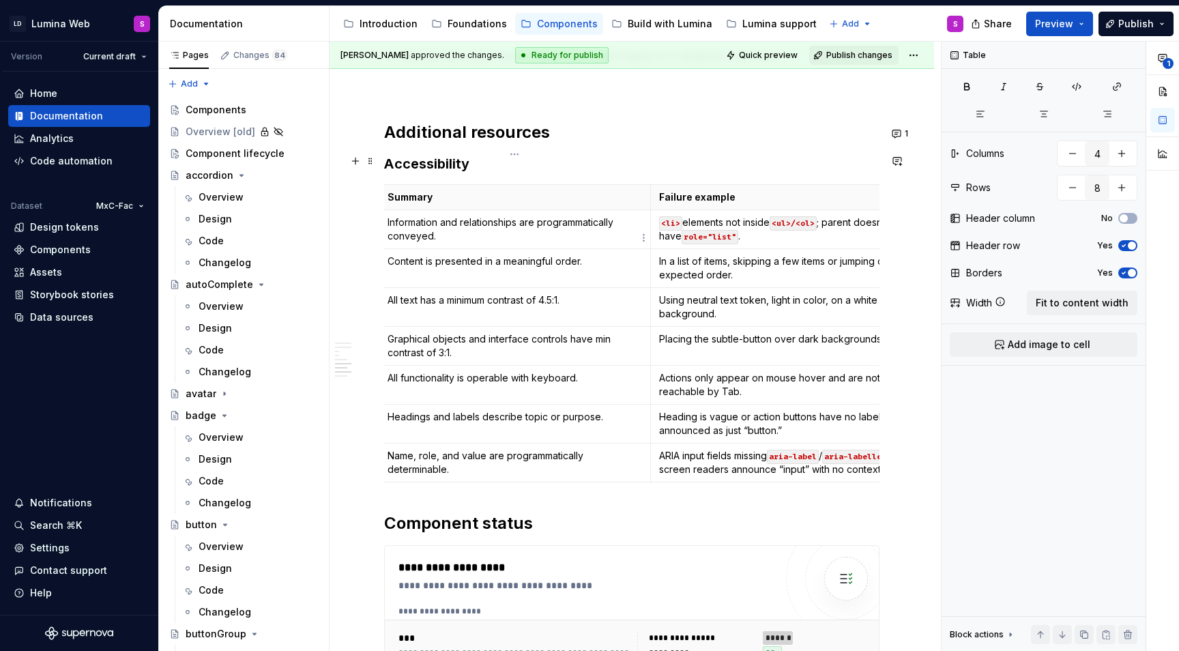
click at [483, 254] on p "Content is presented in a meaningful order." at bounding box center [514, 261] width 255 height 14
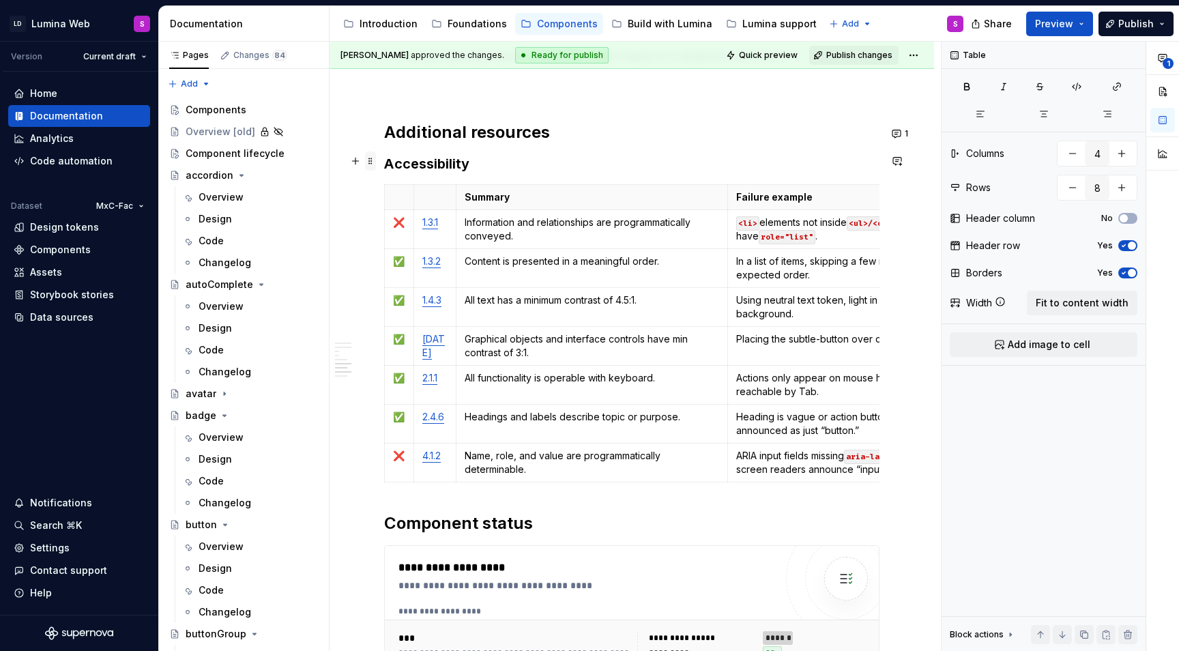
click at [373, 159] on span at bounding box center [370, 160] width 11 height 19
click at [588, 452] on div "Summary Failure example ❌ 1.3.1 Information and relationships are programmatica…" at bounding box center [631, 336] width 495 height 304
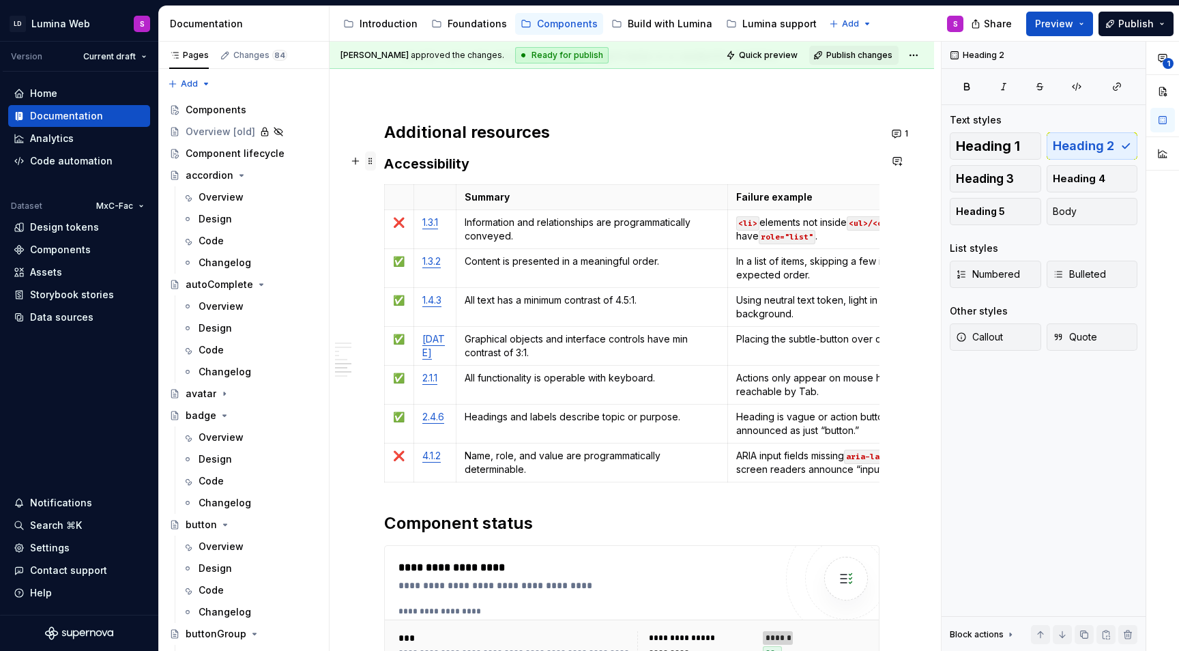
click at [369, 158] on span at bounding box center [370, 160] width 11 height 19
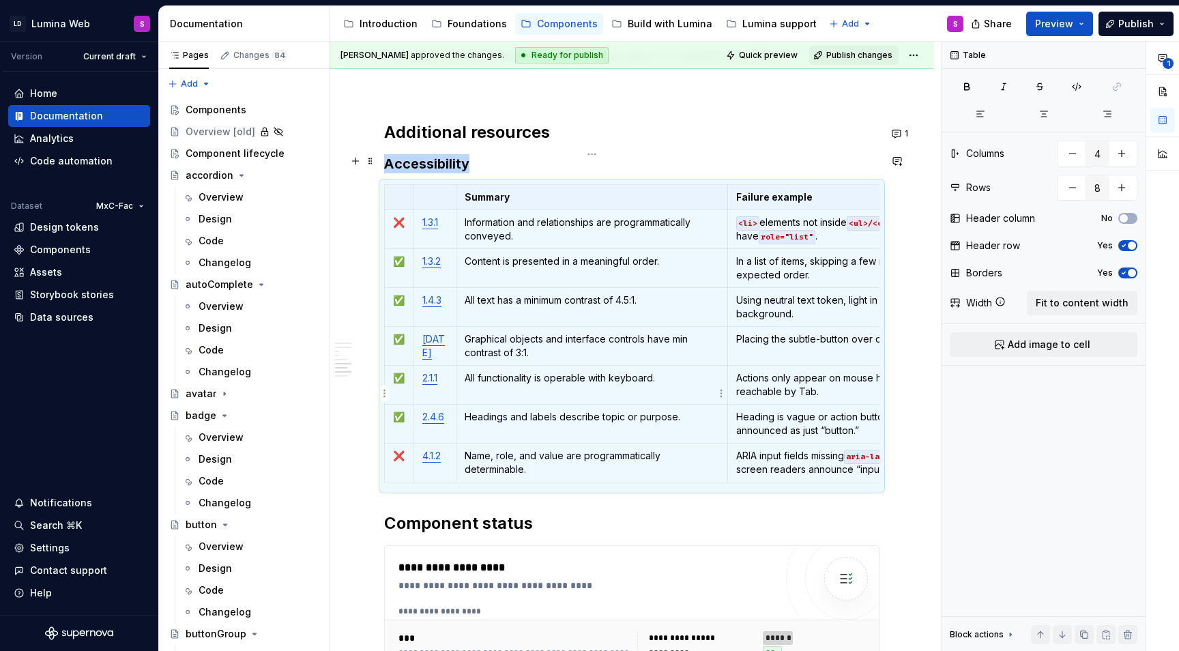
copy h3 "Accessibility"
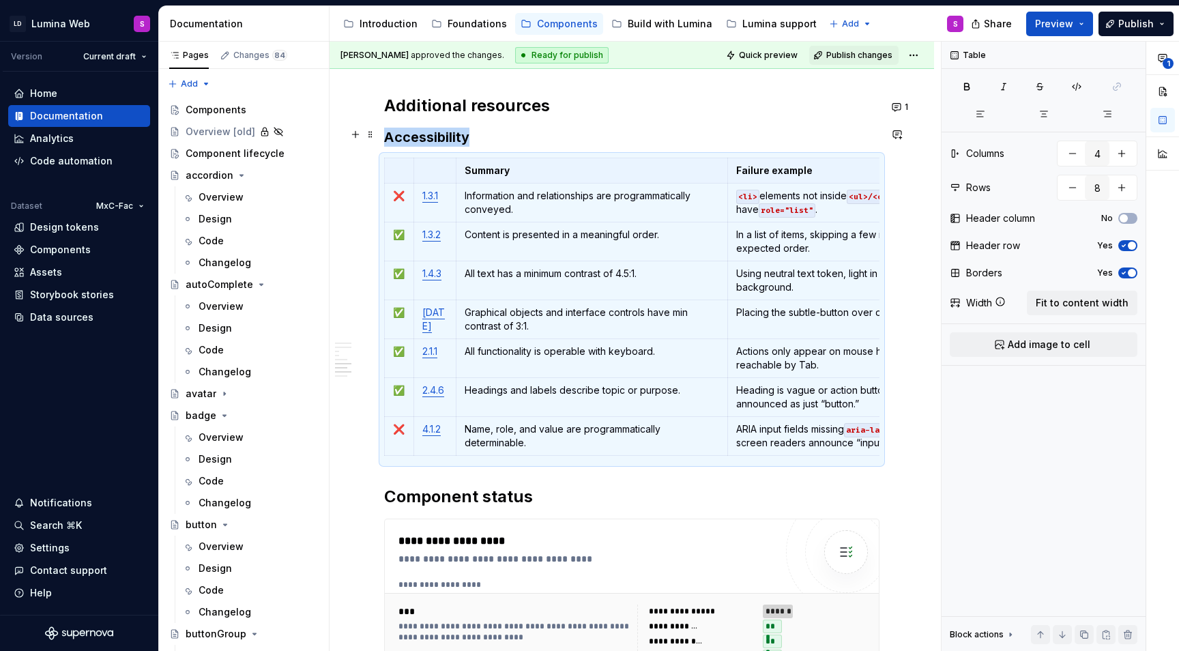
scroll to position [2473, 0]
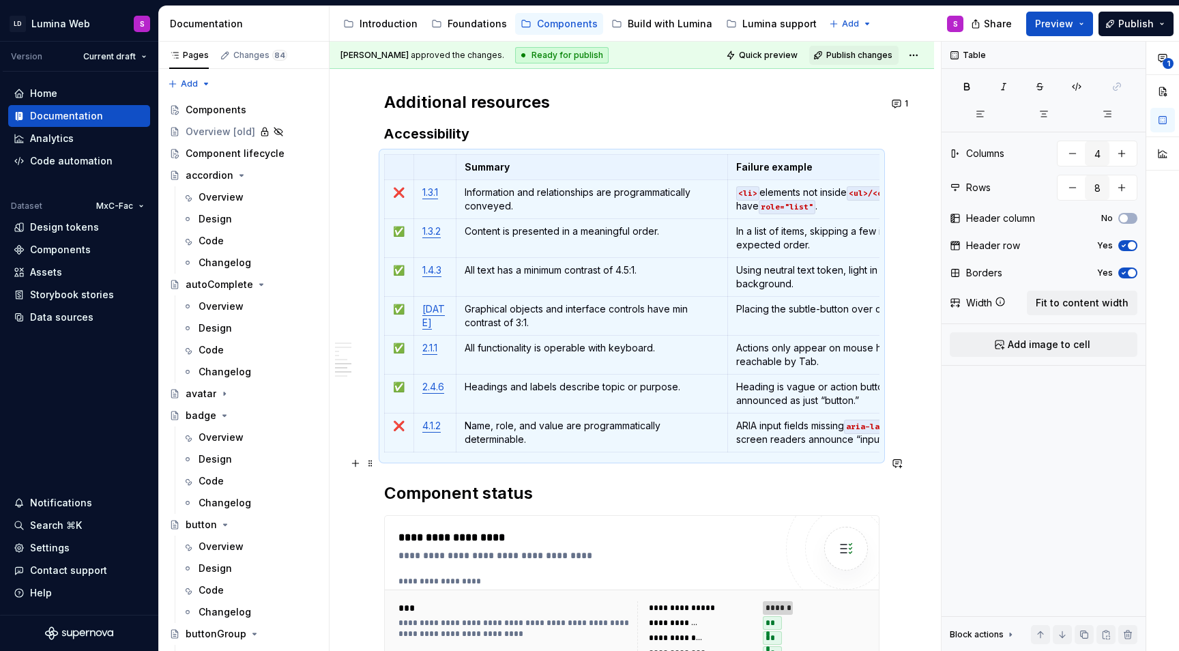
click at [432, 482] on h2 "Component status" at bounding box center [631, 493] width 495 height 22
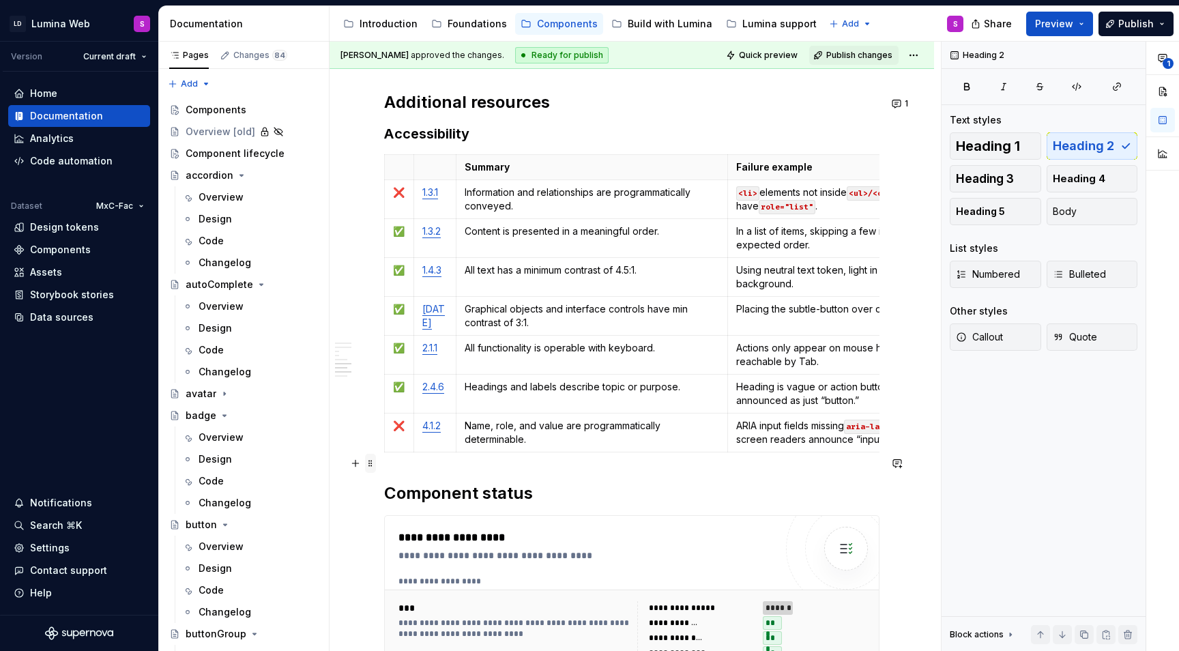
click at [371, 464] on span at bounding box center [370, 463] width 11 height 19
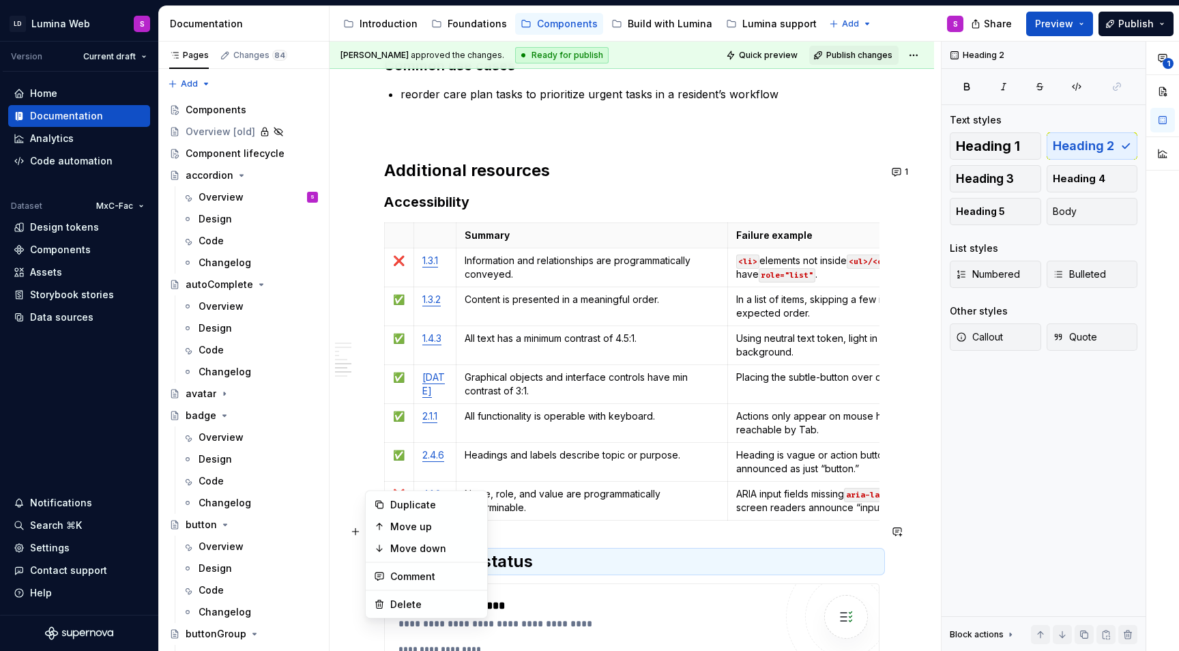
scroll to position [2366, 0]
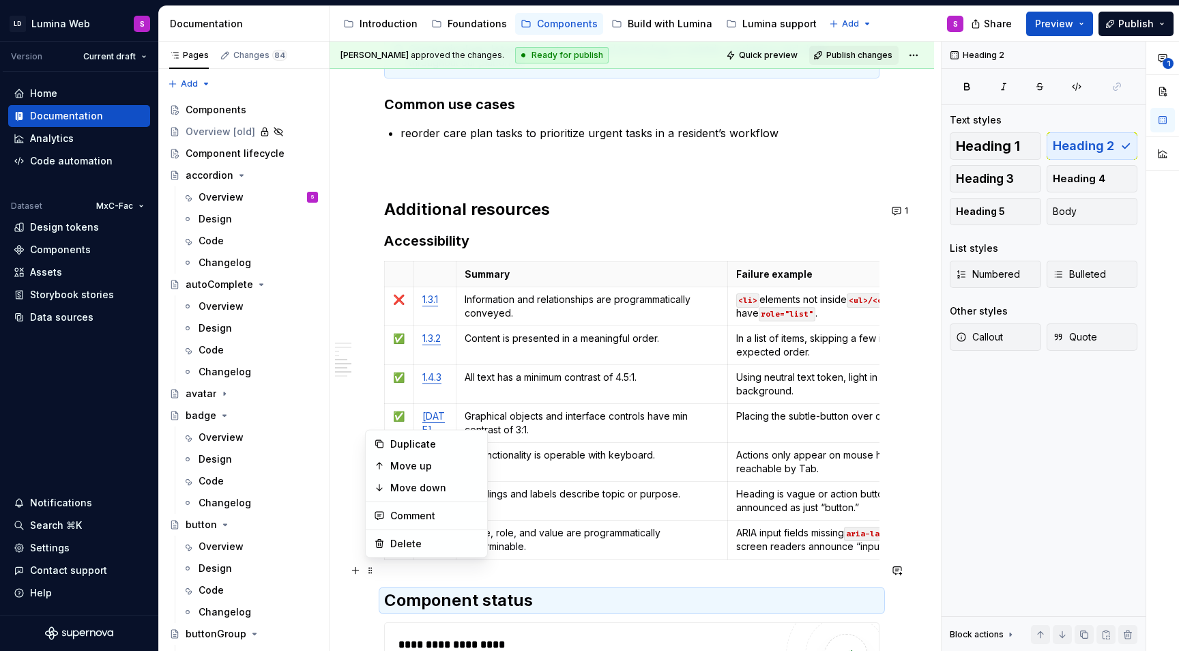
click at [385, 248] on body "LD Lumina Web S Version Current draft Home Documentation Analytics Code automat…" at bounding box center [589, 325] width 1179 height 651
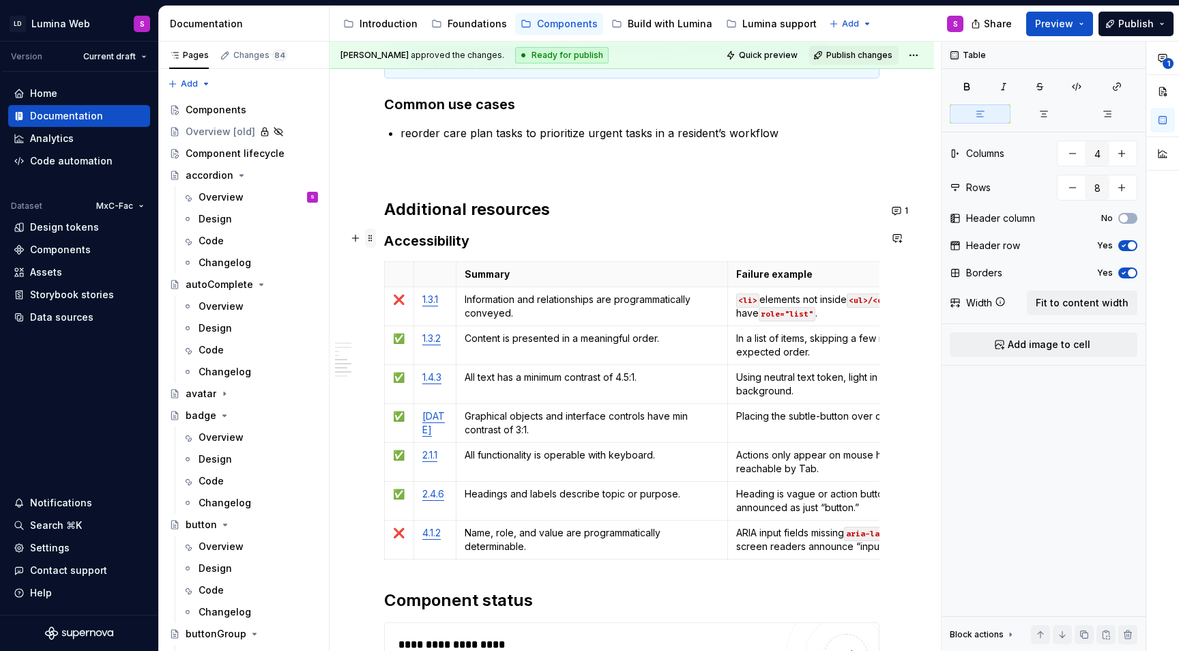
click at [374, 242] on span at bounding box center [370, 237] width 11 height 19
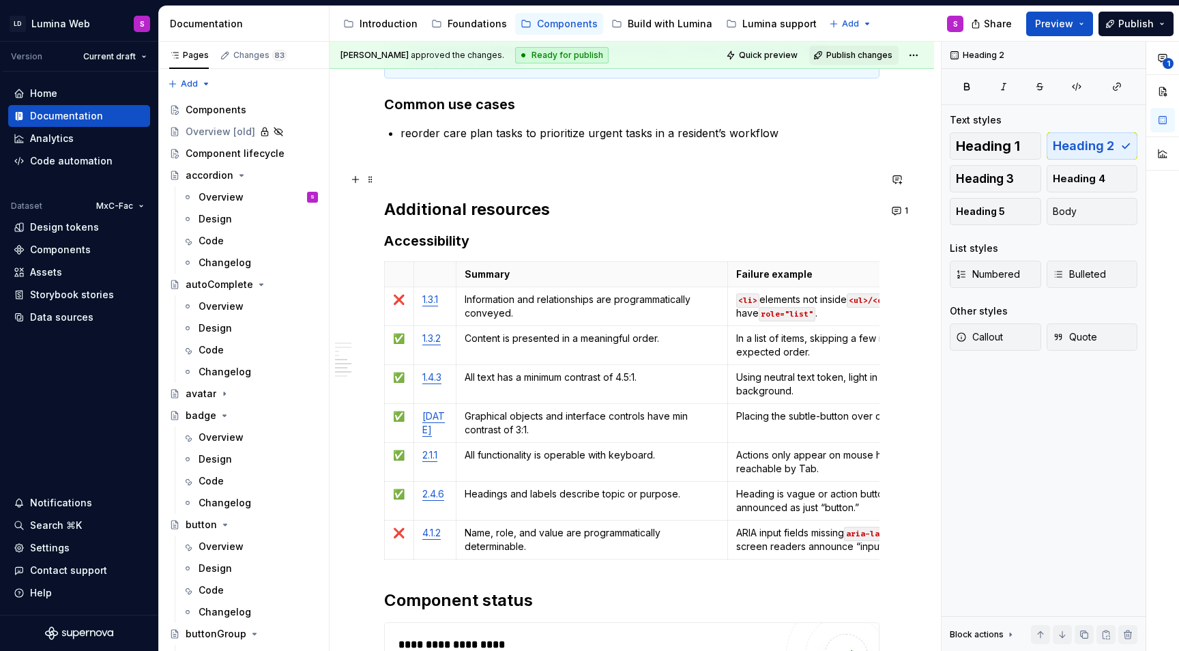
click at [549, 198] on h2 "Additional resources" at bounding box center [631, 209] width 495 height 22
click at [547, 526] on p "Name, role, and value are programmatically determinable." at bounding box center [591, 539] width 255 height 27
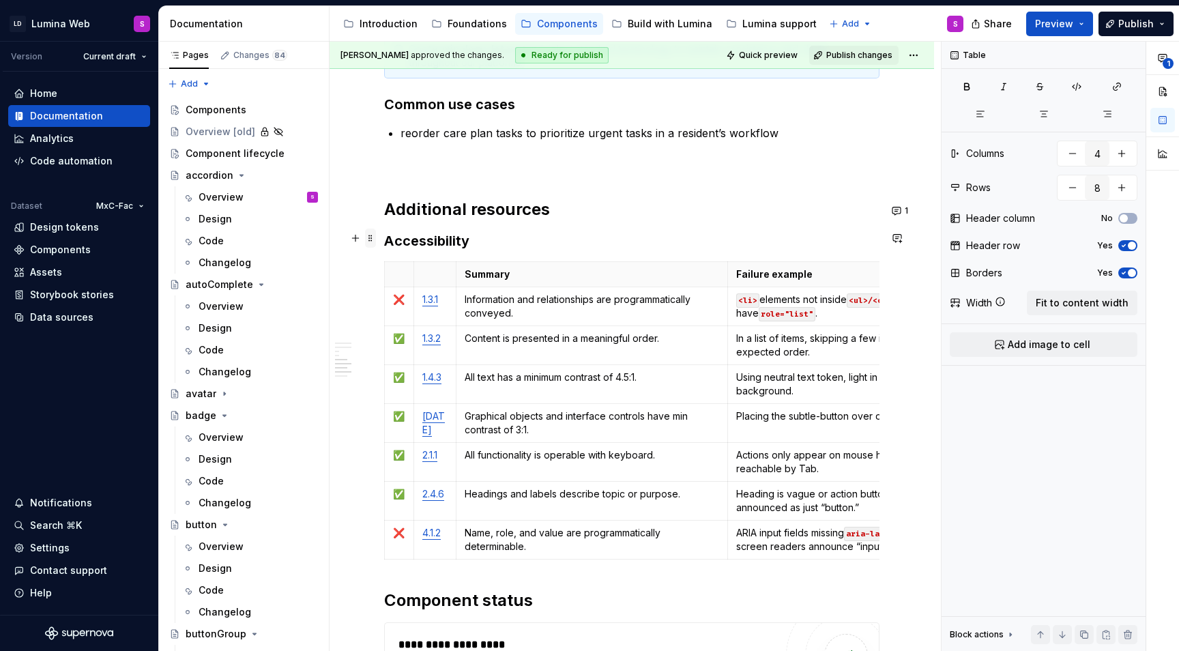
click at [370, 244] on span at bounding box center [370, 237] width 11 height 19
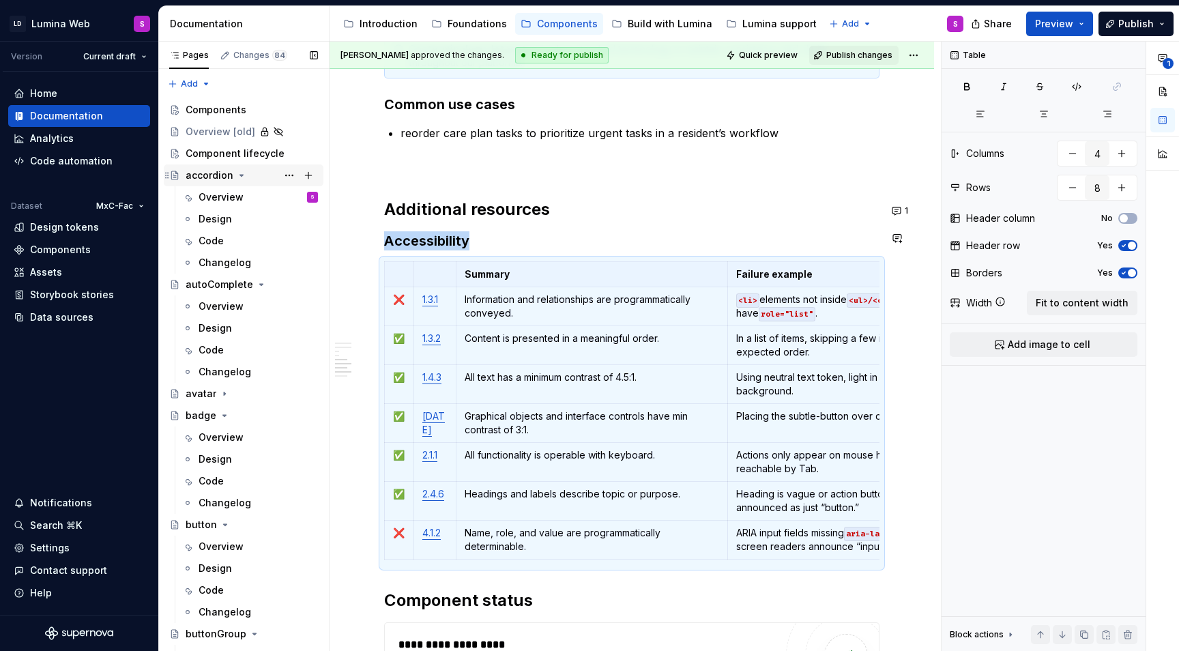
copy h3 "Accessibility"
type textarea "*"
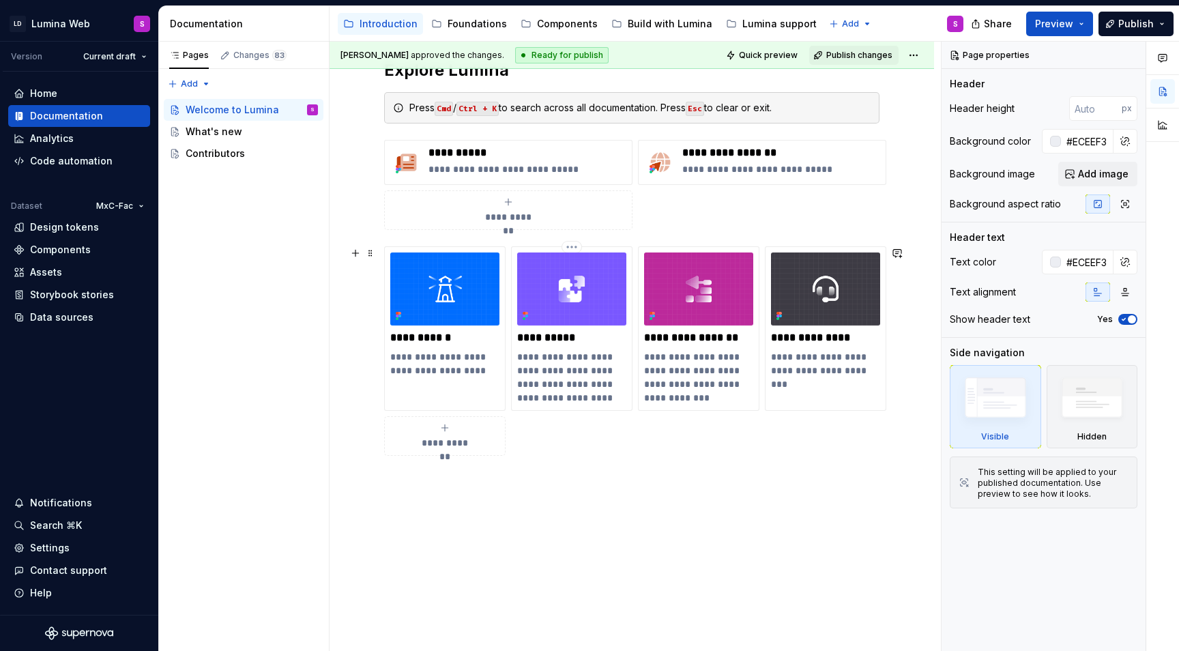
scroll to position [345, 0]
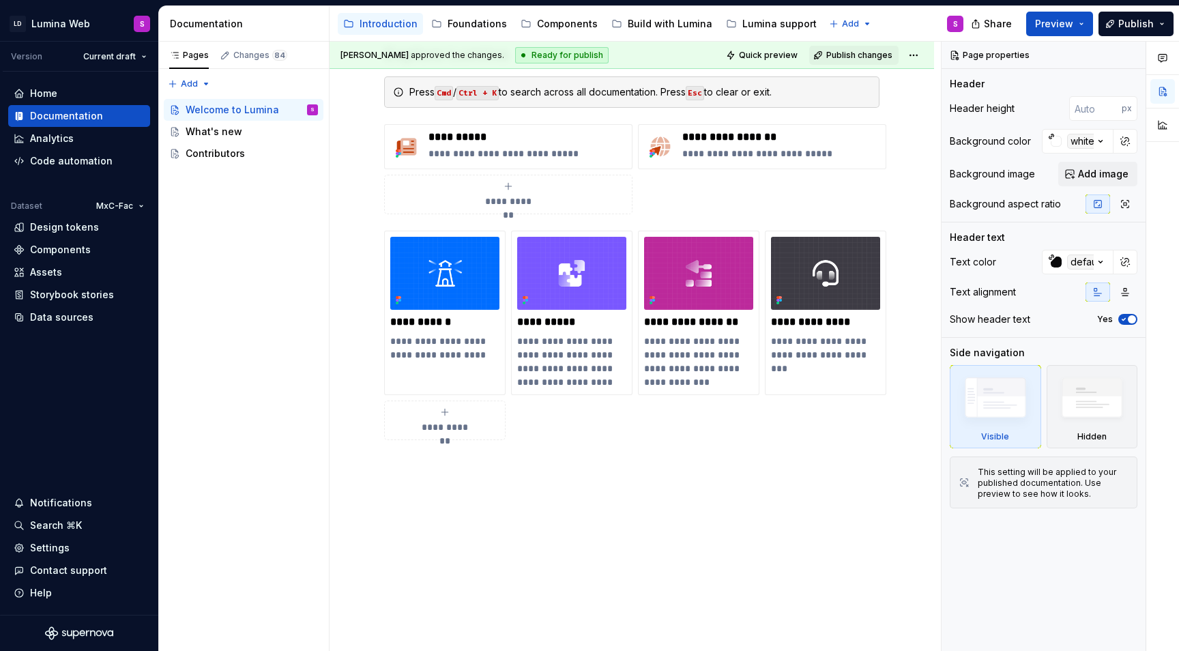
type textarea "*"
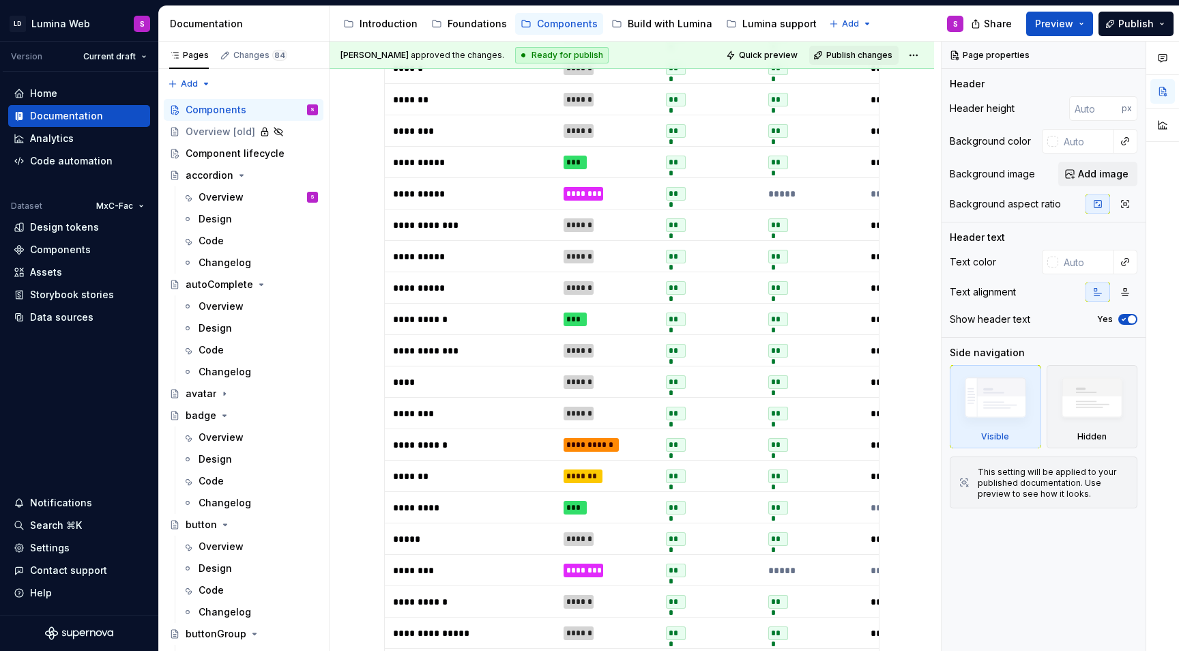
scroll to position [855, 0]
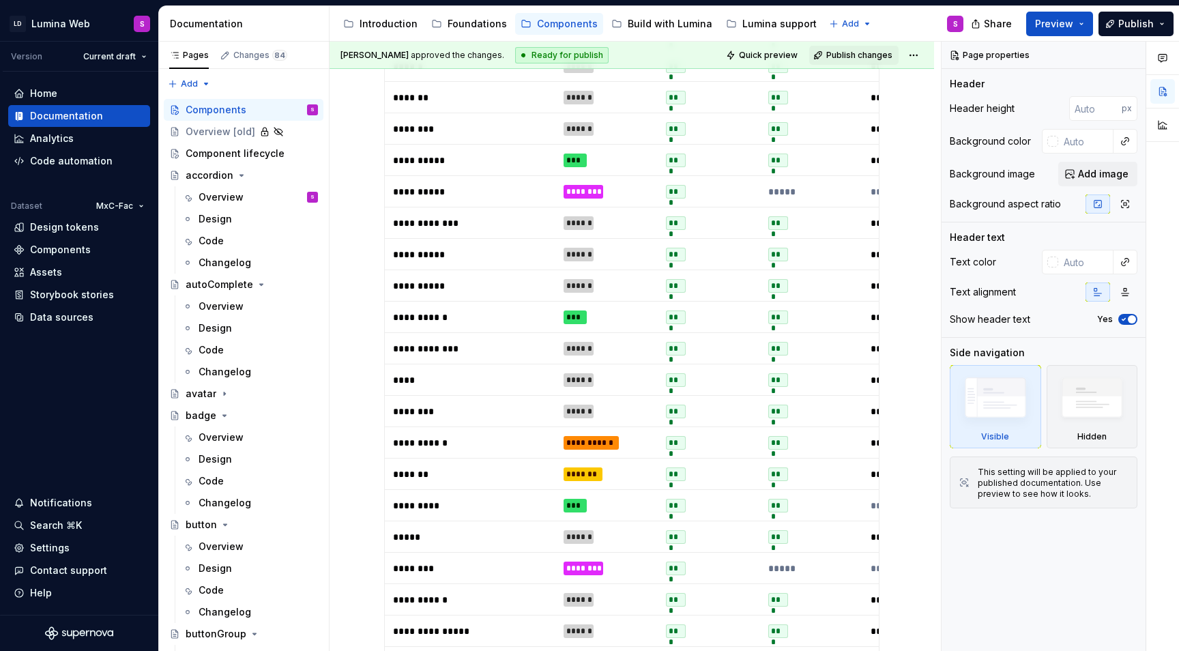
type textarea "*"
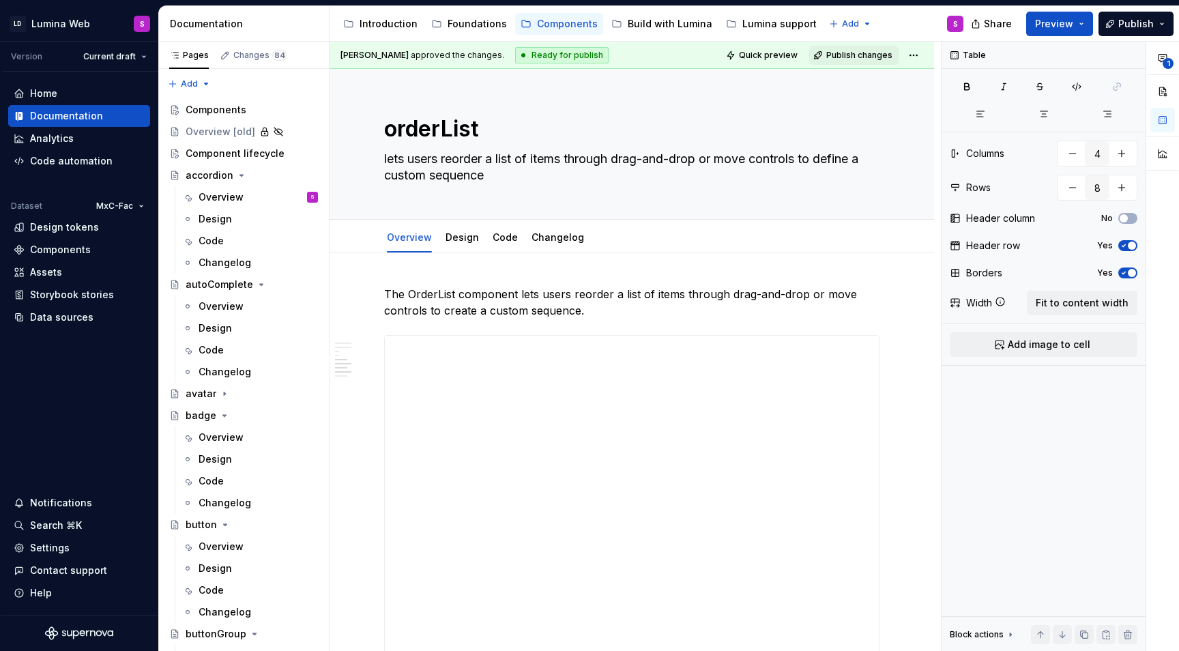
scroll to position [2366, 0]
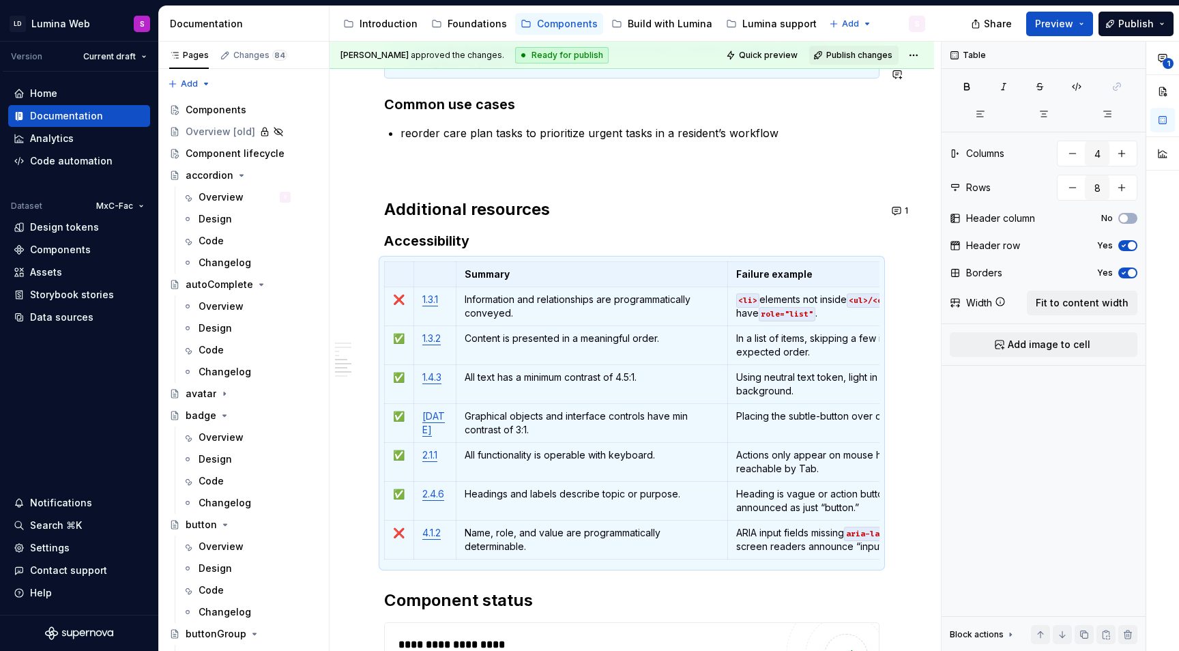
type textarea "*"
